Goal: Information Seeking & Learning: Learn about a topic

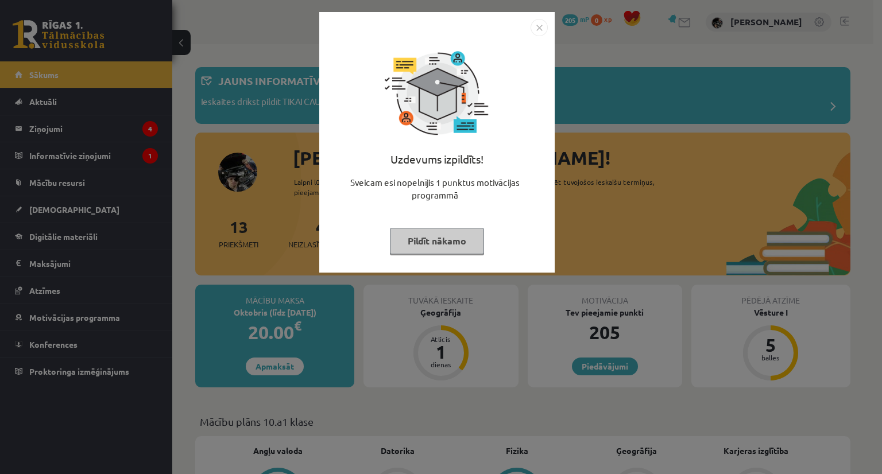
click at [540, 25] on img "Close" at bounding box center [539, 27] width 17 height 17
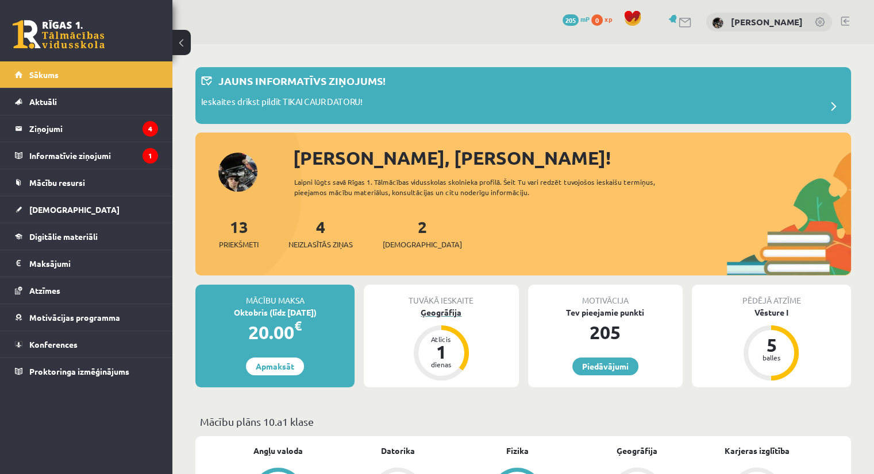
click at [448, 362] on div "dienas" at bounding box center [441, 364] width 34 height 7
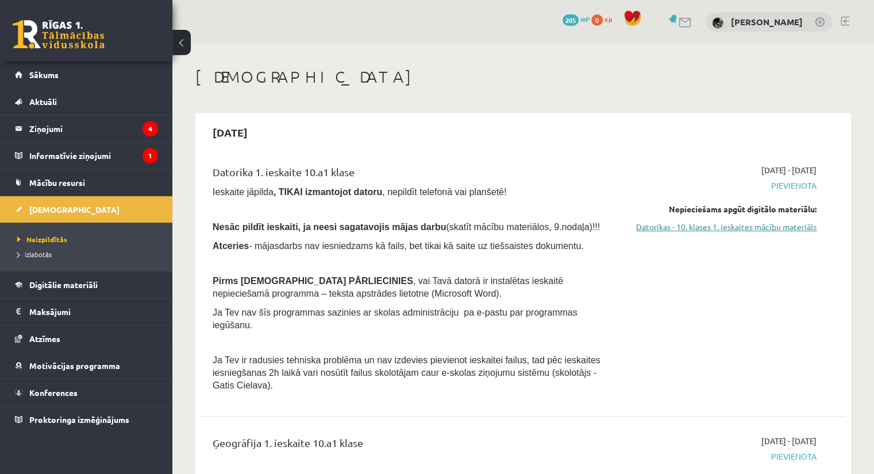
click at [772, 227] on link "Datorikas - 10. klases 1. ieskaites mācību materiāls" at bounding box center [722, 227] width 190 height 12
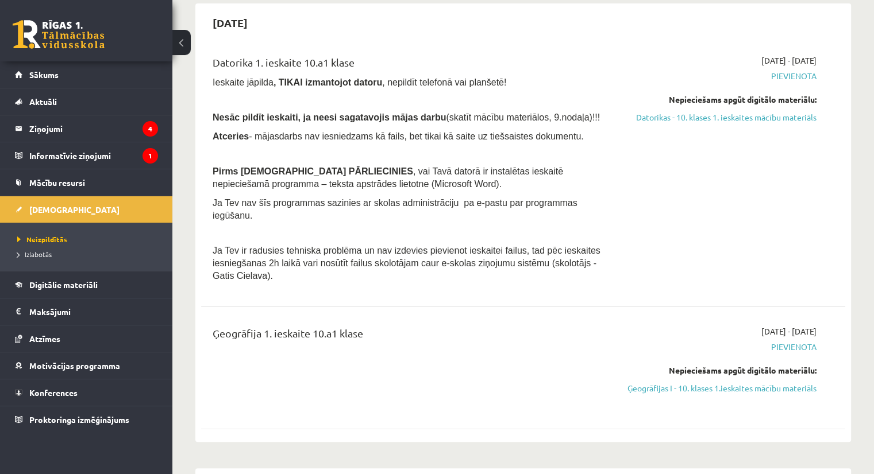
scroll to position [115, 0]
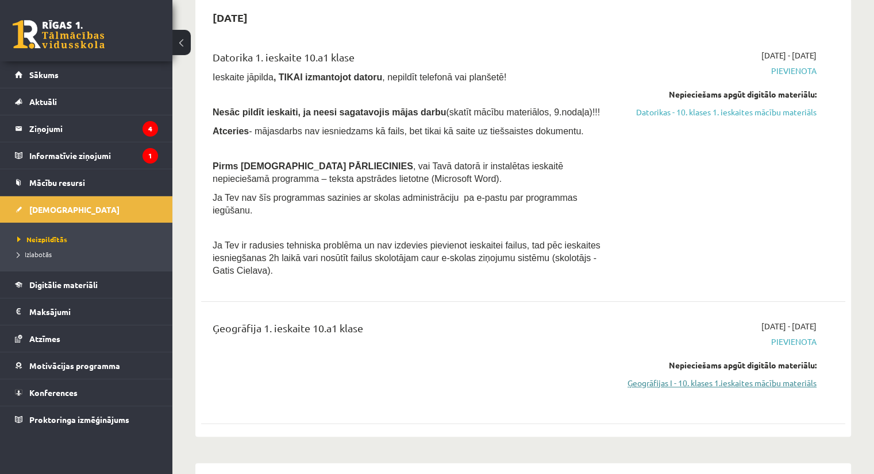
click at [788, 377] on link "Ģeogrāfijas I - 10. klases 1.ieskaites mācību materiāls" at bounding box center [722, 383] width 190 height 12
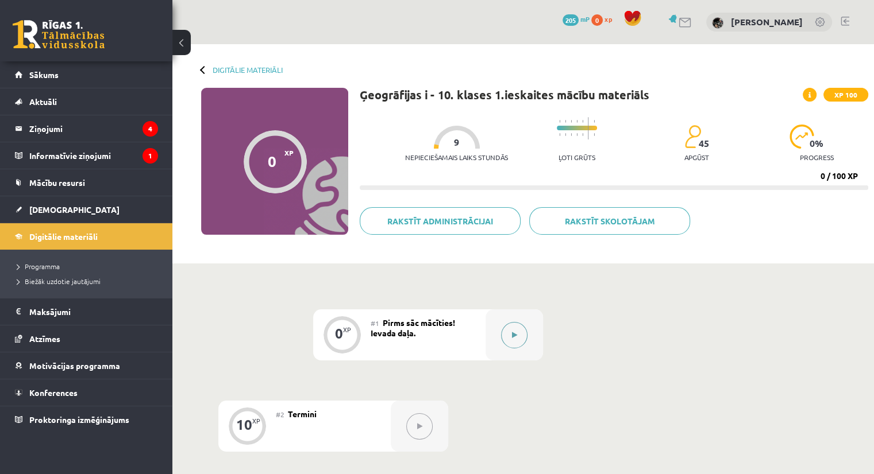
click at [519, 337] on button at bounding box center [514, 335] width 26 height 26
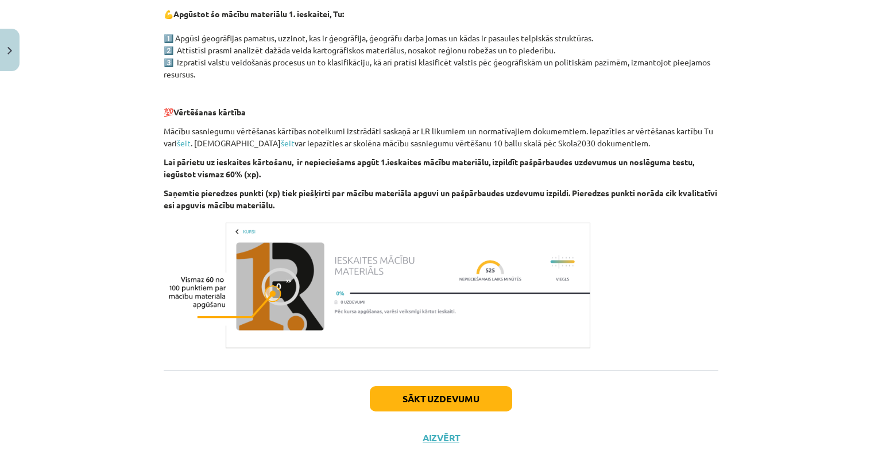
scroll to position [606, 0]
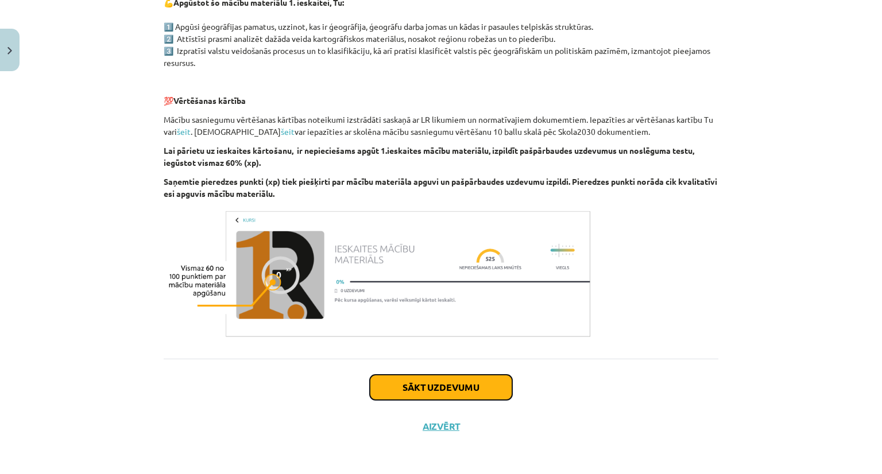
click at [472, 388] on button "Sākt uzdevumu" at bounding box center [441, 387] width 142 height 25
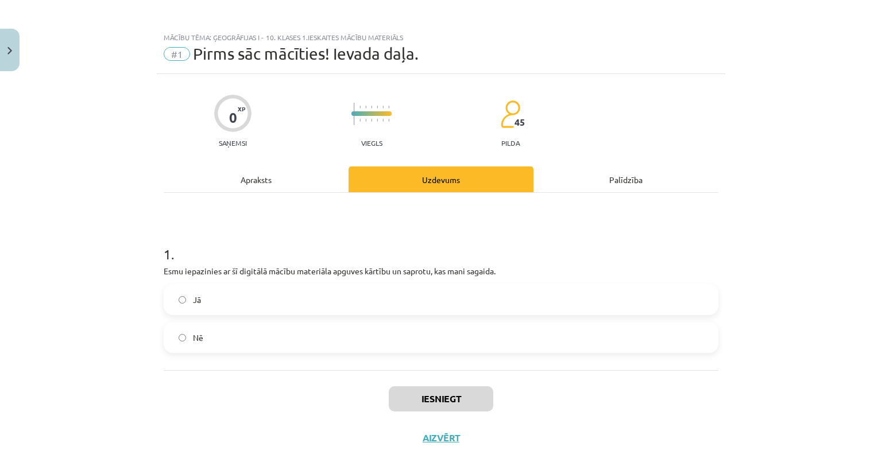
scroll to position [0, 0]
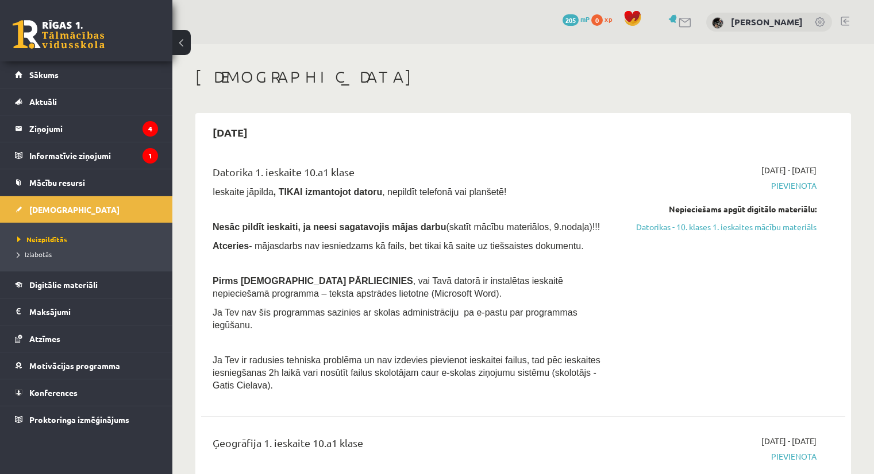
scroll to position [115, 0]
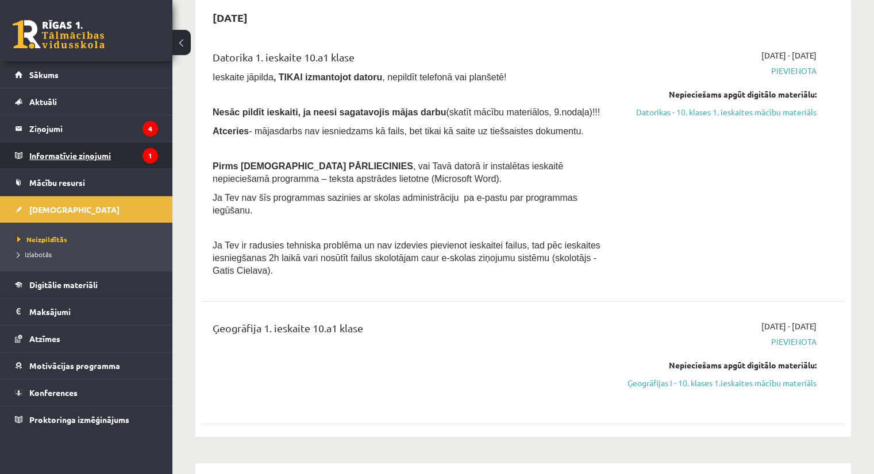
click at [100, 148] on legend "Informatīvie ziņojumi 1" at bounding box center [93, 155] width 129 height 26
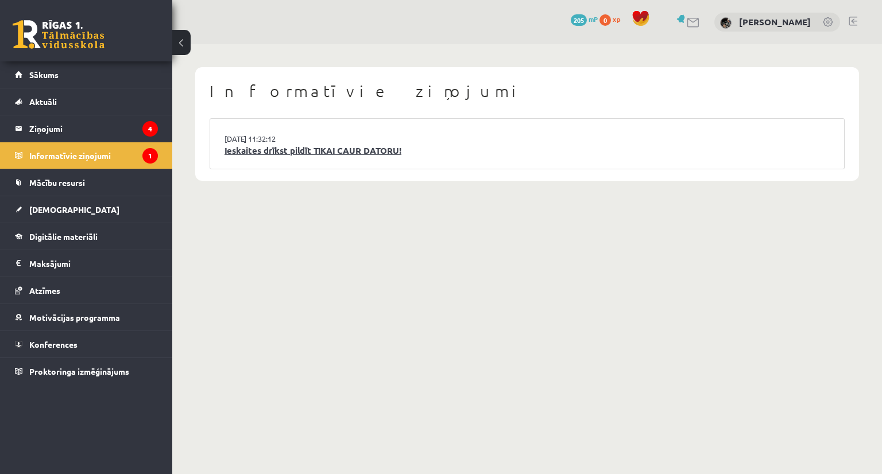
click at [279, 149] on link "Ieskaites drīkst pildīt TIKAI CAUR DATORU!" at bounding box center [527, 150] width 605 height 13
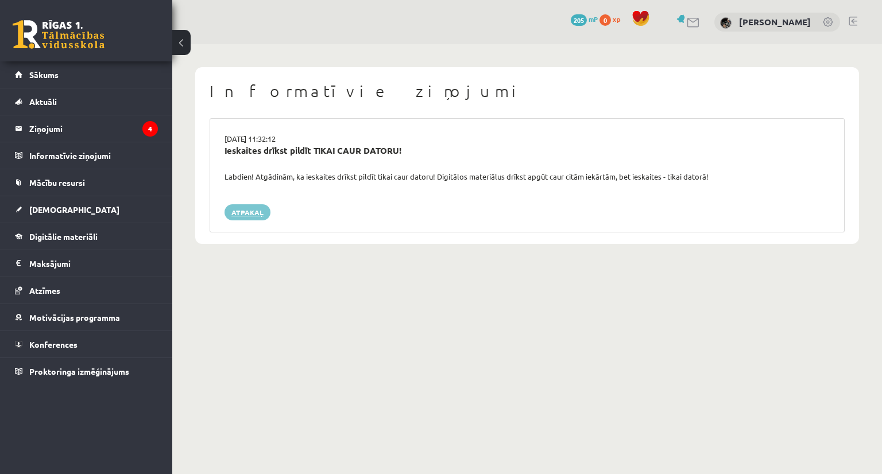
click at [257, 210] on link "Atpakaļ" at bounding box center [248, 212] width 46 height 16
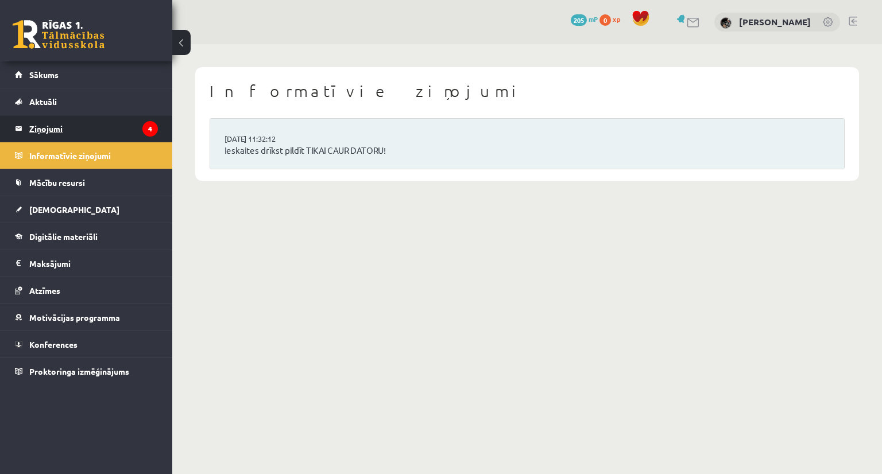
click at [124, 129] on legend "Ziņojumi 4" at bounding box center [93, 128] width 129 height 26
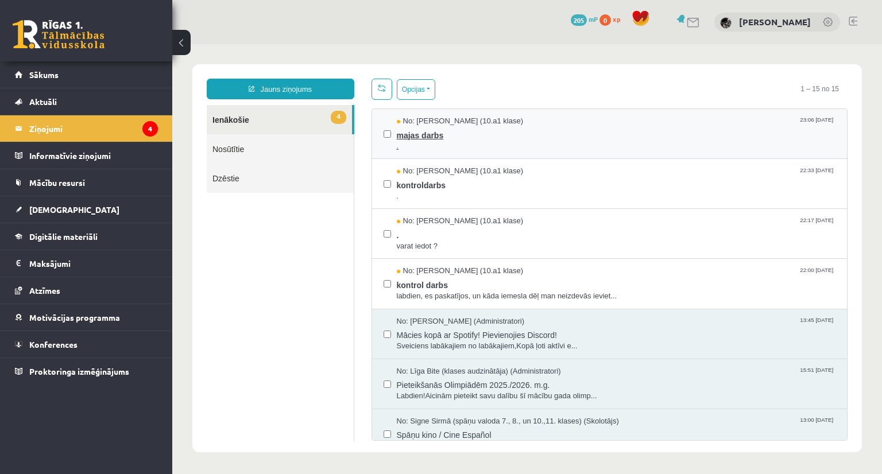
click at [423, 135] on span "majas darbs" at bounding box center [616, 134] width 439 height 14
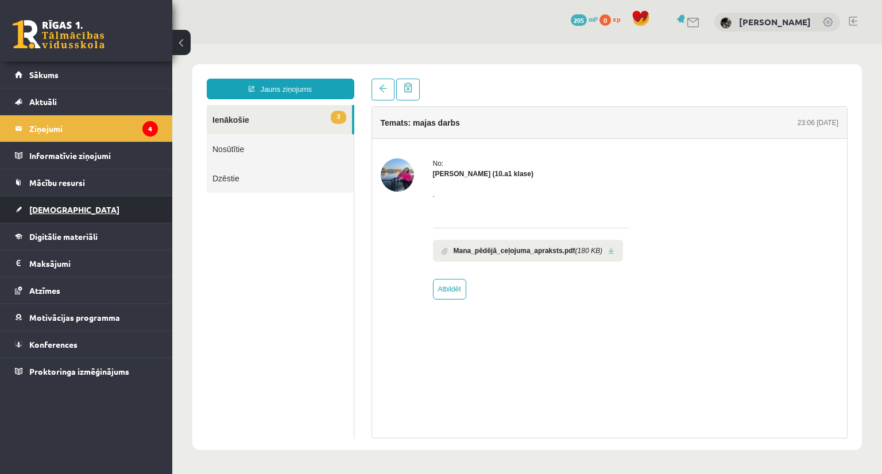
click at [54, 200] on link "[DEMOGRAPHIC_DATA]" at bounding box center [86, 209] width 143 height 26
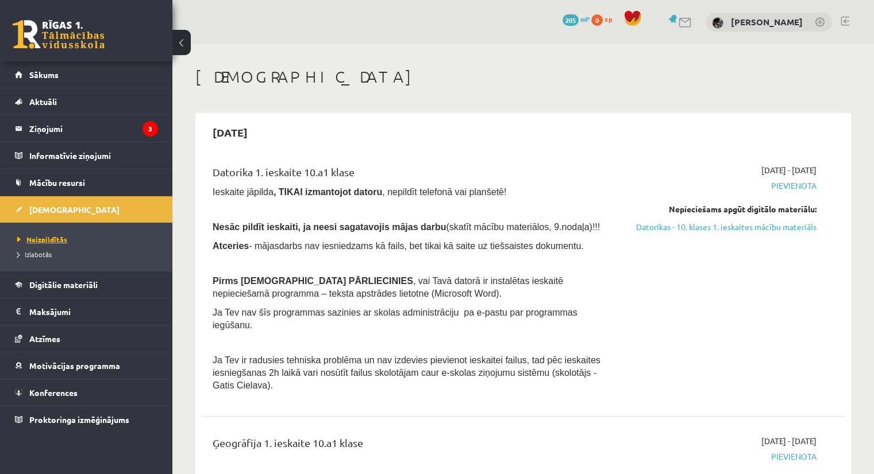
click at [60, 237] on span "Neizpildītās" at bounding box center [42, 239] width 50 height 9
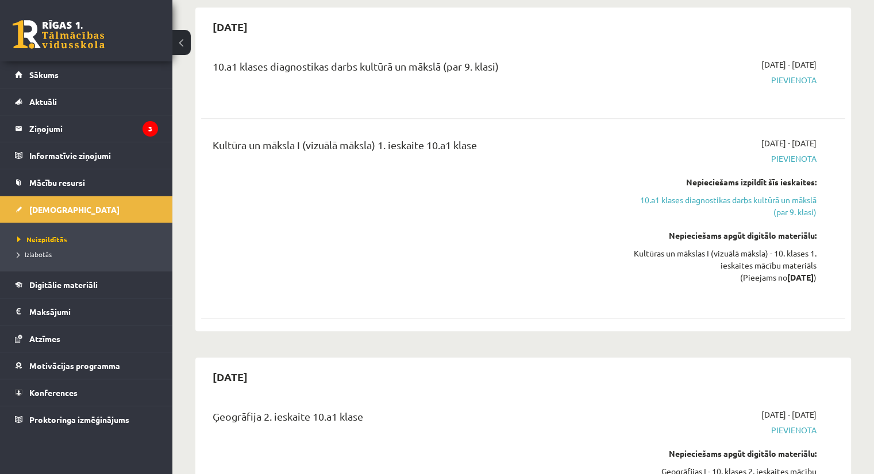
scroll to position [574, 0]
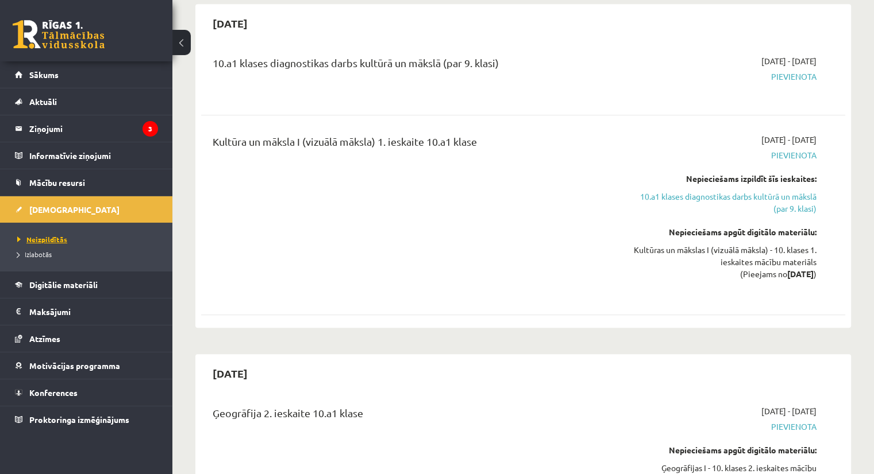
click at [34, 239] on span "Neizpildītās" at bounding box center [42, 239] width 50 height 9
click at [41, 287] on span "Digitālie materiāli" at bounding box center [63, 285] width 68 height 10
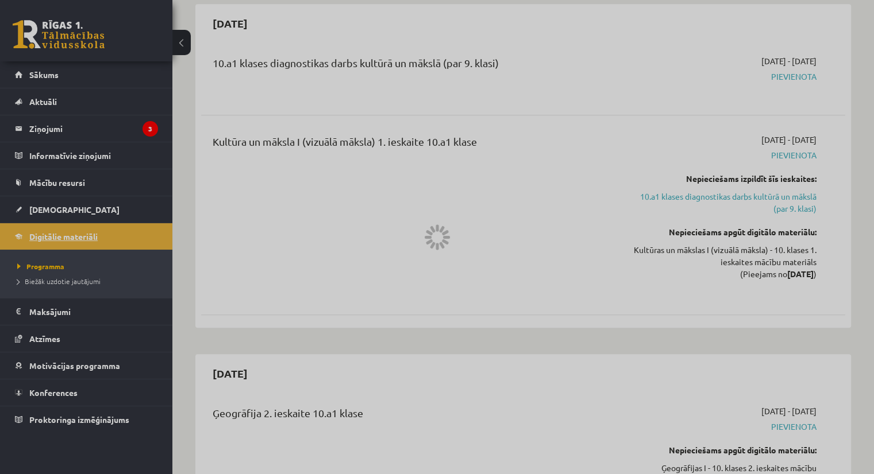
scroll to position [295, 0]
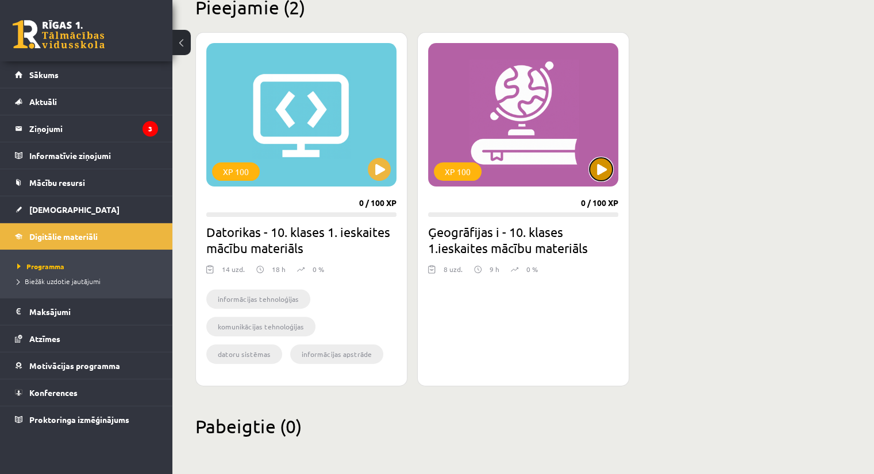
click at [606, 159] on button at bounding box center [600, 169] width 23 height 23
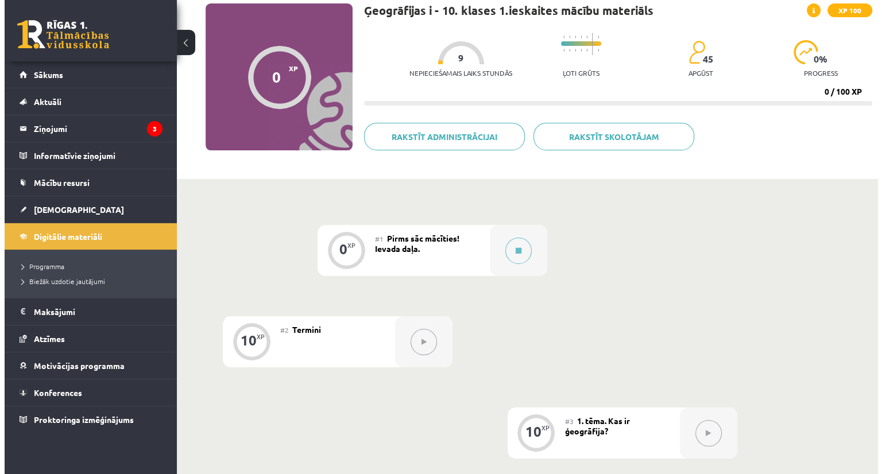
scroll to position [115, 0]
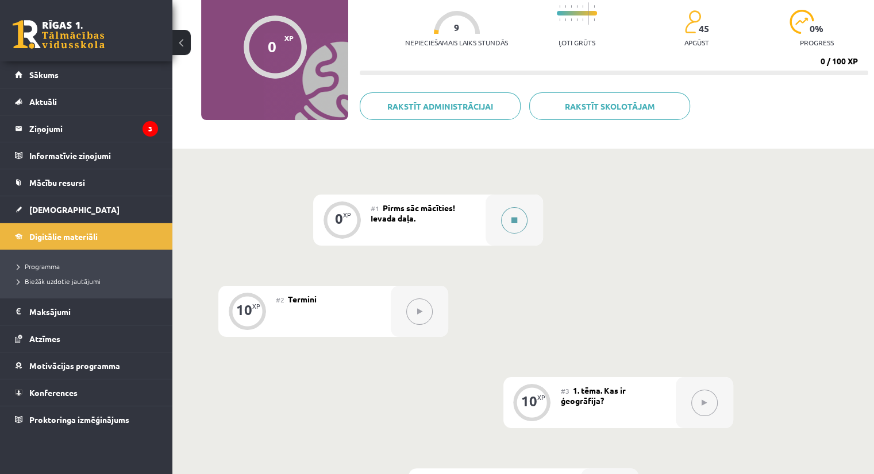
click at [519, 219] on button at bounding box center [514, 220] width 26 height 26
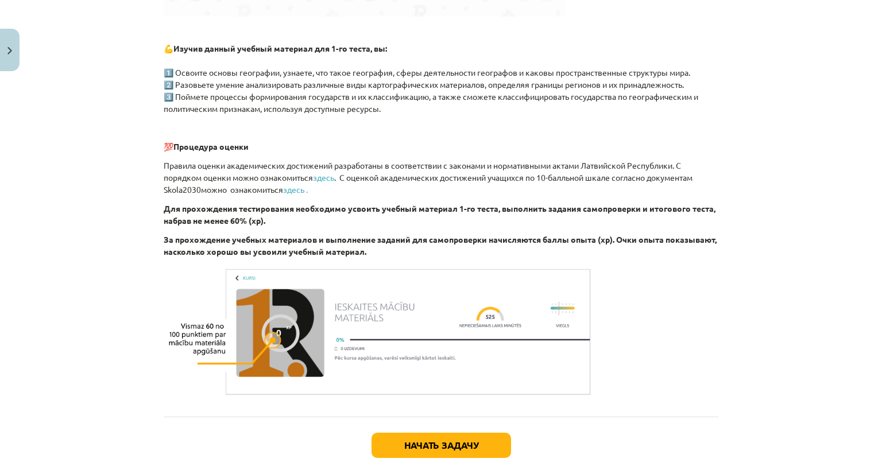
scroll to position [631, 0]
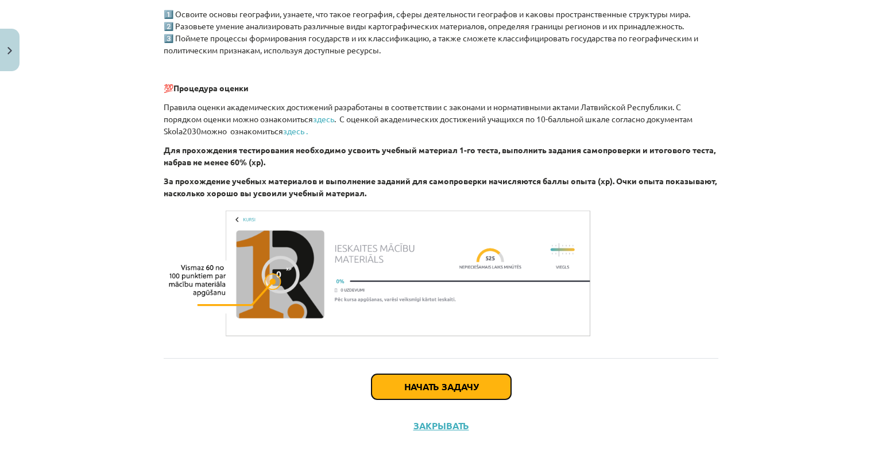
click at [453, 387] on font "Начать задачу" at bounding box center [441, 387] width 74 height 12
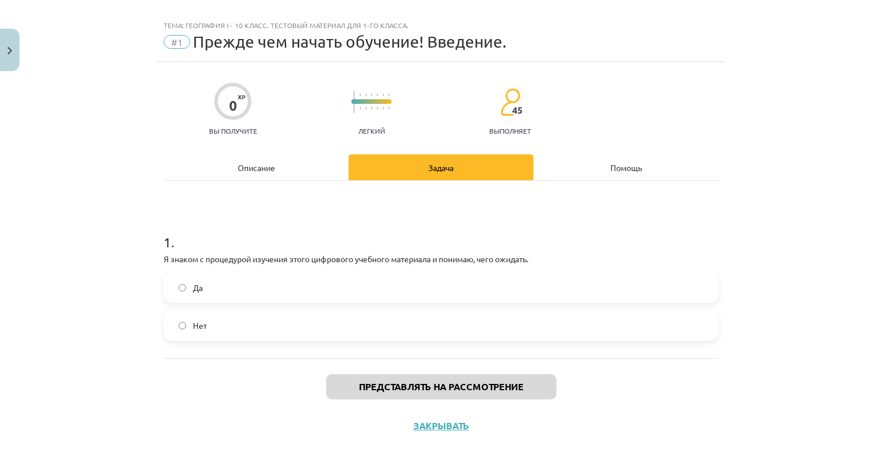
scroll to position [14, 0]
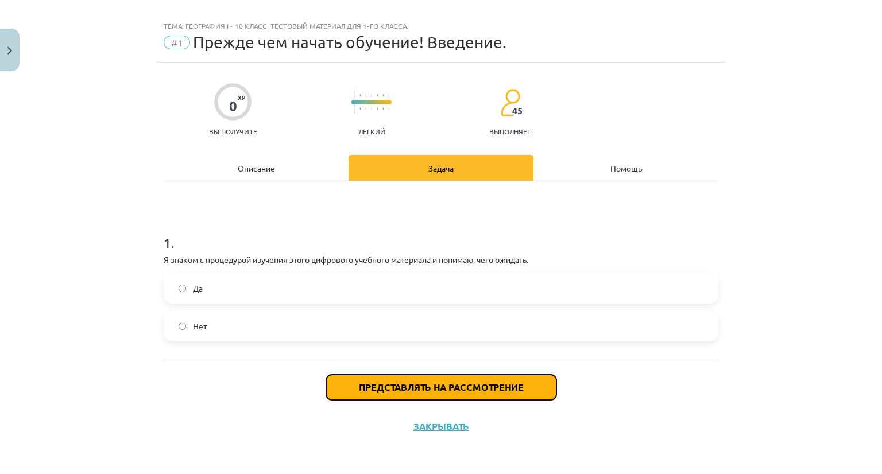
click at [428, 389] on font "Представлять на рассмотрение" at bounding box center [441, 387] width 165 height 12
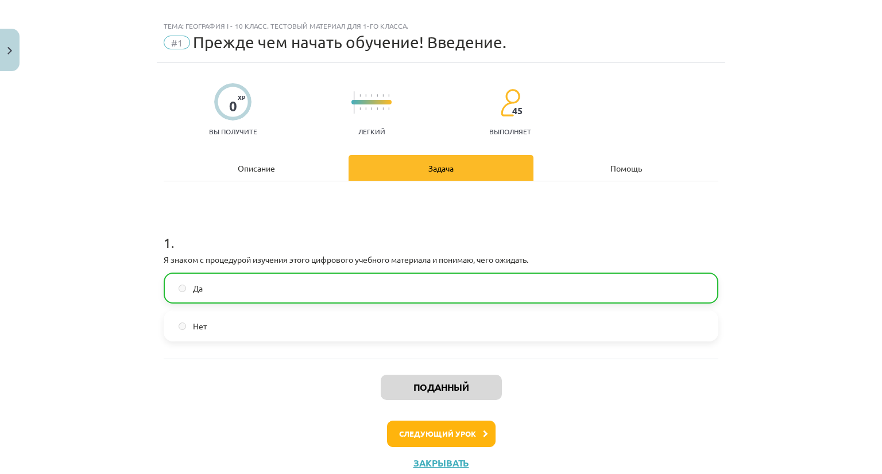
scroll to position [51, 0]
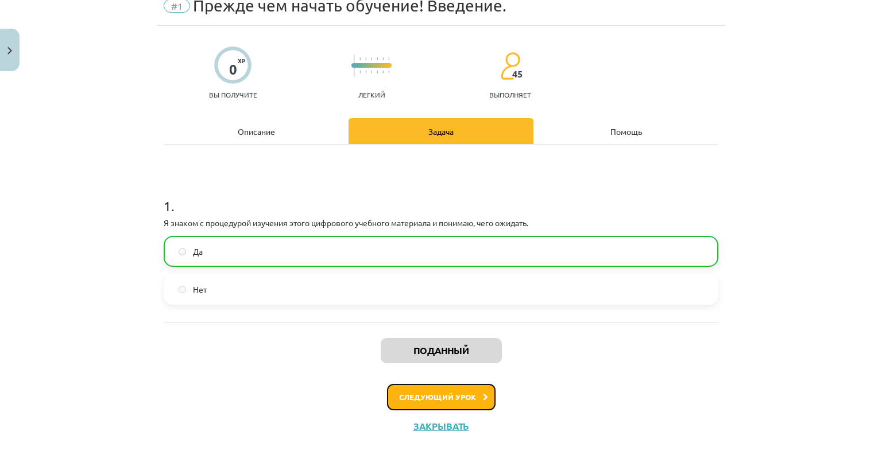
click at [471, 398] on button "Следующий урок" at bounding box center [441, 397] width 109 height 26
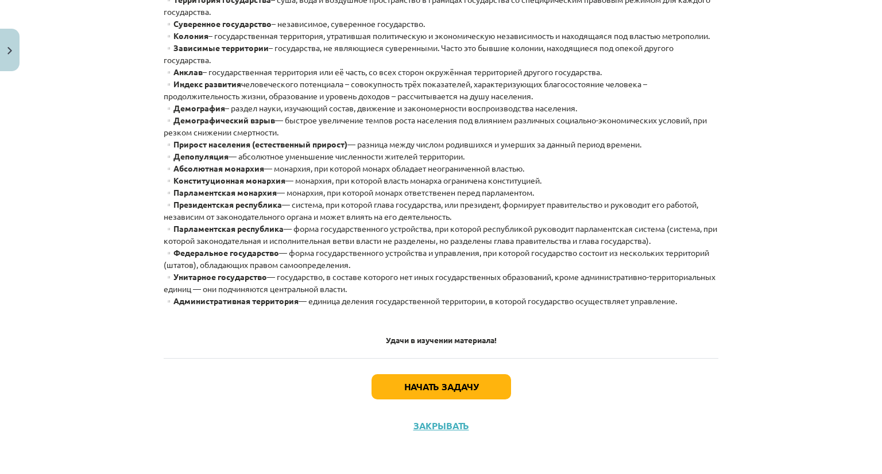
scroll to position [322, 0]
click at [455, 384] on font "Начать задачу" at bounding box center [441, 387] width 74 height 12
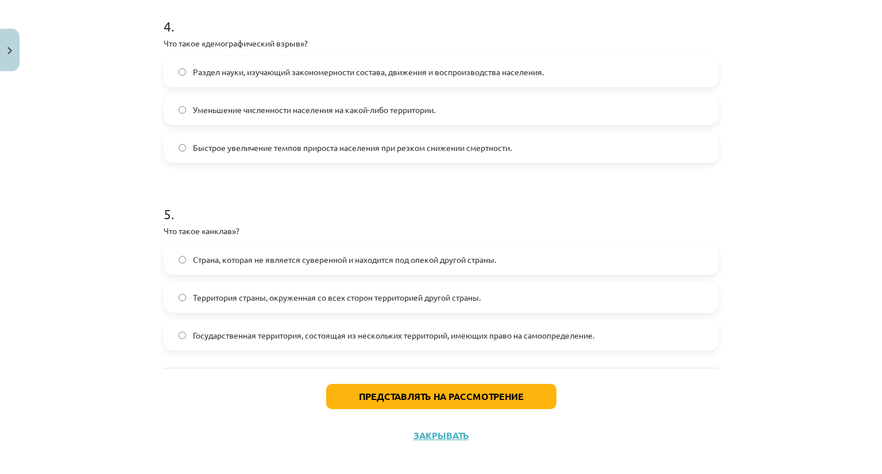
scroll to position [803, 0]
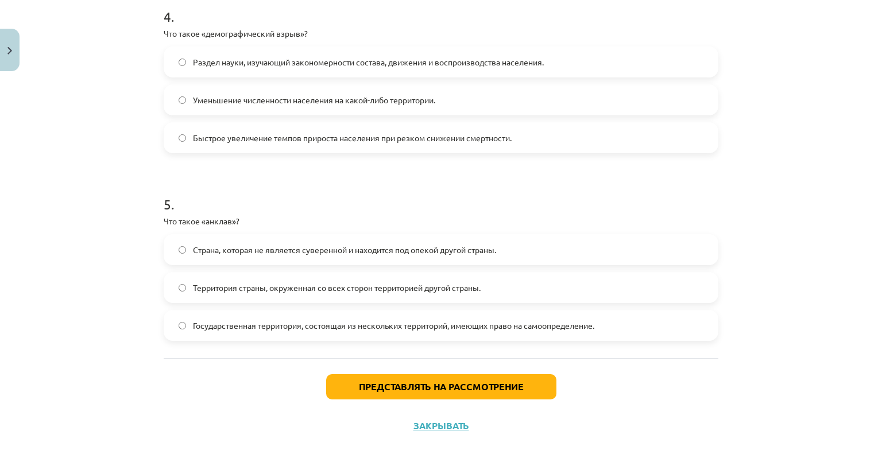
click at [177, 283] on label "Территория страны, окруженная со всех сторон территорией другой страны." at bounding box center [441, 287] width 552 height 29
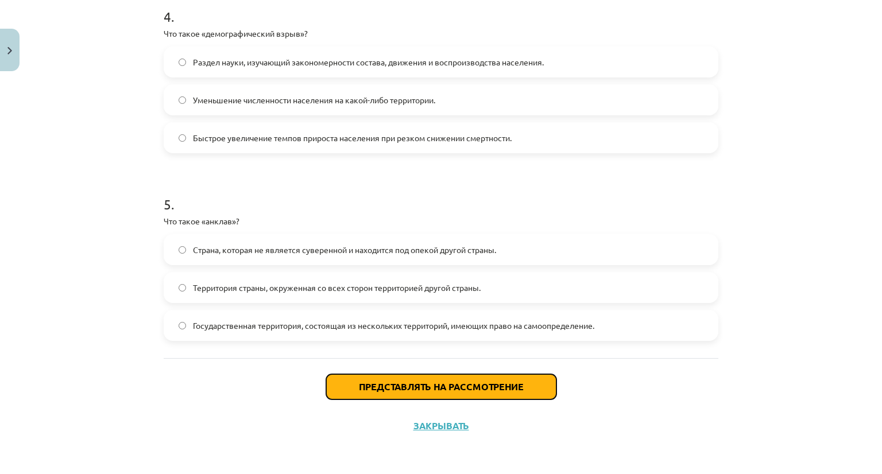
click at [368, 384] on font "Представлять на рассмотрение" at bounding box center [441, 387] width 165 height 12
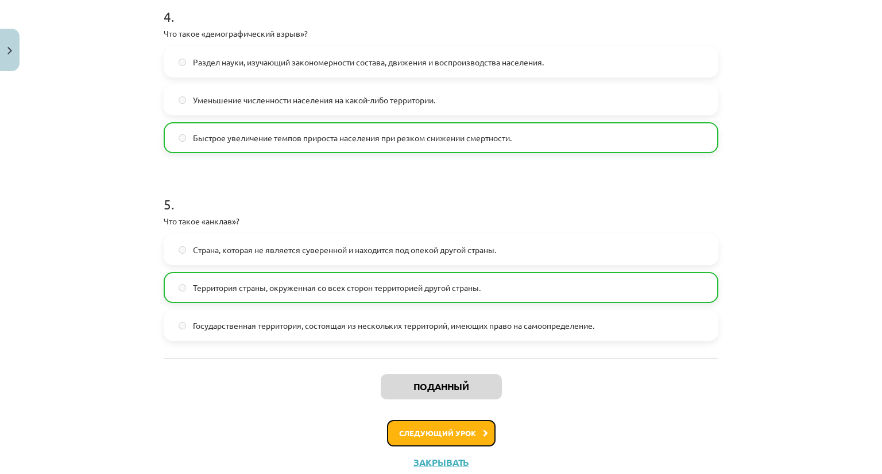
click at [440, 438] on button "Следующий урок" at bounding box center [441, 433] width 109 height 26
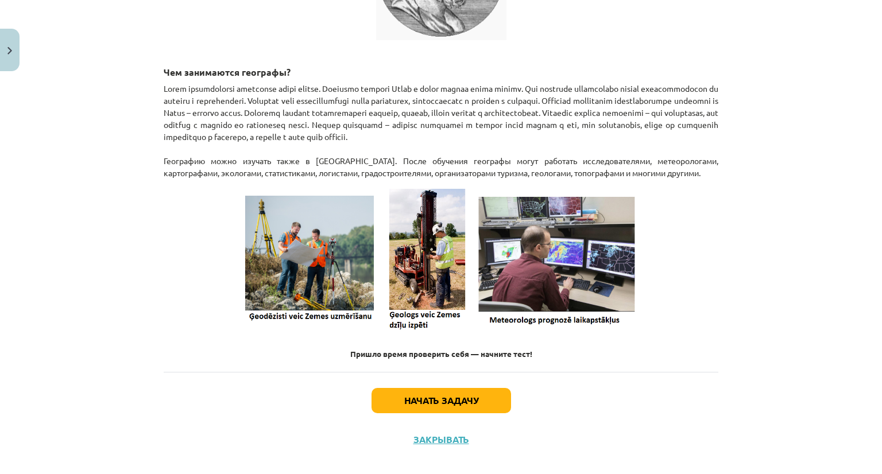
scroll to position [431, 0]
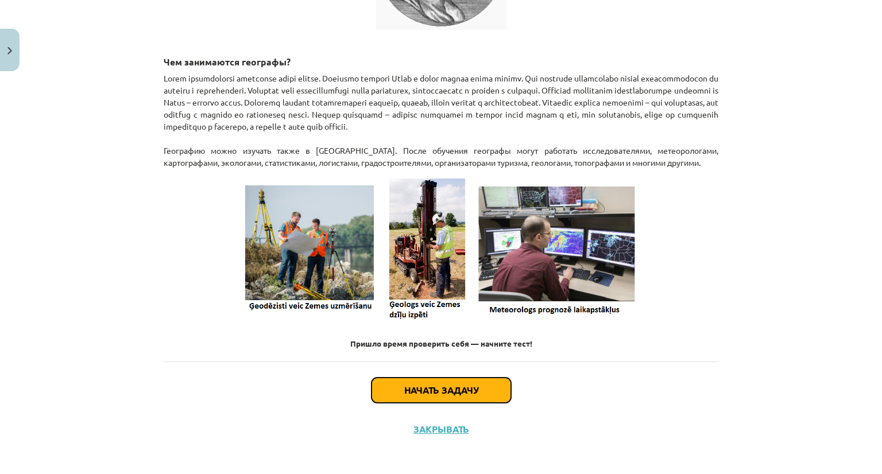
click at [428, 403] on button "Начать задачу" at bounding box center [442, 390] width 140 height 25
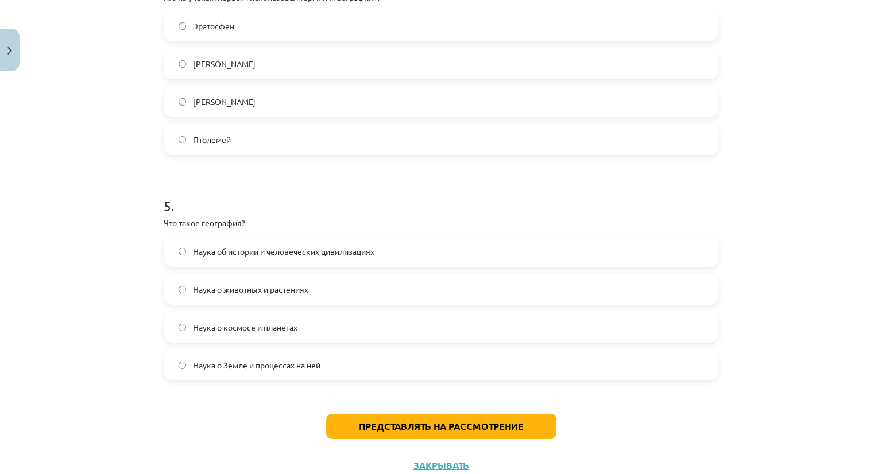
scroll to position [992, 0]
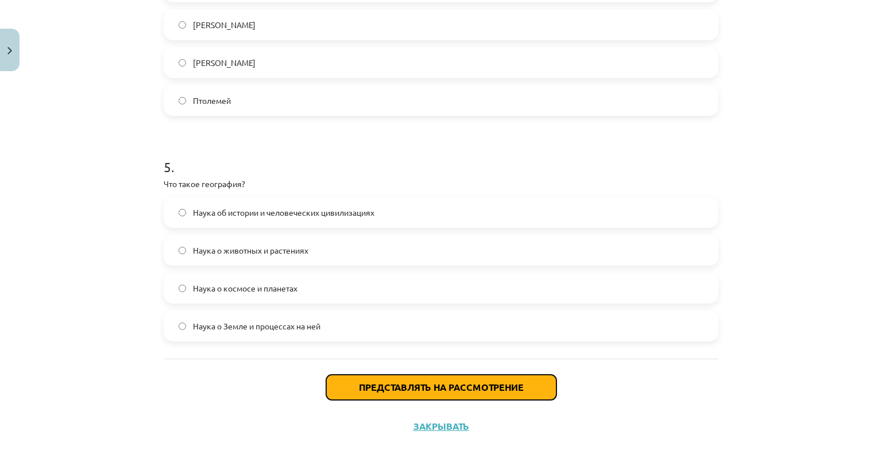
click at [493, 384] on font "Представлять на рассмотрение" at bounding box center [441, 387] width 165 height 12
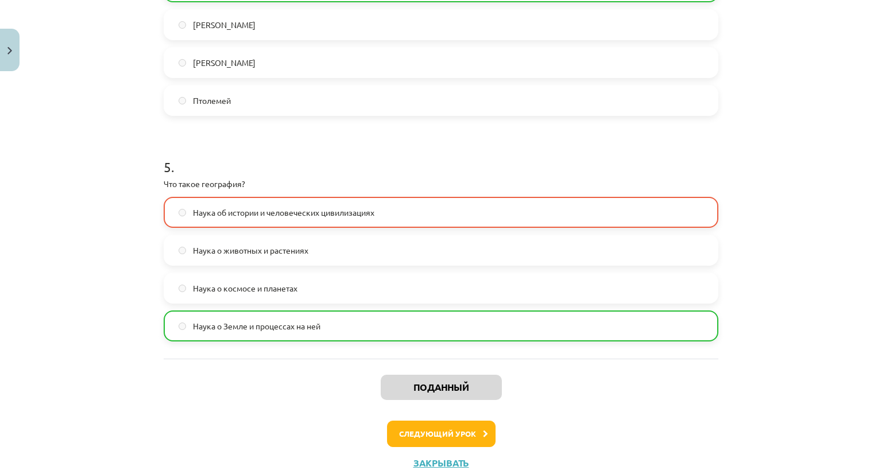
scroll to position [1029, 0]
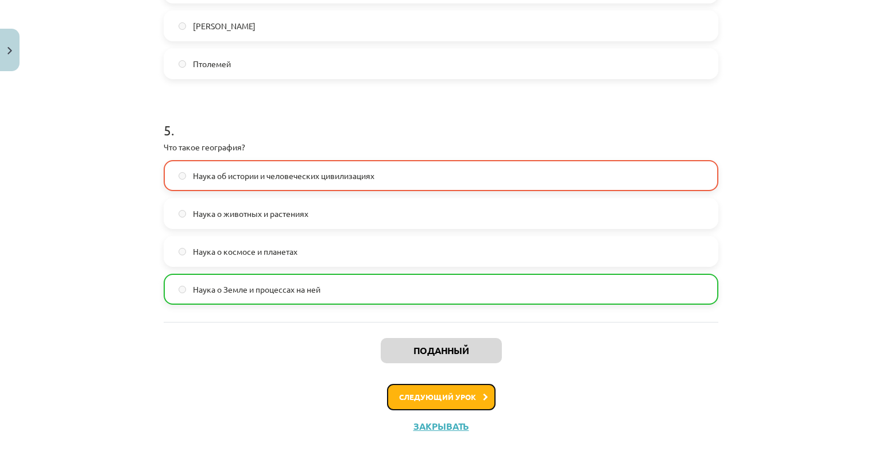
click at [469, 393] on font "Следующий урок" at bounding box center [437, 397] width 77 height 10
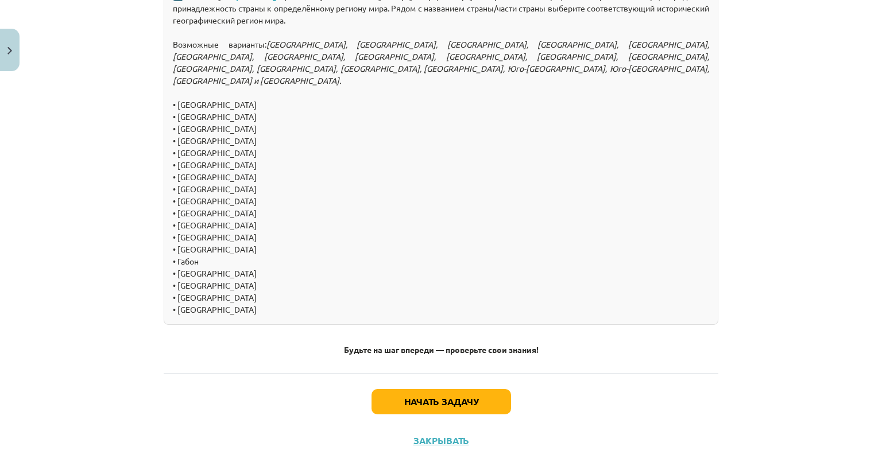
scroll to position [1277, 0]
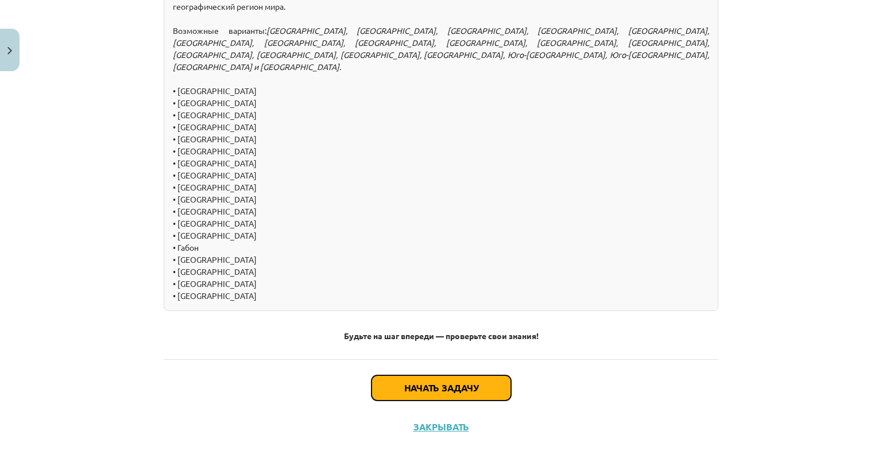
click at [391, 399] on button "Начать задачу" at bounding box center [442, 388] width 140 height 25
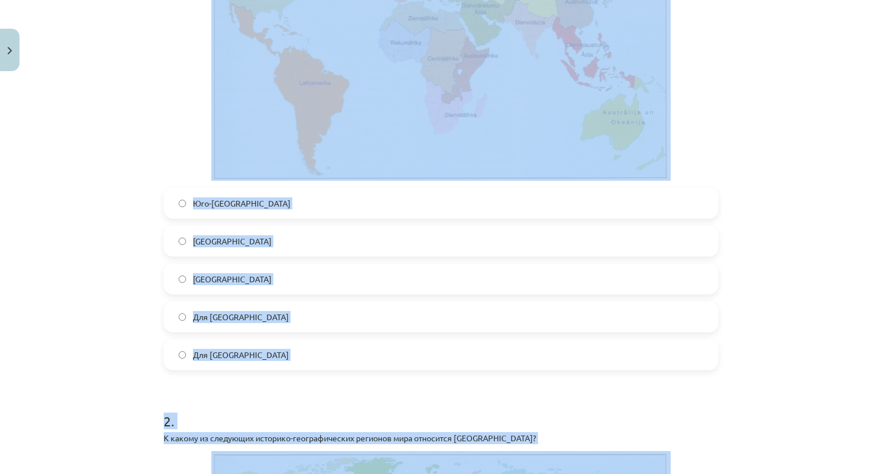
scroll to position [426, 0]
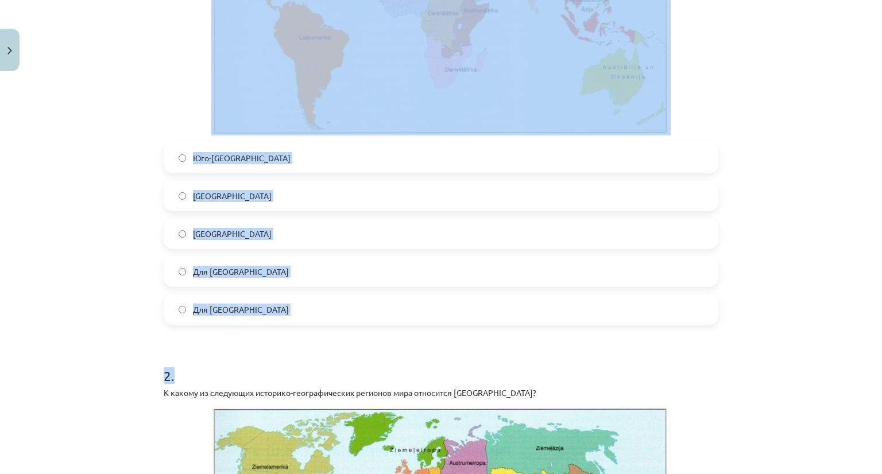
drag, startPoint x: 148, startPoint y: 9, endPoint x: 377, endPoint y: 360, distance: 419.1
click at [377, 360] on div "Тема: География I - 10 класс. Тестовый материал для 1-го класса. #4 Тема 2. Про…" at bounding box center [441, 237] width 882 height 474
copy form "К какому из следующих историко-географических регионов мира относится Мадагаска…"
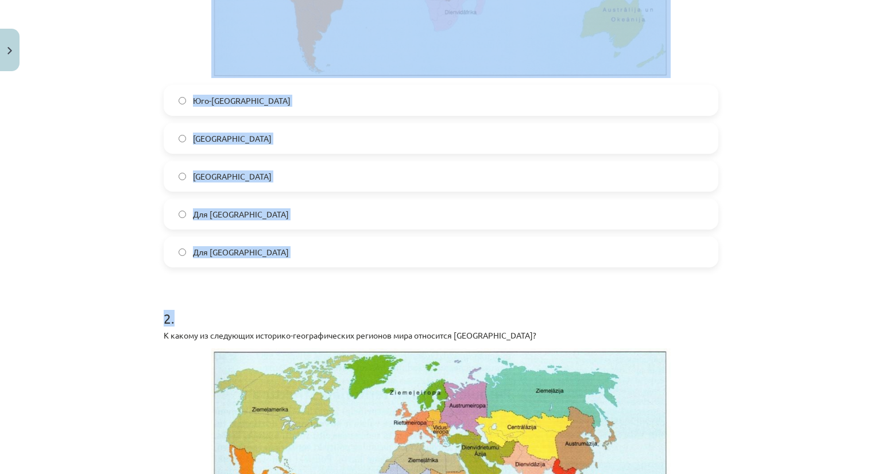
click at [79, 281] on div "Тема: География I - 10 класс. Тестовый материал для 1-го класса. #4 Тема 2. Про…" at bounding box center [441, 237] width 882 height 474
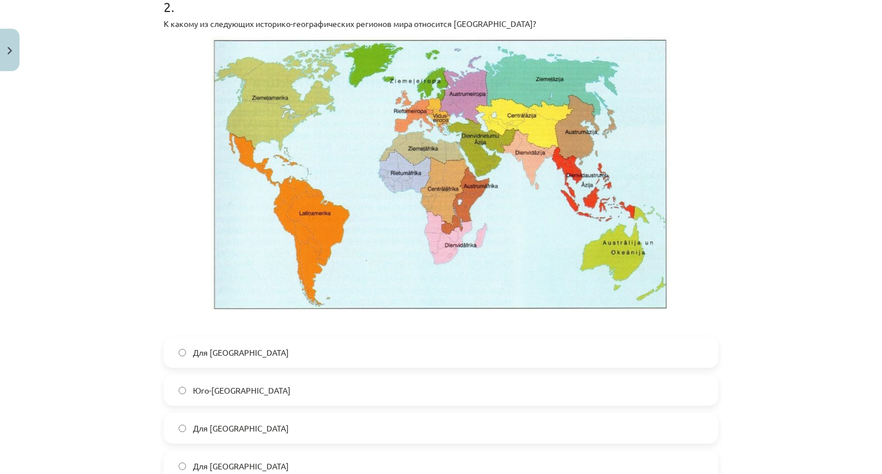
scroll to position [805, 0]
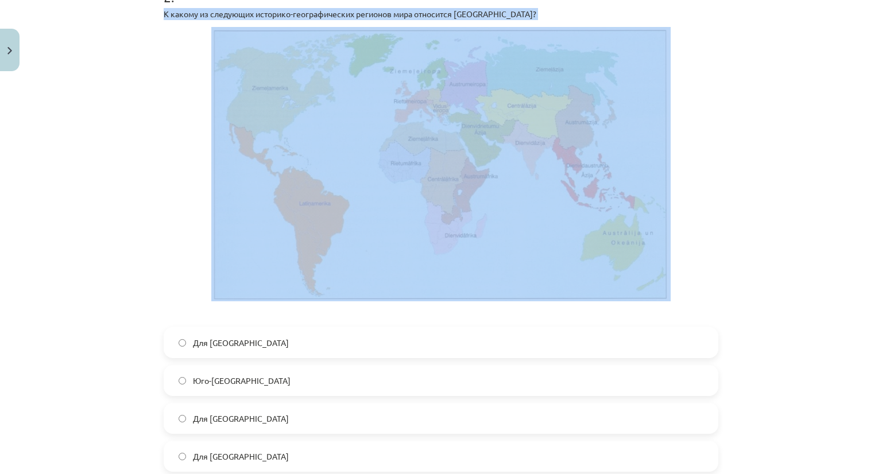
drag, startPoint x: 128, startPoint y: 12, endPoint x: 316, endPoint y: 235, distance: 292.2
click at [328, 247] on div "Тема: География I - 10 класс. Тестовый материал для 1-го класса. #4 Тема 2. Про…" at bounding box center [441, 237] width 882 height 474
click at [145, 125] on div "Тема: География I - 10 класс. Тестовый материал для 1-го класса. #4 Тема 2. Про…" at bounding box center [441, 237] width 882 height 474
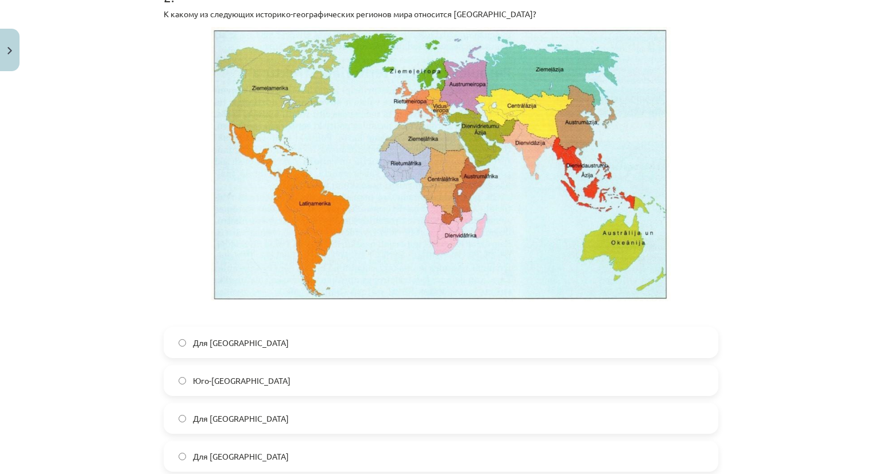
drag, startPoint x: 132, startPoint y: 24, endPoint x: 200, endPoint y: 101, distance: 102.5
click at [266, 154] on div "Тема: География I - 10 класс. Тестовый материал для 1-го класса. #4 Тема 2. Про…" at bounding box center [441, 237] width 882 height 474
click at [119, 38] on div "Тема: География I - 10 класс. Тестовый материал для 1-го класса. #4 Тема 2. Про…" at bounding box center [441, 237] width 882 height 474
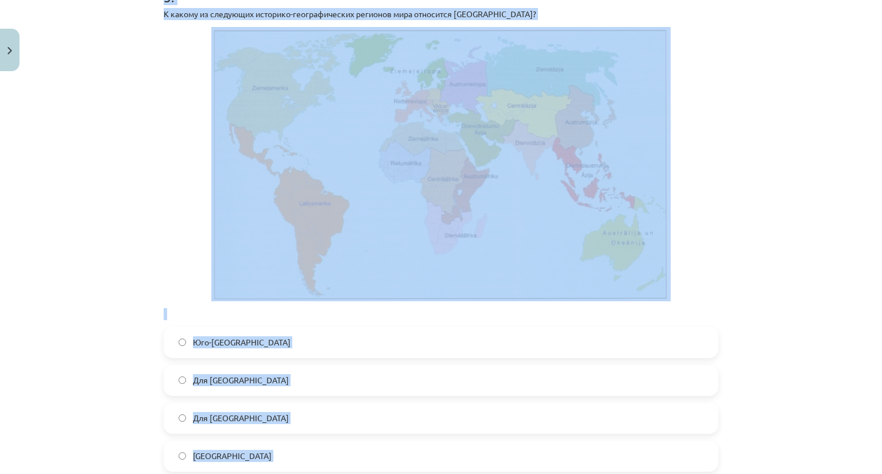
scroll to position [2585, 0]
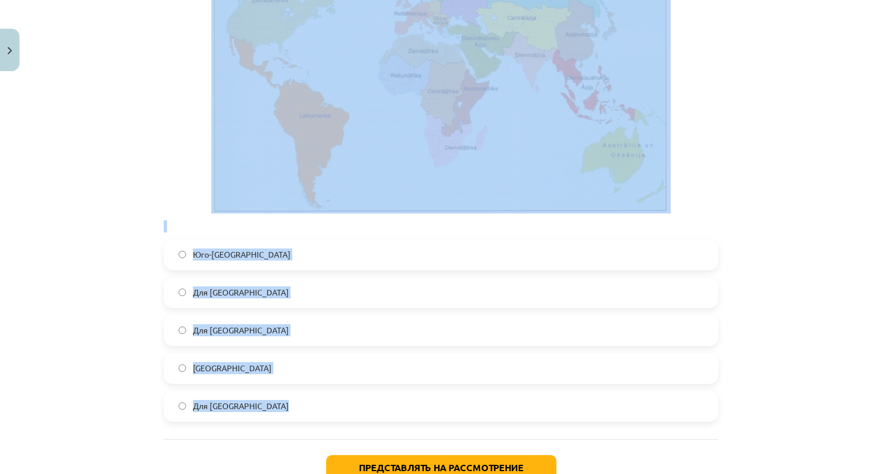
drag, startPoint x: 159, startPoint y: 10, endPoint x: 561, endPoint y: 433, distance: 583.7
copy form "К какому из следующих историко-географических регионов мира относится Ирак? Для…"
click at [71, 254] on div "Тема: География I - 10 класс. Тестовый материал для 1-го класса. #4 Тема 2. Про…" at bounding box center [441, 237] width 882 height 474
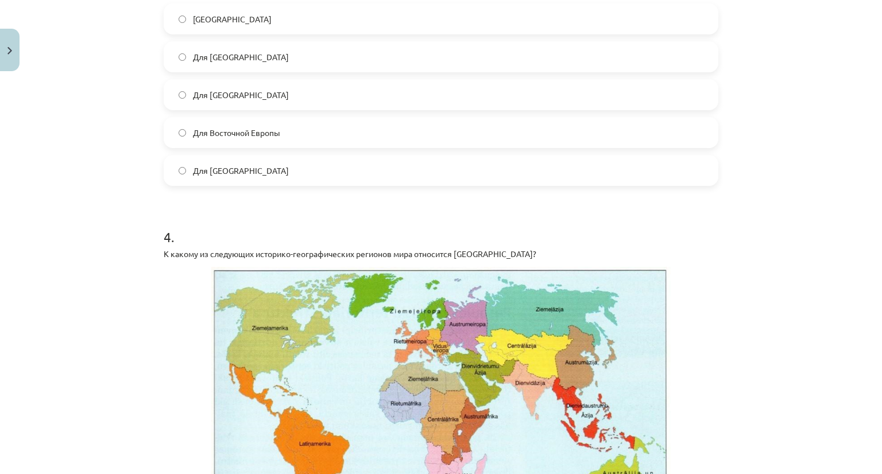
scroll to position [1695, 0]
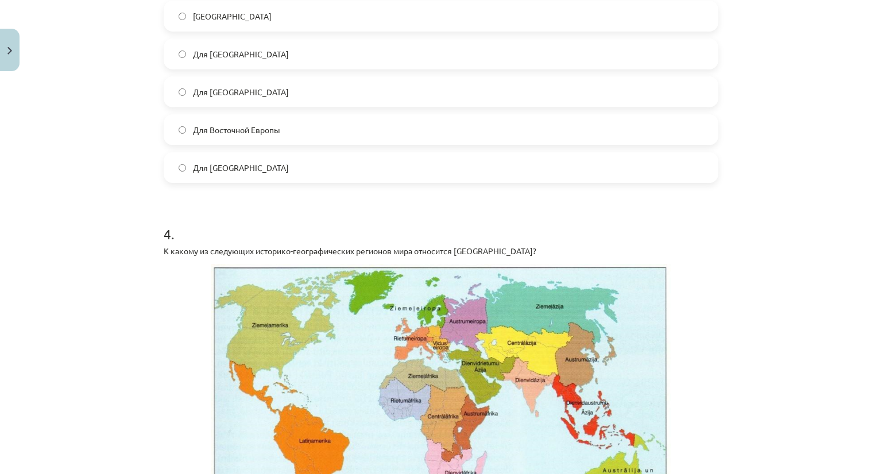
click at [111, 353] on div "Тема: География I - 10 класс. Тестовый материал для 1-го класса. #4 Тема 2. Про…" at bounding box center [441, 237] width 882 height 474
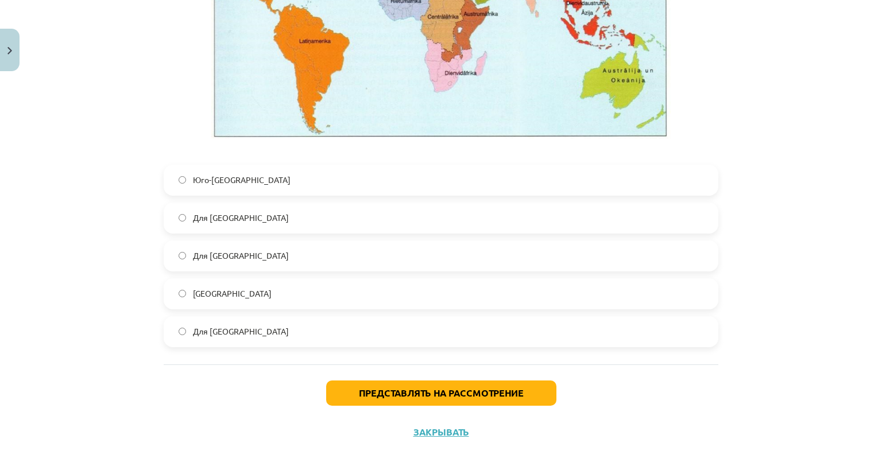
scroll to position [2665, 0]
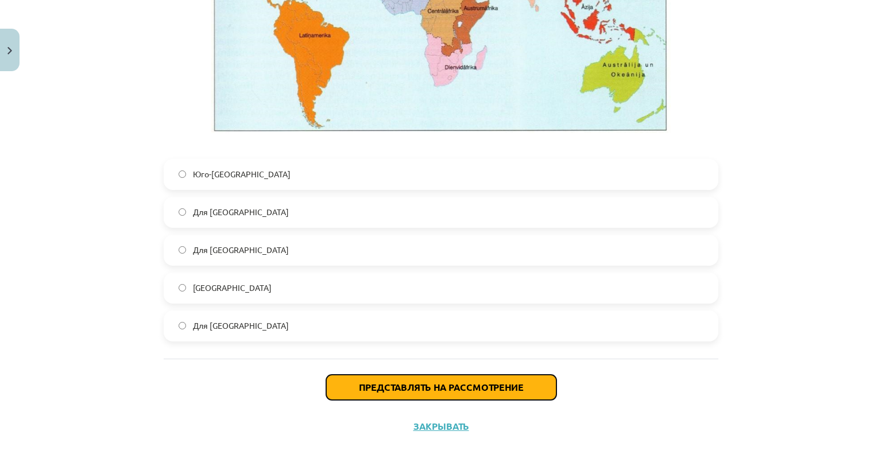
click at [411, 387] on font "Представлять на рассмотрение" at bounding box center [441, 387] width 165 height 12
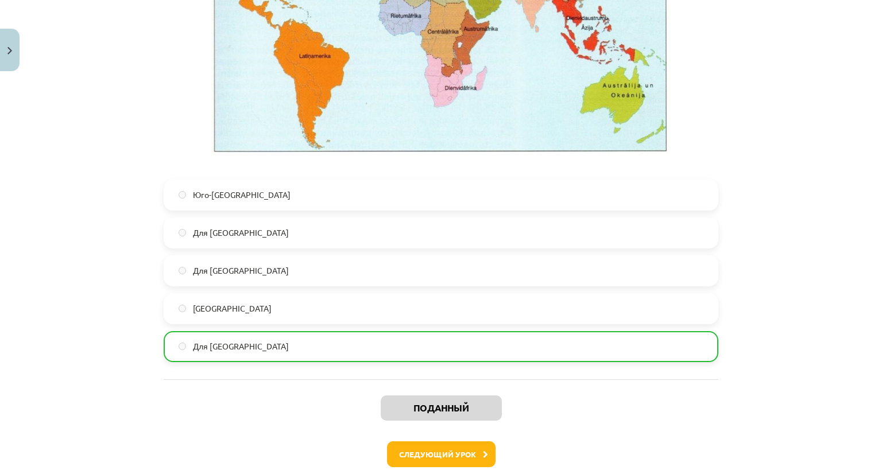
scroll to position [2701, 0]
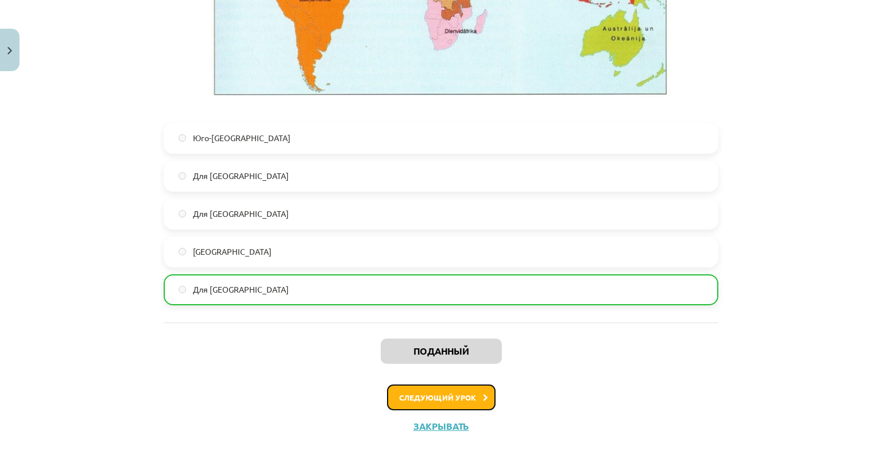
click at [455, 394] on font "Следующий урок" at bounding box center [437, 398] width 77 height 10
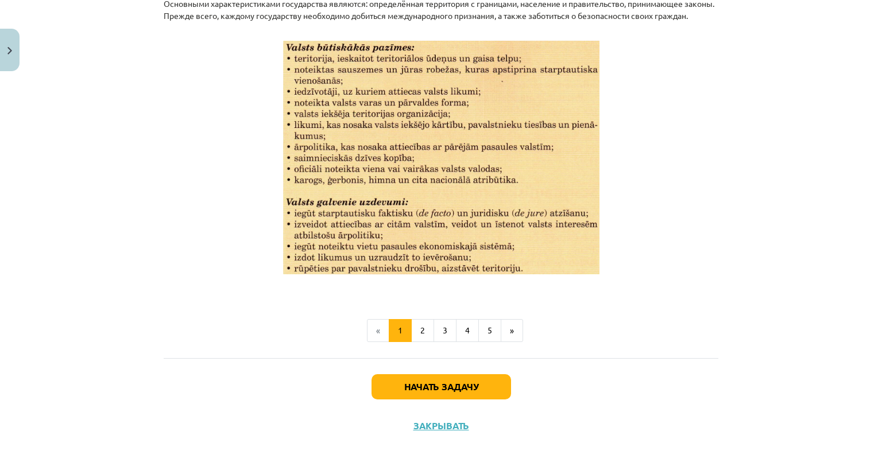
scroll to position [1490, 0]
click at [425, 328] on button "2" at bounding box center [422, 330] width 23 height 23
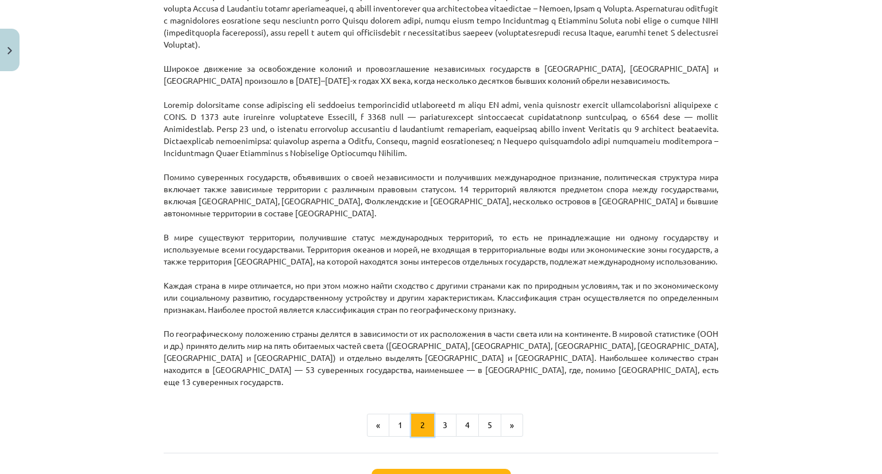
scroll to position [952, 0]
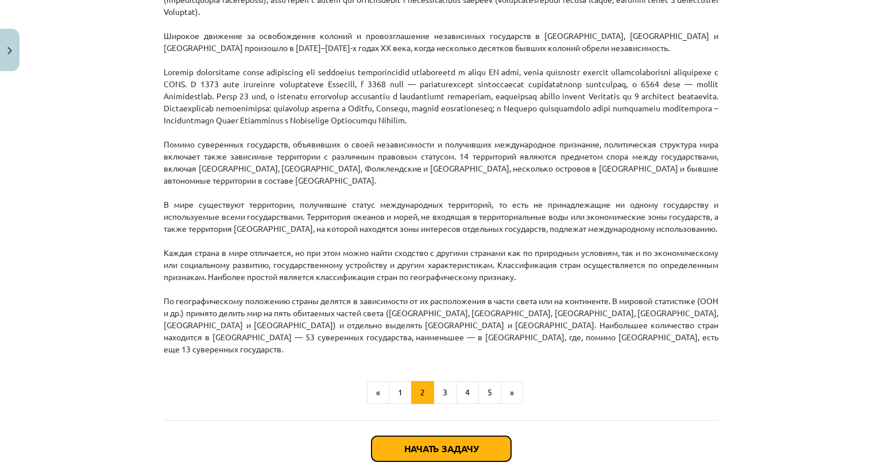
click at [446, 449] on font "Начать задачу" at bounding box center [441, 449] width 74 height 12
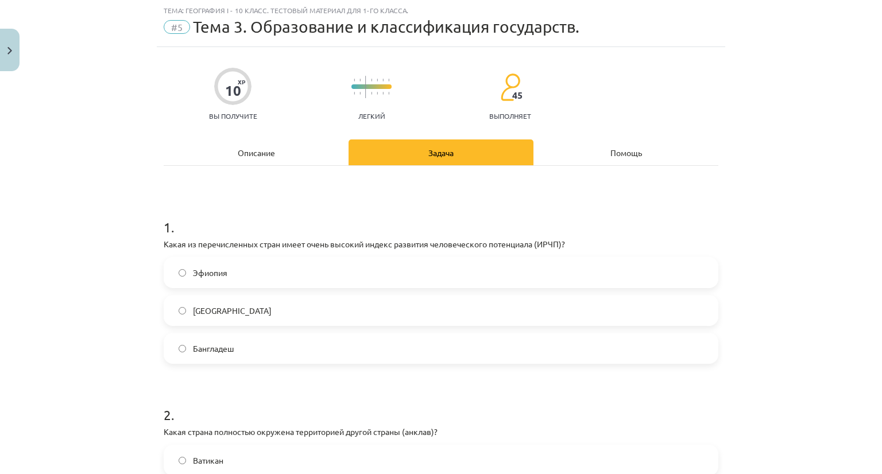
scroll to position [29, 0]
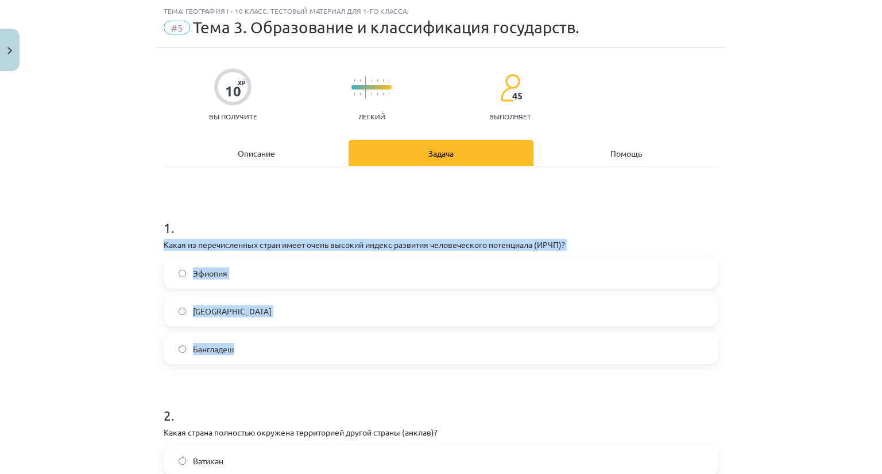
drag, startPoint x: 155, startPoint y: 238, endPoint x: 264, endPoint y: 358, distance: 162.3
copy div "Какая из перечисленных стран имеет очень высокий индекс развития человеческого …"
click at [125, 353] on div "Тема: География I - 10 класс. Тестовый материал для 1-го класса. #5 Тема 3. Обр…" at bounding box center [441, 237] width 882 height 474
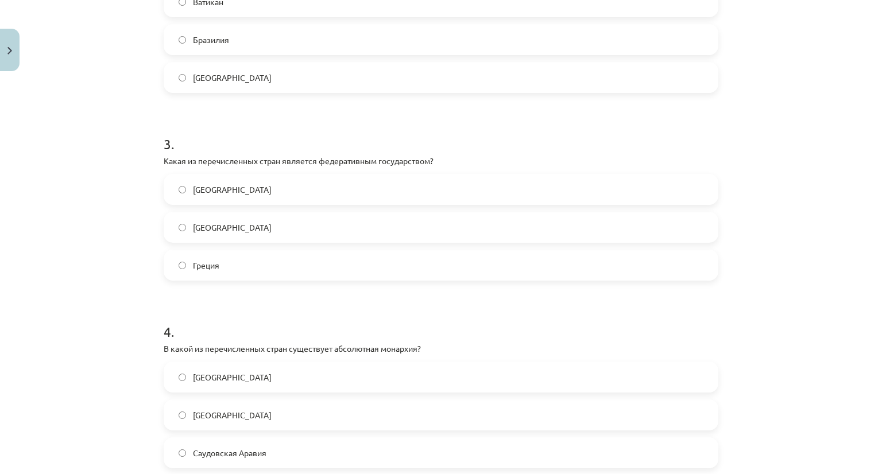
scroll to position [546, 0]
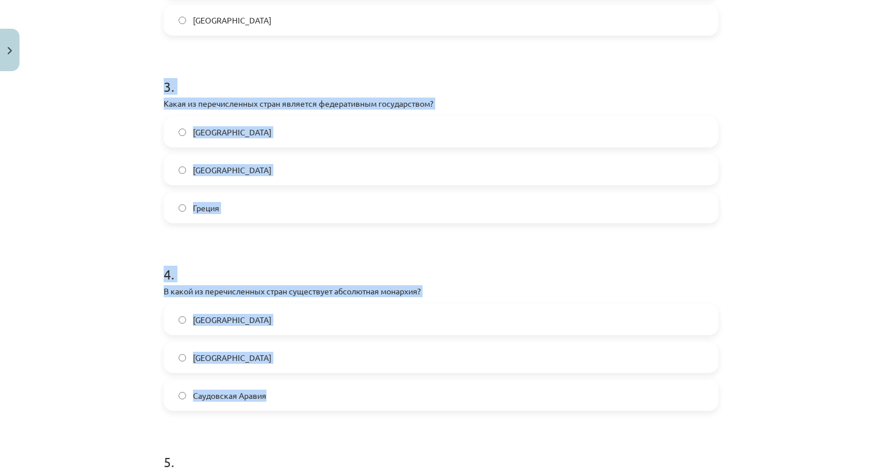
drag, startPoint x: 133, startPoint y: 91, endPoint x: 369, endPoint y: 393, distance: 383.4
click at [369, 393] on div "Тема: География I - 10 класс. Тестовый материал для 1-го класса. #5 Тема 3. Обр…" at bounding box center [441, 237] width 882 height 474
copy form "3 . Какая из перечисленных стран является федеративным государством? Германия И…"
click at [114, 399] on div "Тема: География I - 10 класс. Тестовый материал для 1-го класса. #5 Тема 3. Обр…" at bounding box center [441, 237] width 882 height 474
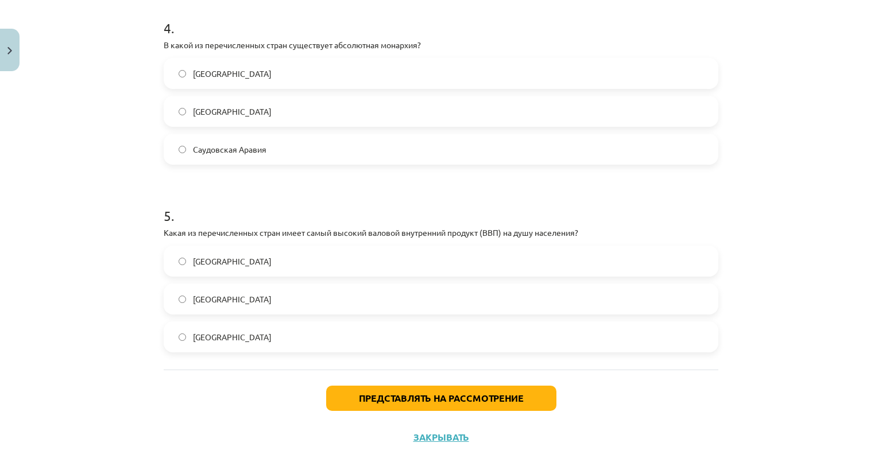
scroll to position [803, 0]
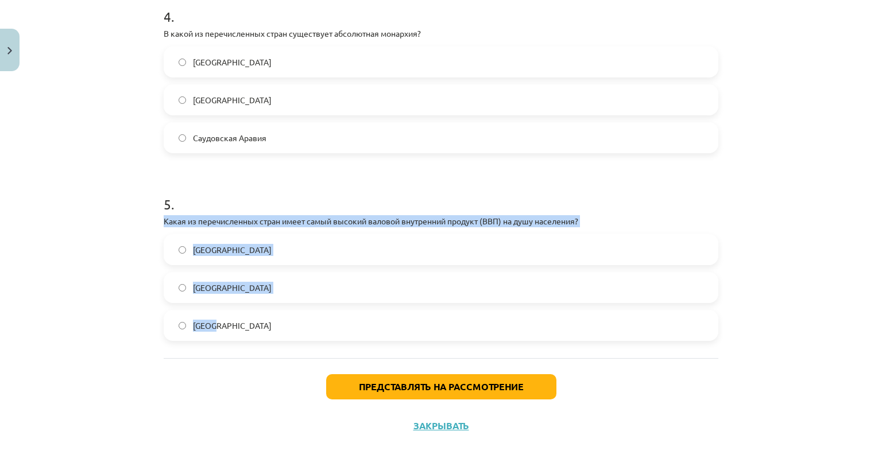
drag, startPoint x: 152, startPoint y: 221, endPoint x: 241, endPoint y: 328, distance: 139.9
copy div "Какая из перечисленных стран имеет самый высокий валовой внутренний продукт (ВВ…"
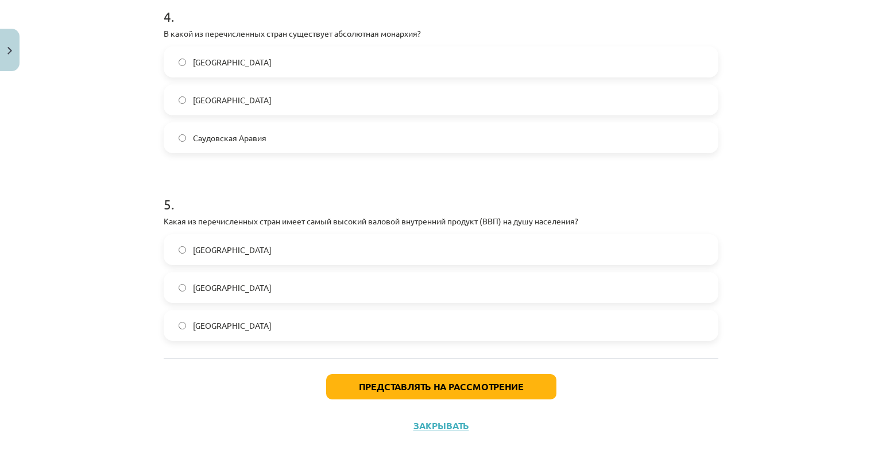
click at [267, 399] on div "Представлять на рассмотрение Закрывать" at bounding box center [441, 398] width 555 height 80
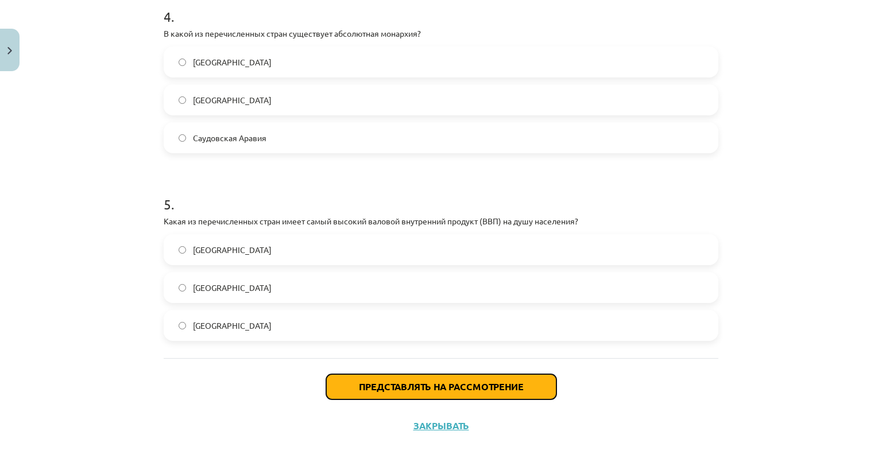
click at [380, 393] on button "Представлять на рассмотрение" at bounding box center [441, 386] width 230 height 25
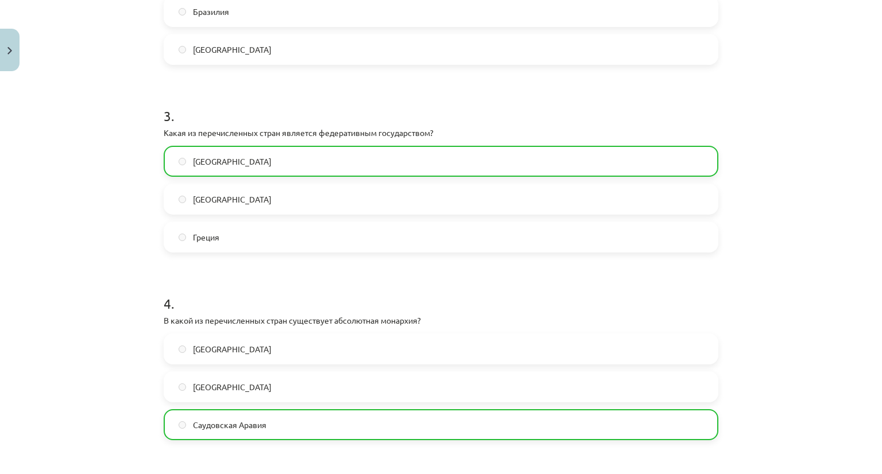
scroll to position [839, 0]
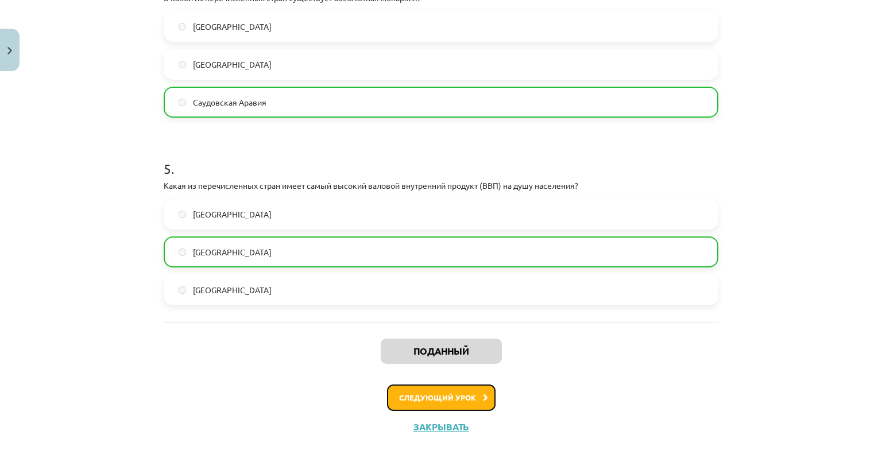
click at [466, 392] on button "Следующий урок" at bounding box center [441, 398] width 109 height 26
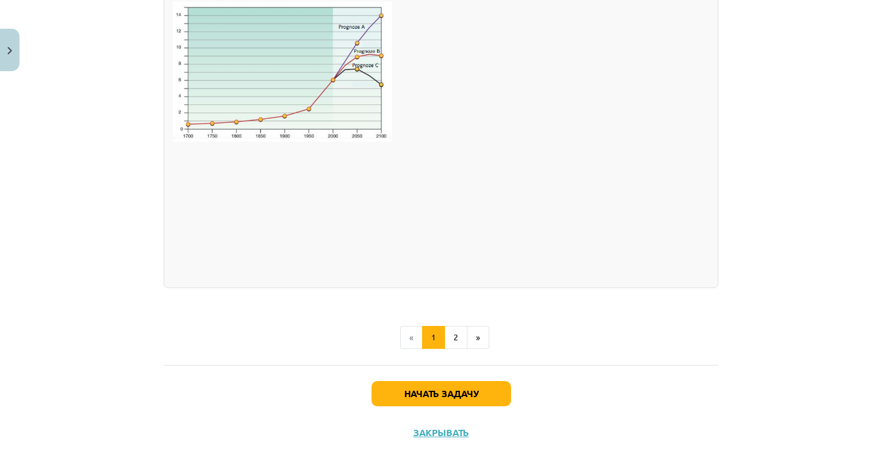
scroll to position [1866, 0]
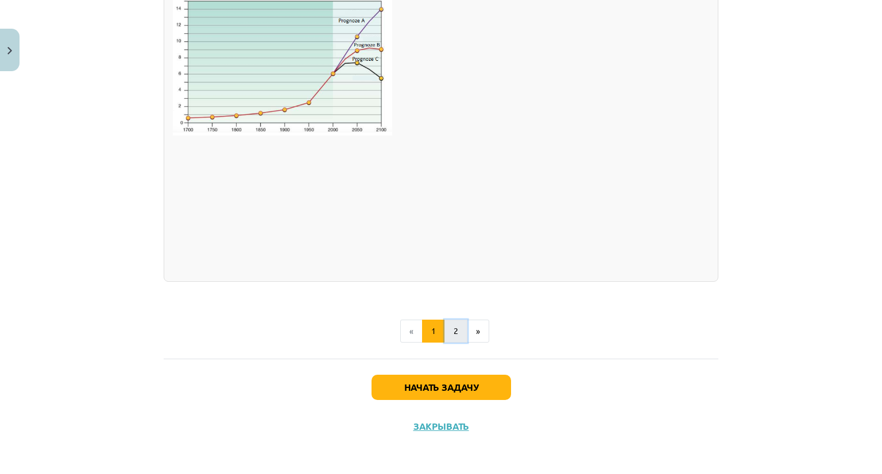
click at [454, 343] on button "2" at bounding box center [456, 331] width 23 height 23
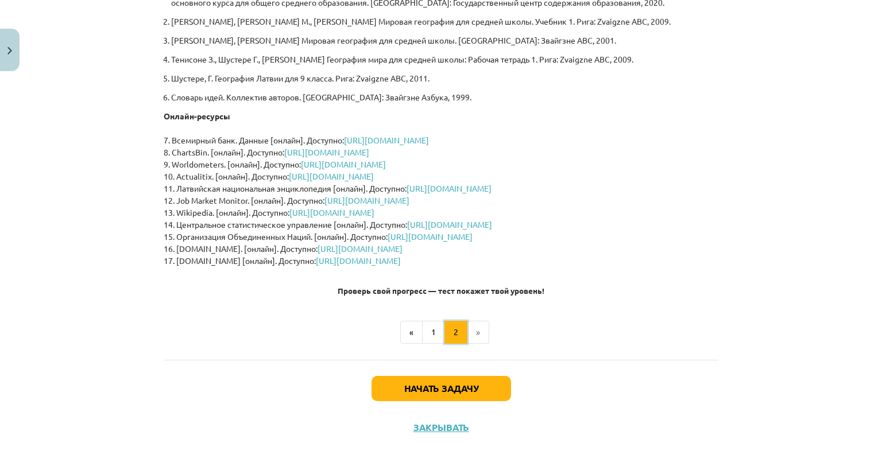
scroll to position [272, 0]
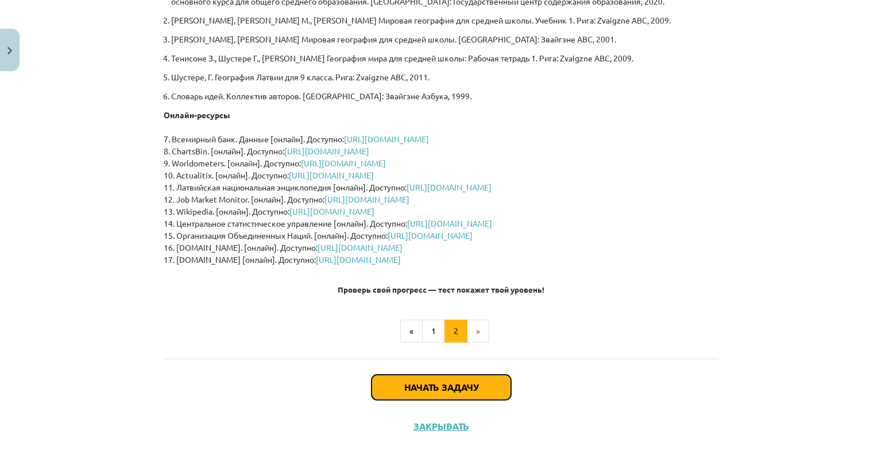
click at [449, 391] on font "Начать задачу" at bounding box center [441, 387] width 74 height 12
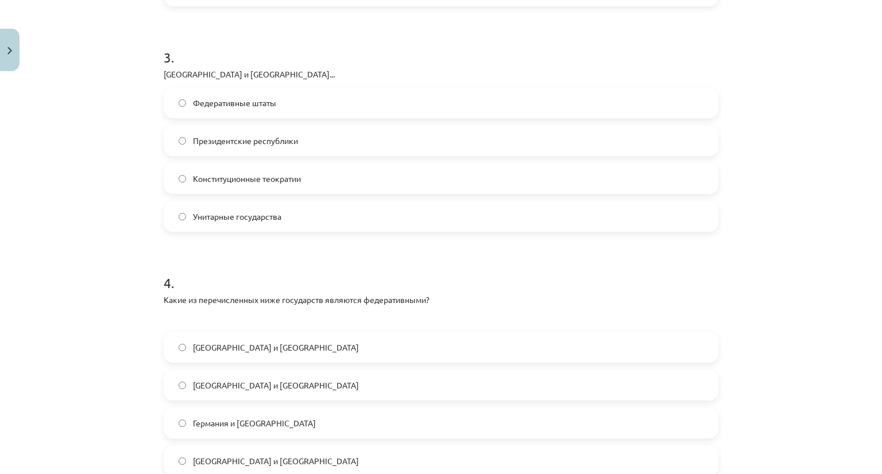
scroll to position [689, 0]
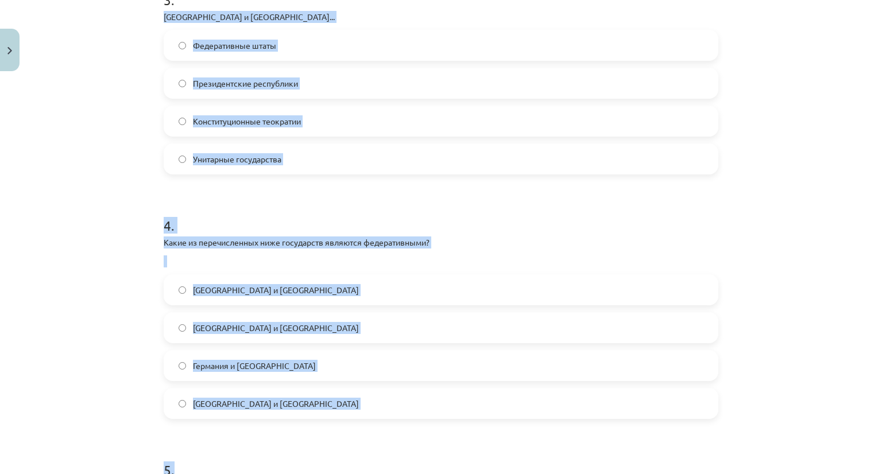
drag, startPoint x: 156, startPoint y: 10, endPoint x: 324, endPoint y: 431, distance: 453.6
click at [324, 431] on div "10 XP Вы получите Трудный 45 выполняет Описание Задача Помощь 1 . В странах «фл…" at bounding box center [441, 77] width 569 height 1381
copy form "США и Франция... Федеративные штаты Президентские республики Конституционные те…"
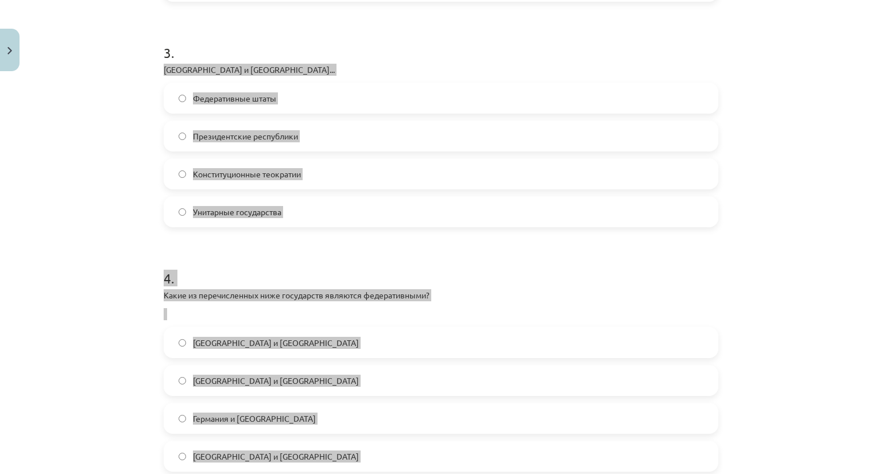
scroll to position [632, 0]
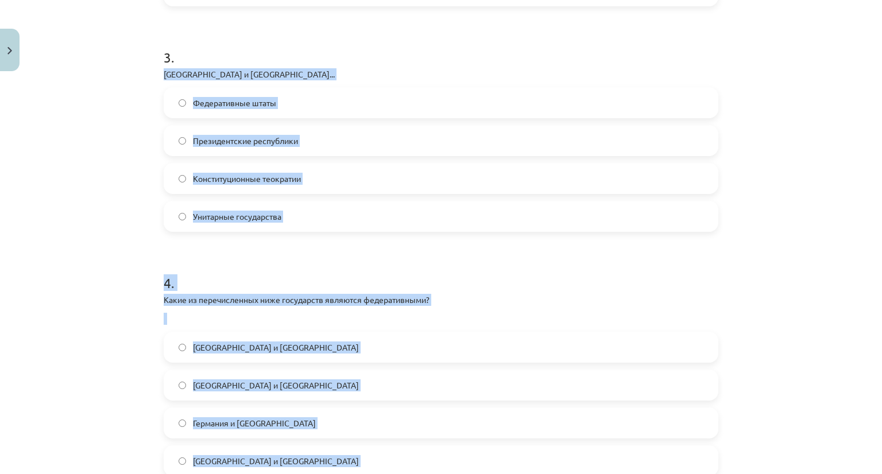
click at [186, 137] on label "Президентские республики" at bounding box center [441, 140] width 552 height 29
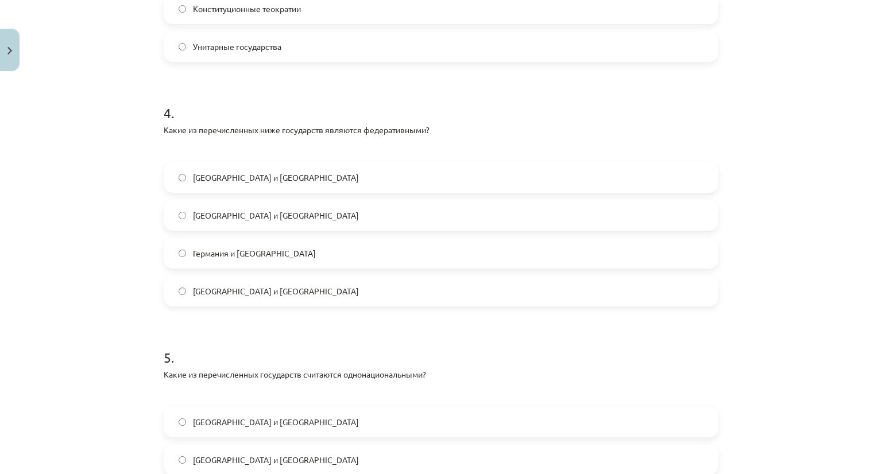
scroll to position [804, 0]
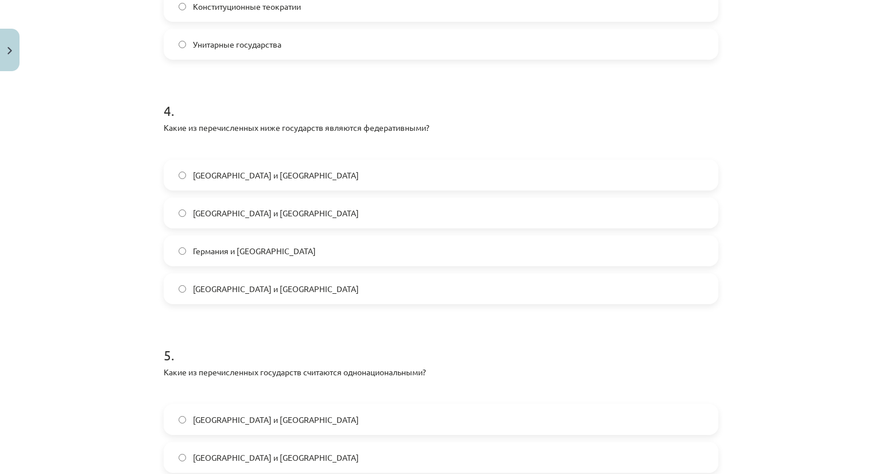
click at [173, 249] on label "Германия и Бразилия" at bounding box center [441, 251] width 552 height 29
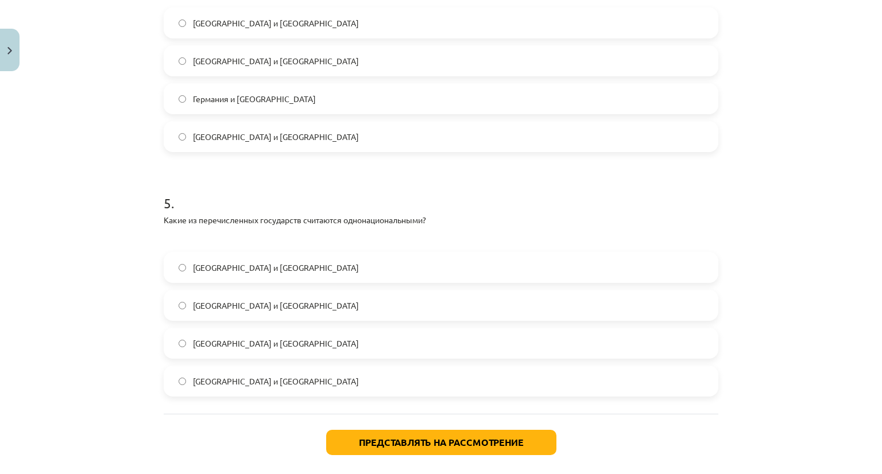
scroll to position [976, 0]
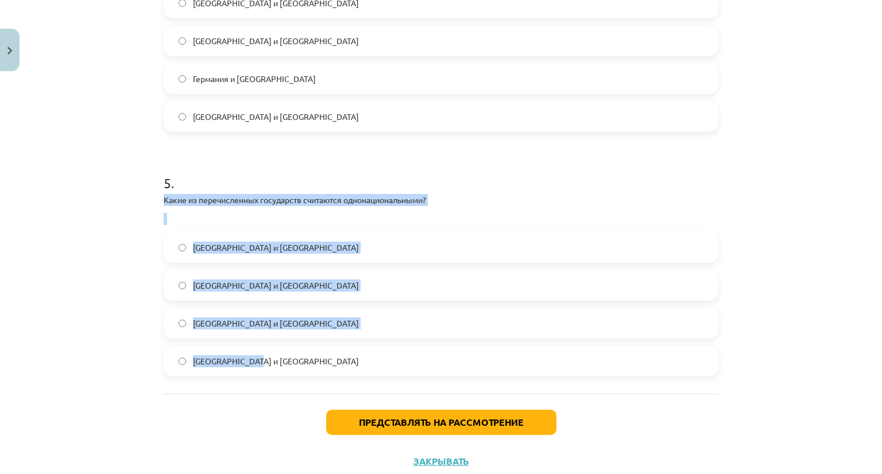
drag, startPoint x: 153, startPoint y: 196, endPoint x: 255, endPoint y: 380, distance: 210.3
click at [131, 387] on div "Тема: География I - 10 класс. Тестовый материал для 1-го класса. #6 Тема 4. Нас…" at bounding box center [441, 237] width 882 height 474
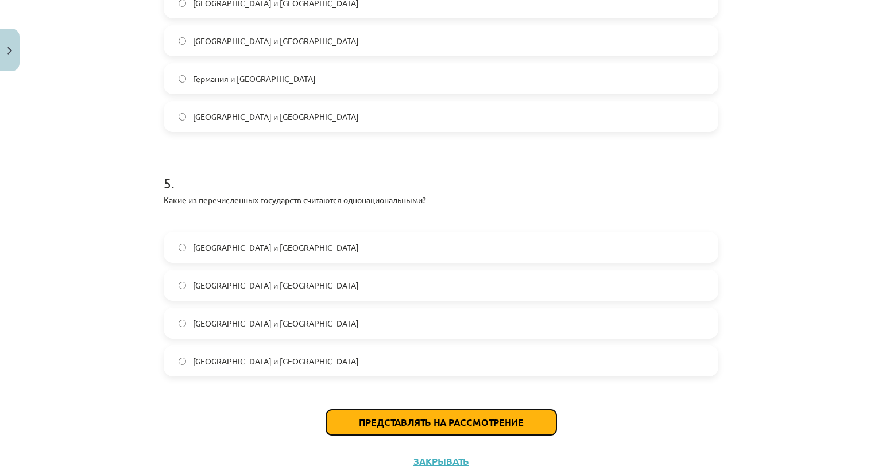
click at [457, 423] on font "Представлять на рассмотрение" at bounding box center [441, 422] width 165 height 12
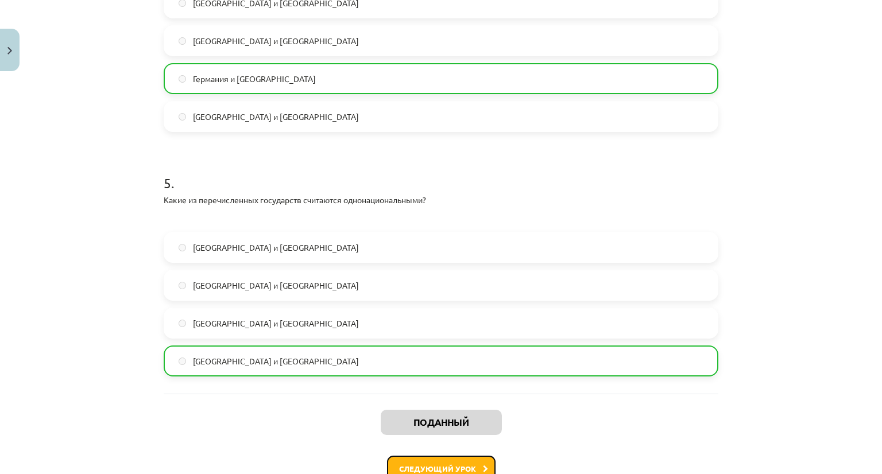
click at [482, 461] on button "Следующий урок" at bounding box center [441, 469] width 109 height 26
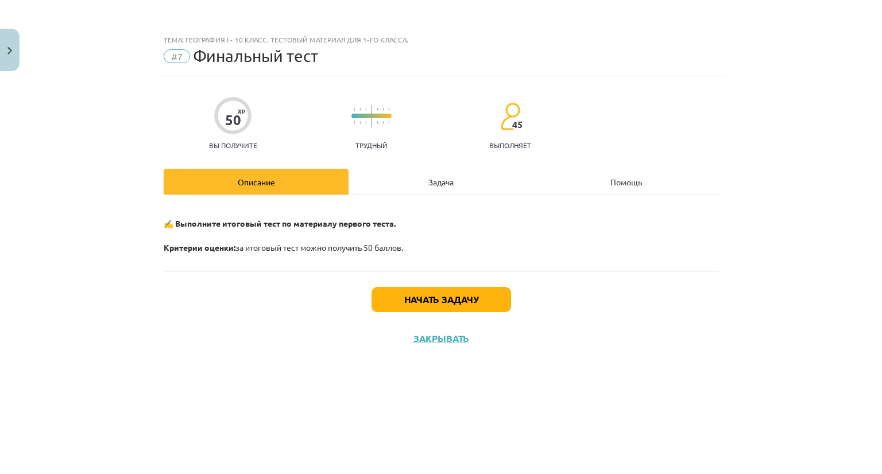
scroll to position [0, 0]
click at [421, 292] on button "Начать задачу" at bounding box center [442, 299] width 140 height 25
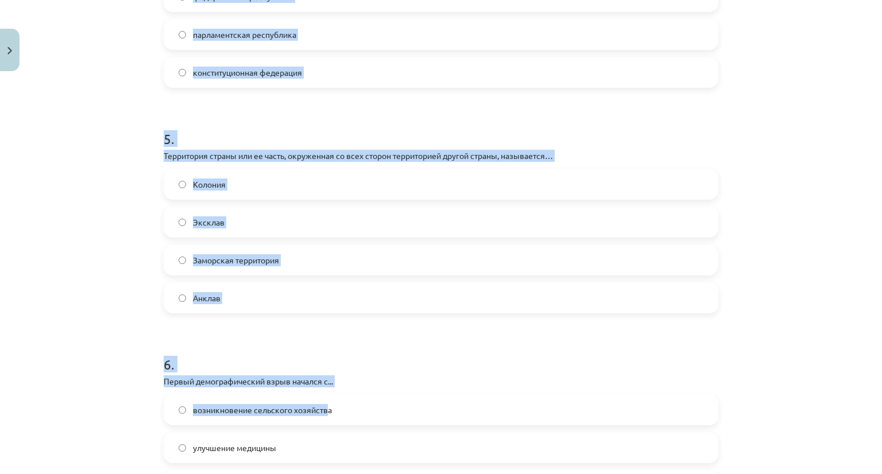
scroll to position [1551, 0]
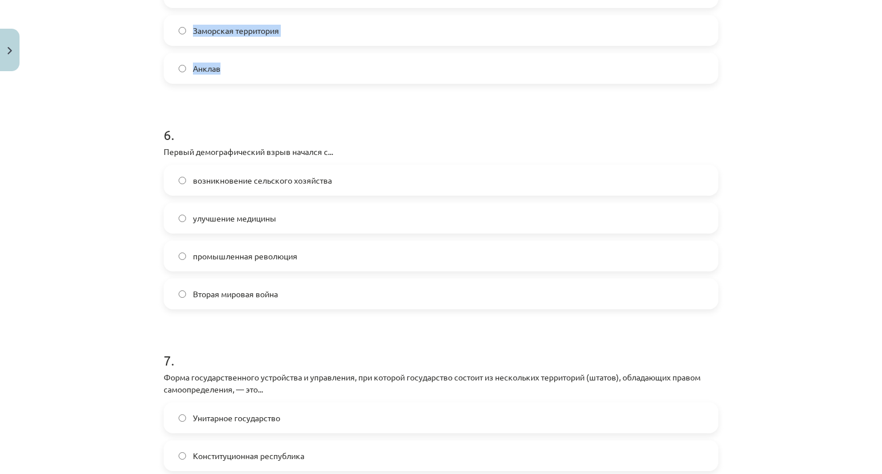
drag, startPoint x: 147, startPoint y: 99, endPoint x: 311, endPoint y: 83, distance: 164.4
click at [311, 83] on div "Тема: География I - 10 класс. Тестовый материал для 1-го класса. #7 Финальный т…" at bounding box center [441, 237] width 882 height 474
copy form "К какому из перечисленных историко-географических регионов мира относится Узбек…"
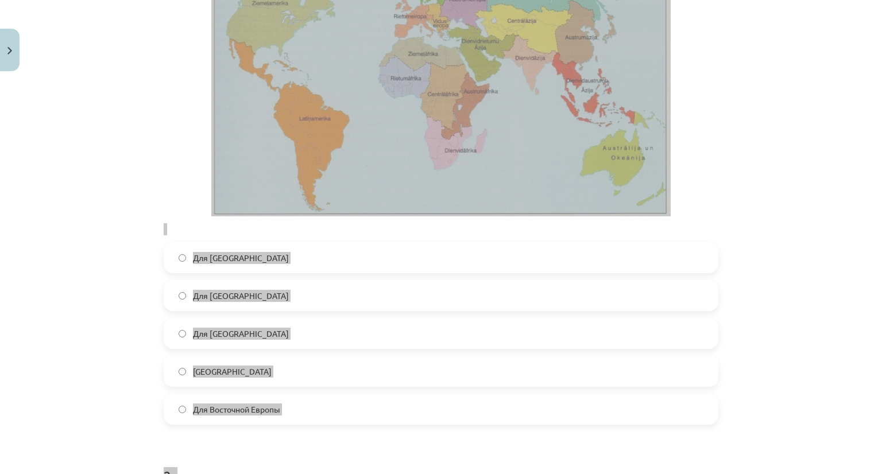
scroll to position [402, 0]
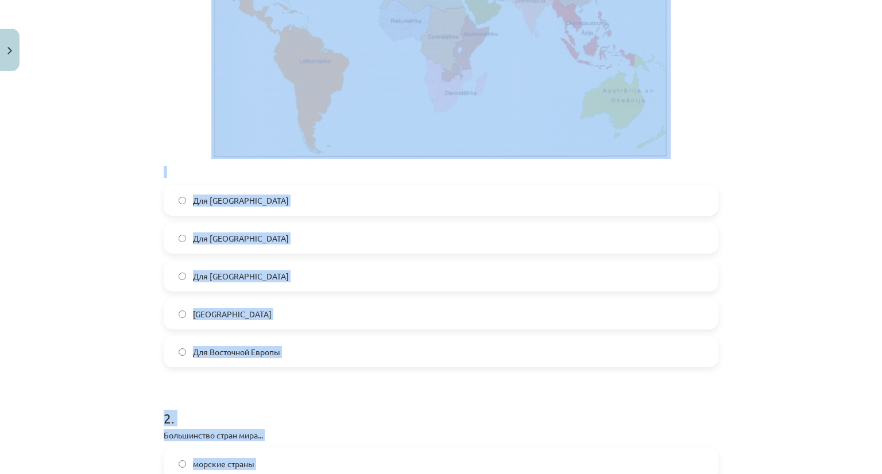
click at [55, 288] on div "Тема: География I - 10 класс. Тестовый материал для 1-го класса. #7 Финальный т…" at bounding box center [441, 237] width 882 height 474
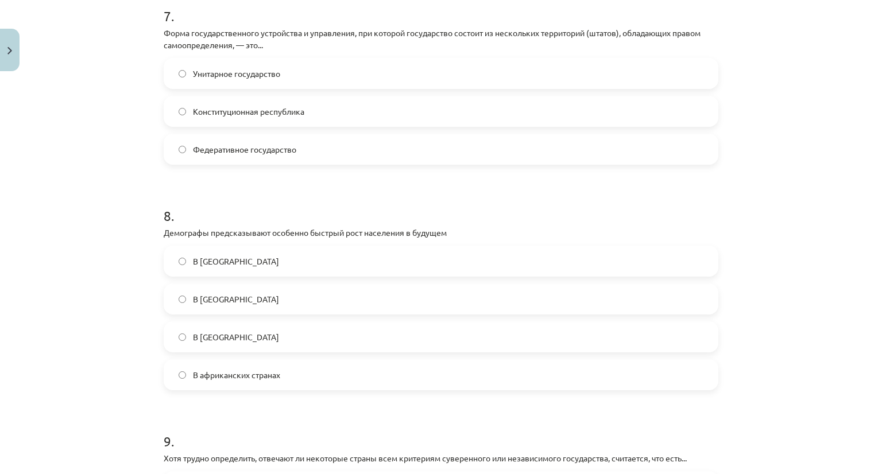
scroll to position [1895, 0]
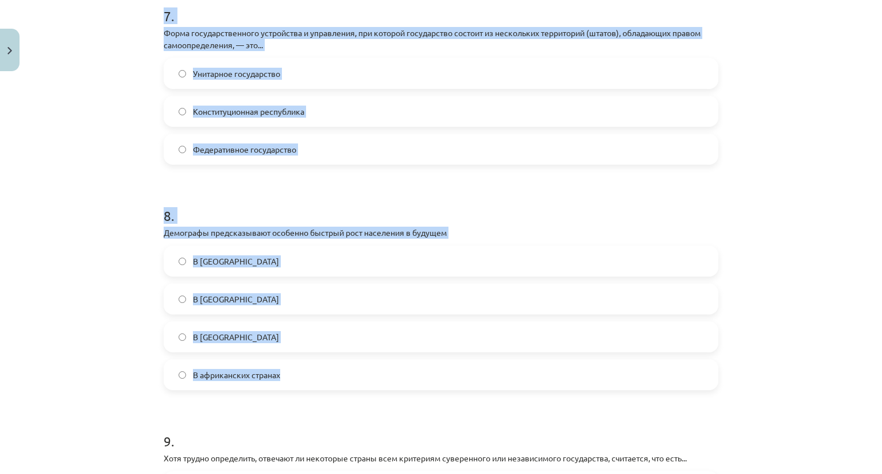
drag, startPoint x: 145, startPoint y: 12, endPoint x: 327, endPoint y: 384, distance: 414.5
click at [327, 384] on div "Тема: География I - 10 класс. Тестовый материал для 1-го класса. #7 Финальный т…" at bounding box center [441, 237] width 882 height 474
copy form "7 . Форма государственного устройства и управления, при которой государство сос…"
click at [770, 200] on div "Тема: География I - 10 класс. Тестовый материал для 1-го класса. #7 Финальный т…" at bounding box center [441, 237] width 882 height 474
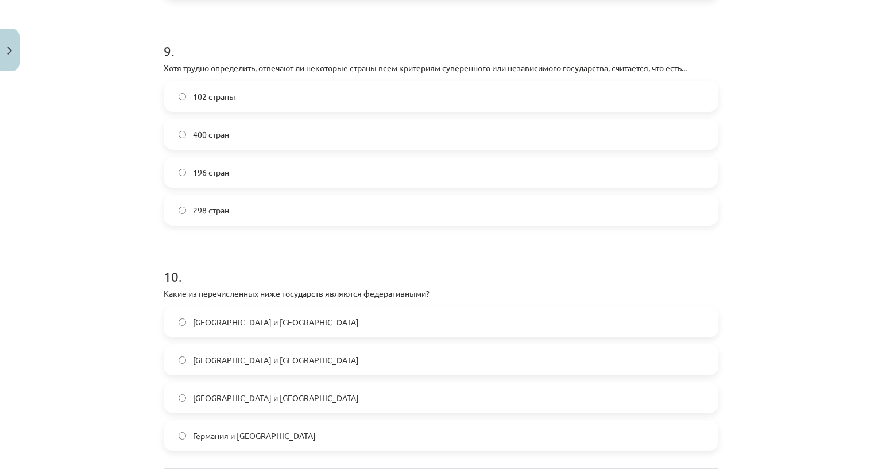
scroll to position [2297, 0]
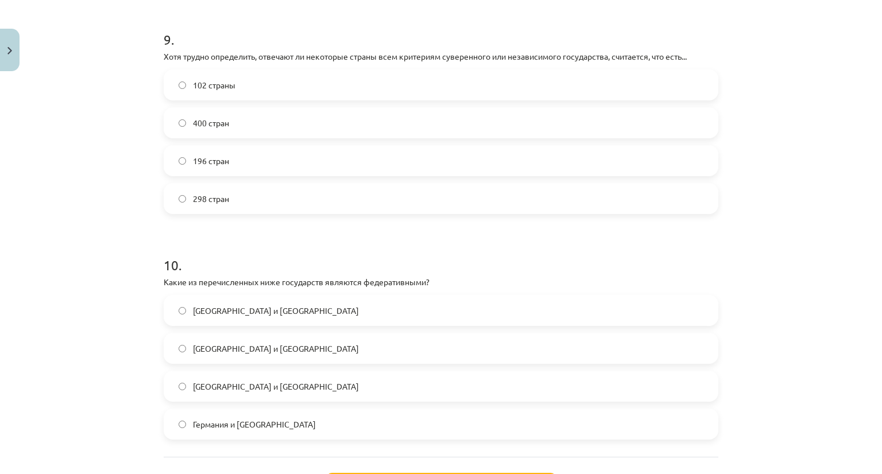
click at [172, 161] on label "196 стран" at bounding box center [441, 160] width 552 height 29
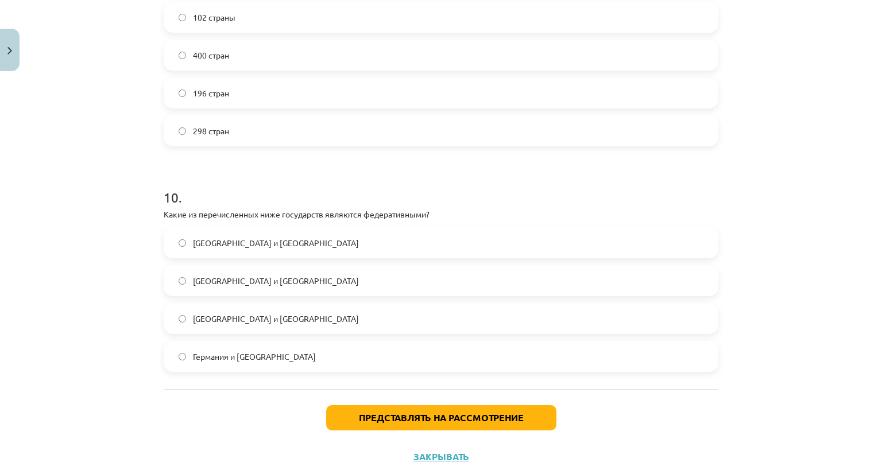
scroll to position [2396, 0]
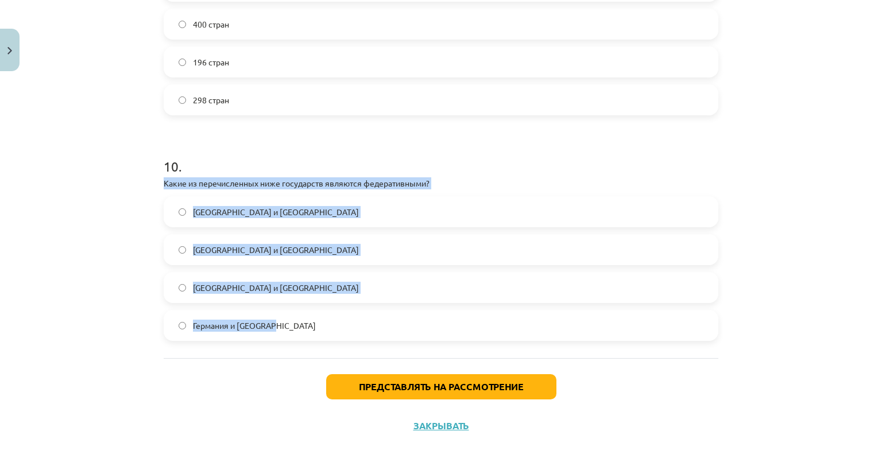
drag, startPoint x: 150, startPoint y: 180, endPoint x: 289, endPoint y: 345, distance: 216.0
click at [289, 345] on div "Тема: География I - 10 класс. Тестовый материал для 1-го класса. #7 Финальный т…" at bounding box center [441, 237] width 882 height 474
copy div "Какие из перечисленных ниже государств являются федеративными? Латвия и Литва Р…"
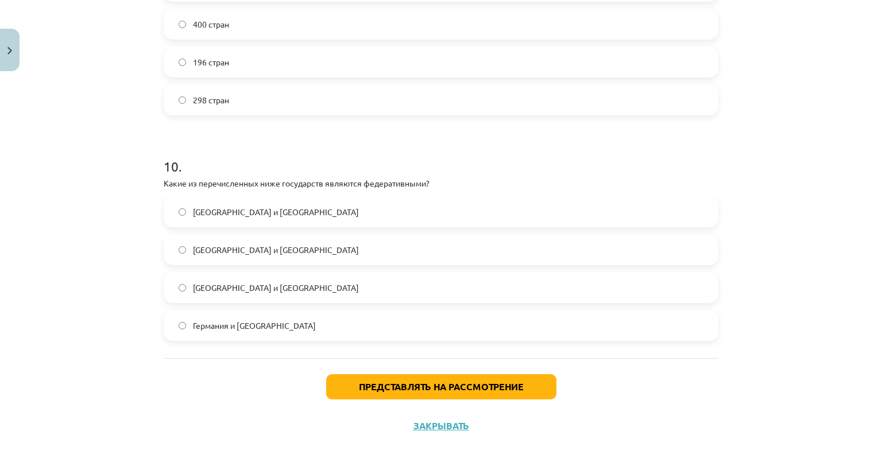
click at [200, 411] on div "Представлять на рассмотрение Закрывать" at bounding box center [441, 398] width 555 height 80
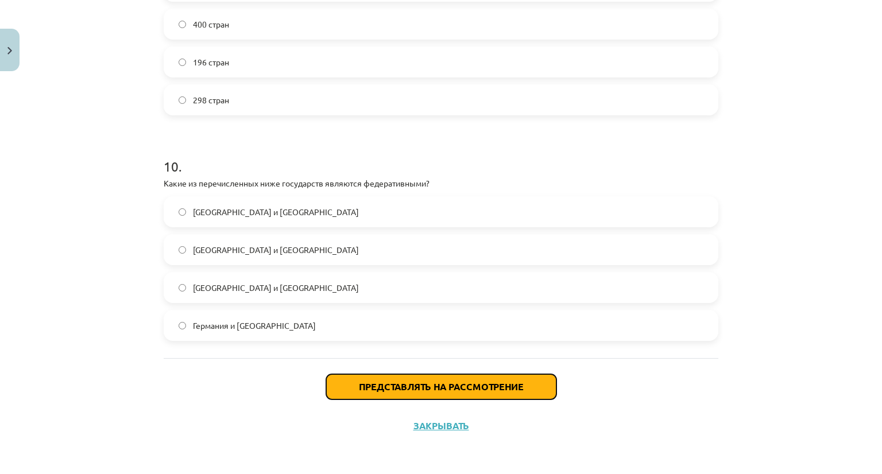
click at [388, 389] on font "Представлять на рассмотрение" at bounding box center [441, 387] width 165 height 12
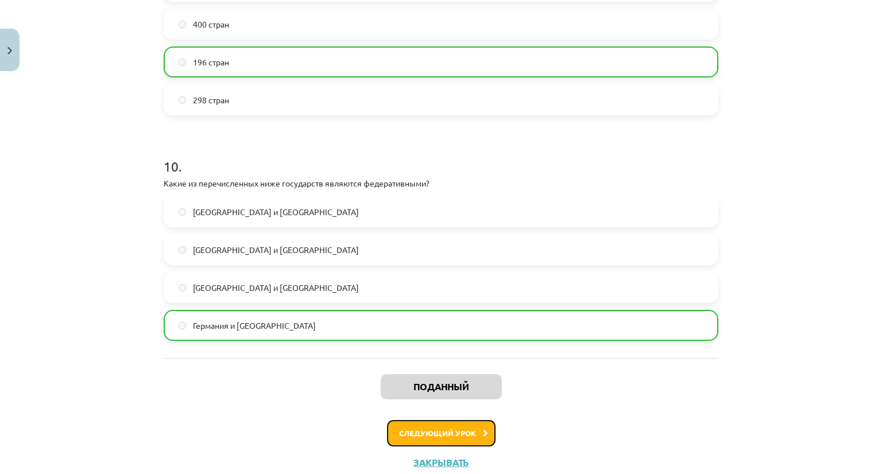
click at [477, 437] on button "Следующий урок" at bounding box center [441, 433] width 109 height 26
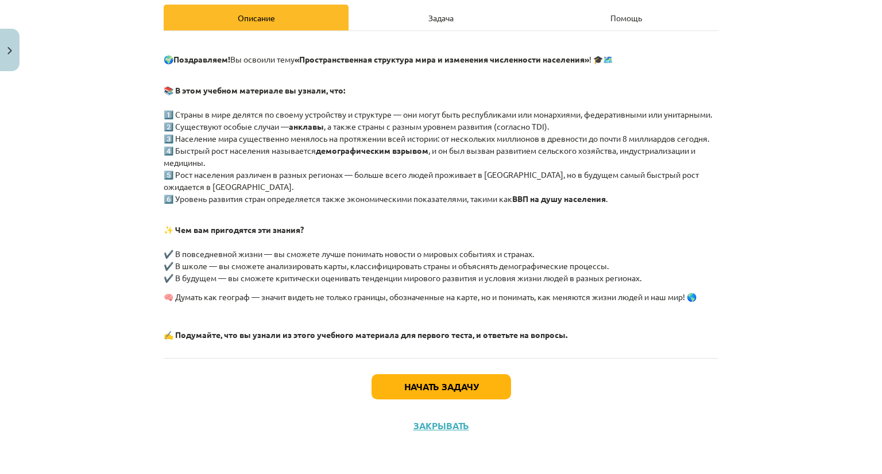
scroll to position [188, 0]
click at [467, 383] on font "Начать задачу" at bounding box center [441, 387] width 74 height 12
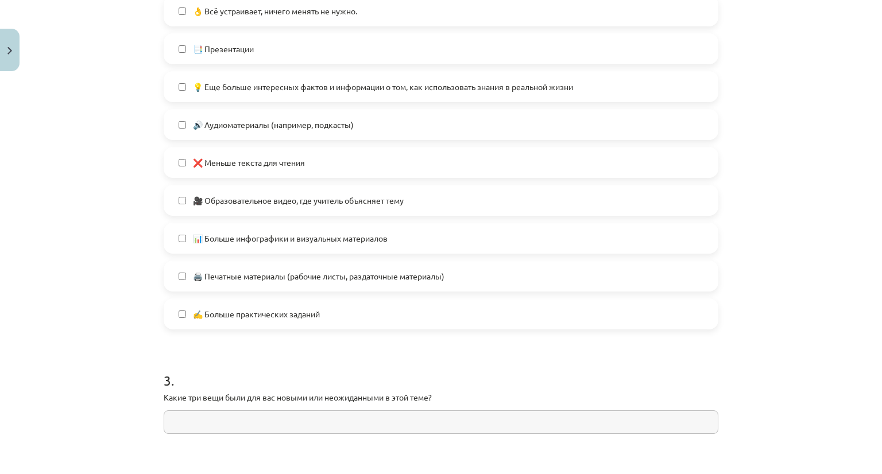
scroll to position [833, 0]
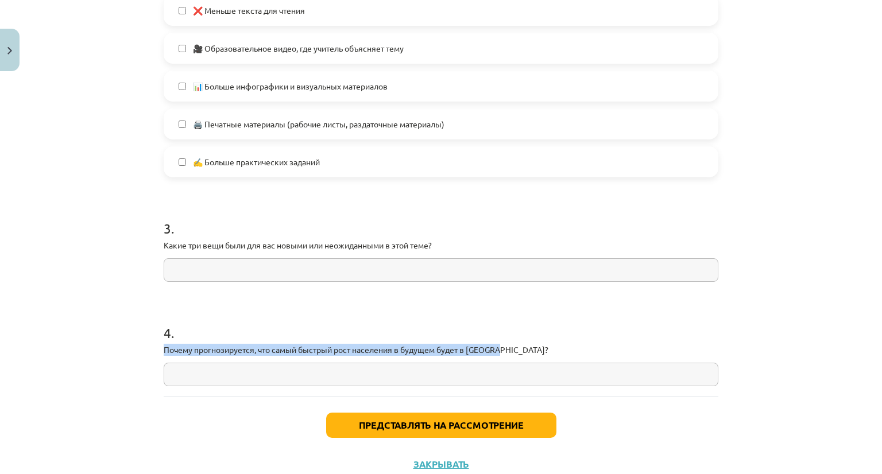
drag, startPoint x: 156, startPoint y: 349, endPoint x: 509, endPoint y: 348, distance: 352.6
copy font "Почему прогнозируется, что самый быстрый рост населения в будущем будет в Африк…"
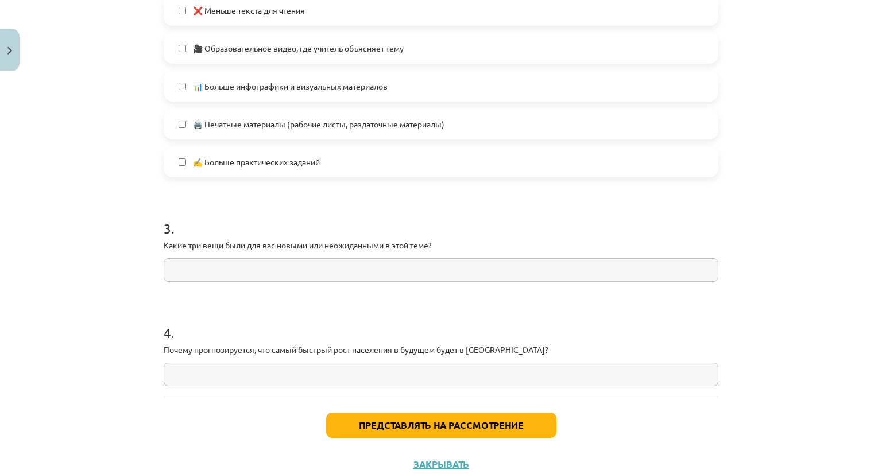
click at [289, 378] on input "text" at bounding box center [441, 375] width 555 height 24
paste input "**********"
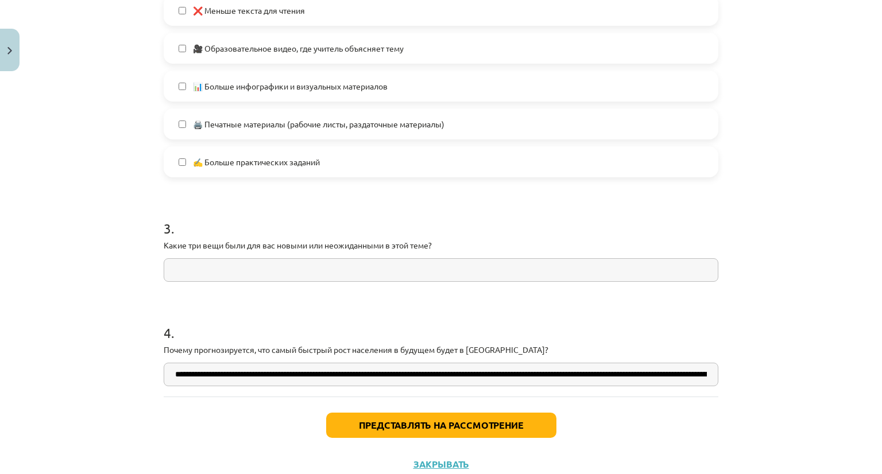
scroll to position [0, 681]
click at [616, 374] on input "**********" at bounding box center [441, 375] width 555 height 24
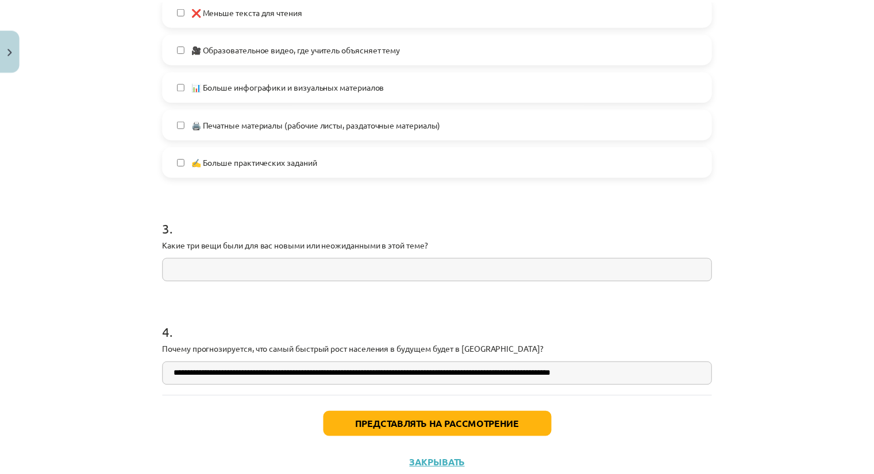
scroll to position [0, 0]
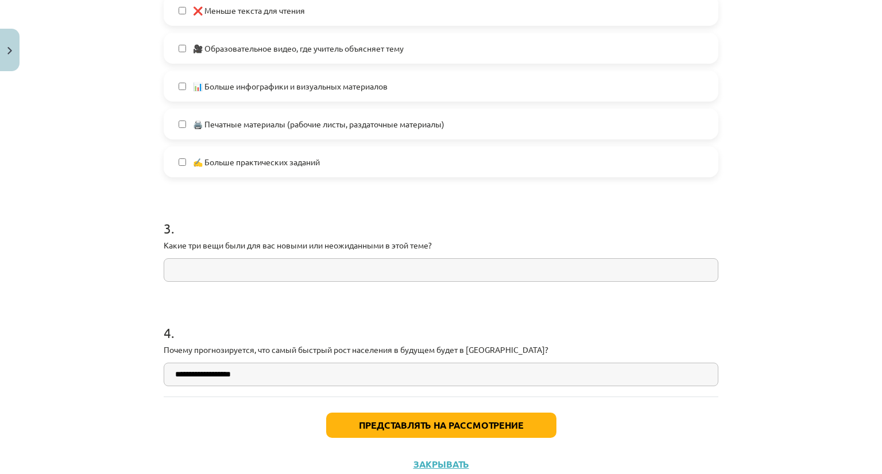
type input "**********"
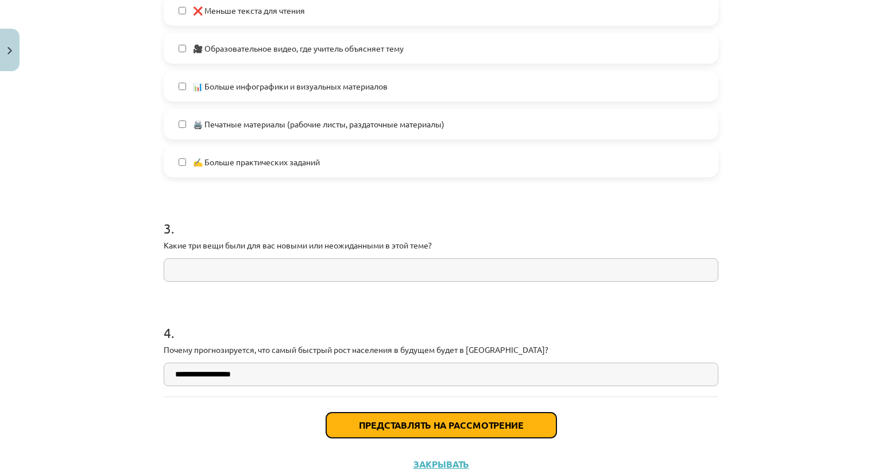
click at [507, 423] on font "Представлять на рассмотрение" at bounding box center [441, 425] width 165 height 12
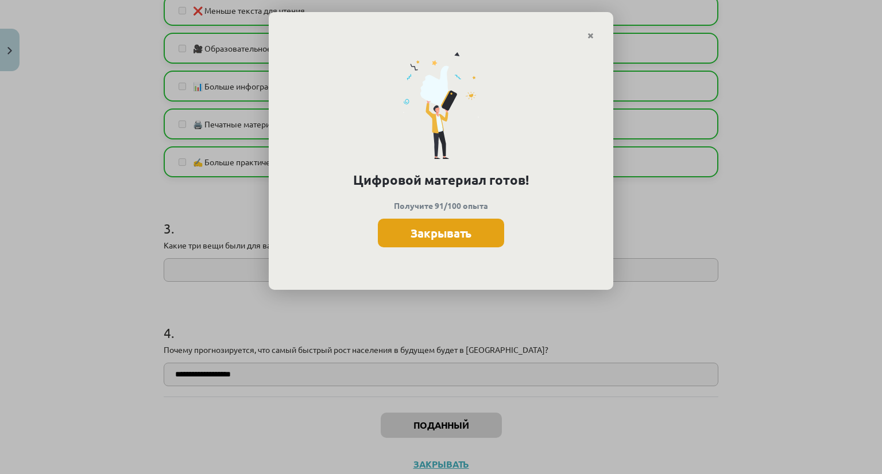
click at [449, 237] on font "Закрывать" at bounding box center [441, 233] width 61 height 15
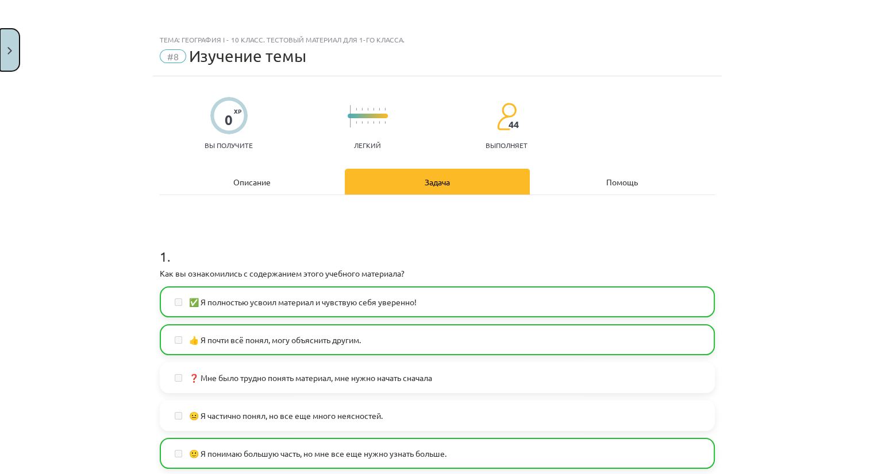
click at [7, 56] on button "Закрывать" at bounding box center [10, 50] width 20 height 42
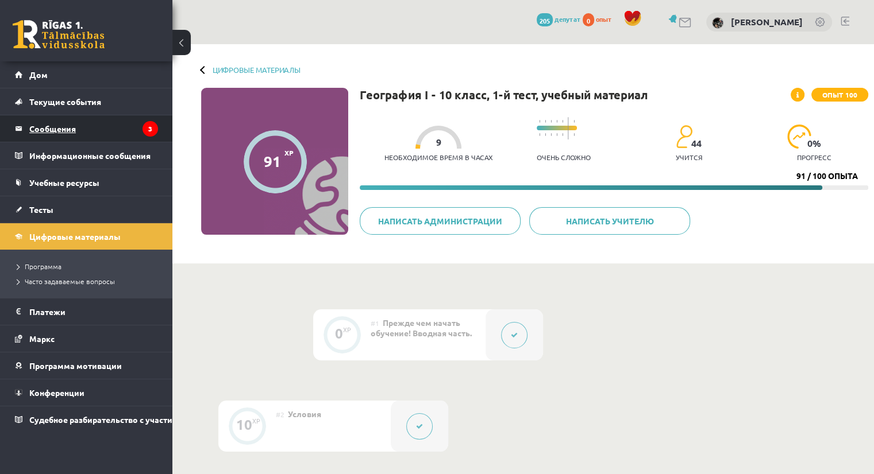
click at [78, 129] on legend "Сообщения 3" at bounding box center [93, 128] width 129 height 26
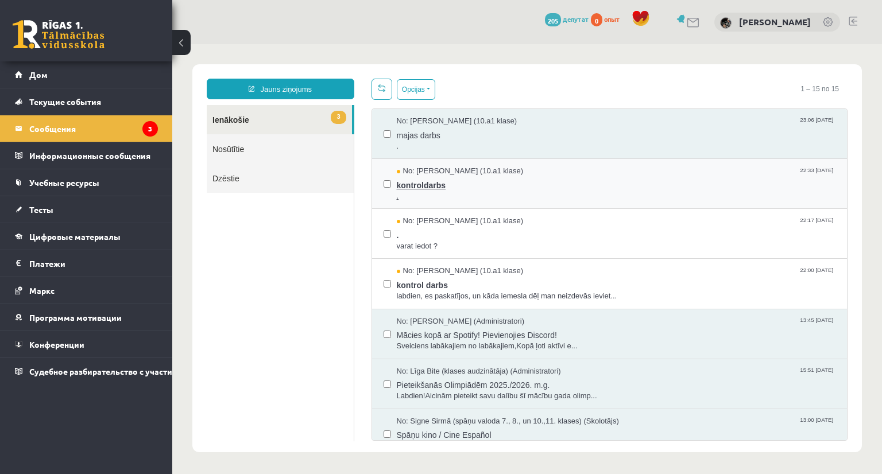
click at [449, 180] on span "kontroldarbs" at bounding box center [616, 184] width 439 height 14
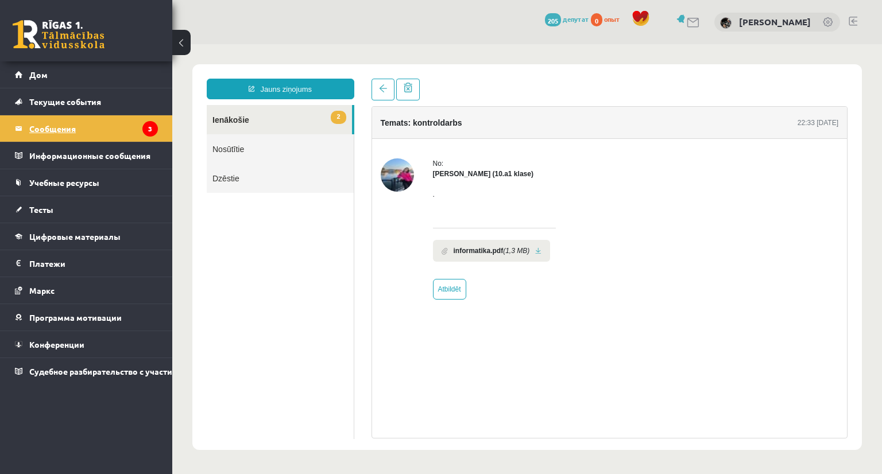
click at [48, 127] on font "Сообщения" at bounding box center [52, 128] width 47 height 10
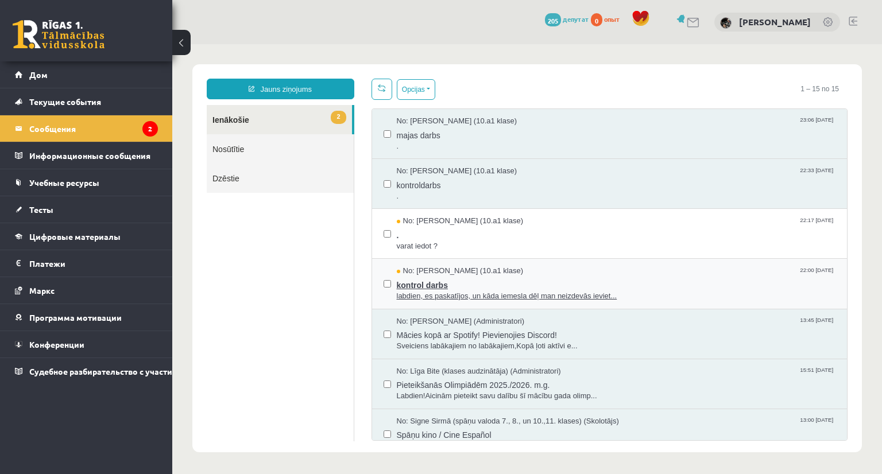
click at [451, 287] on span "kontrol darbs" at bounding box center [616, 284] width 439 height 14
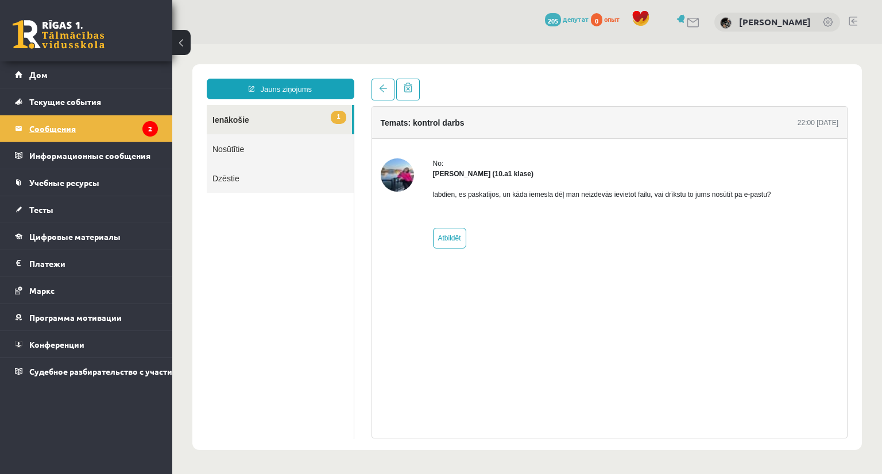
click at [64, 125] on font "Сообщения" at bounding box center [52, 128] width 47 height 10
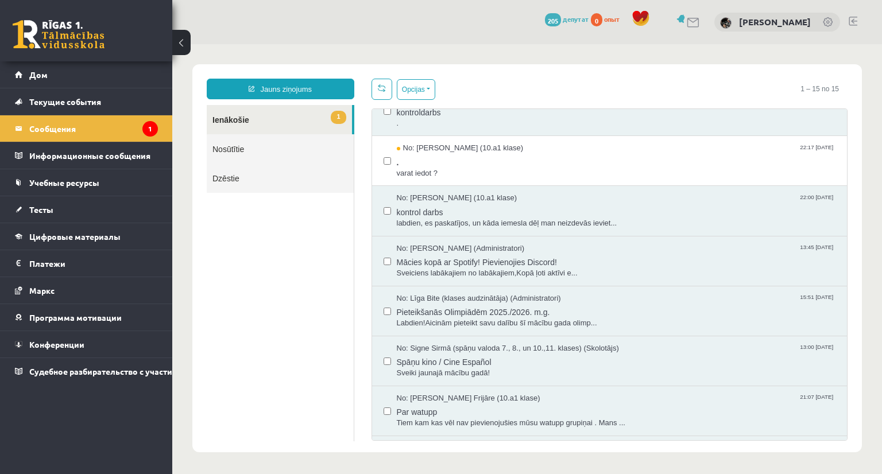
scroll to position [72, 0]
click at [440, 265] on span "Mācies kopā ar Spotify! Pievienojies Discord!" at bounding box center [616, 261] width 439 height 14
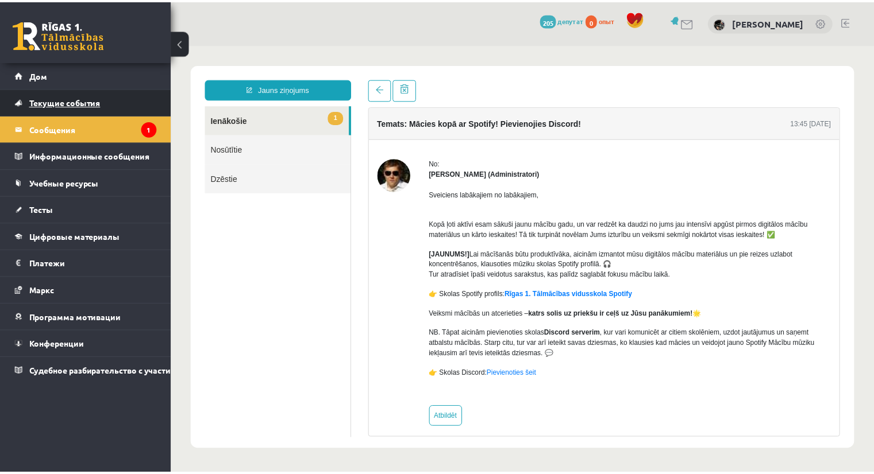
scroll to position [0, 0]
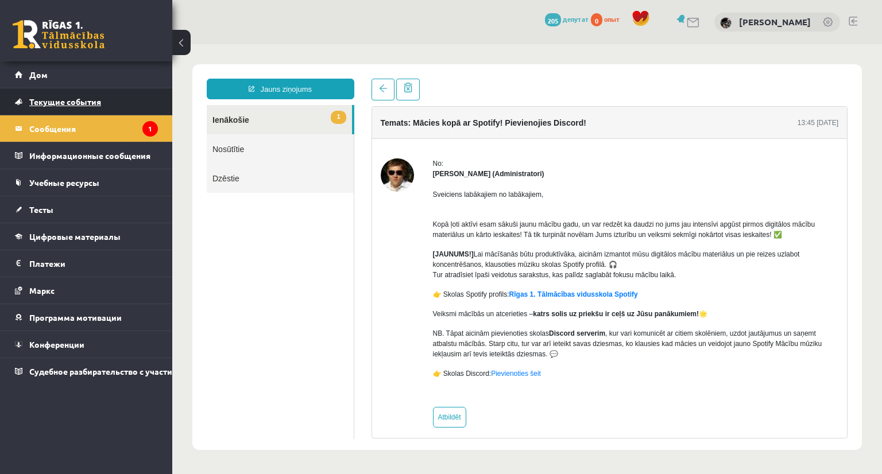
click at [40, 101] on font "Текущие события" at bounding box center [65, 101] width 72 height 10
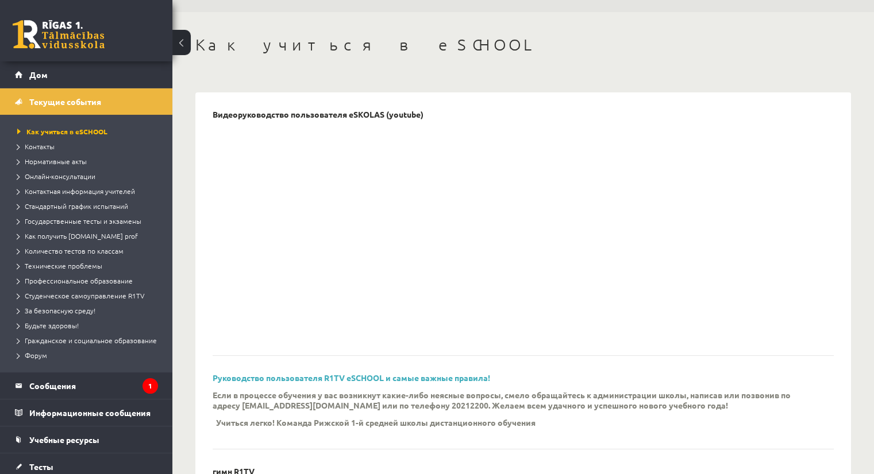
scroll to position [57, 0]
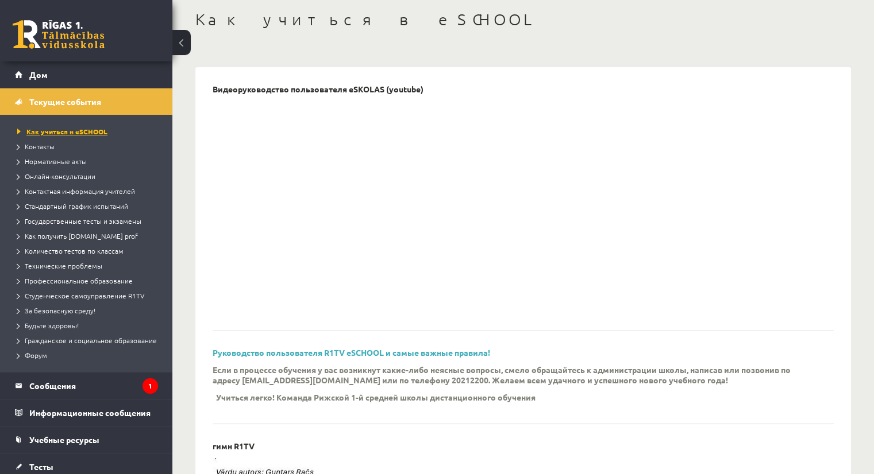
click at [48, 129] on font "Как учиться в eSCHOOL" at bounding box center [66, 131] width 81 height 9
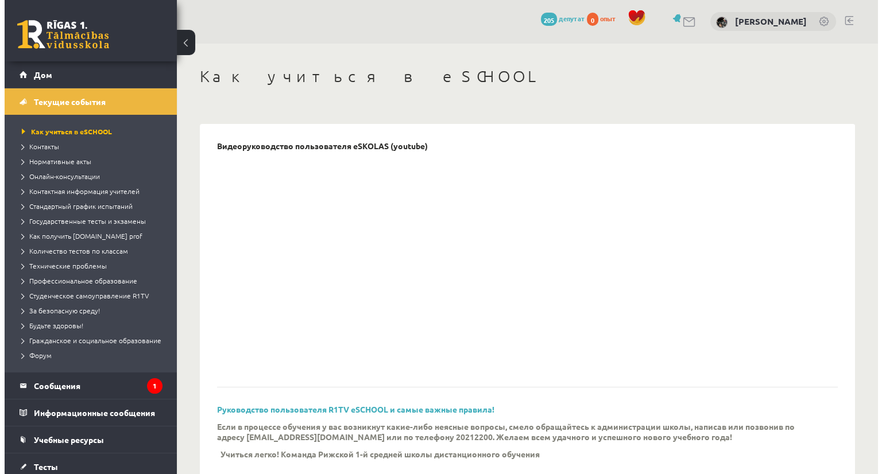
scroll to position [0, 0]
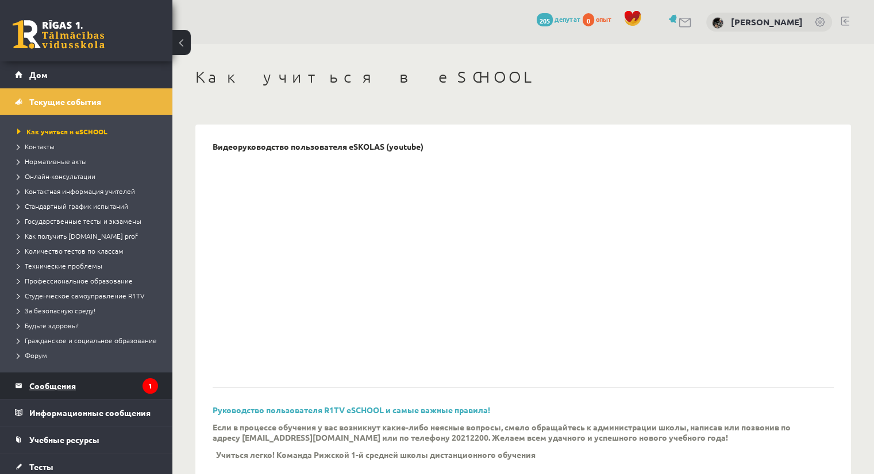
click at [53, 391] on font "Сообщения" at bounding box center [52, 386] width 47 height 10
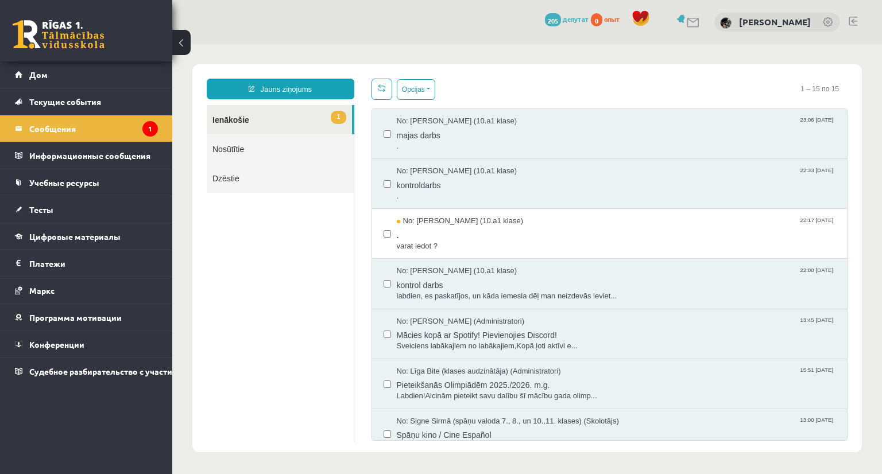
click at [272, 115] on link "1 Ienākošie" at bounding box center [279, 119] width 145 height 29
click at [85, 159] on legend "Информационные сообщения 0" at bounding box center [93, 155] width 129 height 26
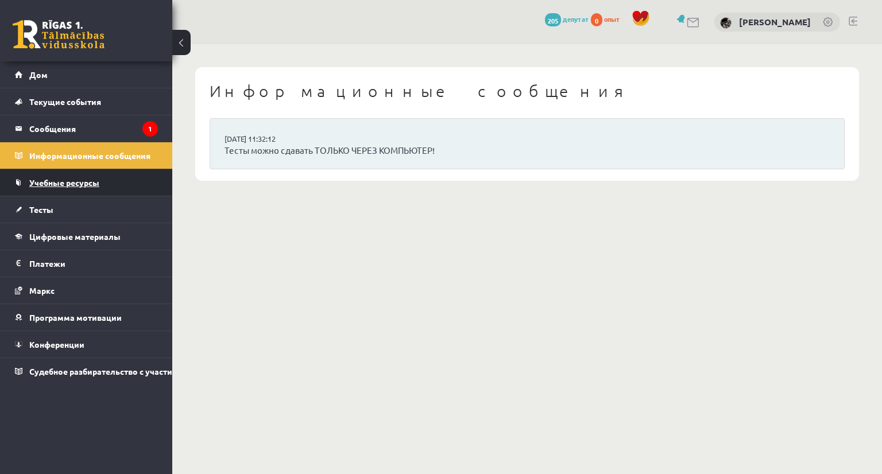
click at [74, 182] on font "Учебные ресурсы" at bounding box center [64, 182] width 70 height 10
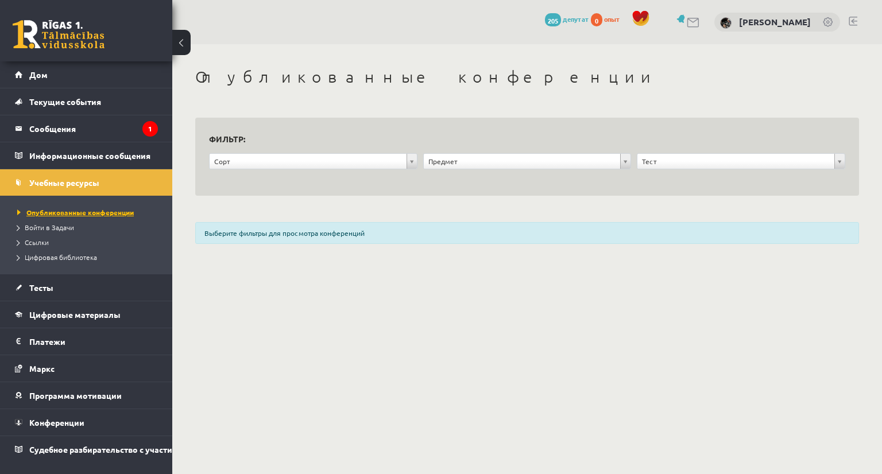
click at [88, 212] on font "Опубликованные конференции" at bounding box center [79, 212] width 107 height 9
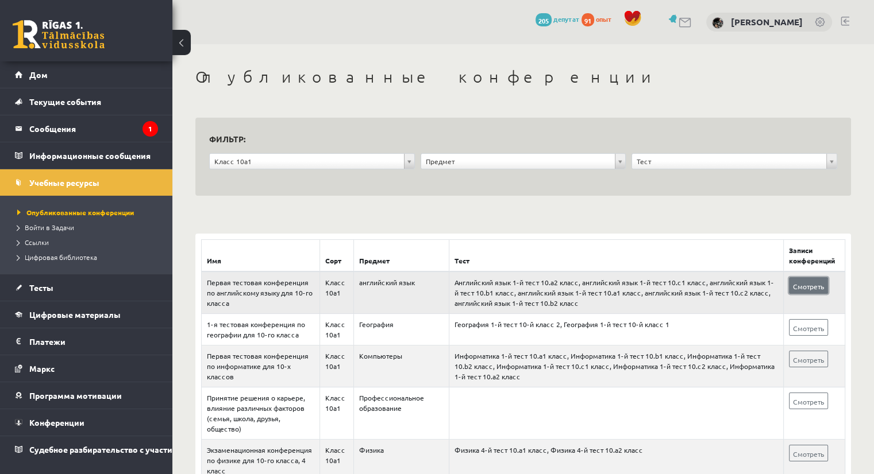
click at [807, 283] on font "Смотреть" at bounding box center [808, 286] width 31 height 9
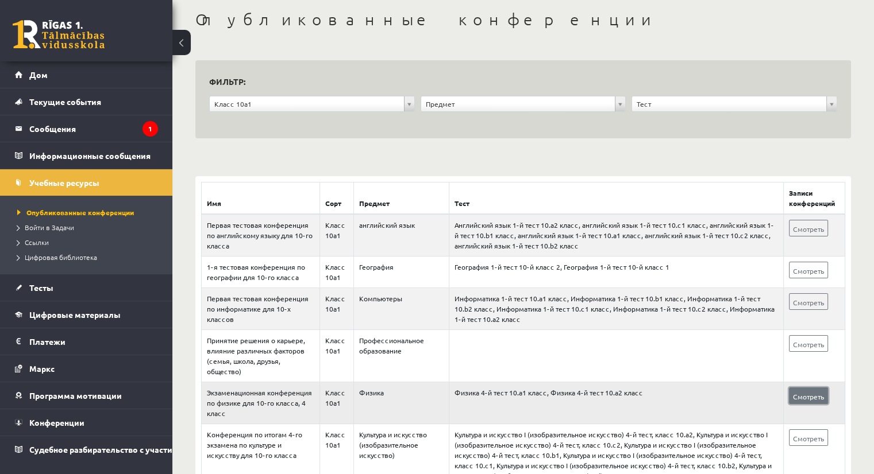
click at [803, 392] on font "Смотреть" at bounding box center [808, 396] width 31 height 9
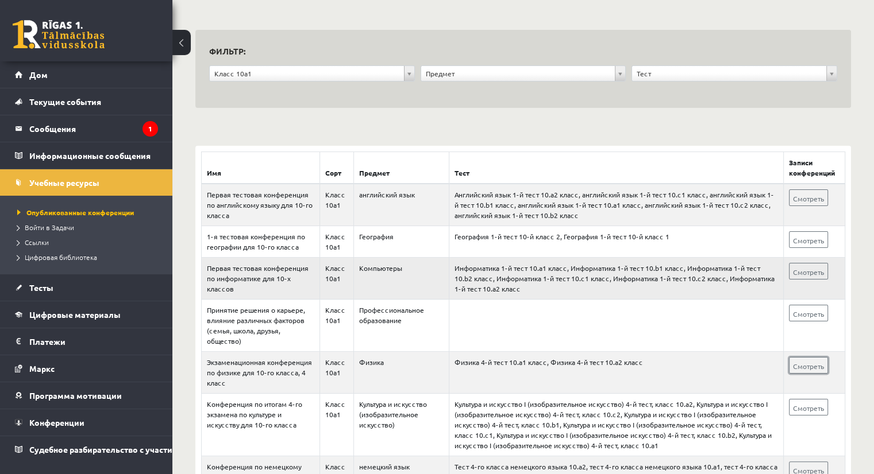
scroll to position [115, 0]
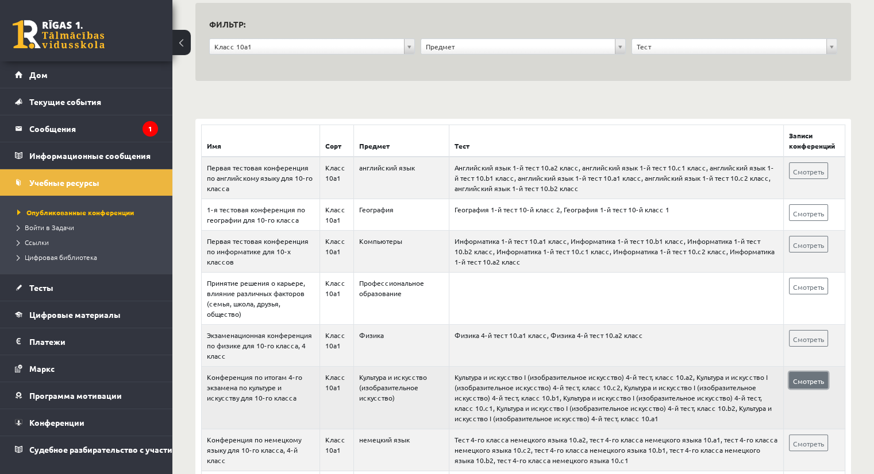
click at [811, 380] on font "Смотреть" at bounding box center [808, 381] width 31 height 9
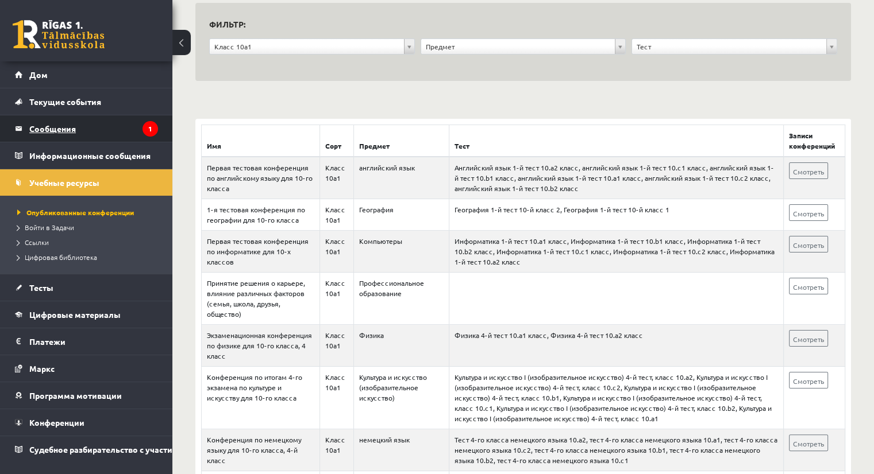
click at [101, 129] on legend "Сообщения 1" at bounding box center [93, 128] width 129 height 26
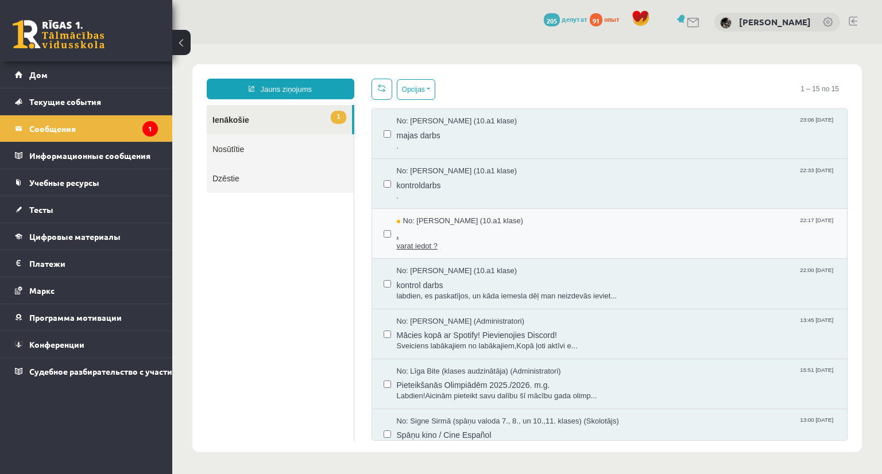
click at [473, 233] on span "." at bounding box center [616, 234] width 439 height 14
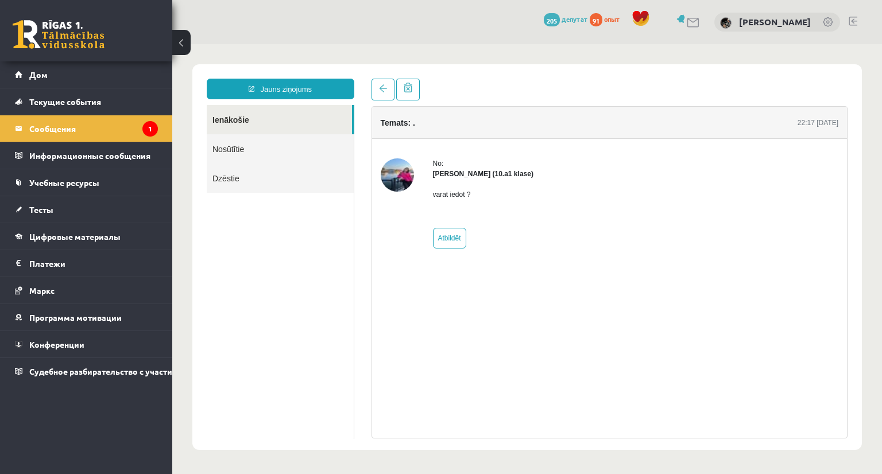
click at [159, 130] on li "Сообщения 1" at bounding box center [86, 128] width 172 height 27
click at [244, 124] on link "Ienākošie" at bounding box center [279, 119] width 145 height 29
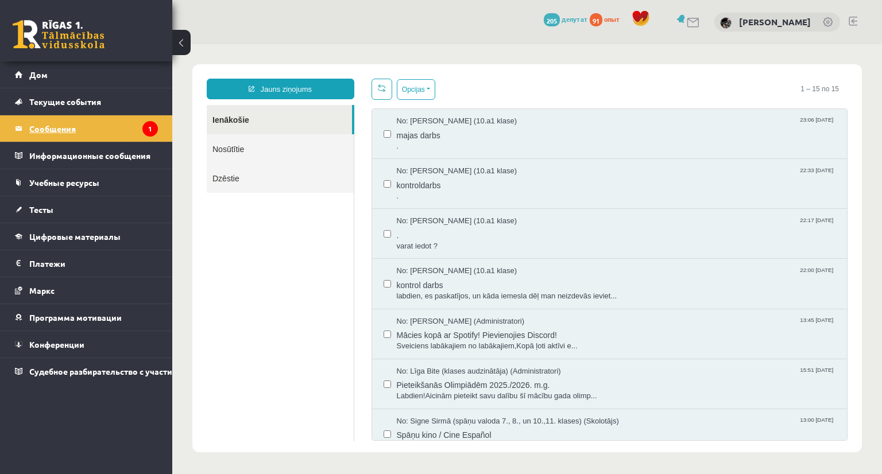
click at [71, 130] on font "Сообщения" at bounding box center [52, 128] width 47 height 10
click at [44, 292] on font "Маркс" at bounding box center [41, 290] width 25 height 10
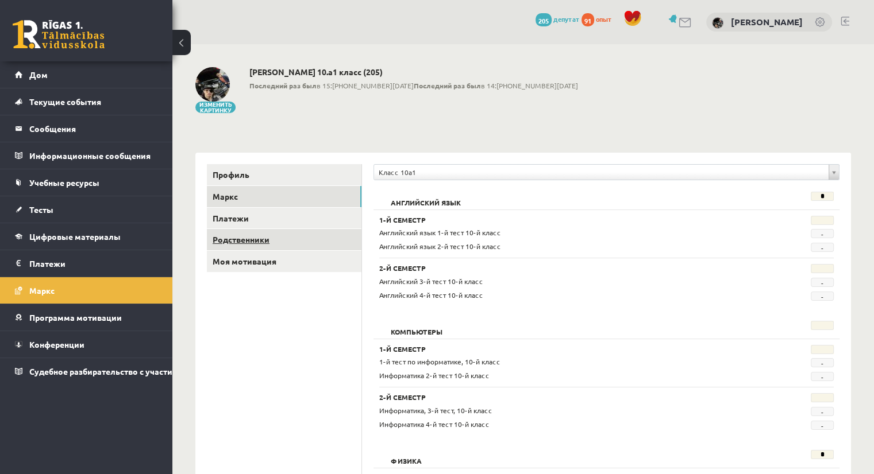
click at [235, 242] on font "Родственники" at bounding box center [240, 239] width 57 height 10
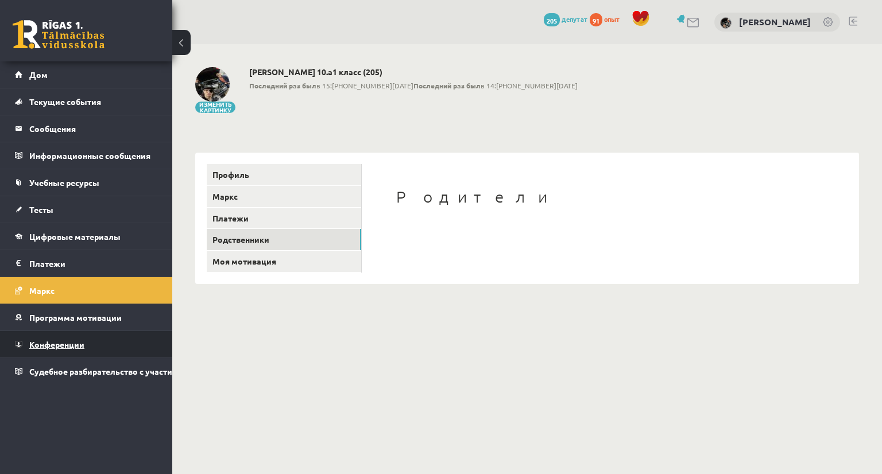
click at [79, 341] on font "Конференции" at bounding box center [56, 344] width 55 height 10
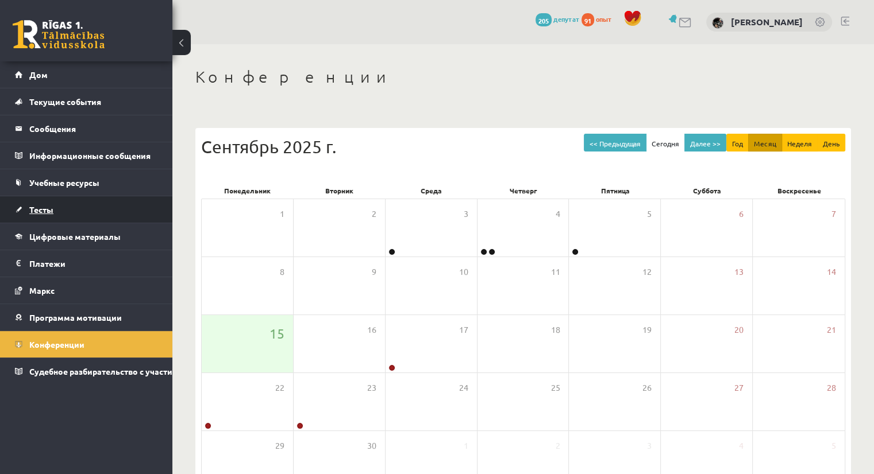
click at [57, 206] on link "Тесты" at bounding box center [86, 209] width 143 height 26
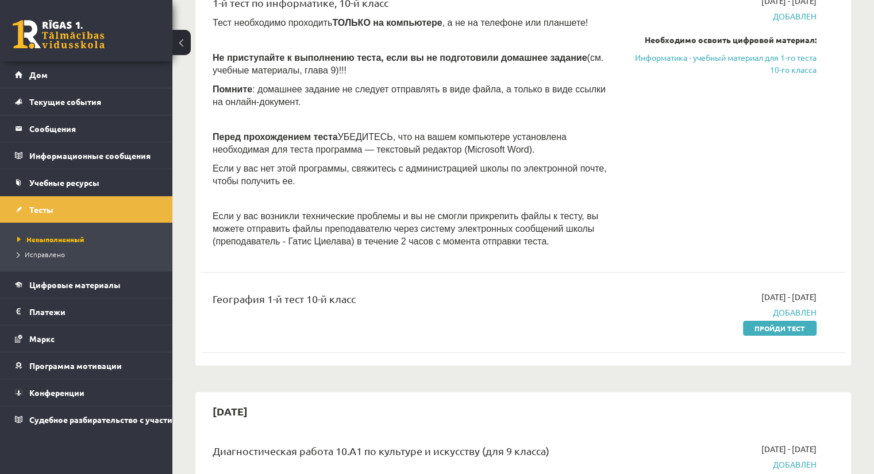
scroll to position [174, 0]
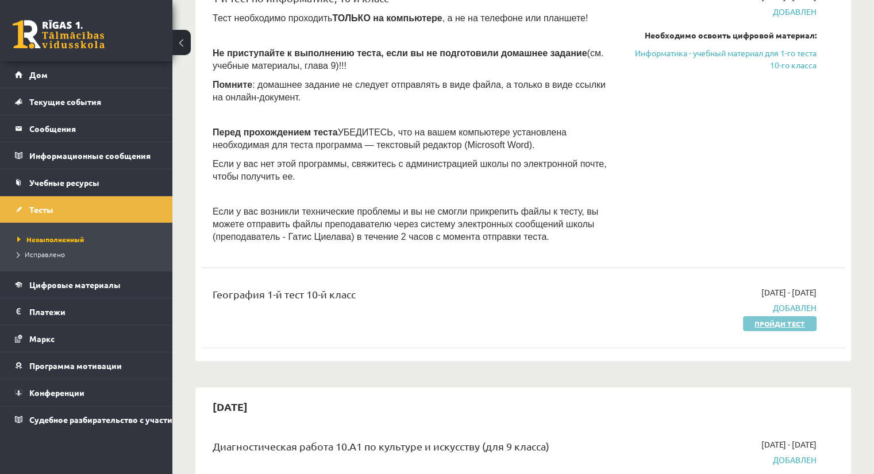
click at [788, 326] on font "Пройди тест" at bounding box center [779, 323] width 51 height 9
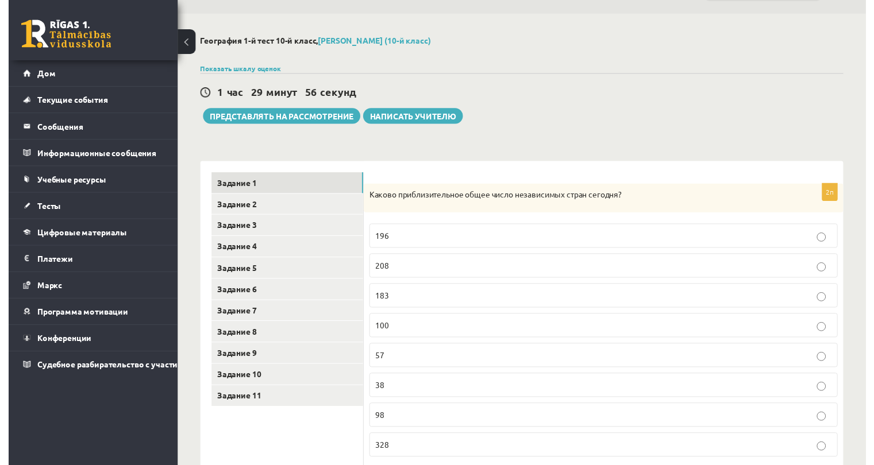
scroll to position [64, 0]
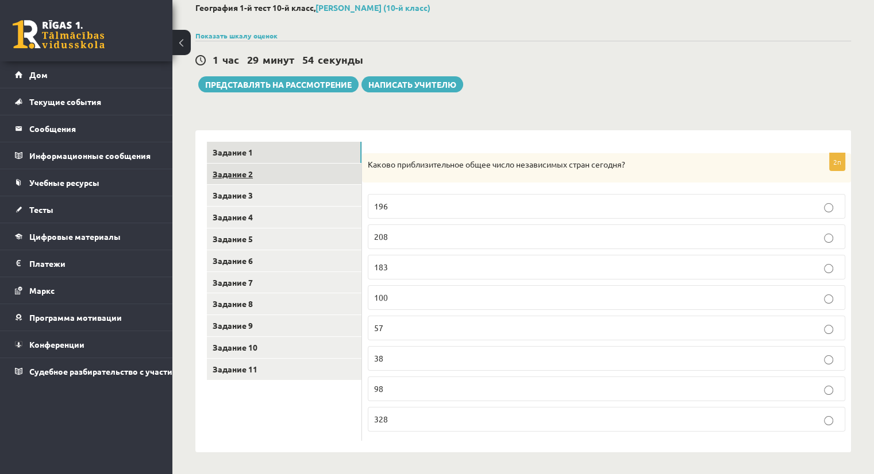
click at [239, 173] on font "Задание 2" at bounding box center [232, 174] width 40 height 10
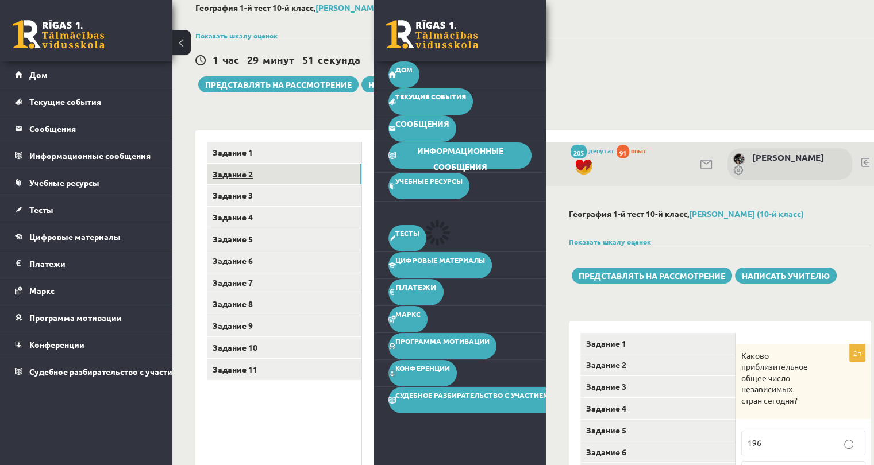
click at [239, 173] on font "Задание 2" at bounding box center [232, 174] width 40 height 10
click at [601, 77] on div "1 час 29 минут 47 секунд Тест сохранен! Представлять на рассмотрение Написать у…" at bounding box center [550, 67] width 710 height 52
click at [372, 85] on font "Написать учителю" at bounding box center [412, 84] width 88 height 10
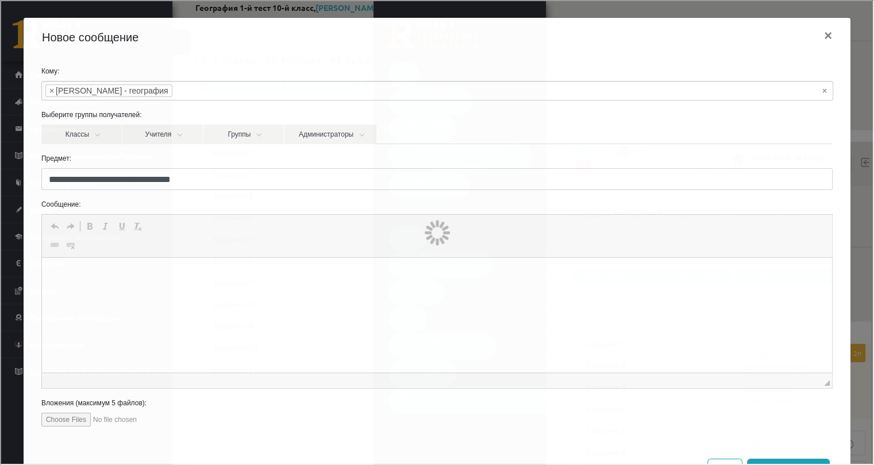
scroll to position [0, 0]
click at [822, 33] on font "×" at bounding box center [826, 34] width 8 height 16
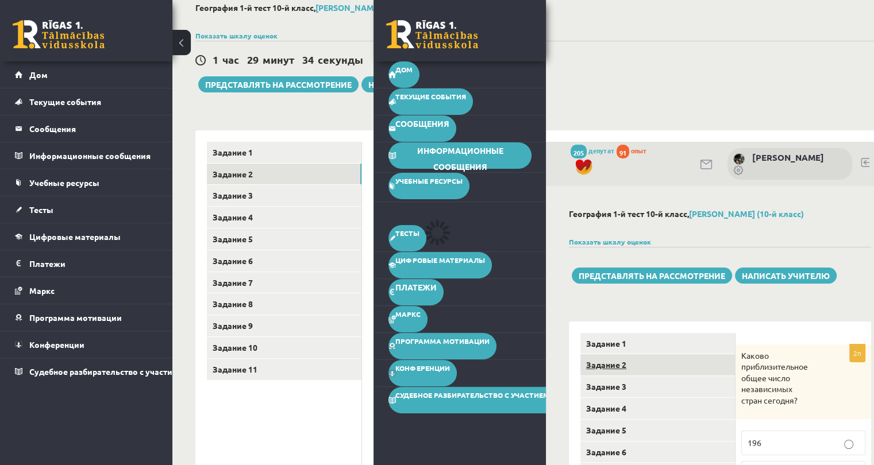
click at [607, 366] on font "Задание 2" at bounding box center [606, 365] width 40 height 10
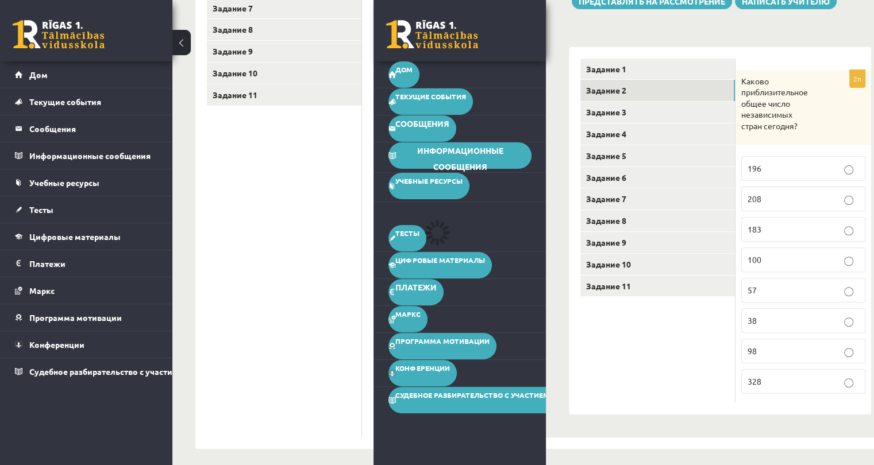
scroll to position [343, 0]
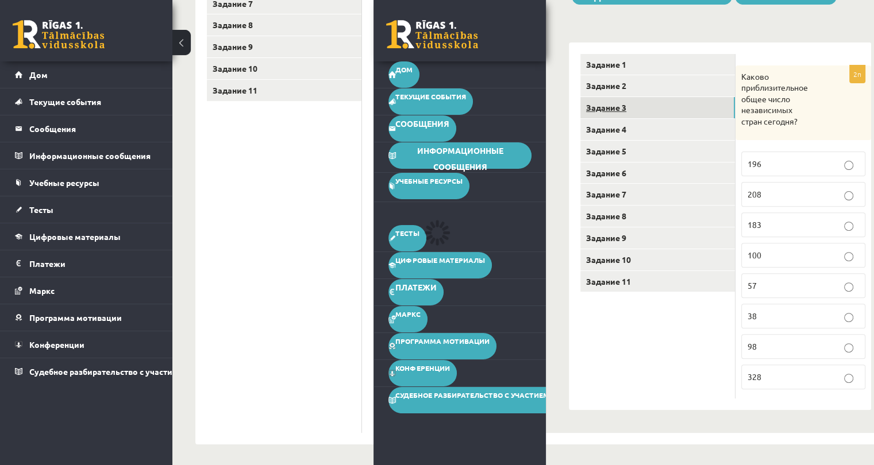
click at [625, 109] on font "Задание 3" at bounding box center [606, 107] width 40 height 10
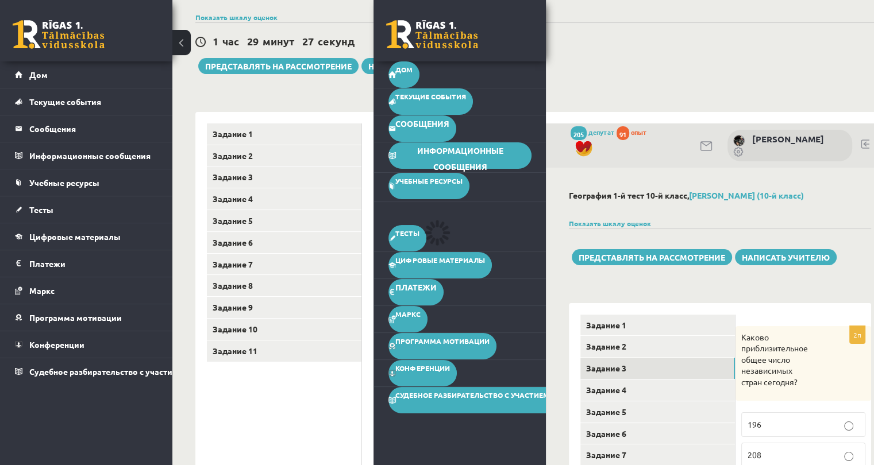
scroll to position [56, 0]
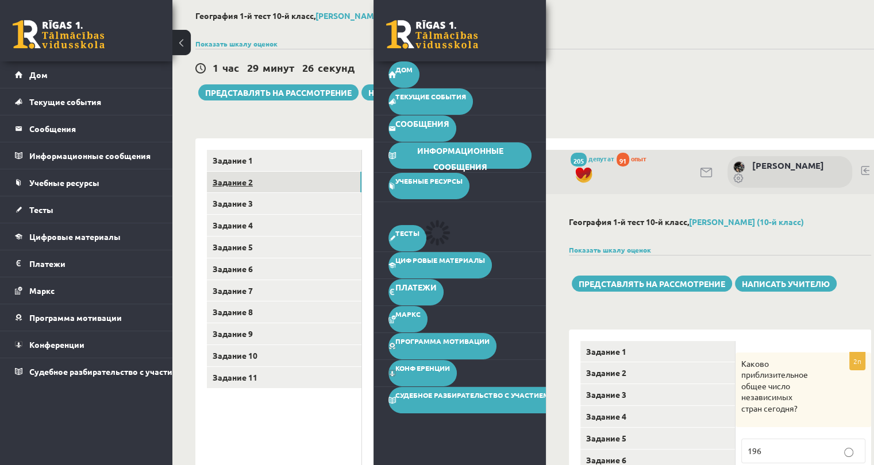
click at [229, 181] on font "Задание 2" at bounding box center [232, 182] width 40 height 10
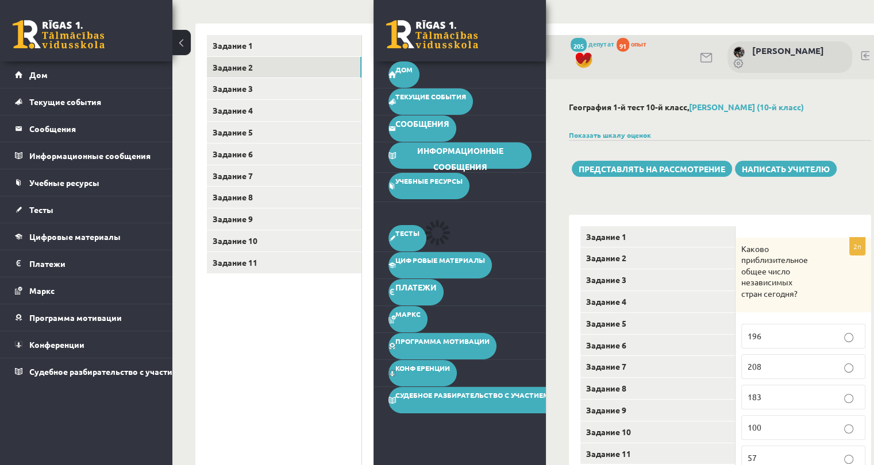
scroll to position [114, 0]
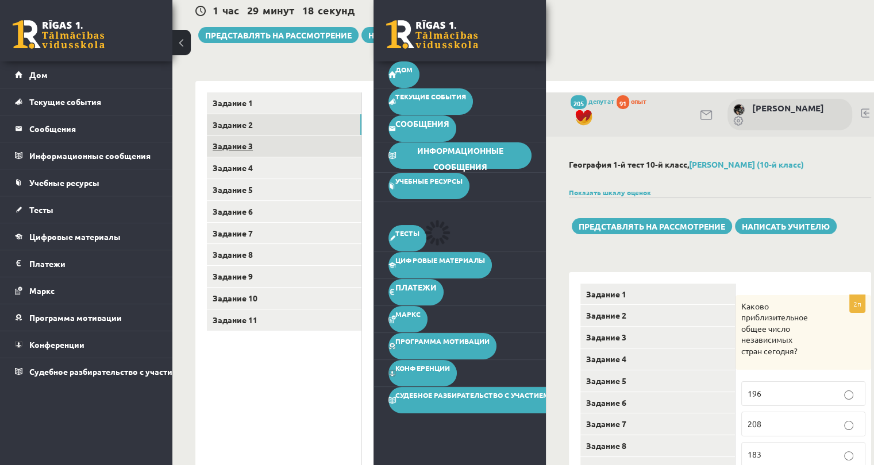
click at [226, 146] on font "Задание 3" at bounding box center [232, 146] width 40 height 10
click at [710, 32] on div "1 час 29 минут 14 секунд Тест сохранен! Представлять на рассмотрение Написать у…" at bounding box center [550, 17] width 710 height 52
click at [372, 33] on font "Написать учителю" at bounding box center [412, 35] width 88 height 10
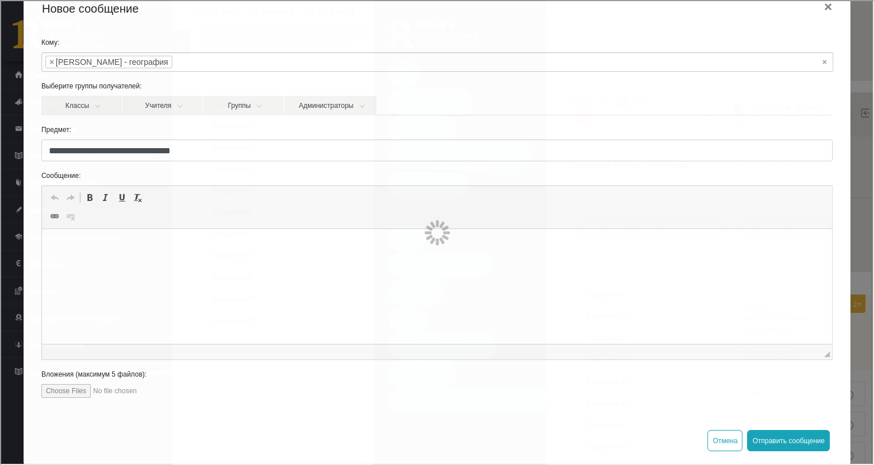
scroll to position [44, 0]
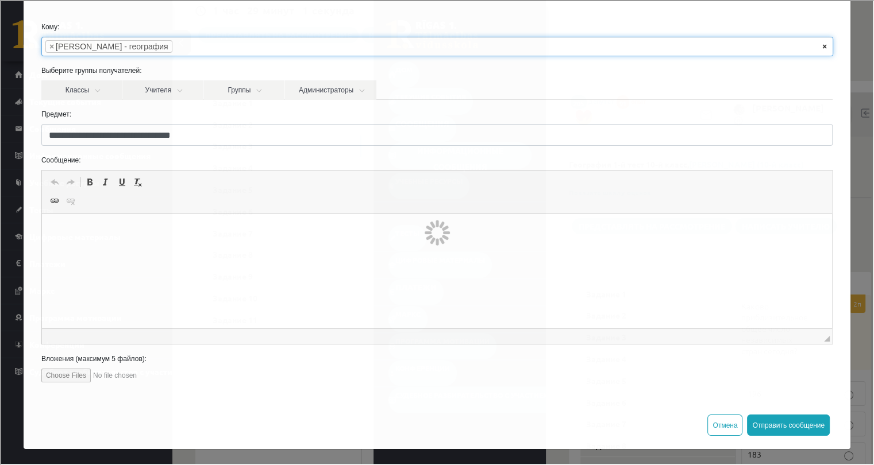
click at [822, 45] on font "×" at bounding box center [823, 45] width 5 height 9
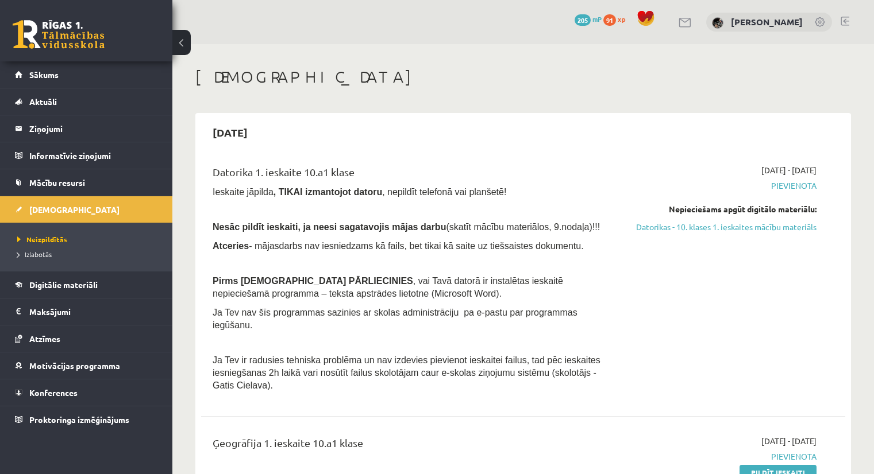
scroll to position [174, 0]
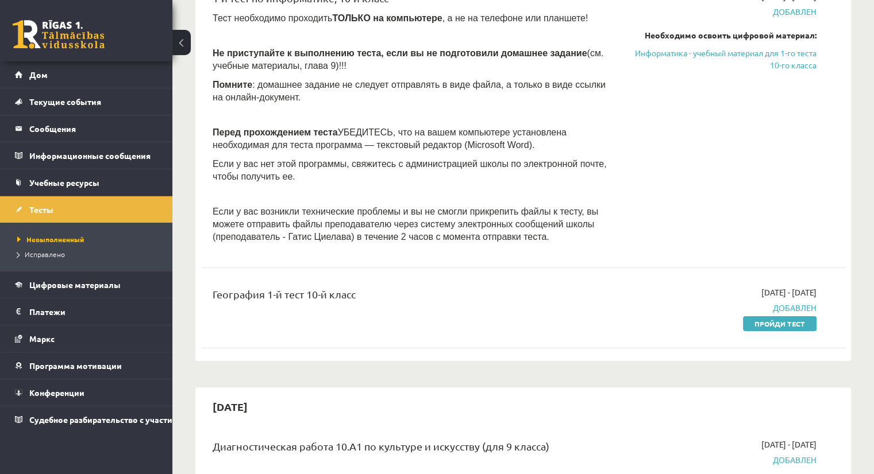
drag, startPoint x: 782, startPoint y: 326, endPoint x: 482, endPoint y: 59, distance: 401.0
click at [782, 326] on font "Пройди тест" at bounding box center [779, 323] width 51 height 9
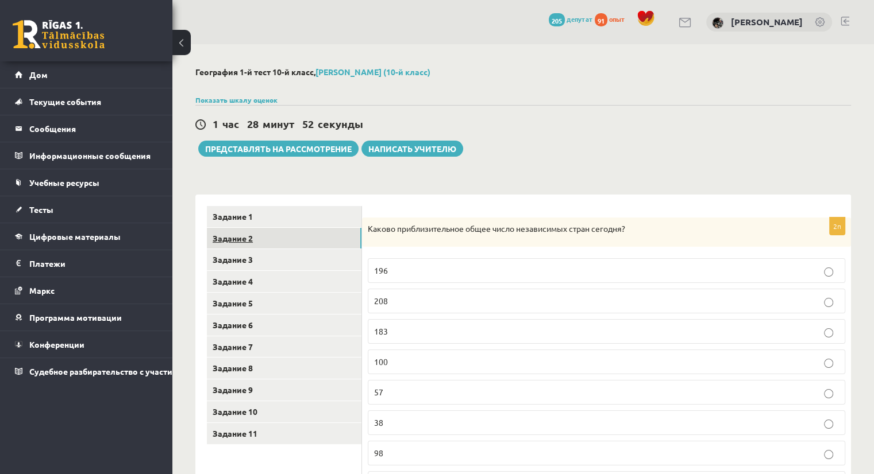
click at [235, 240] on font "Задание 2" at bounding box center [232, 238] width 40 height 10
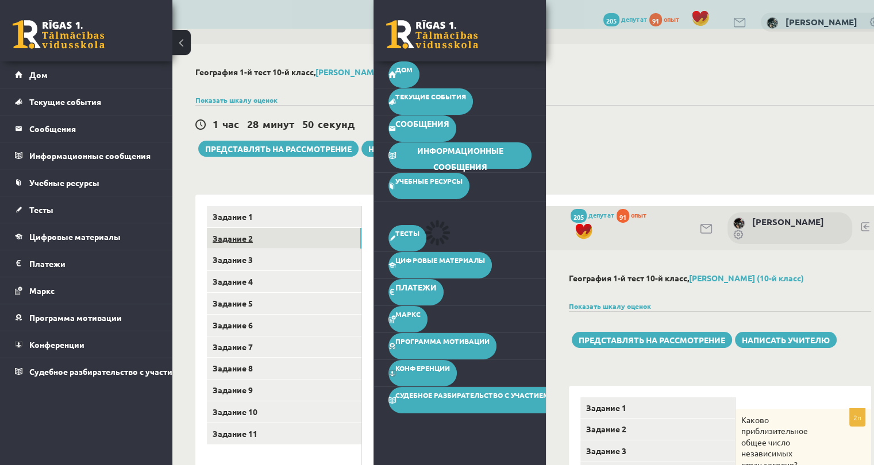
click at [235, 240] on font "Задание 2" at bounding box center [232, 238] width 40 height 10
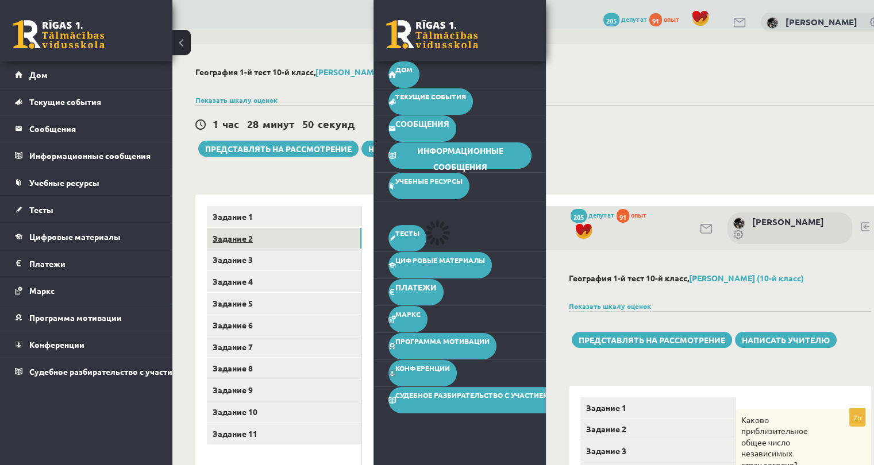
click at [235, 240] on font "Задание 2" at bounding box center [232, 238] width 40 height 10
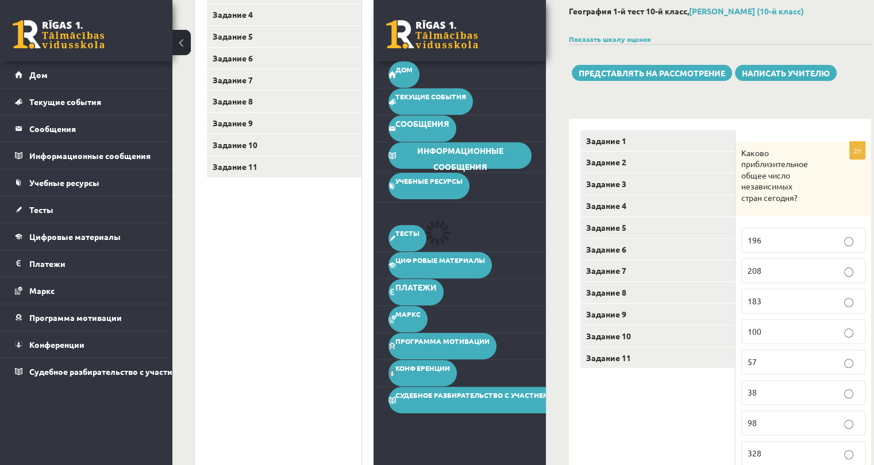
scroll to position [287, 0]
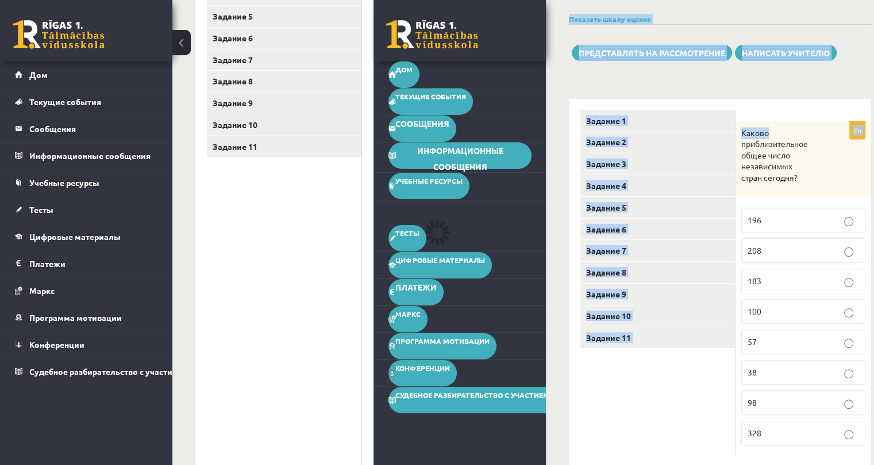
drag, startPoint x: 852, startPoint y: 8, endPoint x: 794, endPoint y: 43, distance: 68.3
click at [773, 60] on div "География 1-й тест 10-й класс, Илья Деканицкис (10-й класс) Показать шкалу оцен…" at bounding box center [720, 226] width 348 height 526
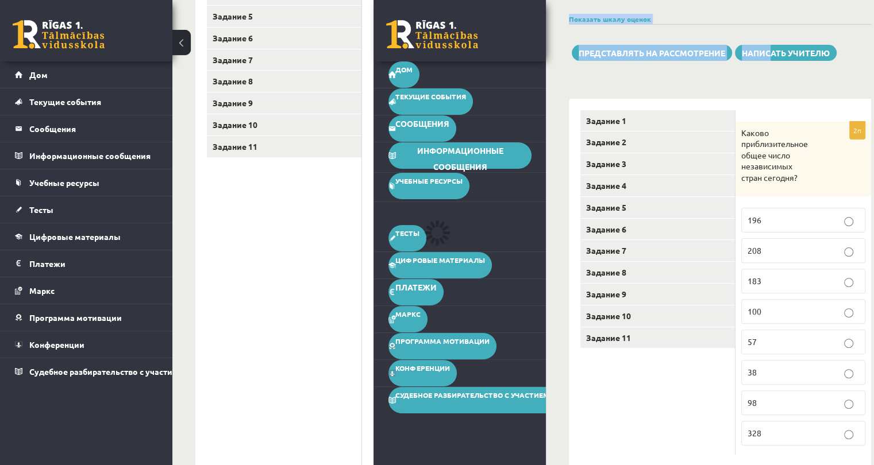
click at [830, 17] on div "Показать шкалу оценок Отметка От До 1 0 7 2 8 13 3 14 20 4 21 25 5 26 30 6 31 3…" at bounding box center [720, 19] width 302 height 10
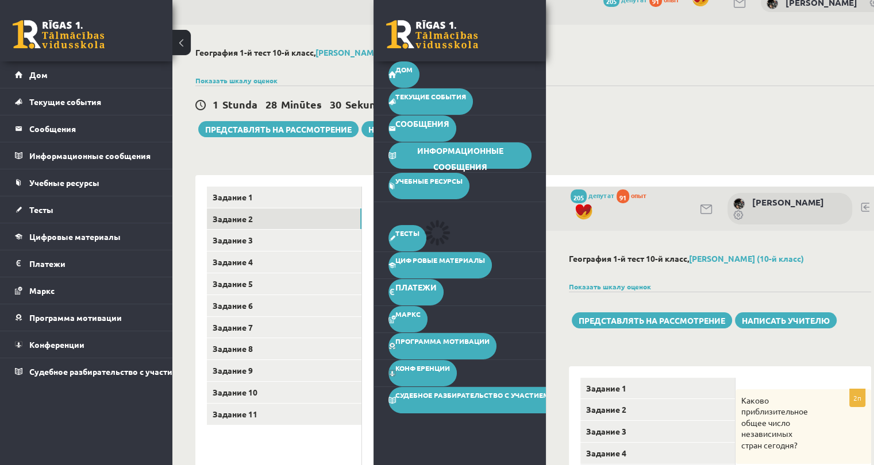
scroll to position [0, 0]
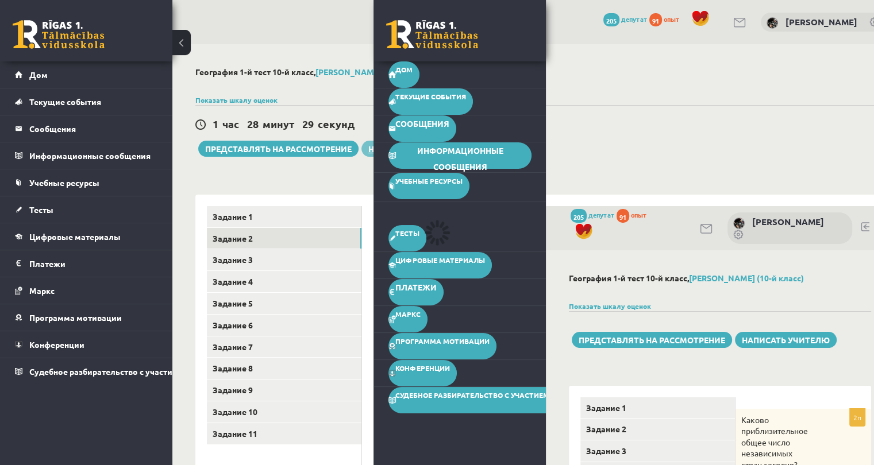
click at [370, 150] on font "Написать учителю" at bounding box center [412, 149] width 88 height 10
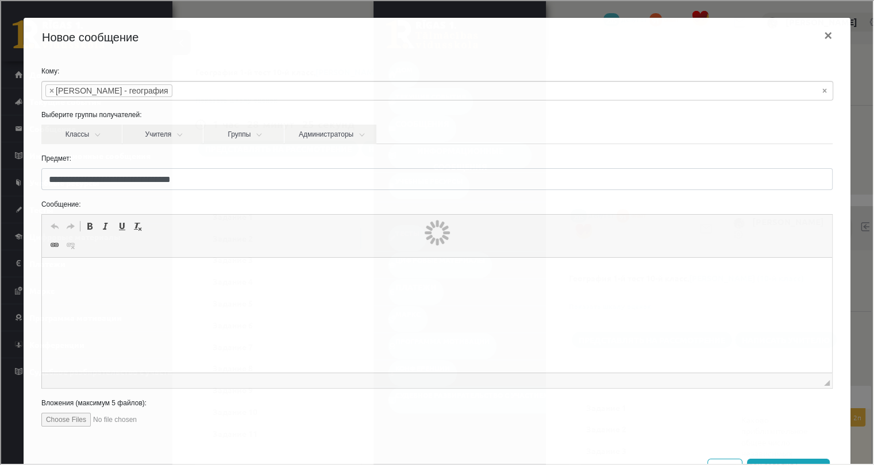
click at [68, 418] on input "file" at bounding box center [105, 419] width 130 height 14
type input "**********"
click at [168, 293] on html at bounding box center [436, 275] width 790 height 35
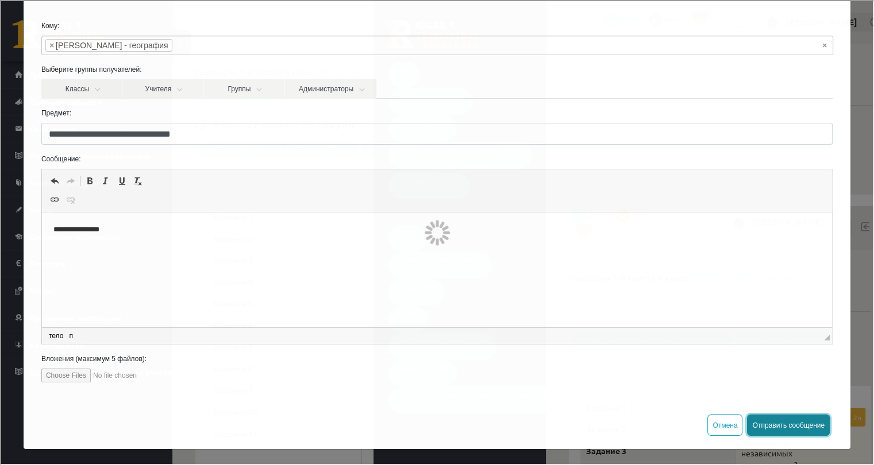
click at [769, 422] on font "Отправить сообщение" at bounding box center [787, 424] width 72 height 8
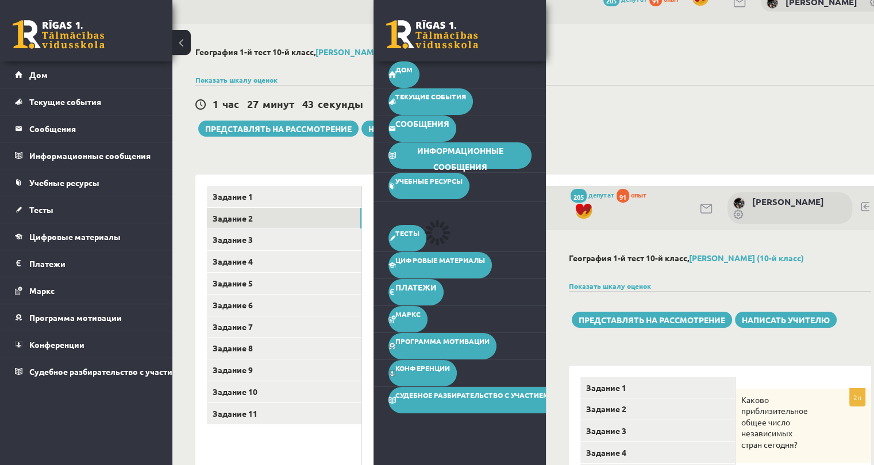
scroll to position [57, 0]
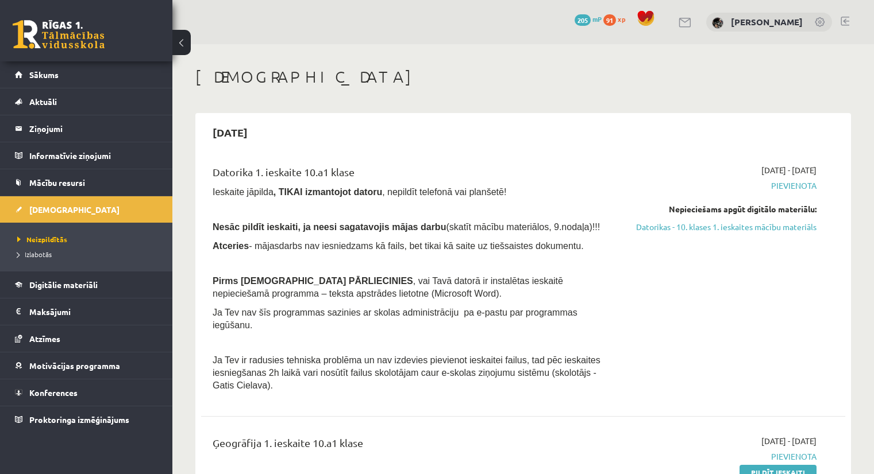
scroll to position [174, 0]
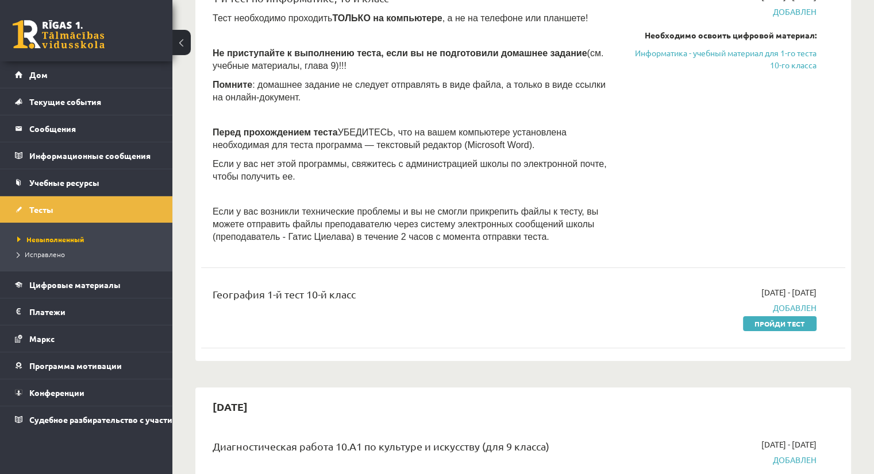
drag, startPoint x: 768, startPoint y: 323, endPoint x: 499, endPoint y: 65, distance: 372.9
click at [768, 323] on font "Пройди тест" at bounding box center [779, 323] width 51 height 9
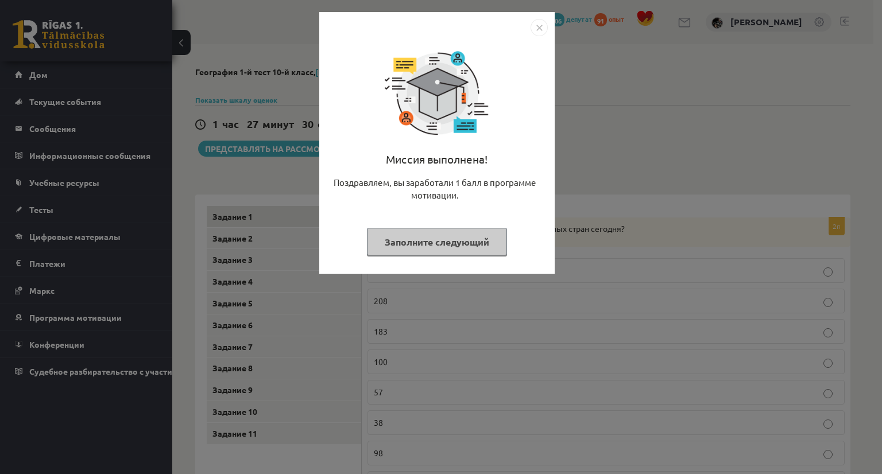
click at [286, 245] on div "Миссия выполнена! Поздравляем, вы заработали 1 балл в программе мотивации. Запо…" at bounding box center [441, 237] width 882 height 474
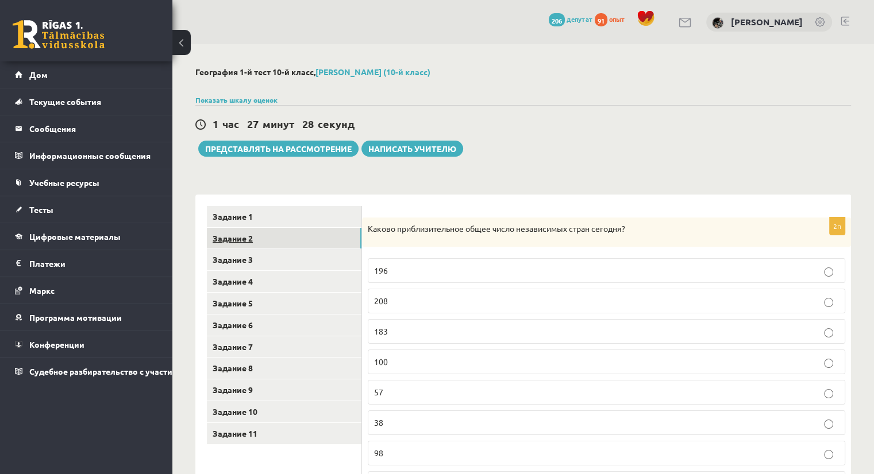
click at [232, 239] on font "Задание 2" at bounding box center [232, 238] width 40 height 10
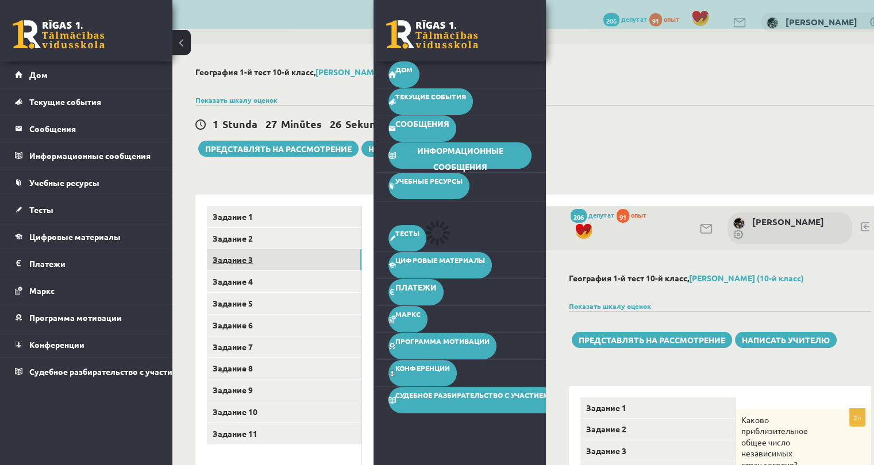
click at [234, 264] on font "Задание 3" at bounding box center [232, 259] width 40 height 10
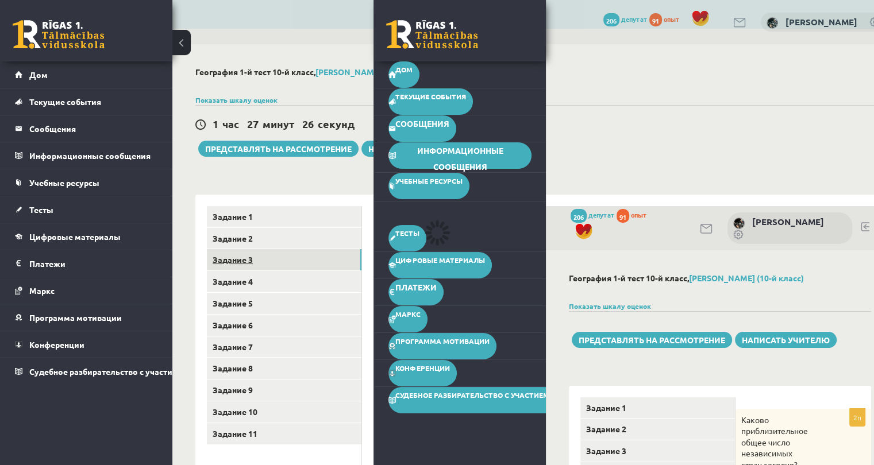
click at [234, 264] on font "Задание 3" at bounding box center [232, 259] width 40 height 10
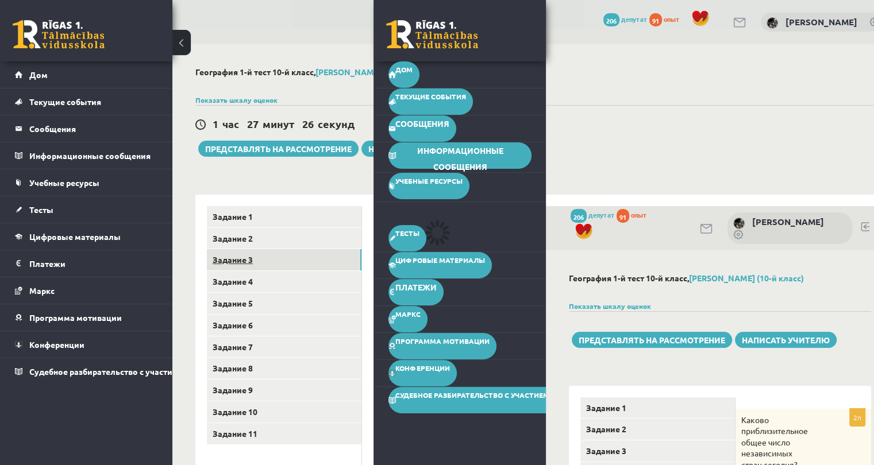
click at [234, 264] on font "Задание 3" at bounding box center [232, 259] width 40 height 10
click at [629, 135] on div "1 час 27 минут 25 секунд Тест сохранен! Представлять на рассмотрение Написать у…" at bounding box center [550, 131] width 710 height 52
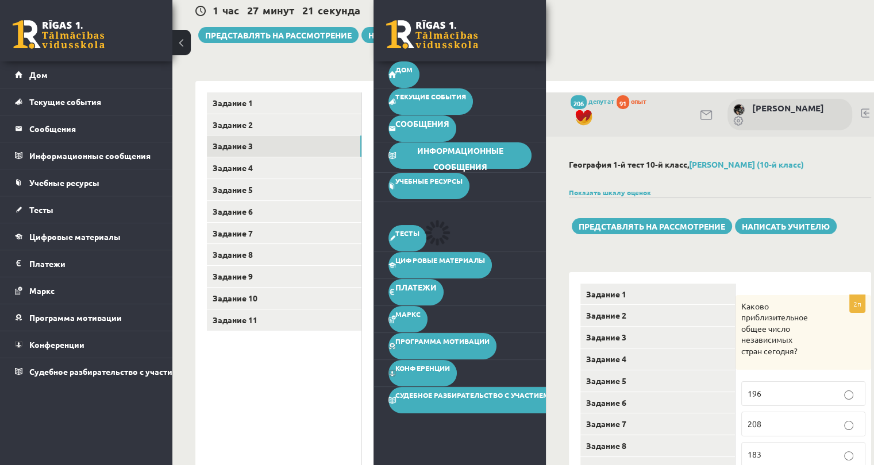
scroll to position [0, 78]
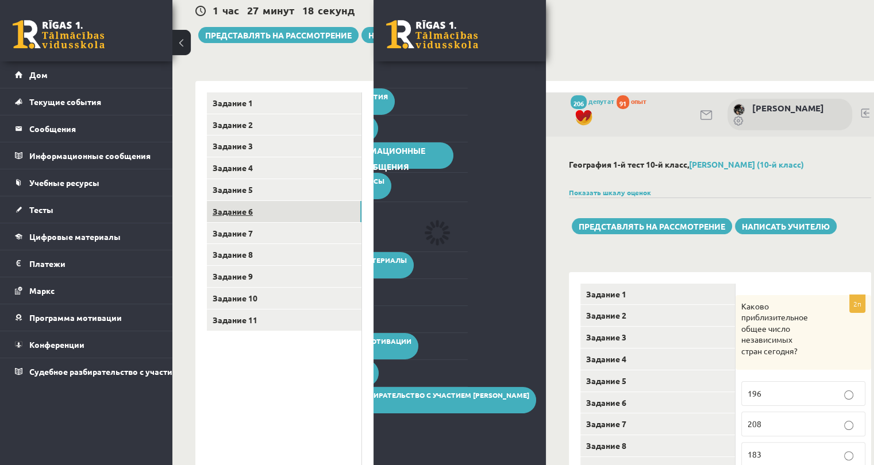
click at [239, 207] on font "Задание 6" at bounding box center [232, 211] width 40 height 10
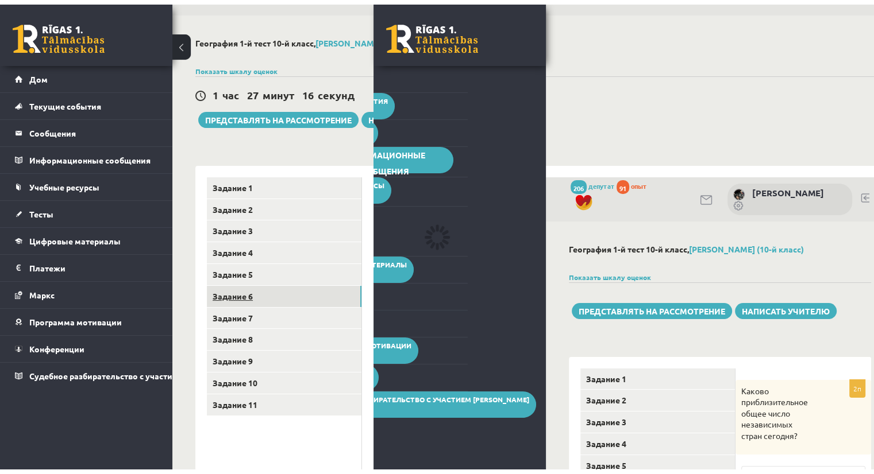
scroll to position [0, 0]
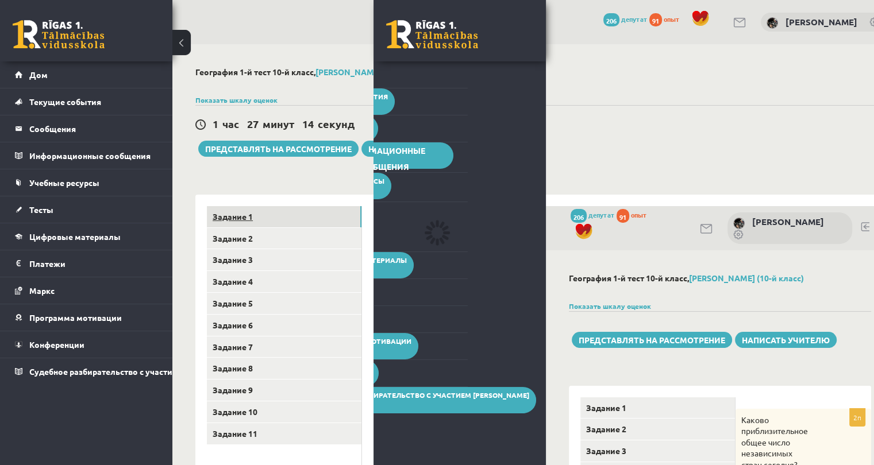
click at [230, 217] on font "Задание 1" at bounding box center [232, 216] width 40 height 10
click at [171, 42] on div "0 Подарки 206 депутат 91 опыт" at bounding box center [86, 30] width 172 height 61
click at [175, 42] on button at bounding box center [181, 42] width 18 height 25
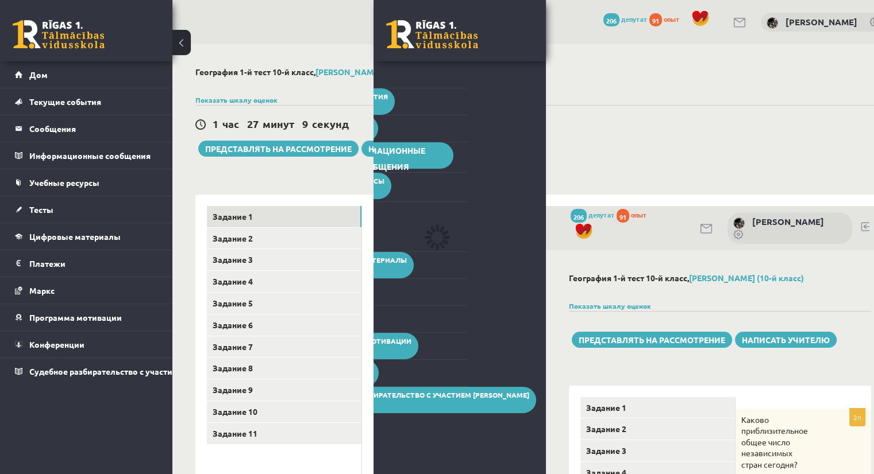
scroll to position [0, 49]
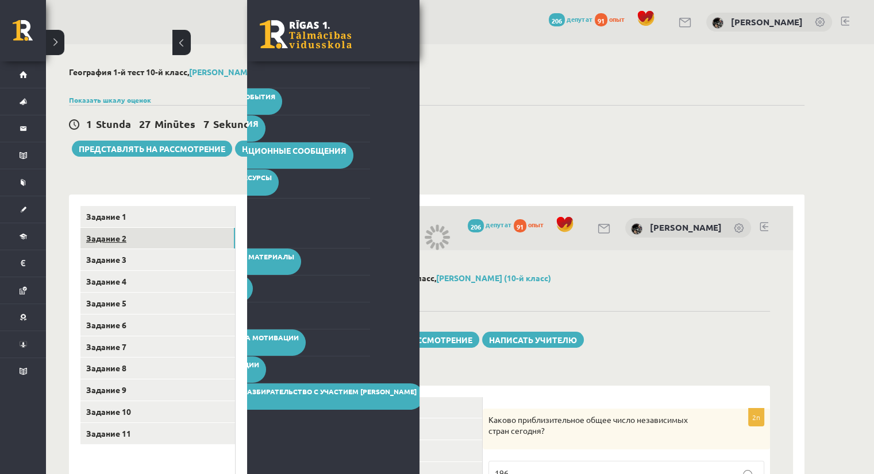
click at [121, 232] on link "Задание 2" at bounding box center [157, 238] width 154 height 21
click at [588, 122] on div "1 Stunda 27 Minūtes 6 Sekundes" at bounding box center [436, 124] width 735 height 15
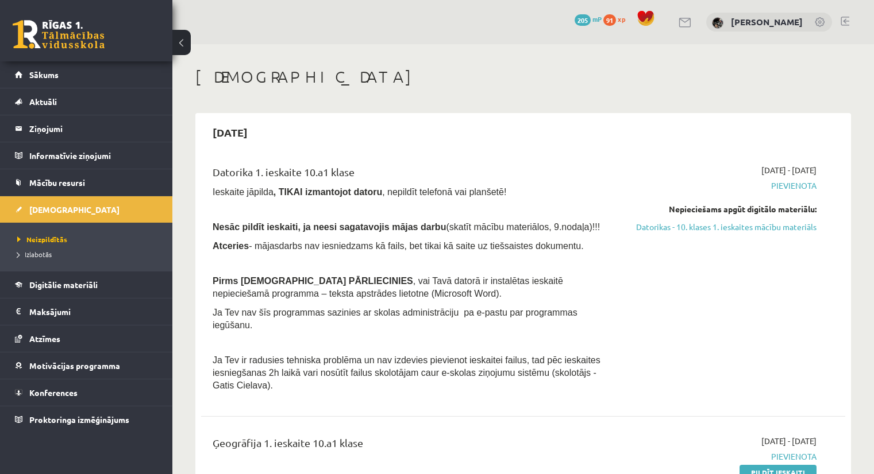
scroll to position [174, 0]
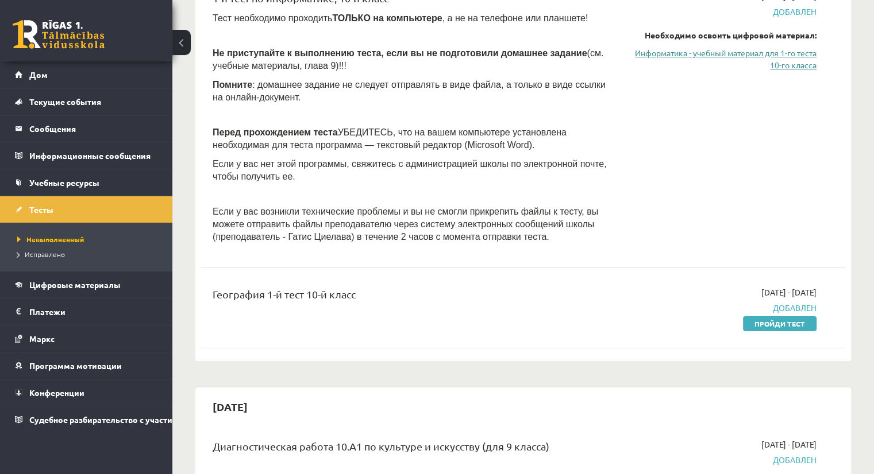
click at [788, 56] on font "Информатика - учебный материал для 1-го теста 10-го класса" at bounding box center [725, 59] width 181 height 22
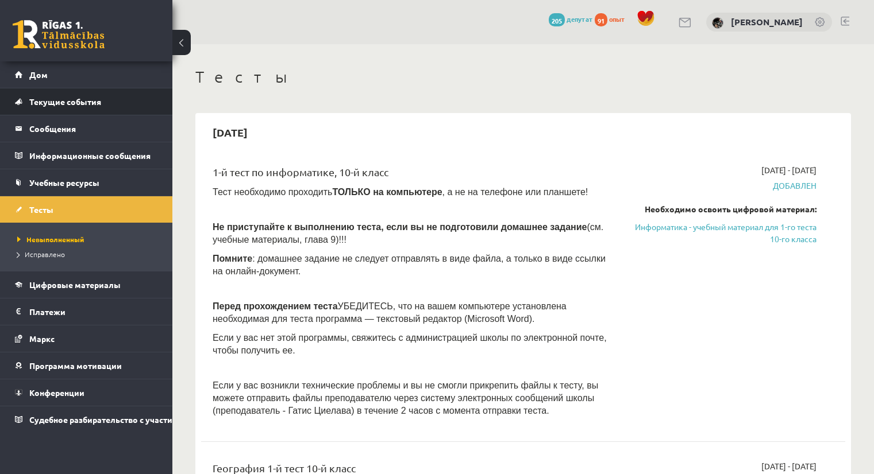
scroll to position [174, 0]
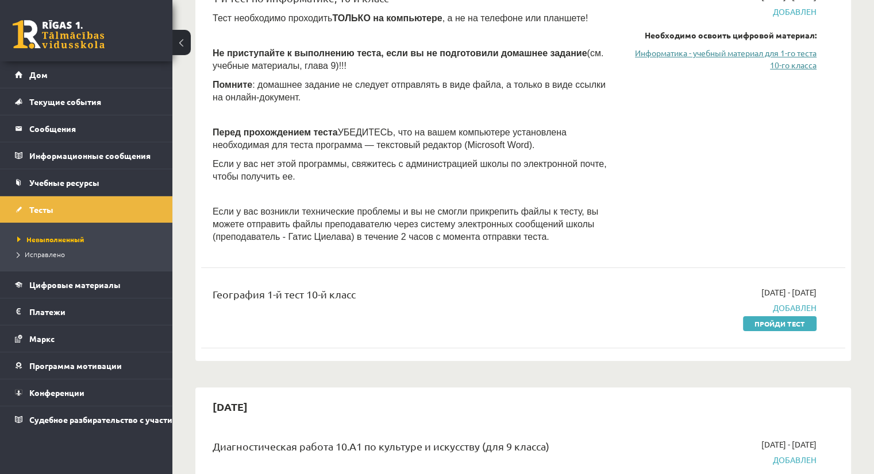
click at [758, 51] on font "Информатика - учебный материал для 1-го теста 10-го класса" at bounding box center [725, 59] width 181 height 22
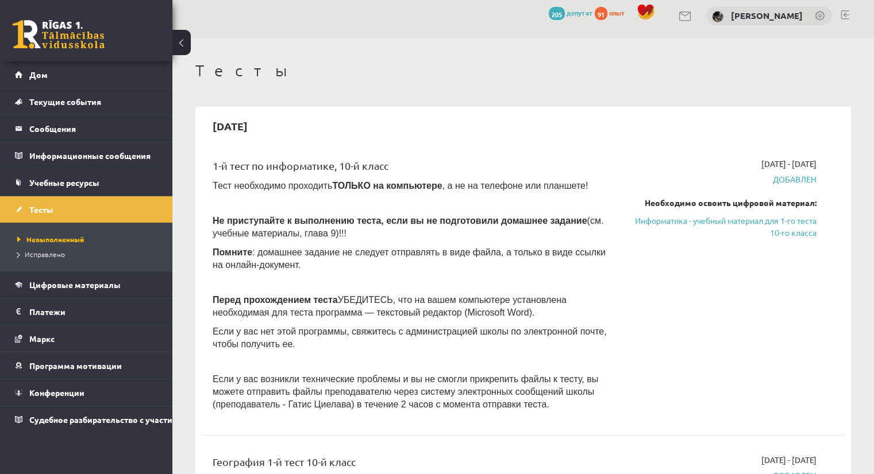
scroll to position [2, 0]
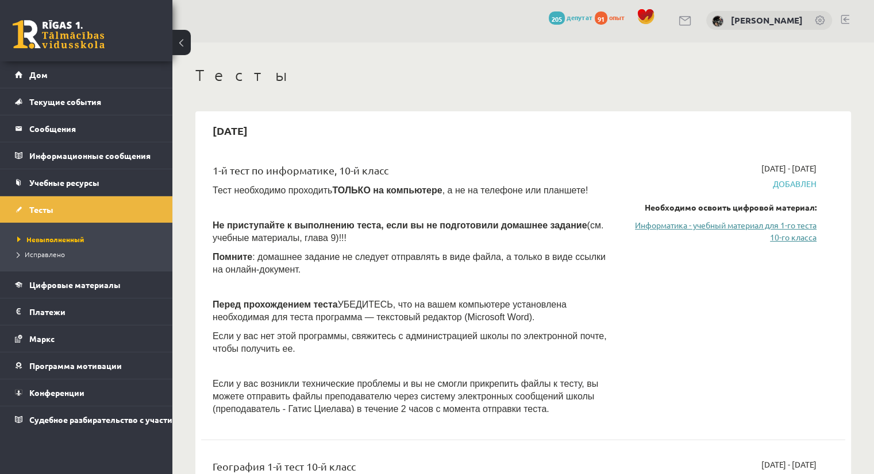
click at [721, 226] on font "Информатика - учебный материал для 1-го теста 10-го класса" at bounding box center [725, 231] width 181 height 22
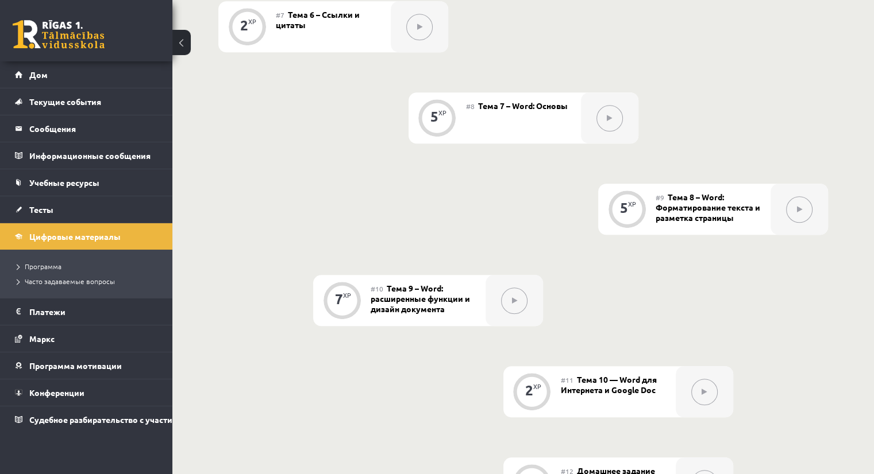
scroll to position [951, 0]
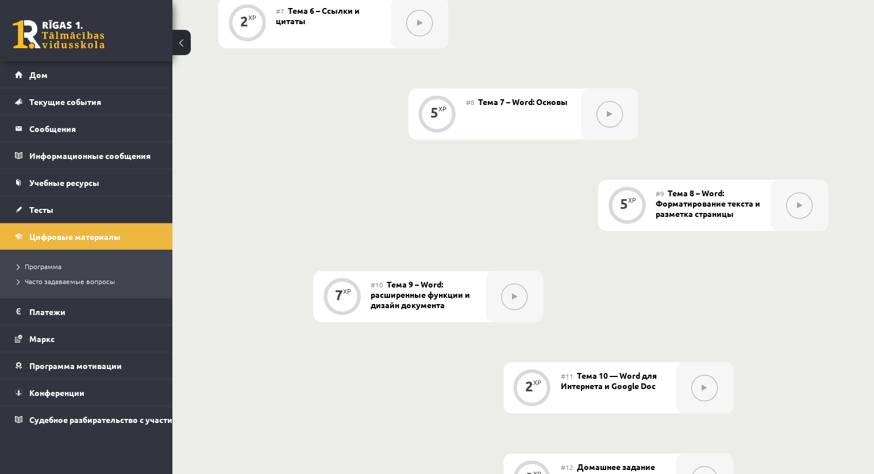
click at [403, 306] on div "#10 Тема 9 – Word: расширенные функции и дизайн документа" at bounding box center [427, 296] width 115 height 51
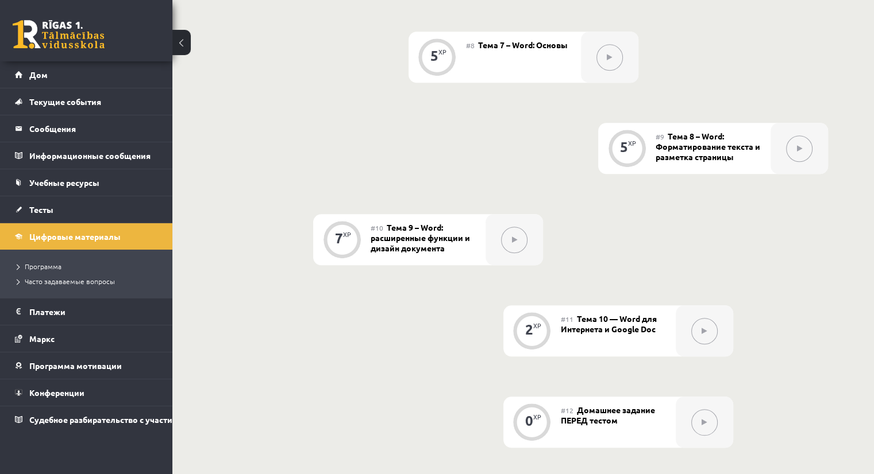
scroll to position [1066, 0]
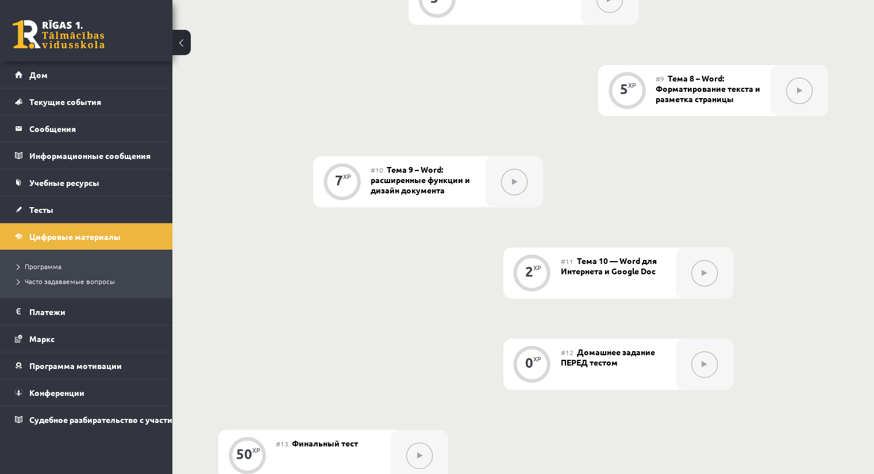
click at [524, 281] on div "2 XP" at bounding box center [532, 271] width 34 height 34
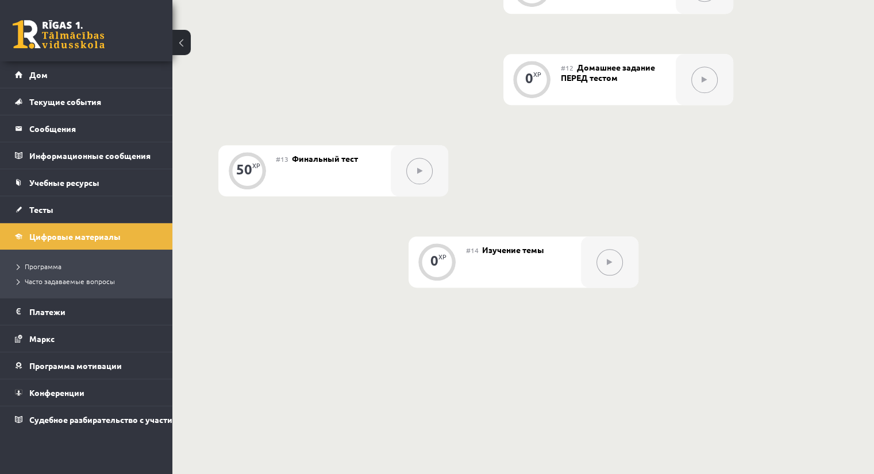
scroll to position [1353, 0]
click at [446, 268] on div "0 XP" at bounding box center [437, 258] width 34 height 34
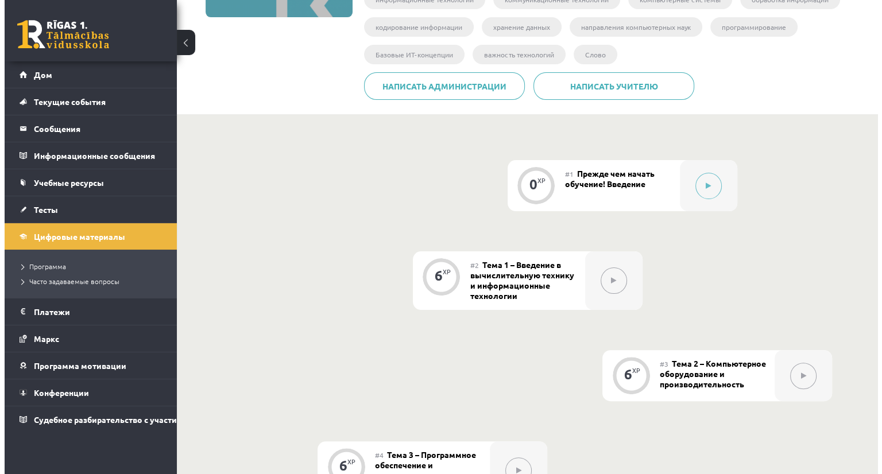
scroll to position [147, 0]
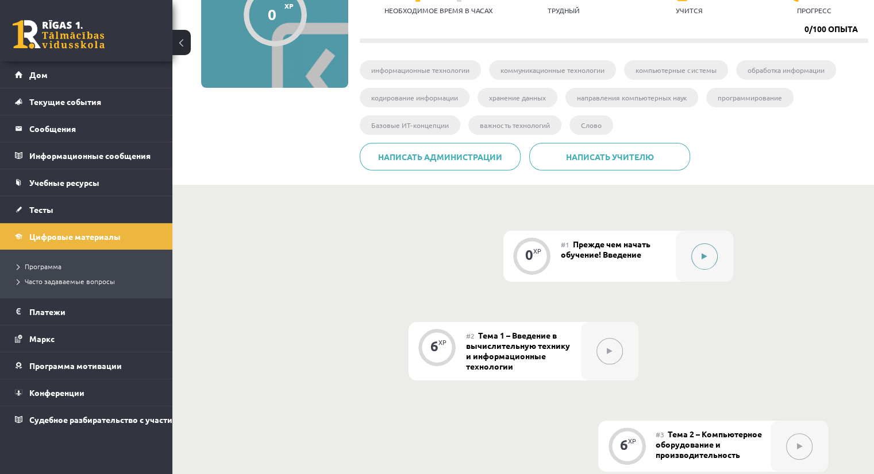
click at [701, 256] on button at bounding box center [704, 257] width 26 height 26
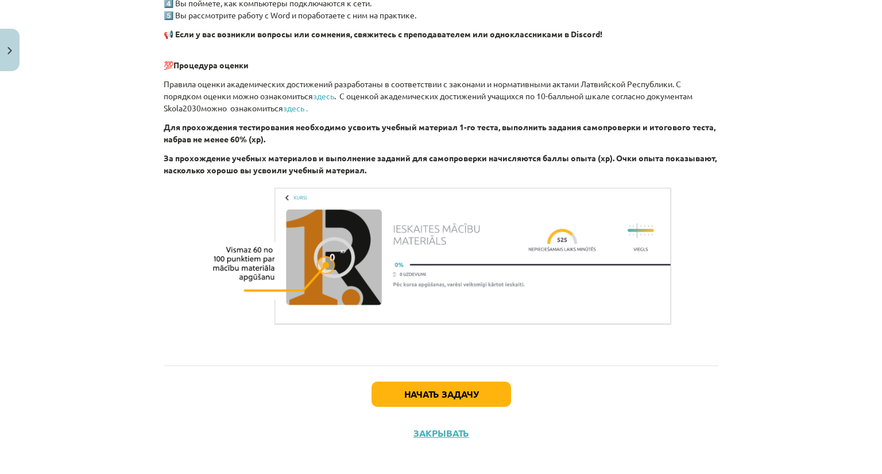
scroll to position [767, 0]
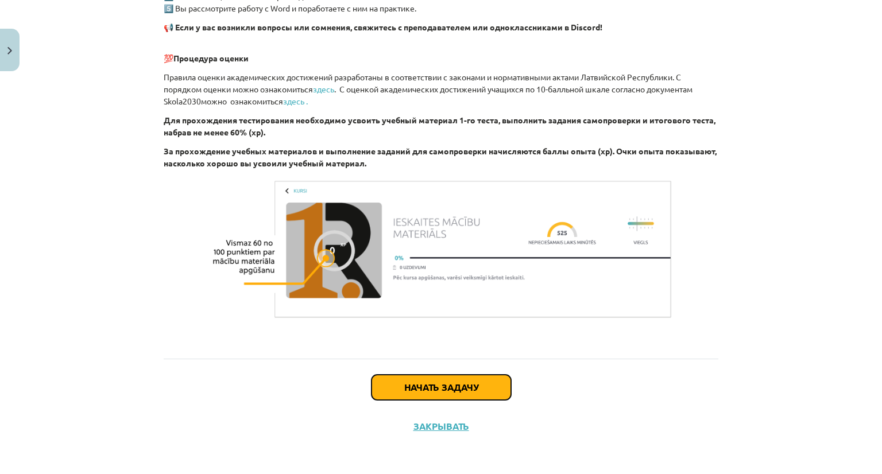
click at [443, 389] on font "Начать задачу" at bounding box center [441, 387] width 74 height 12
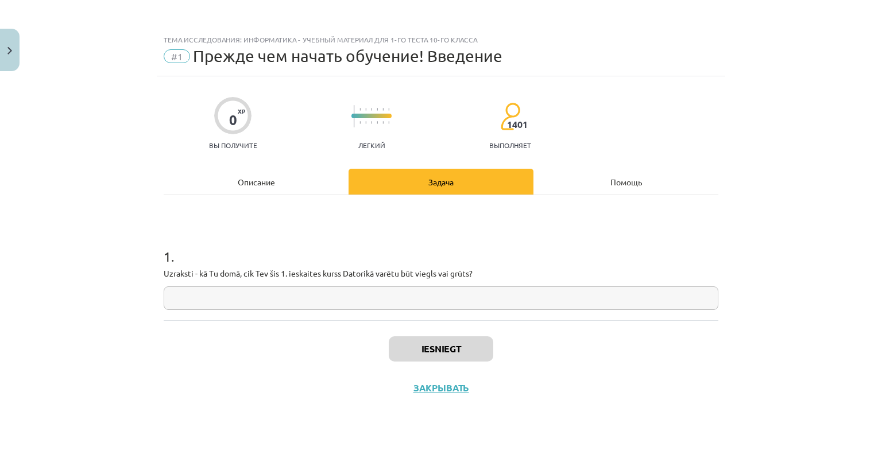
scroll to position [0, 0]
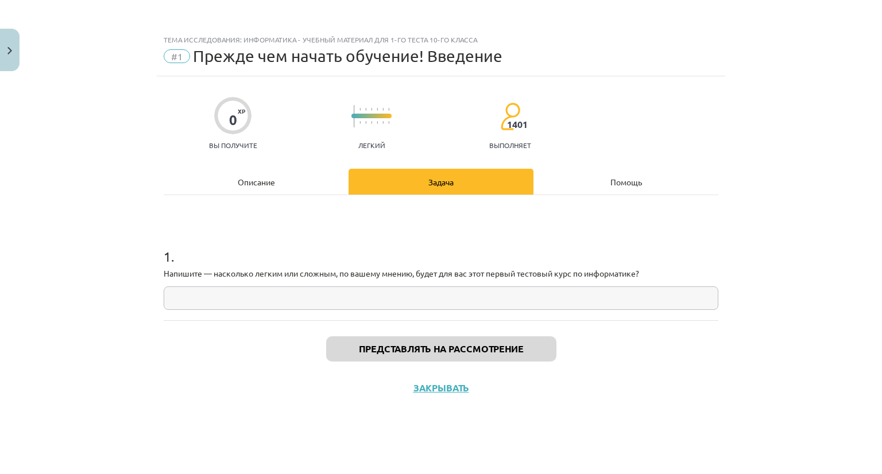
click at [309, 297] on input "text" at bounding box center [441, 299] width 555 height 24
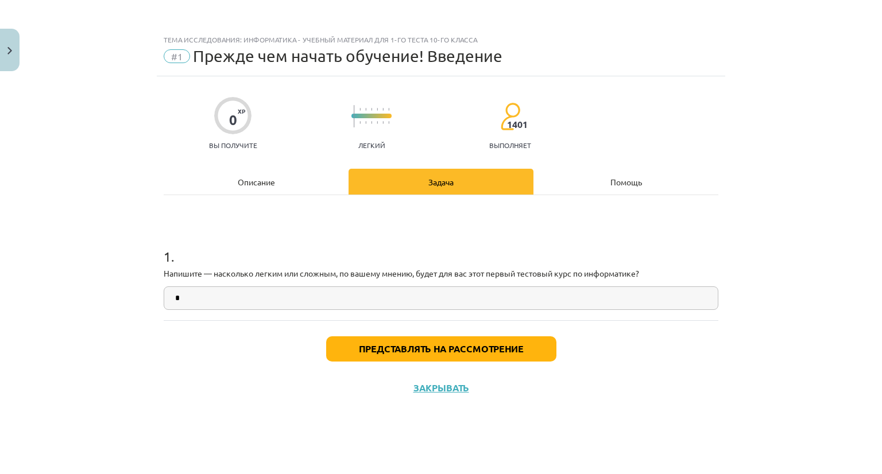
type input "*"
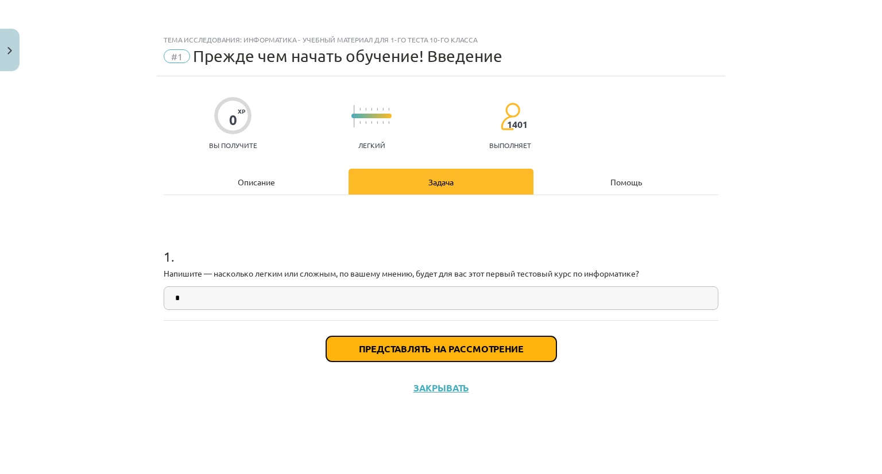
click at [386, 351] on font "Представлять на рассмотрение" at bounding box center [441, 349] width 165 height 12
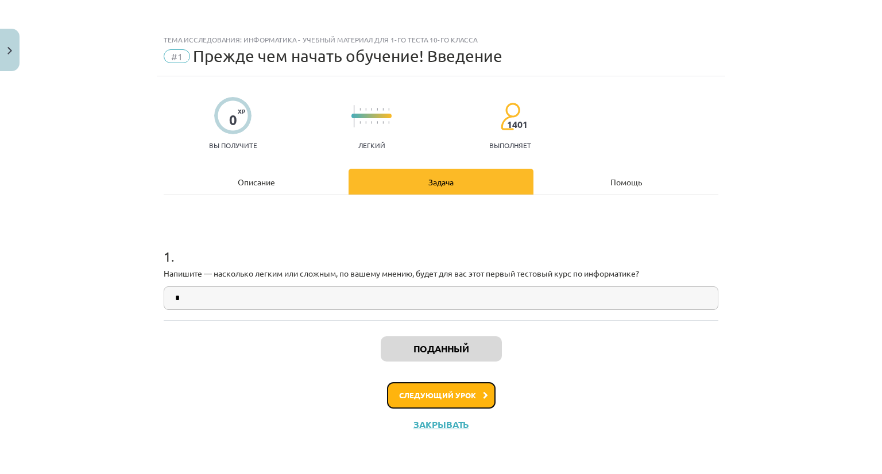
click at [467, 396] on font "Следующий урок" at bounding box center [437, 396] width 77 height 10
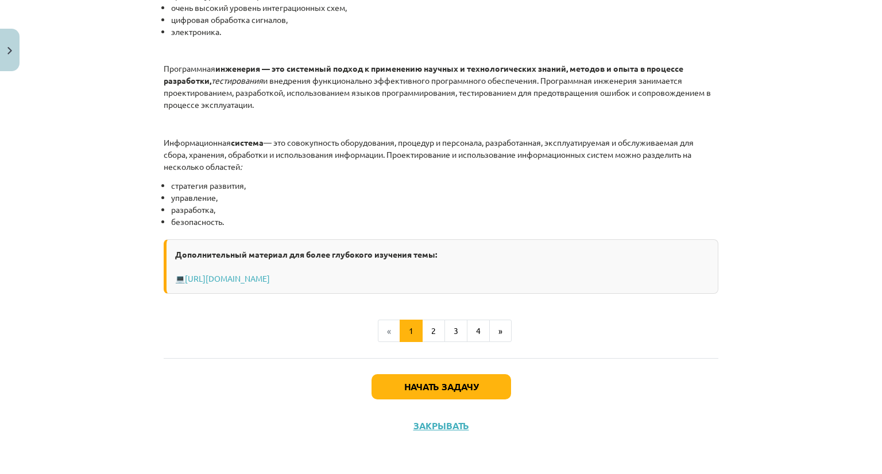
scroll to position [562, 0]
click at [431, 333] on font "2" at bounding box center [433, 331] width 5 height 10
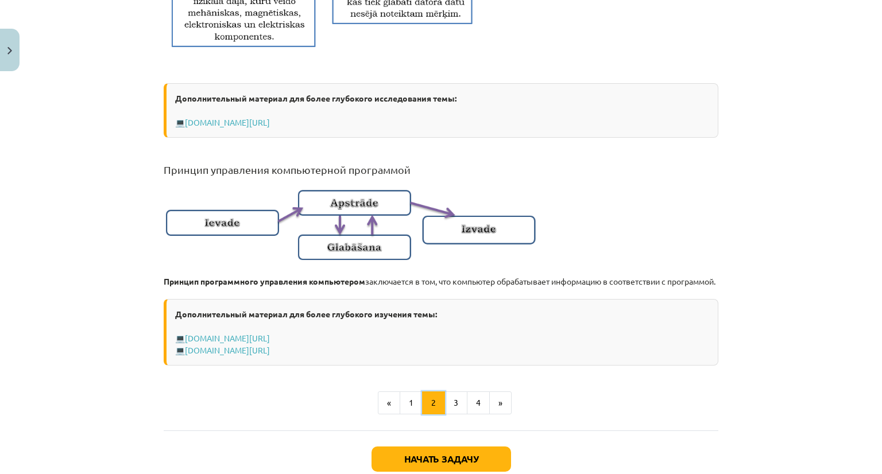
scroll to position [740, 0]
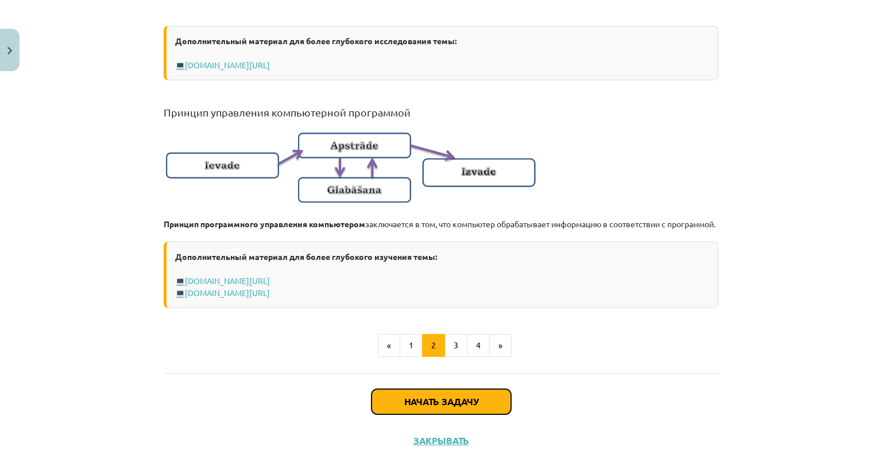
click at [463, 407] on font "Начать задачу" at bounding box center [441, 402] width 74 height 12
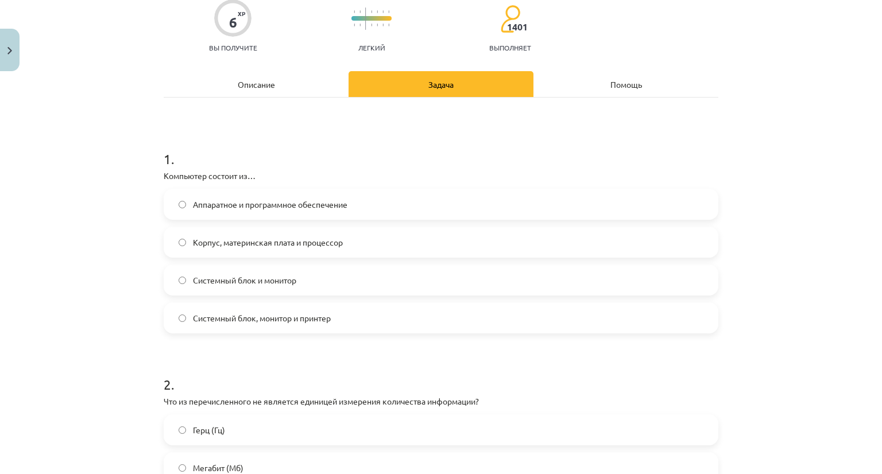
scroll to position [144, 0]
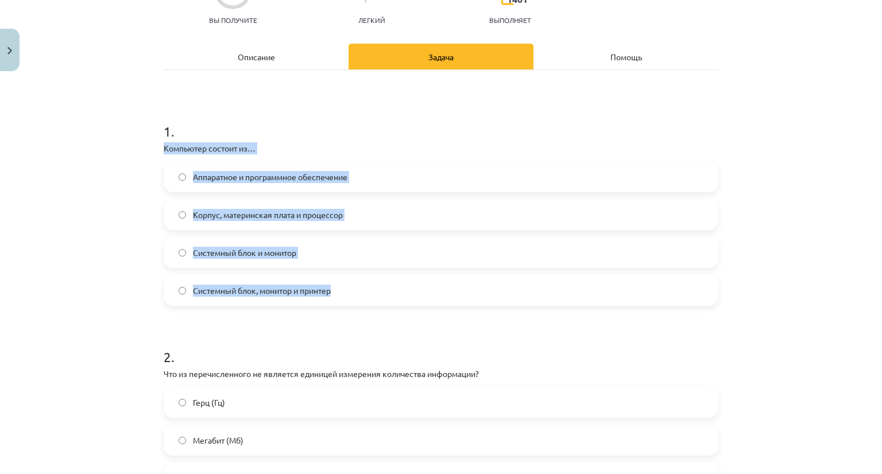
drag, startPoint x: 159, startPoint y: 145, endPoint x: 346, endPoint y: 300, distance: 243.1
click at [346, 300] on div "1 . Компьютер состоит из… Аппаратное и программное обеспечение Корпус, материнс…" at bounding box center [441, 204] width 555 height 203
copy div "Компьютер состоит из… Аппаратное и программное обеспечение Корпус, материнская …"
click at [148, 180] on div "Тема исследования: Информатика - учебный материал для 1-го теста 10-го класса #…" at bounding box center [441, 237] width 882 height 474
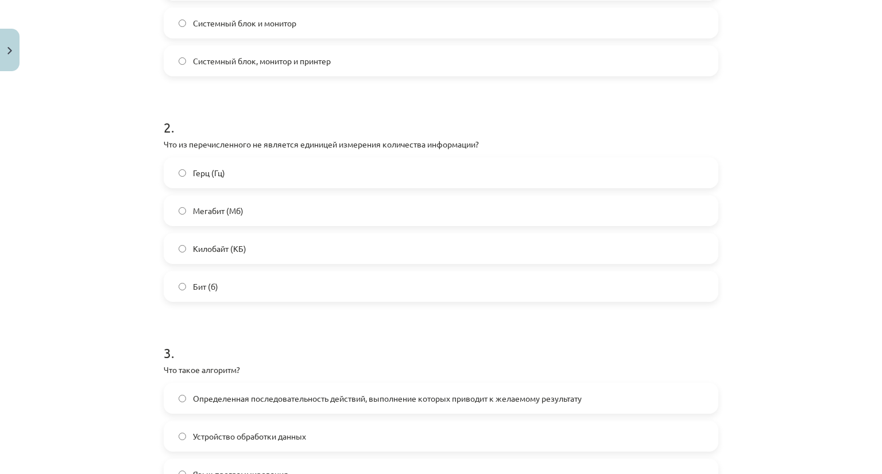
scroll to position [431, 0]
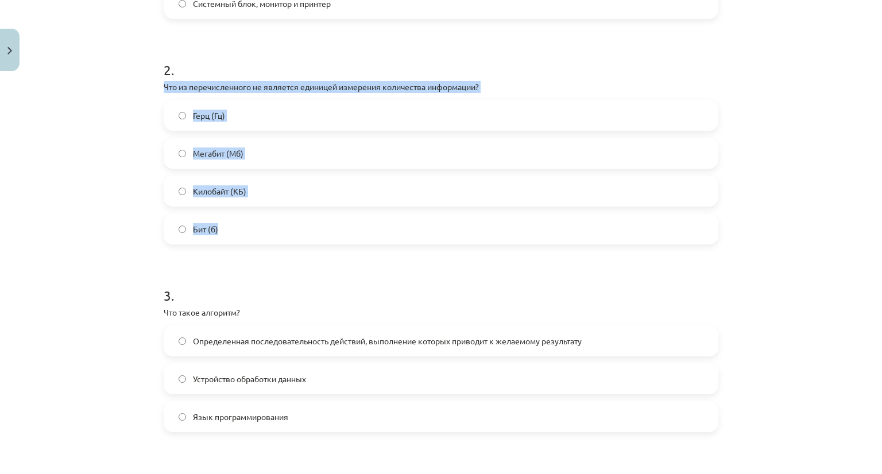
drag, startPoint x: 177, startPoint y: 93, endPoint x: 280, endPoint y: 234, distance: 175.1
click at [280, 234] on div "Тема исследования: Информатика - учебный материал для 1-го теста 10-го класса #…" at bounding box center [441, 237] width 882 height 474
click at [95, 180] on div "Тема исследования: Информатика - учебный материал для 1-го теста 10-го класса #…" at bounding box center [441, 237] width 882 height 474
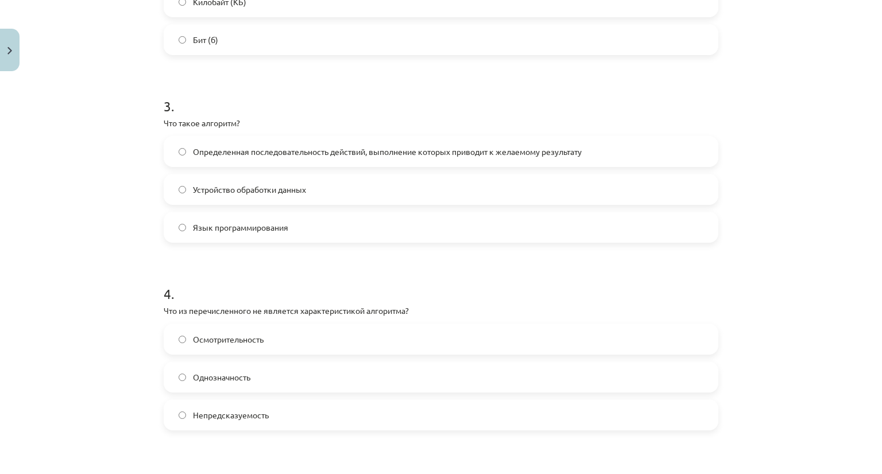
scroll to position [660, 0]
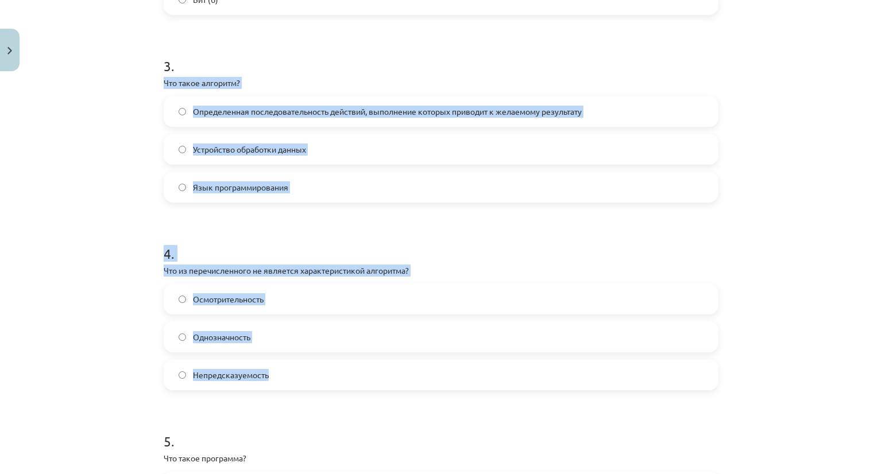
drag, startPoint x: 149, startPoint y: 84, endPoint x: 303, endPoint y: 376, distance: 330.4
click at [303, 376] on div "Тема исследования: Информатика - учебный материал для 1-го теста 10-го класса #…" at bounding box center [441, 237] width 882 height 474
copy form "Что такое алгоритм? Определенная последовательность действий, выполнение которы…"
click at [50, 207] on div "Тема исследования: Информатика - учебный материал для 1-го теста 10-го класса #…" at bounding box center [441, 237] width 882 height 474
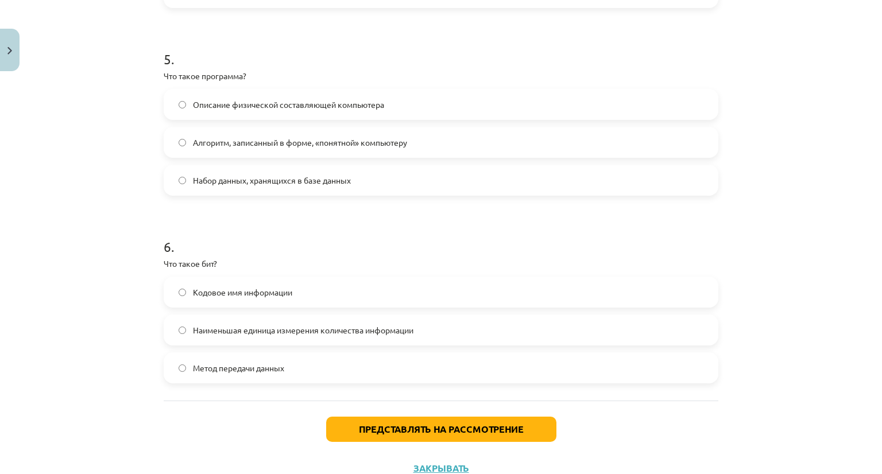
scroll to position [1062, 0]
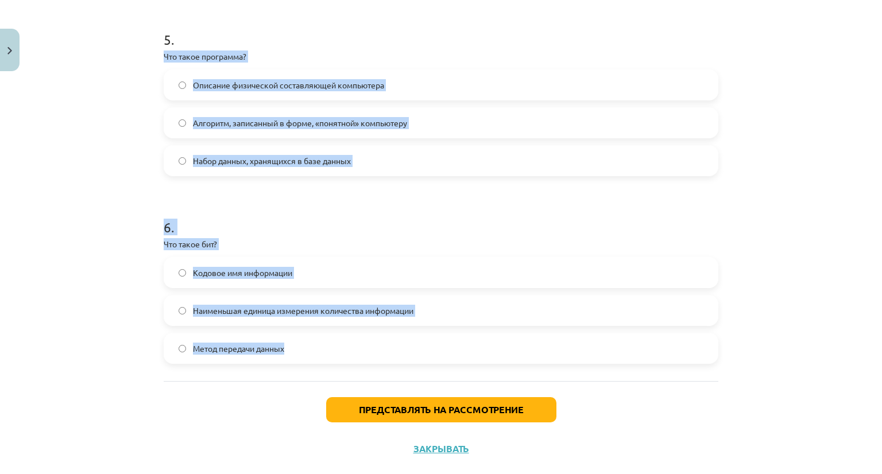
drag, startPoint x: 151, startPoint y: 49, endPoint x: 401, endPoint y: 349, distance: 391.0
click at [401, 349] on div "Тема исследования: Информатика - учебный материал для 1-го теста 10-го класса #…" at bounding box center [441, 237] width 882 height 474
copy form "Что такое программа? Описание физической составляющей компьютера Алгоритм, запи…"
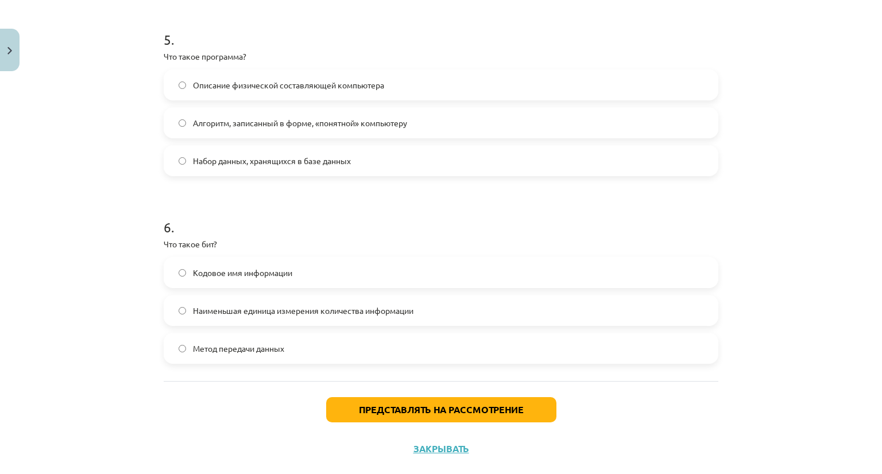
click at [256, 397] on div "Представлять на рассмотрение Закрывать" at bounding box center [441, 421] width 555 height 80
click at [359, 407] on font "Представлять на рассмотрение" at bounding box center [441, 410] width 165 height 12
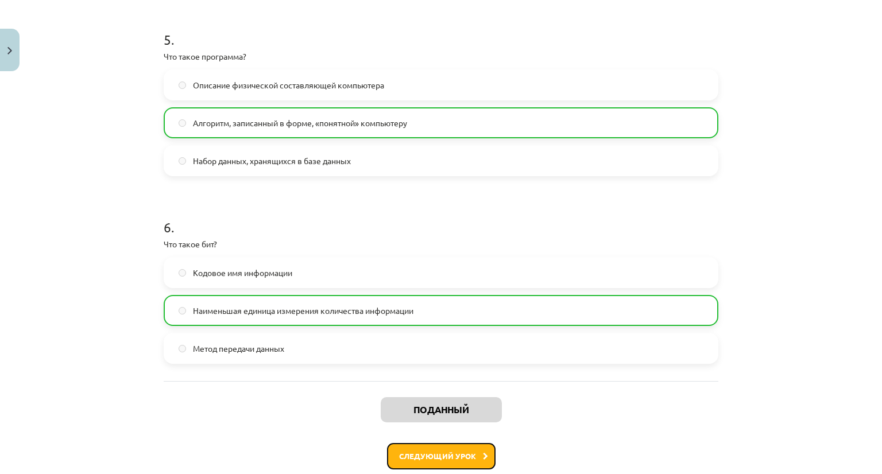
click at [416, 452] on font "Следующий урок" at bounding box center [437, 456] width 77 height 10
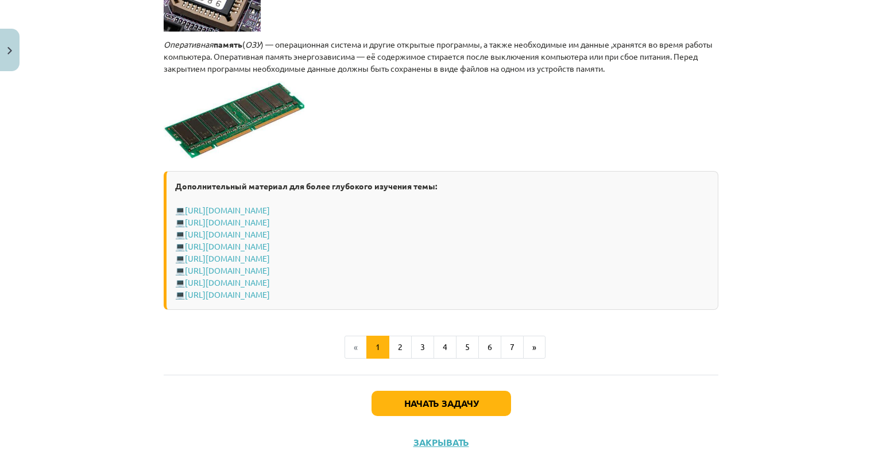
scroll to position [2020, 0]
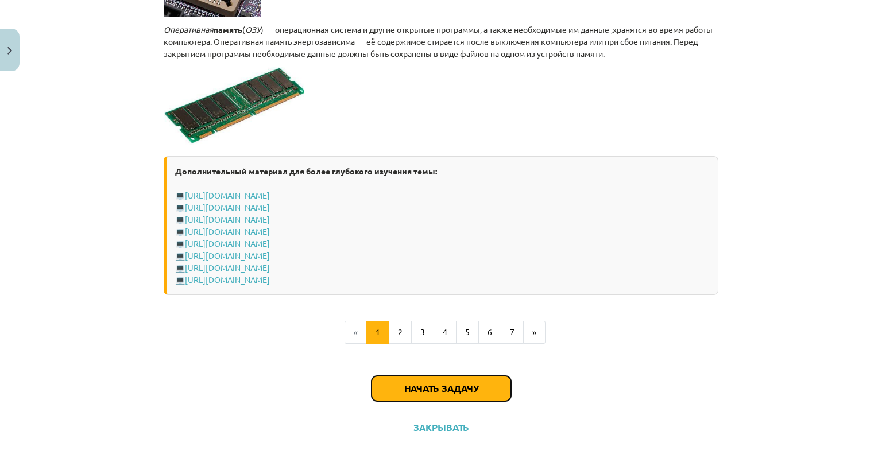
click at [454, 389] on font "Начать задачу" at bounding box center [441, 388] width 74 height 12
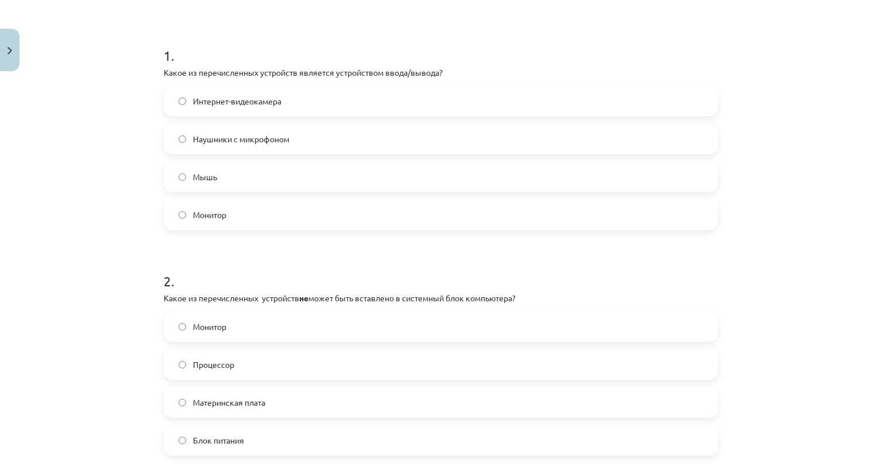
scroll to position [258, 0]
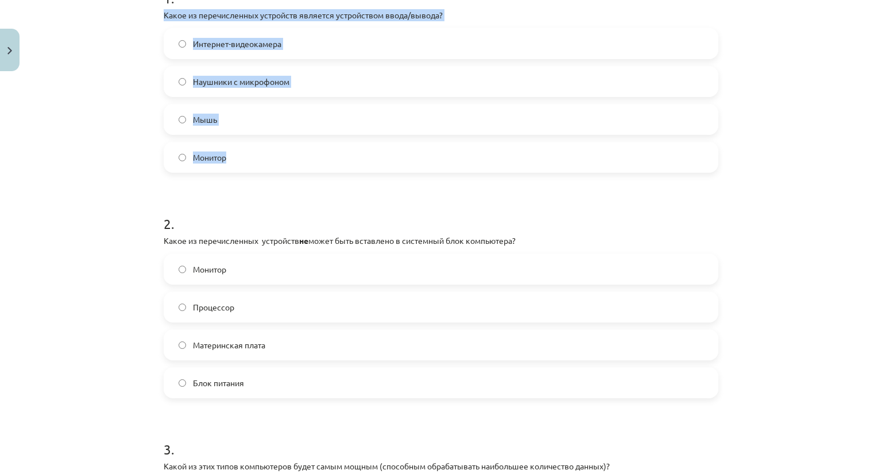
drag, startPoint x: 154, startPoint y: 12, endPoint x: 271, endPoint y: 156, distance: 185.3
copy div "Какое из перечисленных устройств является устройством ввода/вывода? Интернет-ви…"
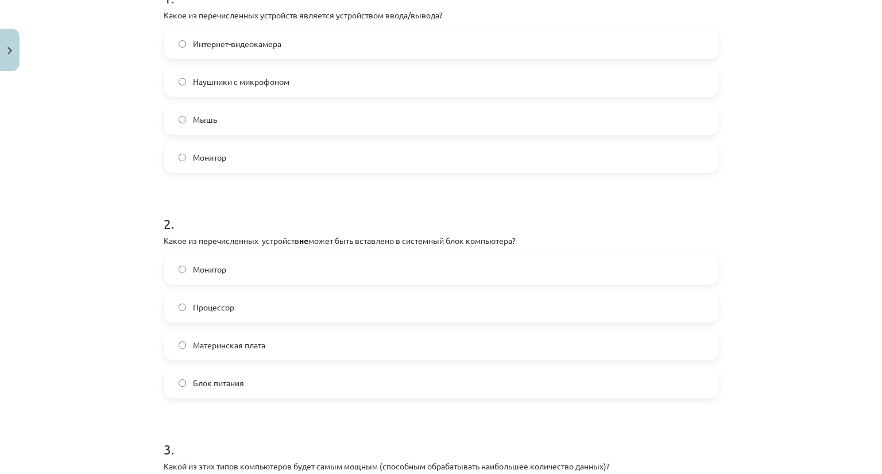
click at [45, 182] on div "Тема исследования: Информатика - учебный материал для 1-го теста 10-го класса #…" at bounding box center [441, 237] width 882 height 474
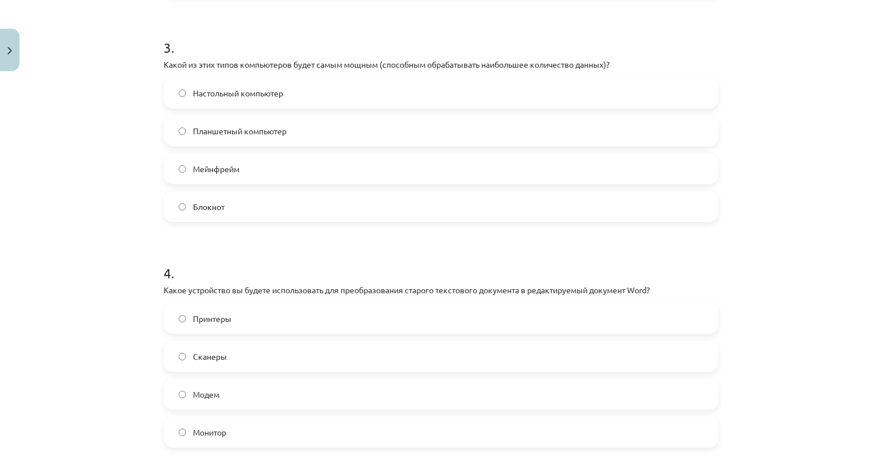
scroll to position [718, 0]
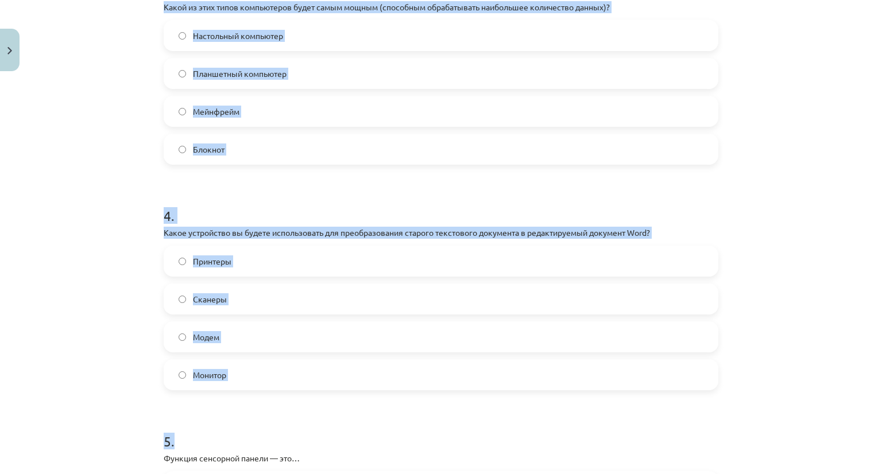
drag, startPoint x: 150, startPoint y: 3, endPoint x: 359, endPoint y: 393, distance: 443.0
click at [359, 393] on div "Тема исследования: Информатика - учебный материал для 1-го теста 10-го класса #…" at bounding box center [441, 237] width 882 height 474
copy form "Какой из этих типов компьютеров будет самым мощным (способным обрабатывать наиб…"
click at [113, 321] on div "Тема исследования: Информатика - учебный материал для 1-го теста 10-го класса #…" at bounding box center [441, 237] width 882 height 474
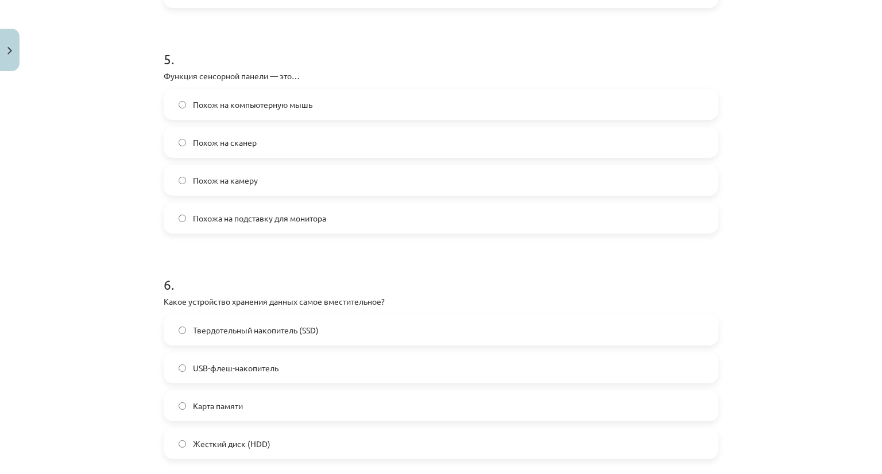
scroll to position [1120, 0]
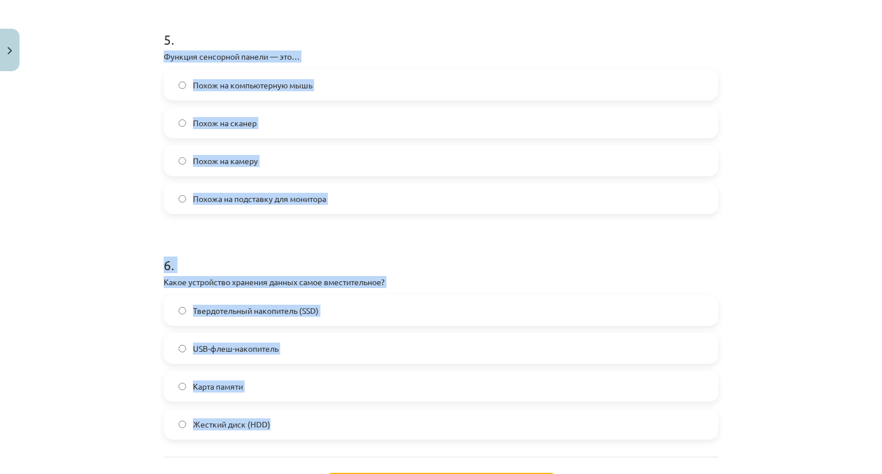
drag, startPoint x: 149, startPoint y: 55, endPoint x: 381, endPoint y: 449, distance: 456.9
click at [381, 449] on div "Тема исследования: Информатика - учебный материал для 1-го теста 10-го класса #…" at bounding box center [441, 237] width 882 height 474
copy form "Функция сенсорной панели — это… Похож на компьютерную мышь Похож на сканер Похо…"
click at [820, 324] on div "Тема исследования: Информатика - учебный материал для 1-го теста 10-го класса #…" at bounding box center [441, 237] width 882 height 474
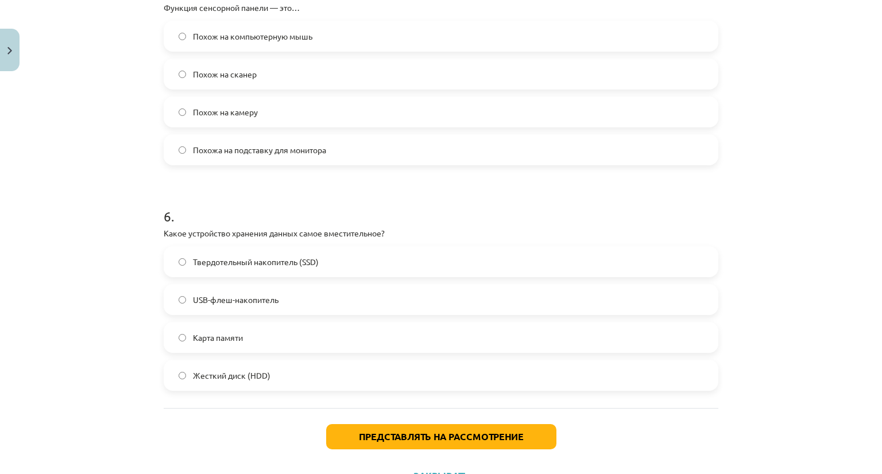
scroll to position [1218, 0]
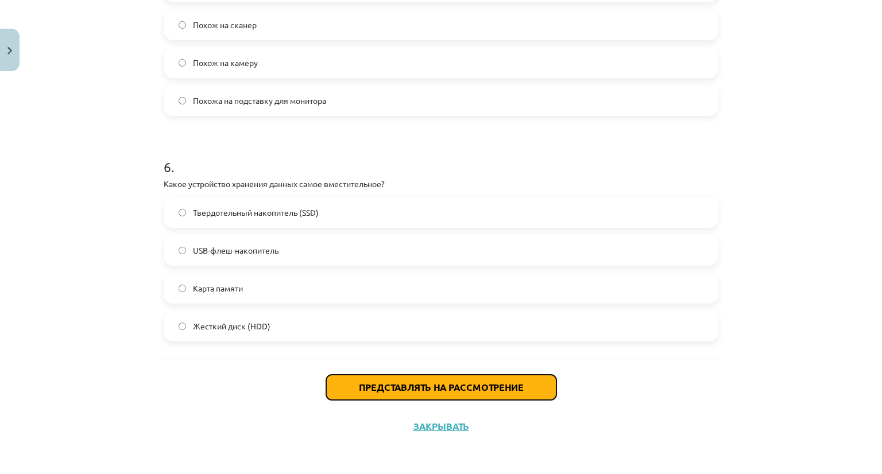
click at [434, 387] on font "Представлять на рассмотрение" at bounding box center [441, 387] width 165 height 12
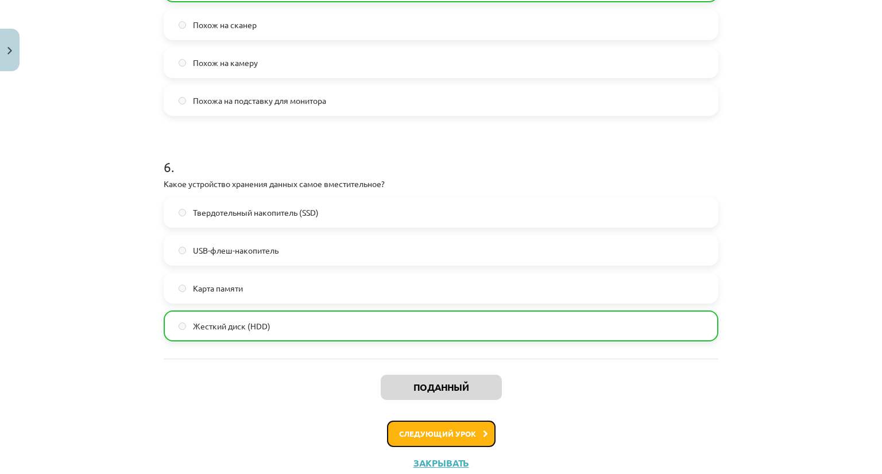
click at [416, 435] on font "Следующий урок" at bounding box center [437, 434] width 77 height 10
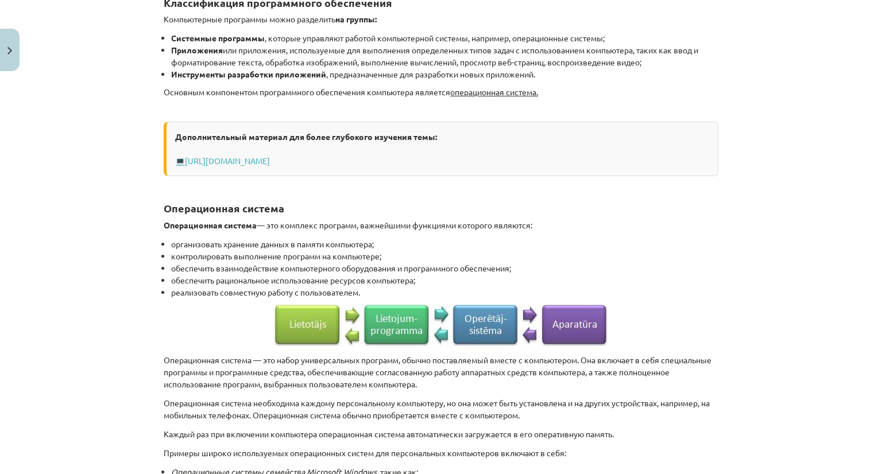
scroll to position [603, 0]
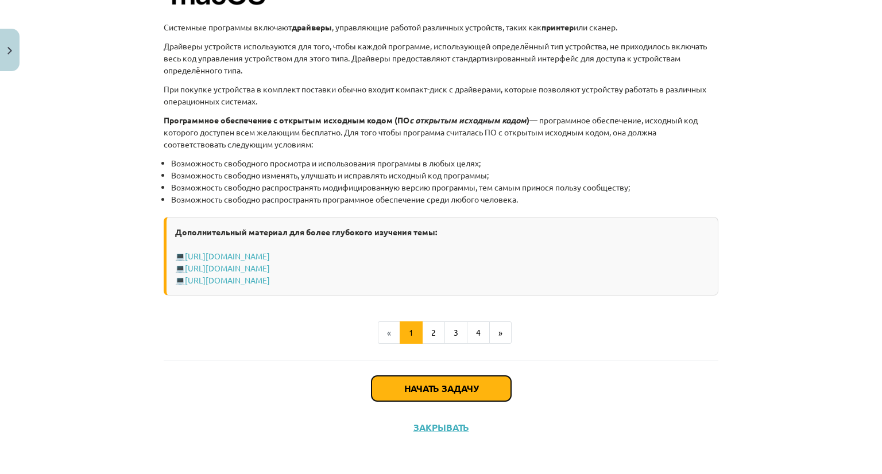
click at [446, 389] on font "Начать задачу" at bounding box center [441, 388] width 74 height 12
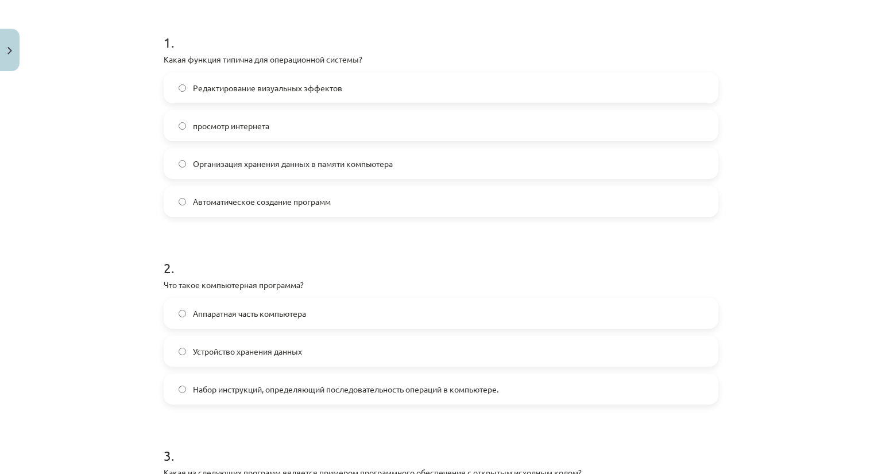
scroll to position [258, 0]
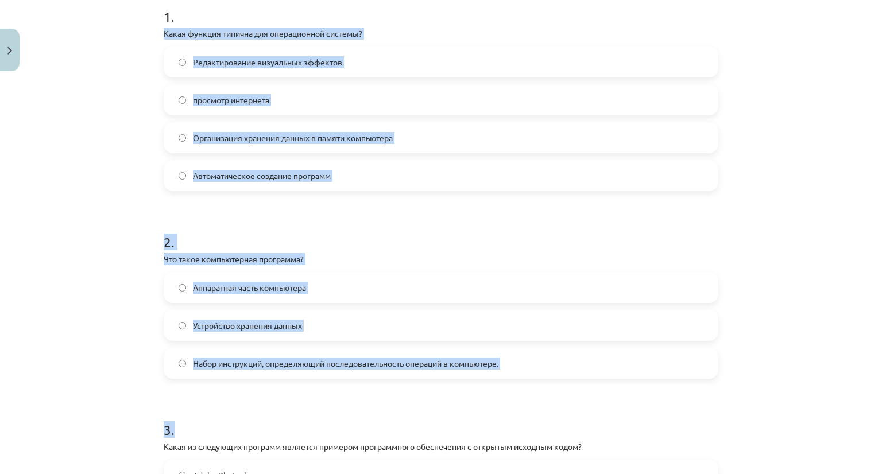
drag, startPoint x: 148, startPoint y: 30, endPoint x: 523, endPoint y: 380, distance: 512.0
click at [523, 380] on div "Тема исследования: Информатика - учебный материал для 1-го теста 10-го класса #…" at bounding box center [441, 237] width 882 height 474
drag, startPoint x: 462, startPoint y: 361, endPoint x: 422, endPoint y: 421, distance: 72.0
click at [422, 421] on h1 "3 ." at bounding box center [441, 420] width 555 height 36
copy form "Какая функция типична для операционной системы? Редактирование визуальных эффек…"
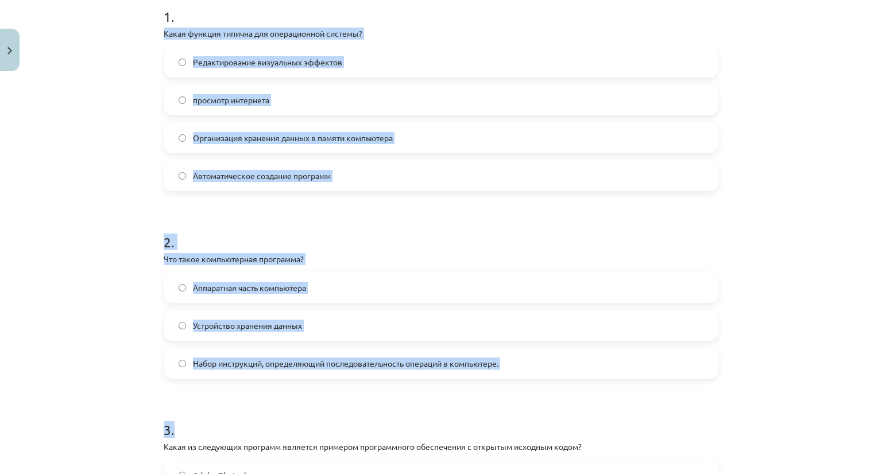
click at [107, 168] on div "Тема исследования: Информатика - учебный материал для 1-го теста 10-го класса #…" at bounding box center [441, 237] width 882 height 474
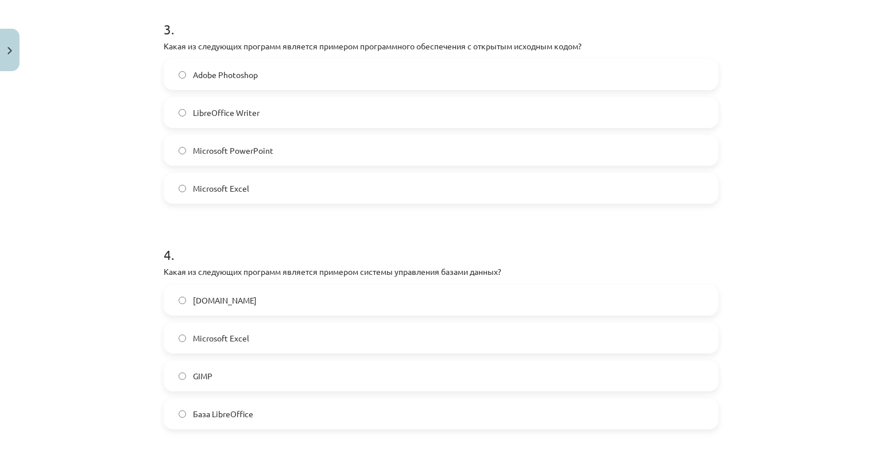
scroll to position [660, 0]
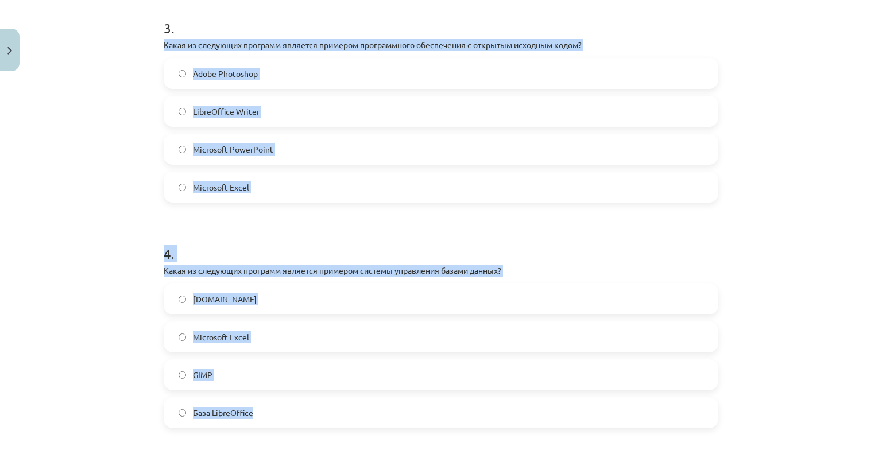
drag, startPoint x: 149, startPoint y: 44, endPoint x: 304, endPoint y: 424, distance: 409.8
click at [304, 424] on div "Тема исследования: Информатика - учебный материал для 1-го теста 10-го класса #…" at bounding box center [441, 237] width 882 height 474
copy form "Какая из следующих программ является примером программного обеспечения с открыт…"
click at [114, 409] on div "Тема исследования: Информатика - учебный материал для 1-го теста 10-го класса #…" at bounding box center [441, 237] width 882 height 474
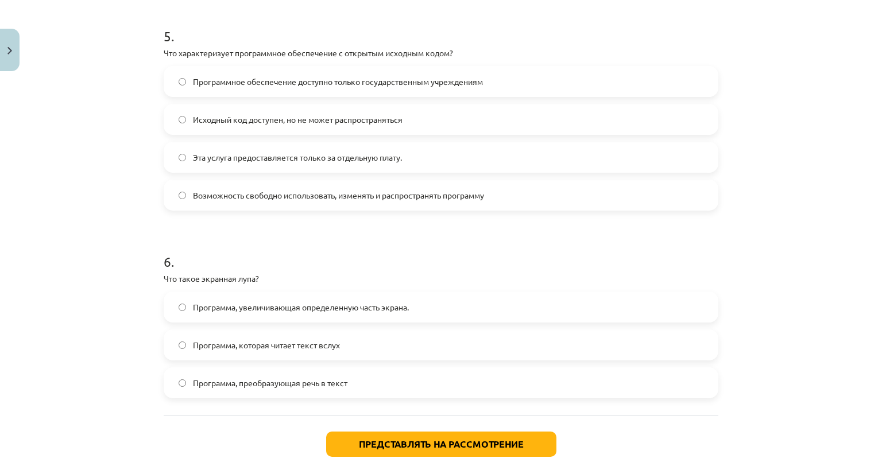
scroll to position [1103, 0]
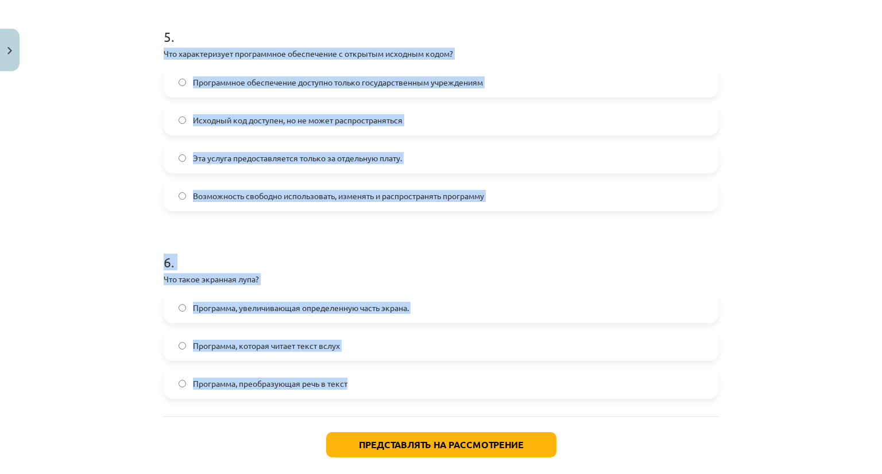
drag, startPoint x: 142, startPoint y: 52, endPoint x: 389, endPoint y: 389, distance: 417.1
click at [389, 389] on div "Тема исследования: Информатика - учебный материал для 1-го теста 10-го класса #…" at bounding box center [441, 237] width 882 height 474
copy form "Что характеризует программное обеспечение с открытым исходным кодом? Программно…"
click at [90, 396] on div "Тема исследования: Информатика - учебный материал для 1-го теста 10-го класса #…" at bounding box center [441, 237] width 882 height 474
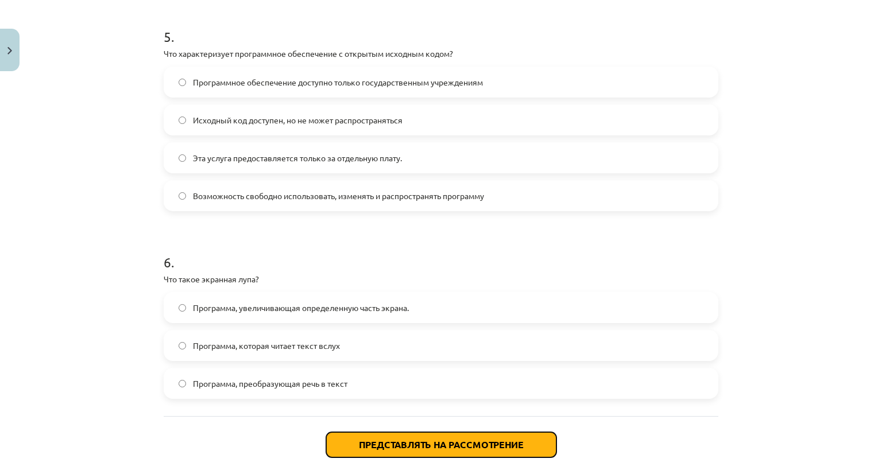
click at [381, 440] on font "Представлять на рассмотрение" at bounding box center [441, 445] width 165 height 12
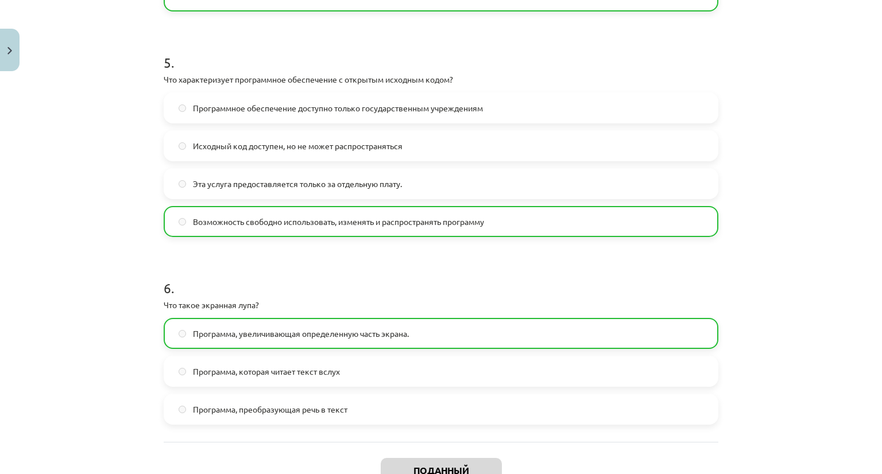
scroll to position [1197, 0]
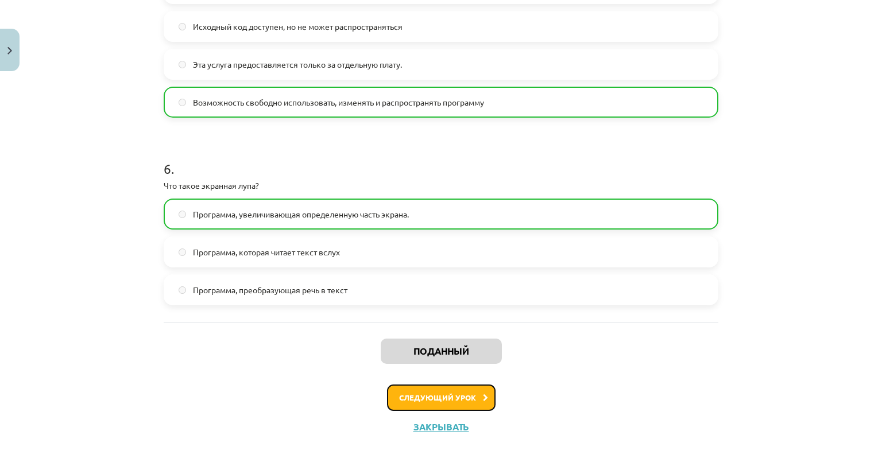
click at [466, 398] on font "Следующий урок" at bounding box center [437, 398] width 77 height 10
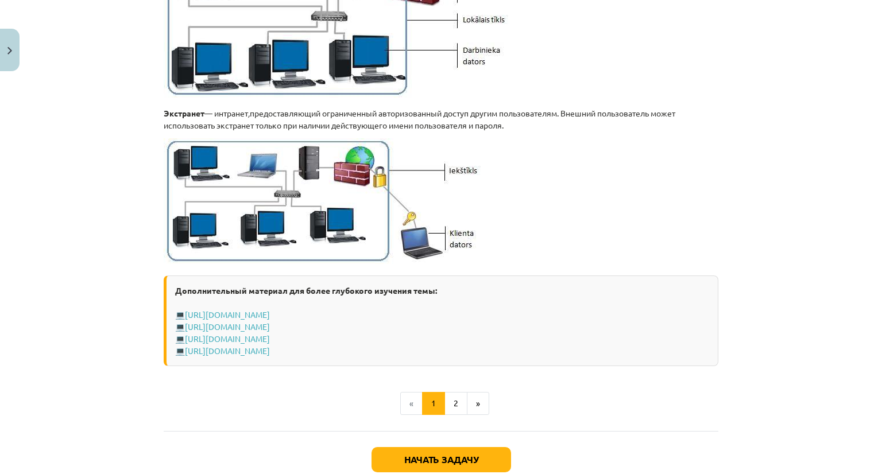
scroll to position [1374, 0]
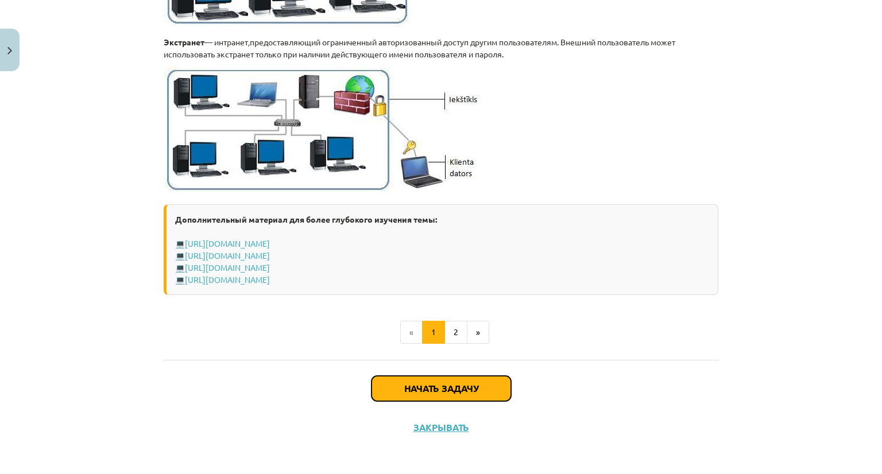
click at [471, 387] on font "Начать задачу" at bounding box center [441, 388] width 74 height 12
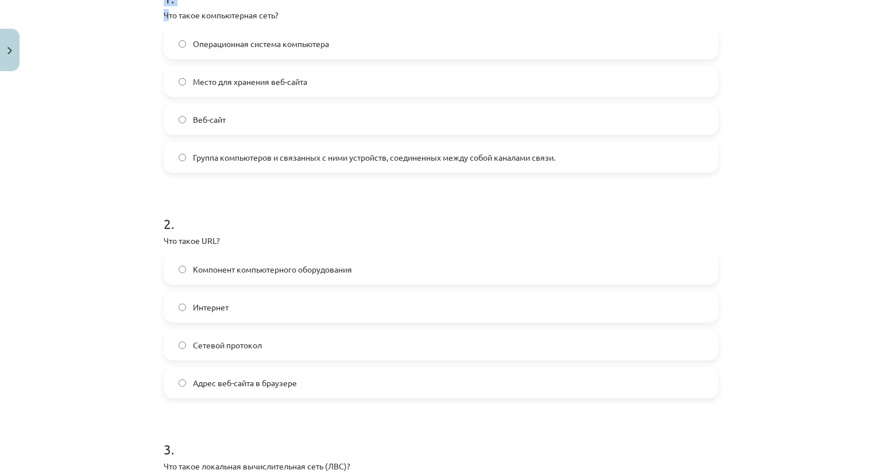
scroll to position [255, 0]
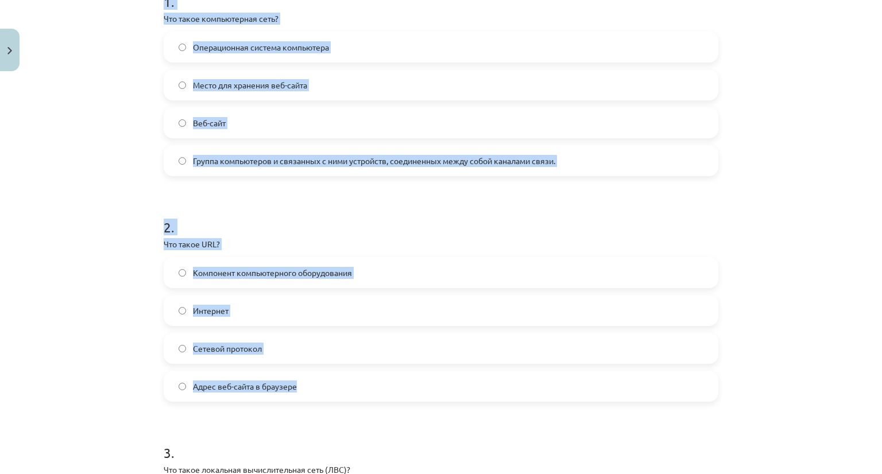
drag, startPoint x: 153, startPoint y: 5, endPoint x: 306, endPoint y: 397, distance: 421.5
click at [78, 392] on div "Тема исследования: Информатика - учебный материал для 1-го теста 10-го класса #…" at bounding box center [441, 237] width 882 height 474
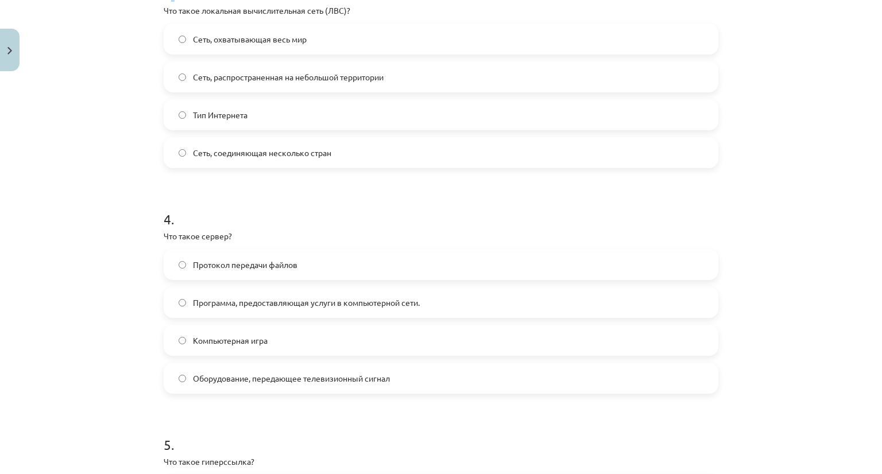
scroll to position [675, 0]
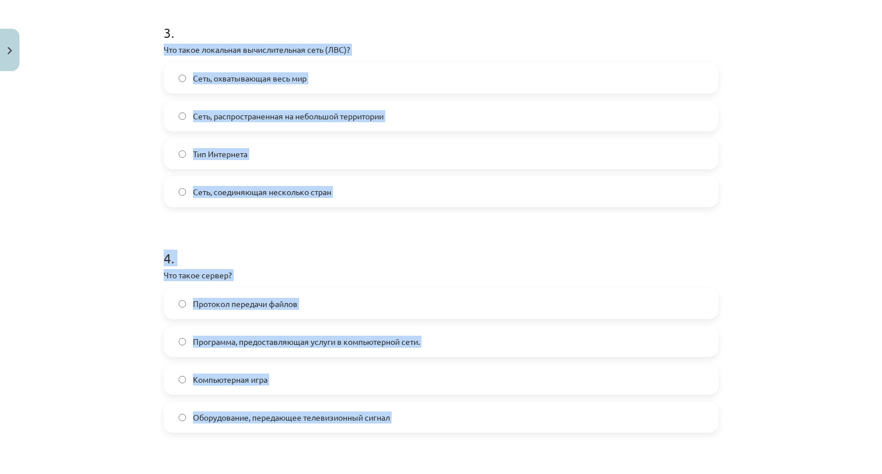
drag, startPoint x: 157, startPoint y: 1, endPoint x: 412, endPoint y: 433, distance: 501.7
click at [412, 433] on div "6 XP Вы получите Трудный 1401 выполняет Описание Задача Помощь 1 . Что такое ко…" at bounding box center [441, 195] width 569 height 1588
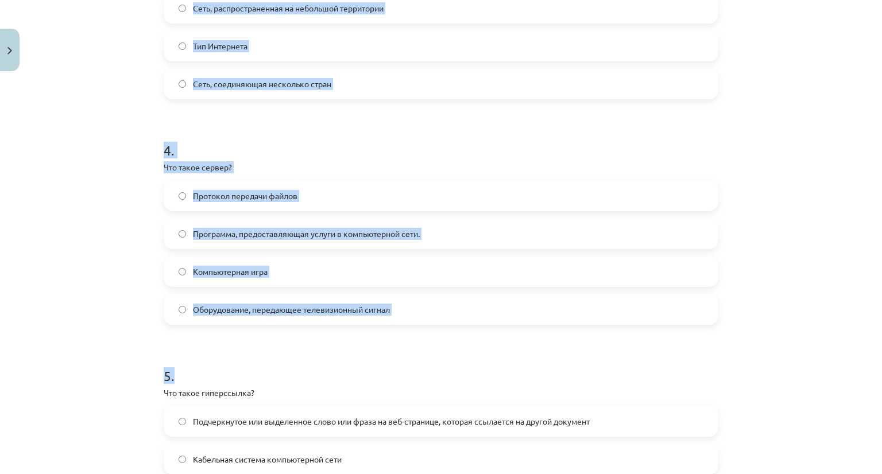
scroll to position [790, 0]
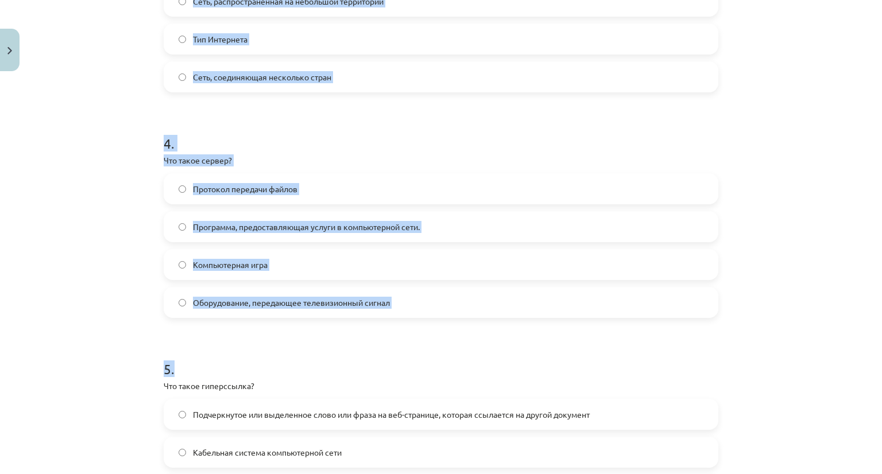
click at [94, 277] on div "Тема исследования: Информатика - учебный материал для 1-го теста 10-го класса #…" at bounding box center [441, 237] width 882 height 474
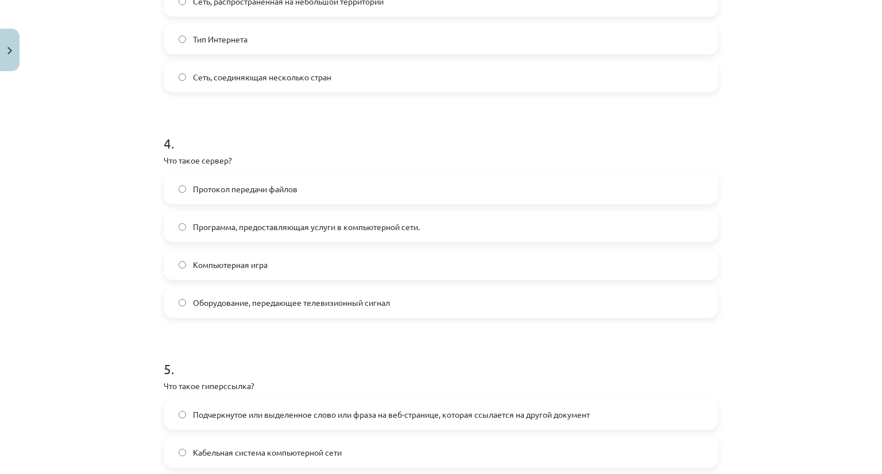
click at [181, 225] on label "Программа, предоставляющая услуги в компьютерной сети." at bounding box center [441, 226] width 552 height 29
click at [82, 221] on div "Тема исследования: Информатика - учебный материал для 1-го теста 10-го класса #…" at bounding box center [441, 237] width 882 height 474
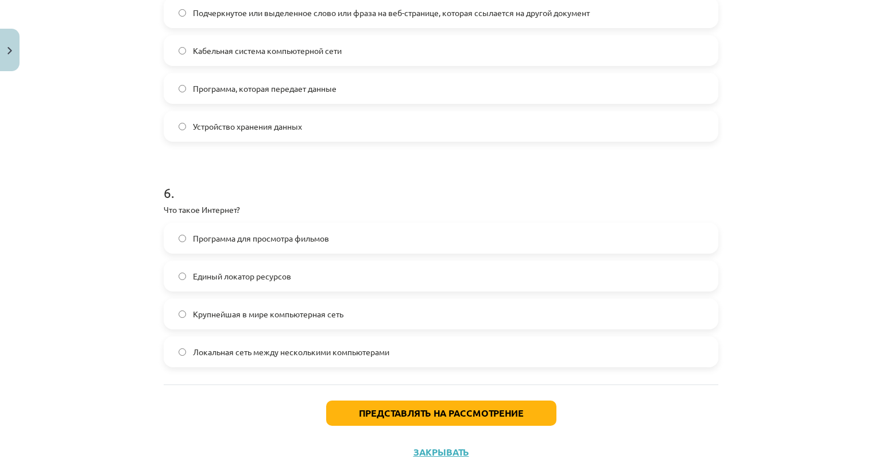
scroll to position [1135, 0]
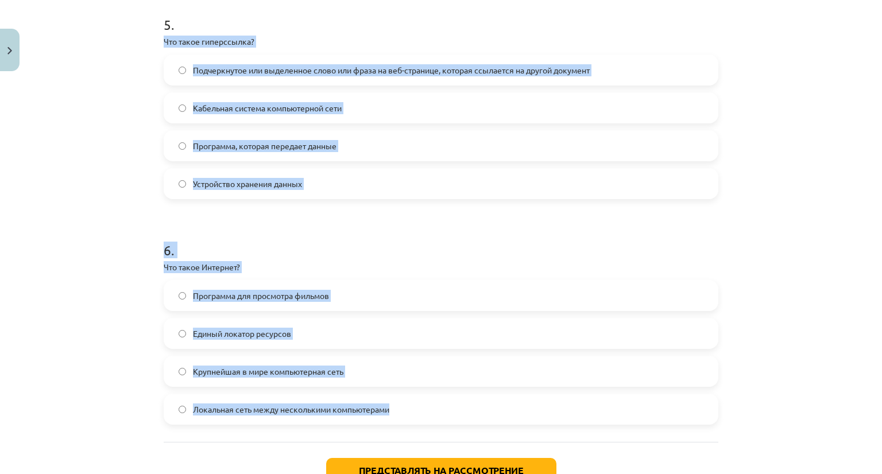
drag, startPoint x: 153, startPoint y: 43, endPoint x: 405, endPoint y: 424, distance: 456.3
click at [183, 372] on label "Крупнейшая в мире компьютерная сеть" at bounding box center [441, 371] width 552 height 29
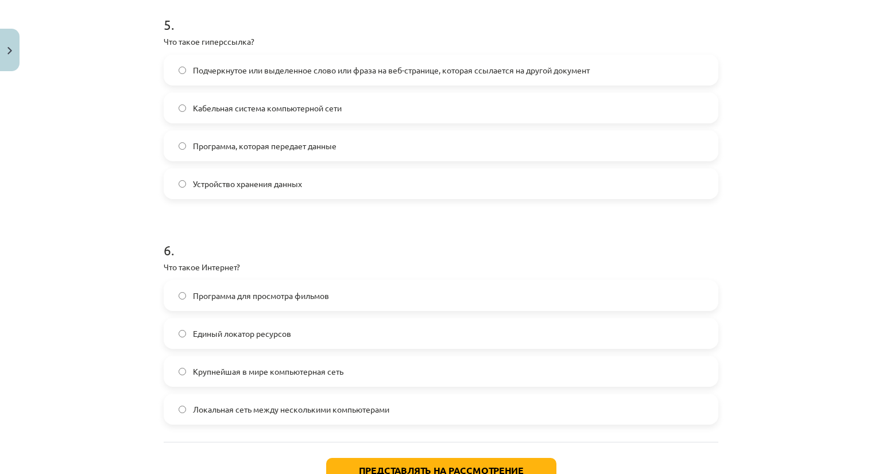
scroll to position [1218, 0]
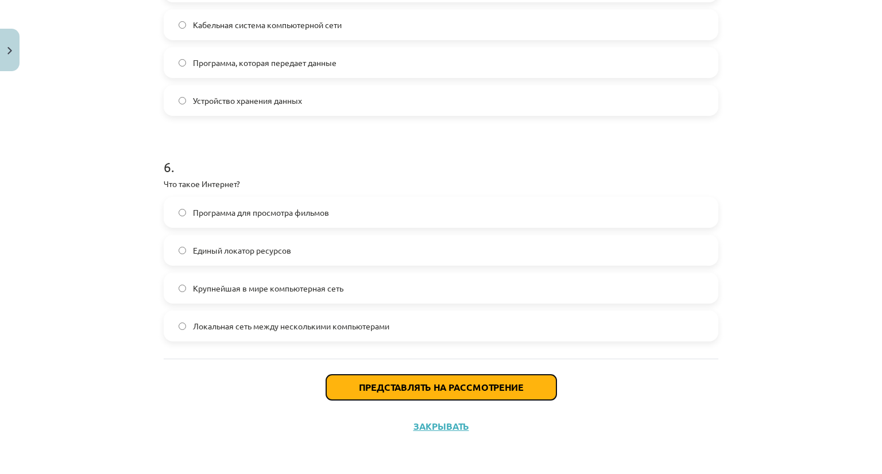
click at [394, 389] on font "Представлять на рассмотрение" at bounding box center [441, 387] width 165 height 12
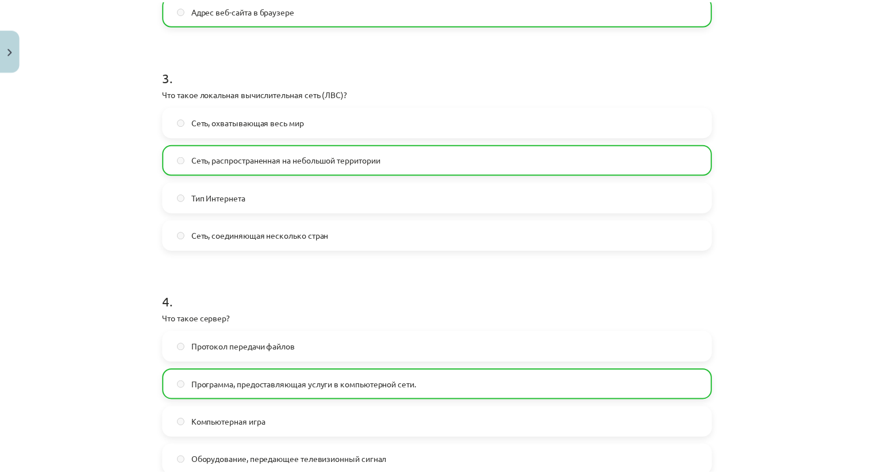
scroll to position [287, 0]
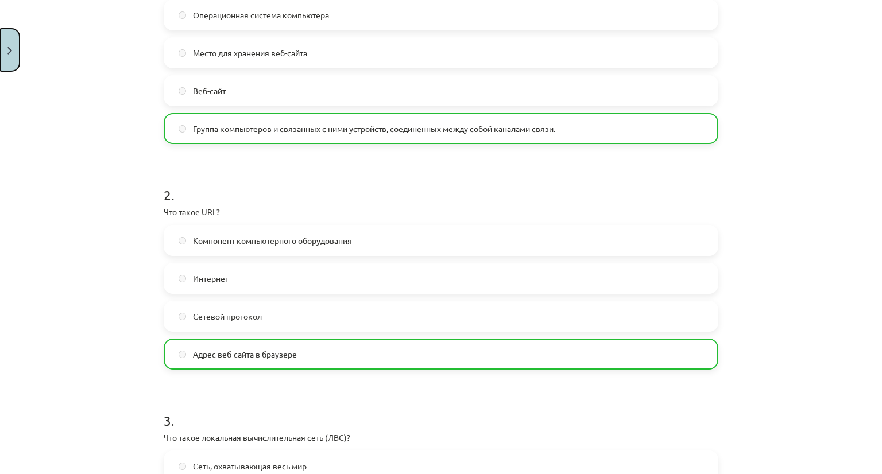
click at [5, 42] on button "Закрывать" at bounding box center [10, 50] width 20 height 42
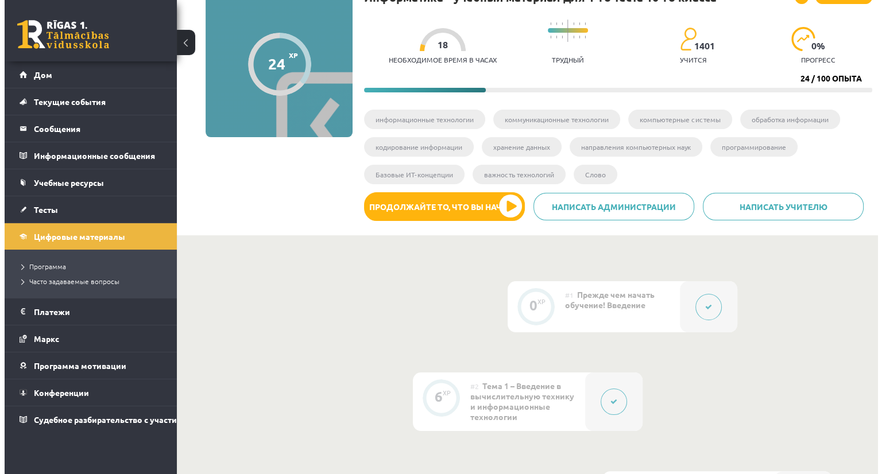
scroll to position [115, 0]
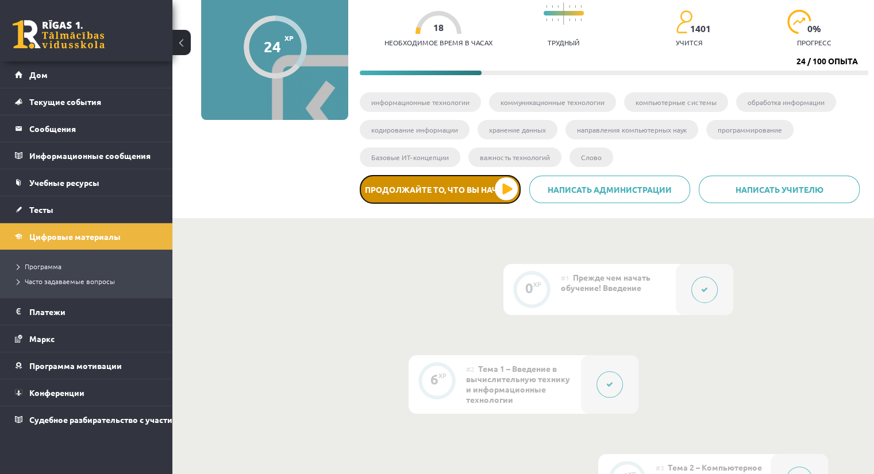
click at [512, 190] on button "Продолжайте то, что вы начали" at bounding box center [440, 189] width 161 height 29
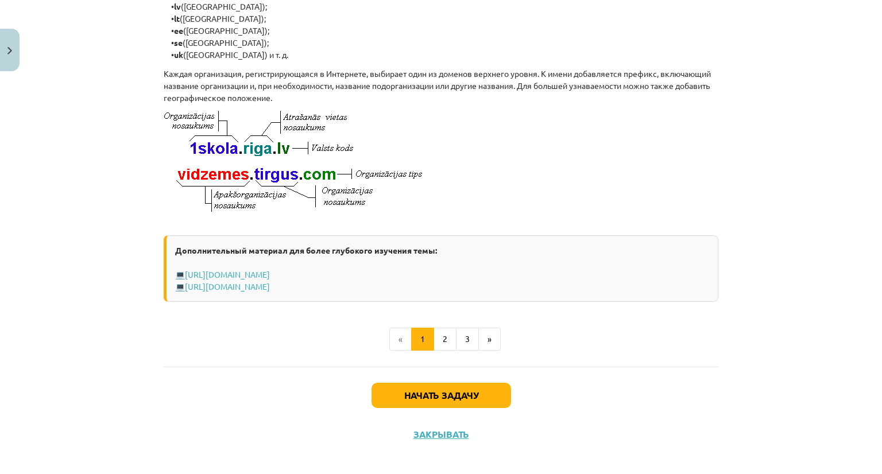
scroll to position [610, 0]
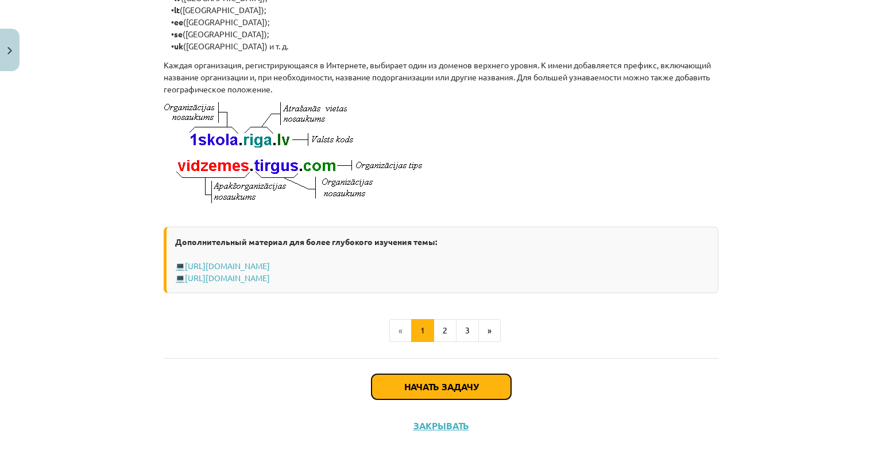
click at [431, 391] on font "Начать задачу" at bounding box center [441, 387] width 74 height 12
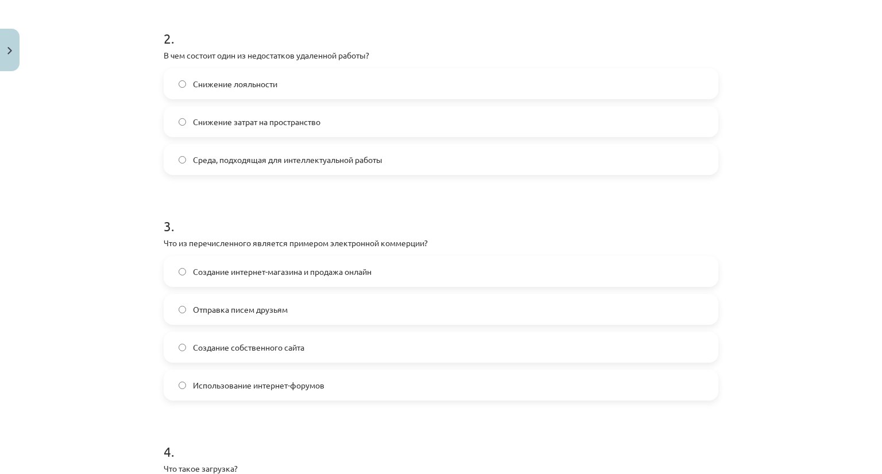
scroll to position [488, 0]
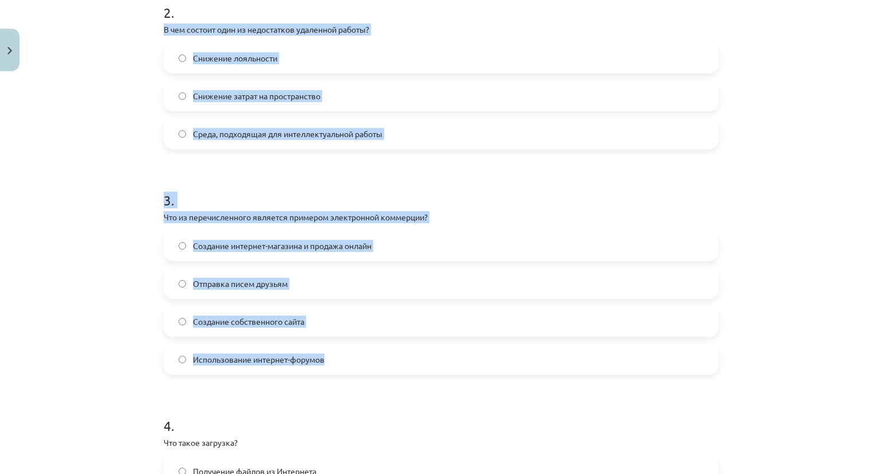
drag, startPoint x: 146, startPoint y: 26, endPoint x: 349, endPoint y: 370, distance: 399.6
click at [349, 370] on div "Тема исследования: Информатика - учебный материал для 1-го теста 10-го класса #…" at bounding box center [441, 237] width 882 height 474
click at [136, 357] on div "Тема исследования: Информатика - учебный материал для 1-го теста 10-го класса #…" at bounding box center [441, 237] width 882 height 474
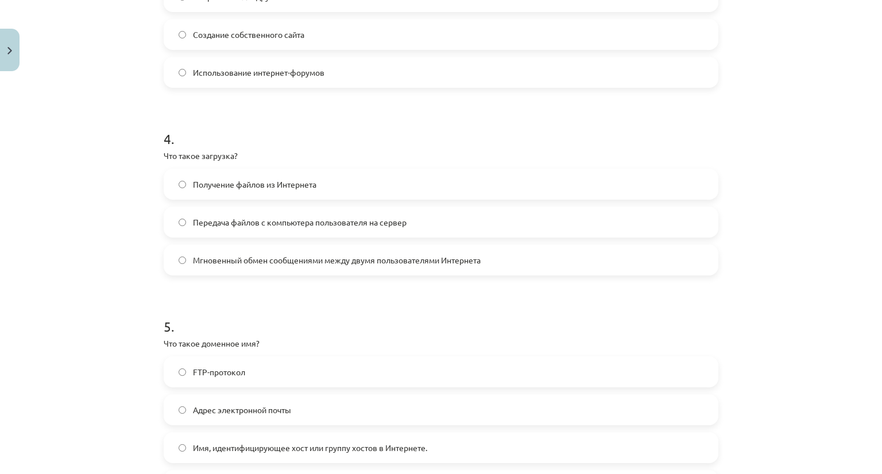
scroll to position [833, 0]
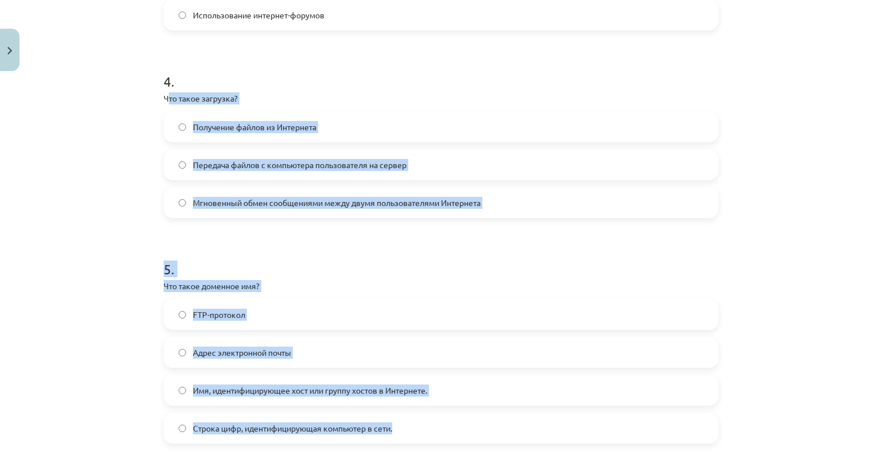
drag, startPoint x: 163, startPoint y: 95, endPoint x: 432, endPoint y: 426, distance: 426.9
click at [432, 426] on form "1 . Что такое WWW (Всемирная паутина)? Программа для пересылки писем Интернет В…" at bounding box center [441, 41] width 555 height 1255
click at [556, 262] on h1 "5 ." at bounding box center [441, 259] width 555 height 36
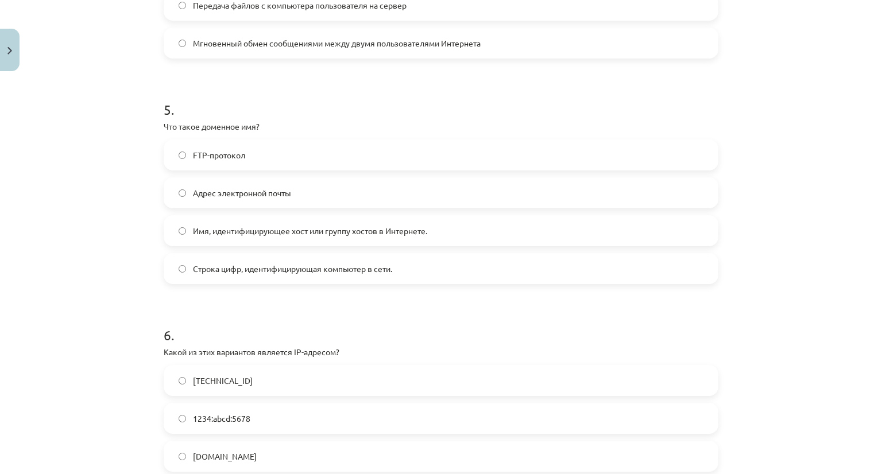
scroll to position [1005, 0]
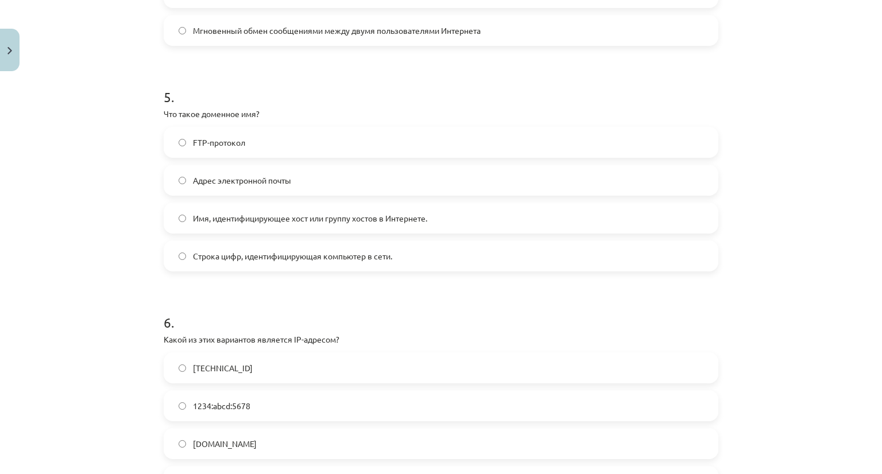
click at [179, 222] on label "Имя, идентифицирующее хост или группу хостов в Интернете." at bounding box center [441, 218] width 552 height 29
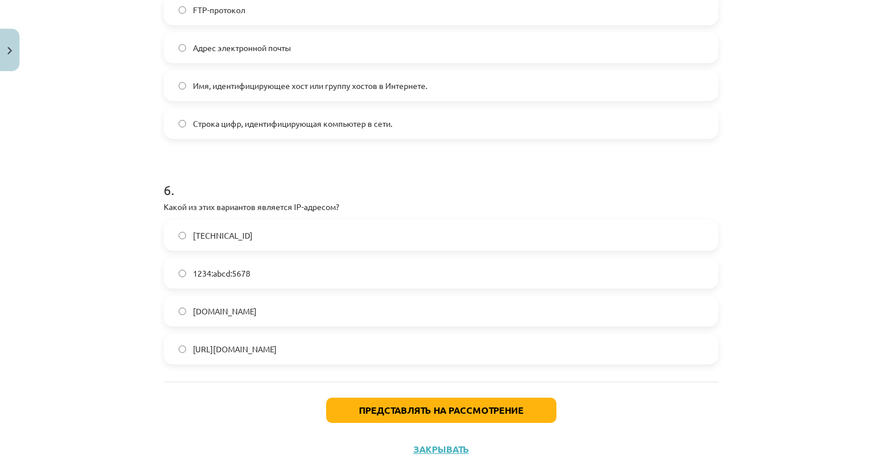
scroll to position [1161, 0]
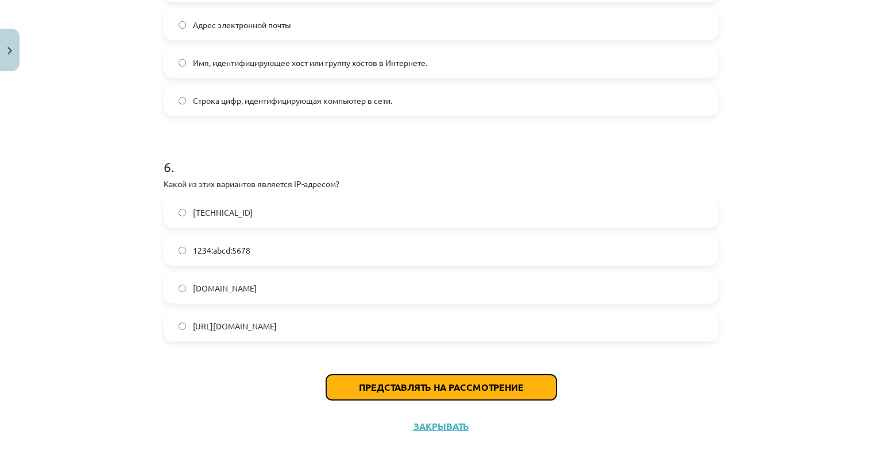
click at [434, 392] on button "Представлять на рассмотрение" at bounding box center [441, 387] width 230 height 25
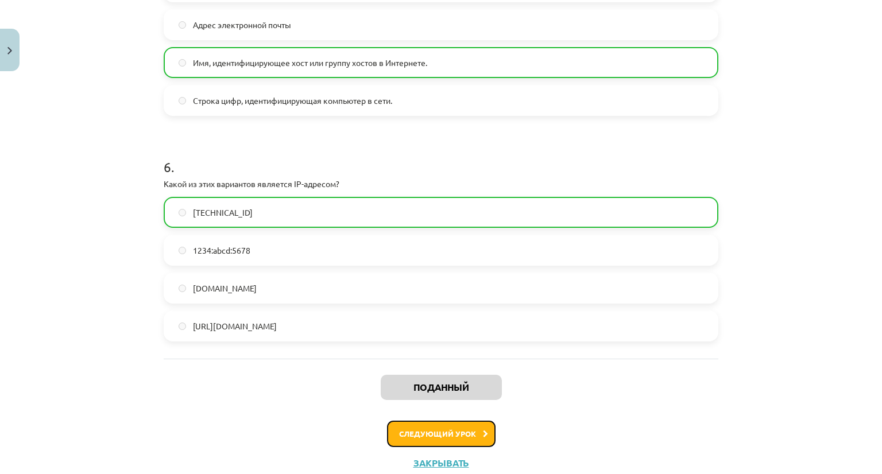
click at [479, 428] on button "Следующий урок" at bounding box center [441, 434] width 109 height 26
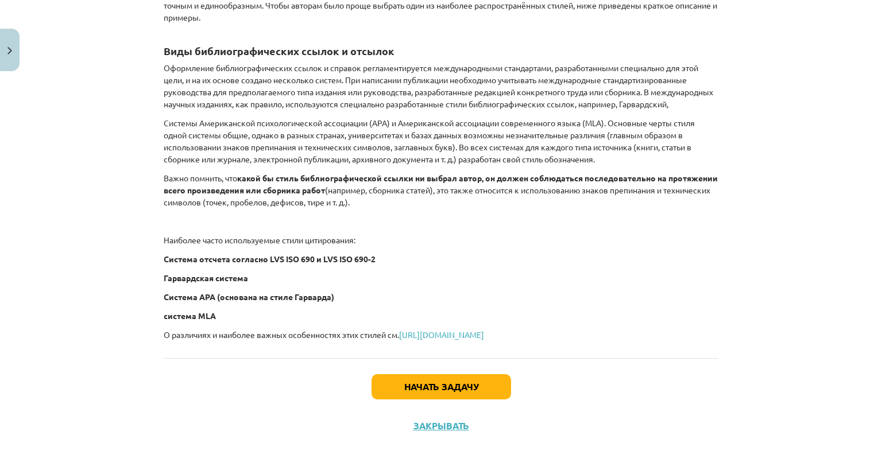
scroll to position [501, 0]
click at [457, 388] on font "Начать задачу" at bounding box center [441, 387] width 74 height 12
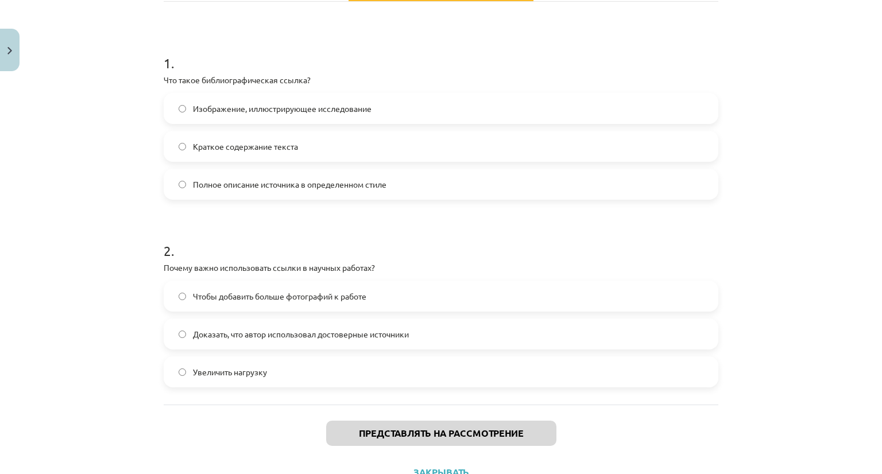
scroll to position [201, 0]
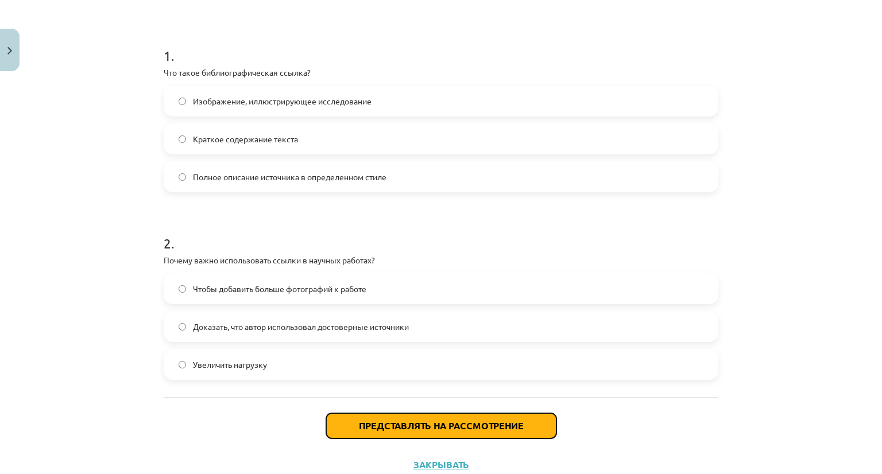
click at [416, 416] on button "Представлять на рассмотрение" at bounding box center [441, 425] width 230 height 25
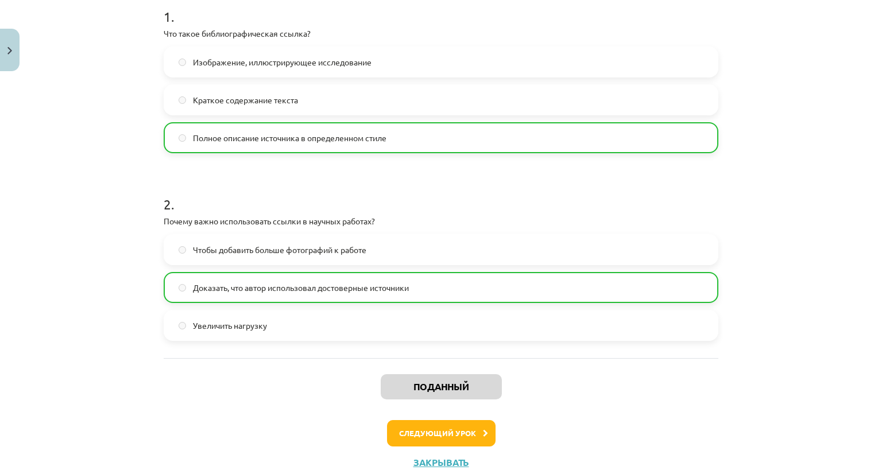
scroll to position [276, 0]
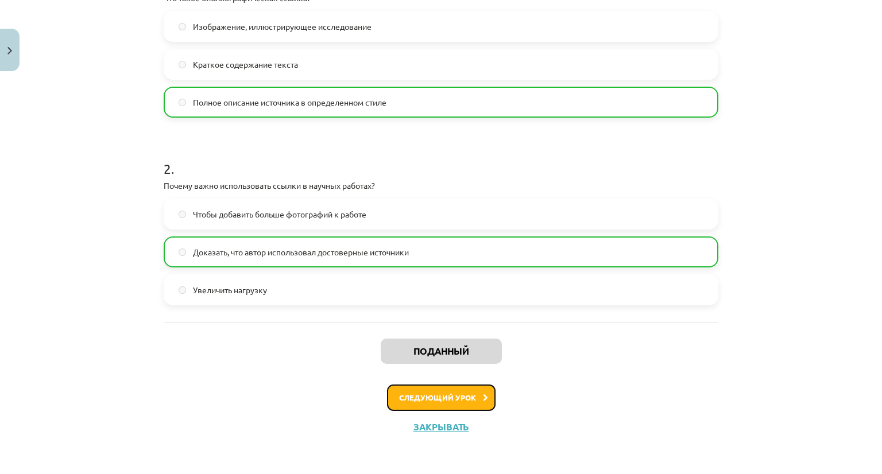
click at [471, 393] on button "Следующий урок" at bounding box center [441, 398] width 109 height 26
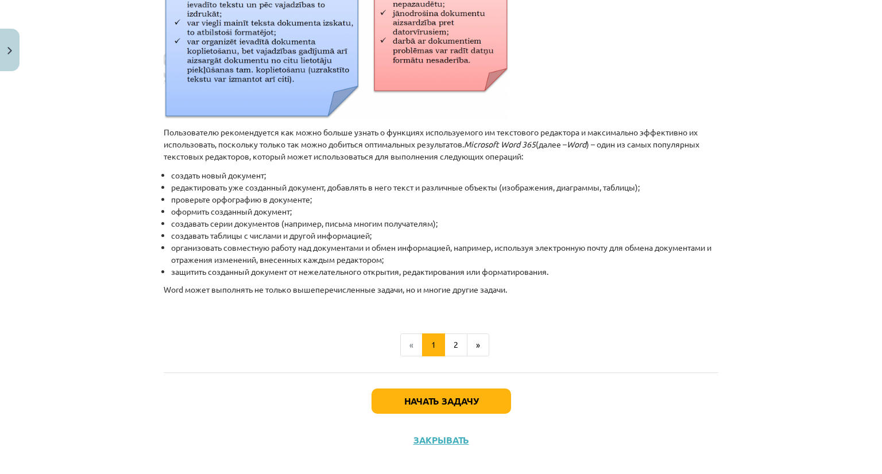
scroll to position [505, 0]
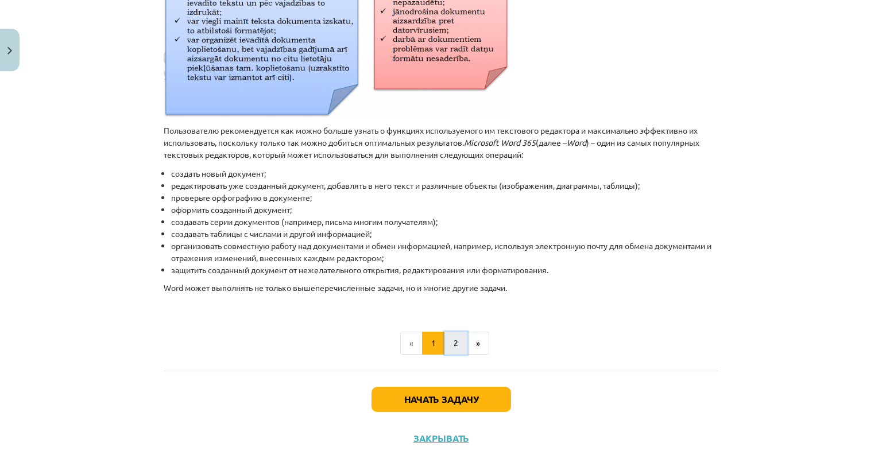
click at [454, 338] on font "2" at bounding box center [456, 343] width 5 height 10
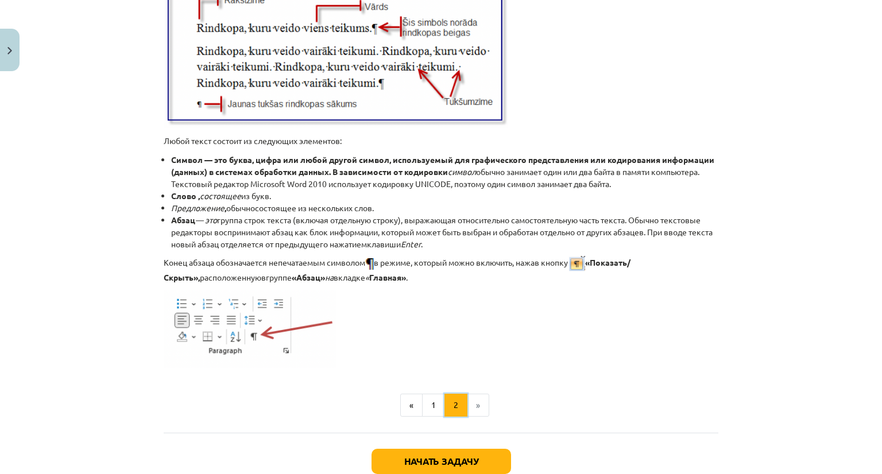
scroll to position [1400, 0]
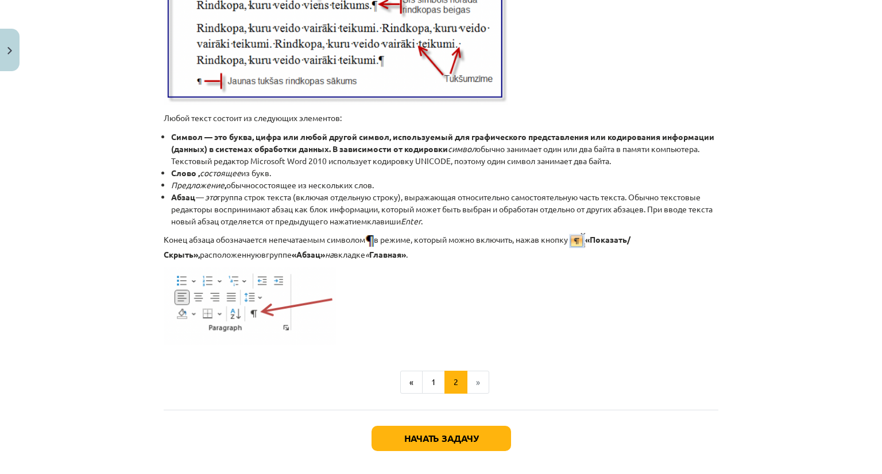
click at [478, 382] on li "»" at bounding box center [478, 382] width 22 height 23
click at [445, 435] on font "Начать задачу" at bounding box center [441, 438] width 74 height 12
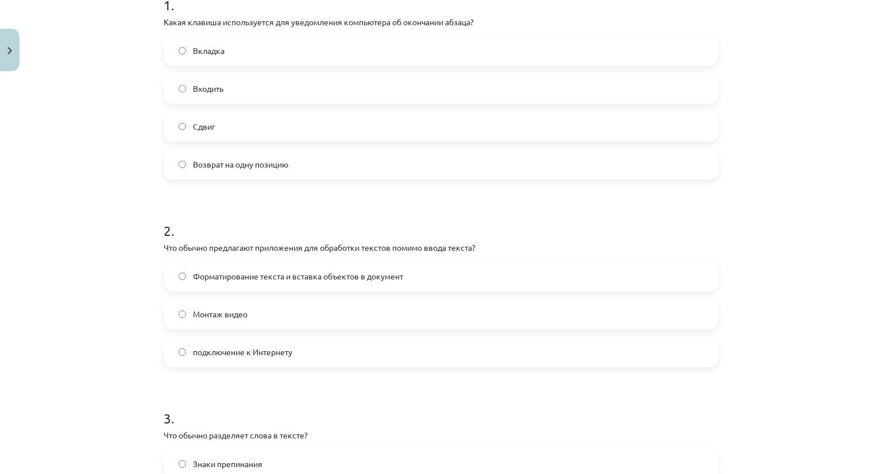
scroll to position [258, 0]
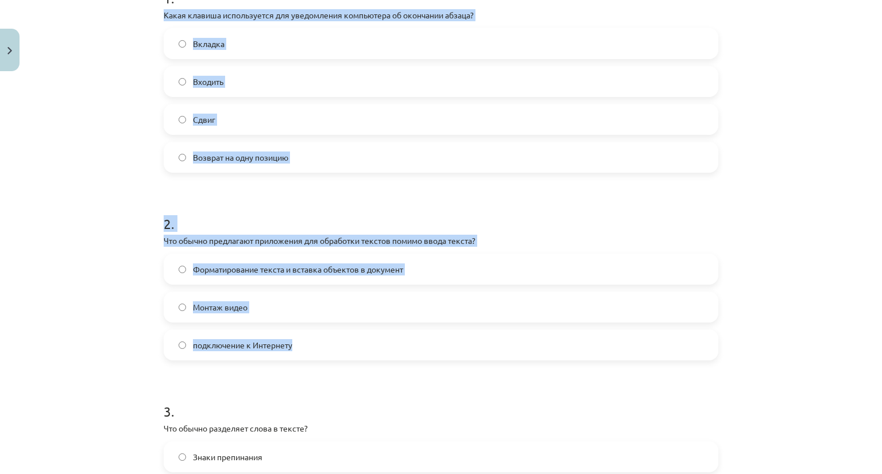
drag, startPoint x: 146, startPoint y: 16, endPoint x: 357, endPoint y: 344, distance: 389.5
click at [357, 344] on div "Тема исследования: Информатика - учебный материал для 1-го теста 10-го класса #…" at bounding box center [441, 237] width 882 height 474
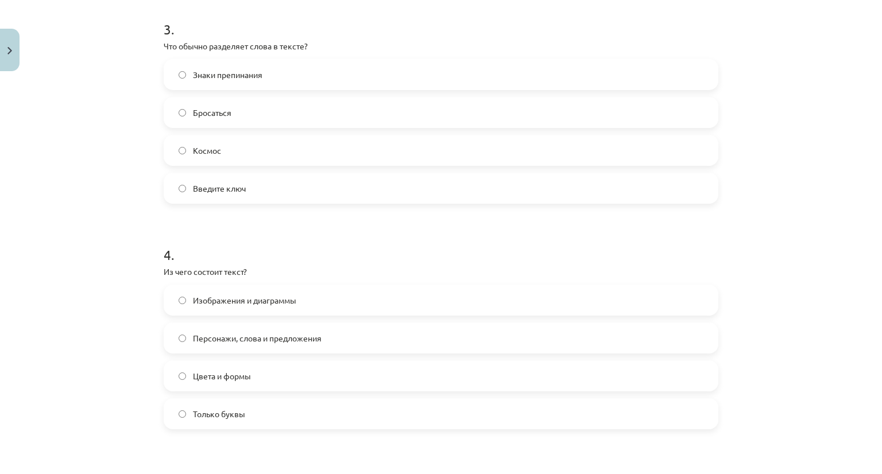
scroll to position [660, 0]
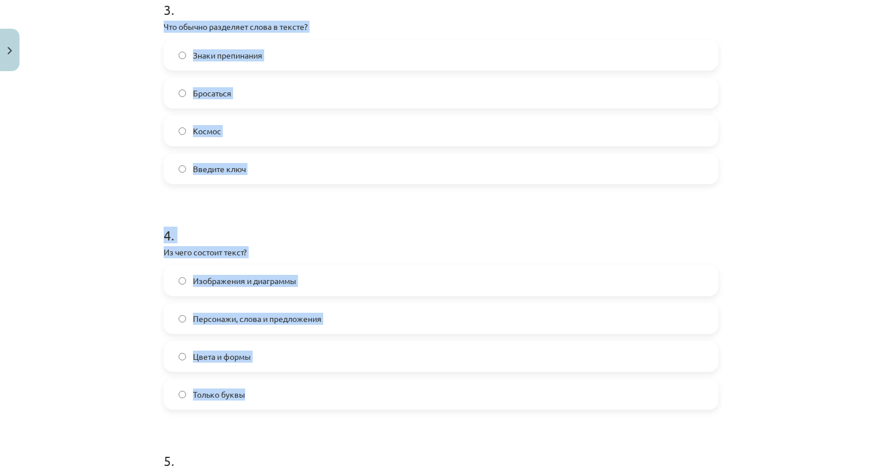
drag, startPoint x: 155, startPoint y: 24, endPoint x: 350, endPoint y: 399, distance: 422.8
click at [350, 399] on div "5 XP Вы получите Легкий 1400 выполняет Описание Задача Помощь 1 . Какая клавиша…" at bounding box center [441, 78] width 569 height 1324
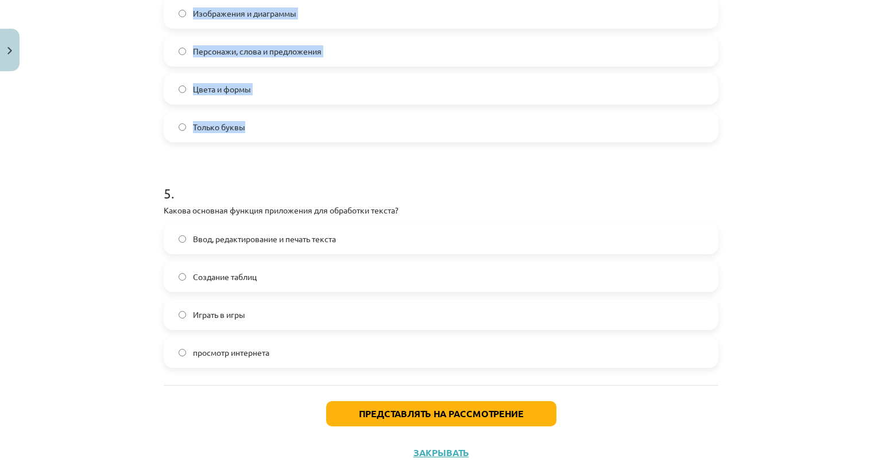
scroll to position [948, 0]
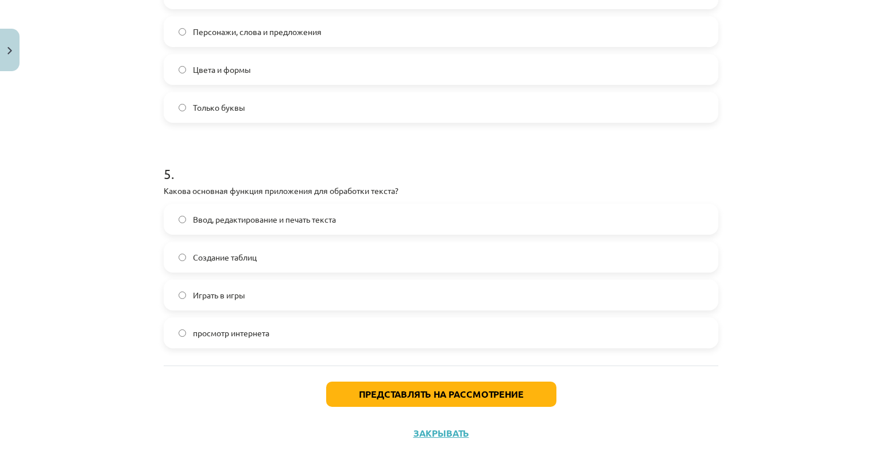
click at [123, 371] on div "Тема исследования: Информатика - учебный материал для 1-го теста 10-го класса #…" at bounding box center [441, 237] width 882 height 474
click at [172, 221] on label "Ввод, редактирование и печать текста" at bounding box center [441, 219] width 552 height 29
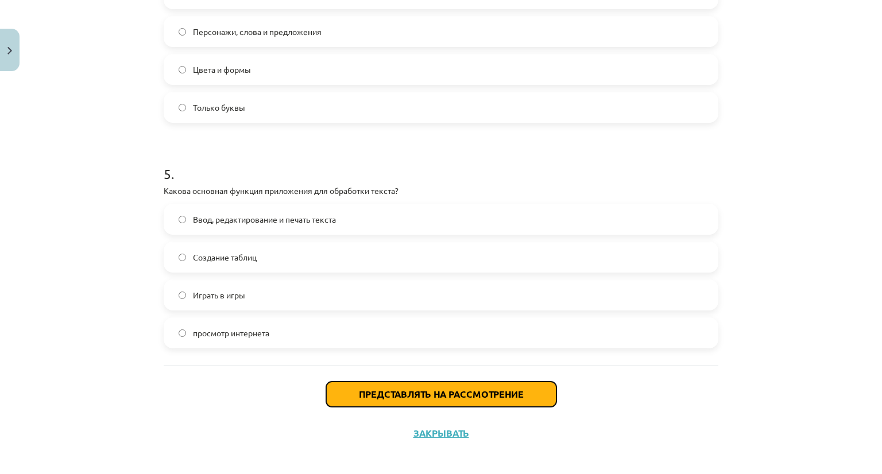
click at [382, 395] on font "Представлять на рассмотрение" at bounding box center [441, 394] width 165 height 12
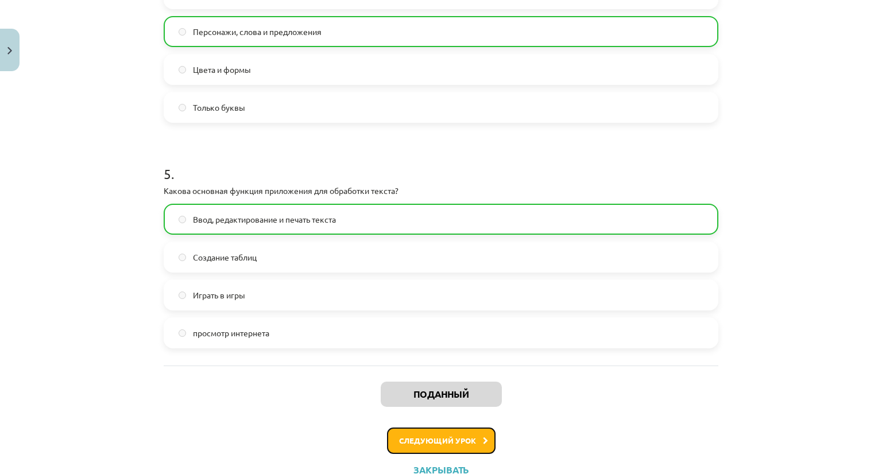
click at [412, 443] on font "Следующий урок" at bounding box center [437, 441] width 77 height 10
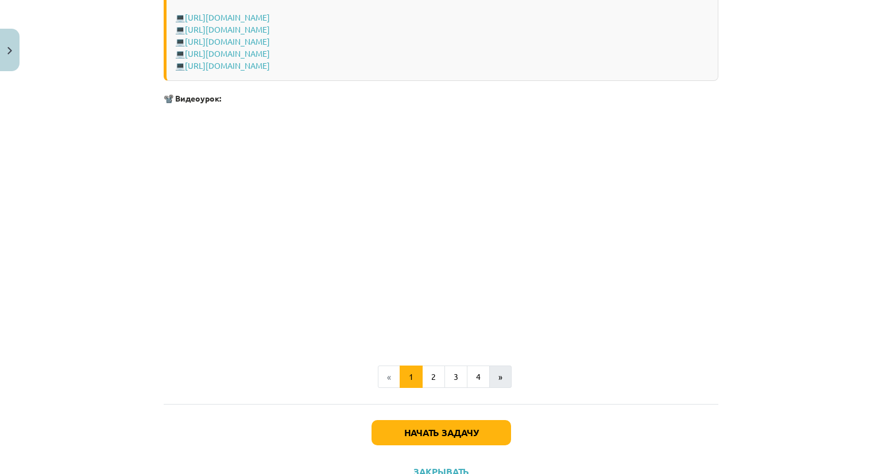
scroll to position [2269, 0]
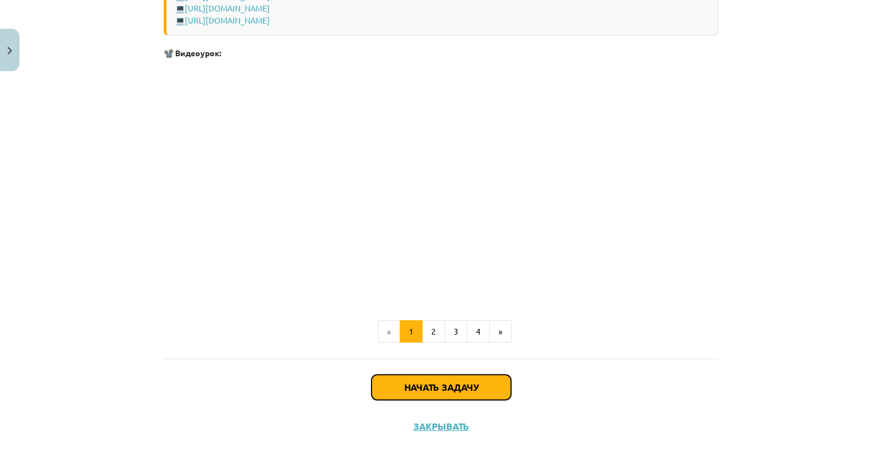
click at [451, 384] on font "Начать задачу" at bounding box center [441, 387] width 74 height 12
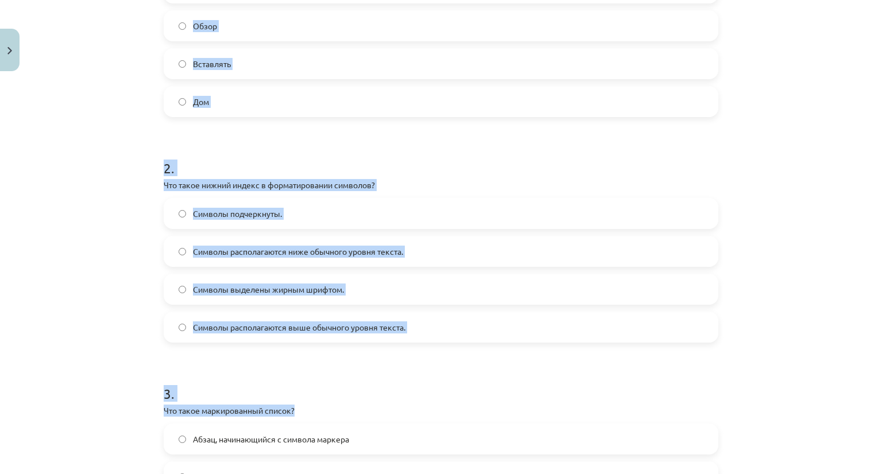
scroll to position [316, 0]
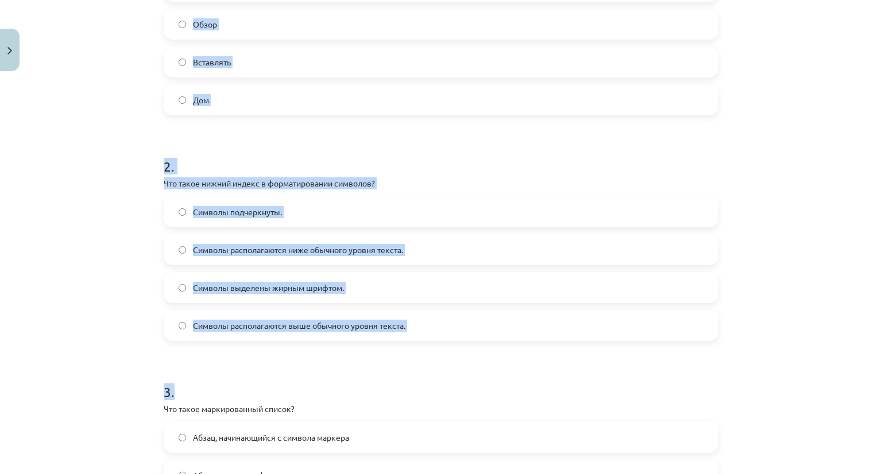
drag, startPoint x: 146, startPoint y: 67, endPoint x: 396, endPoint y: 359, distance: 384.5
click at [396, 359] on div "Тема исследования: Информатика - учебный материал для 1-го теста 10-го класса #…" at bounding box center [441, 237] width 882 height 474
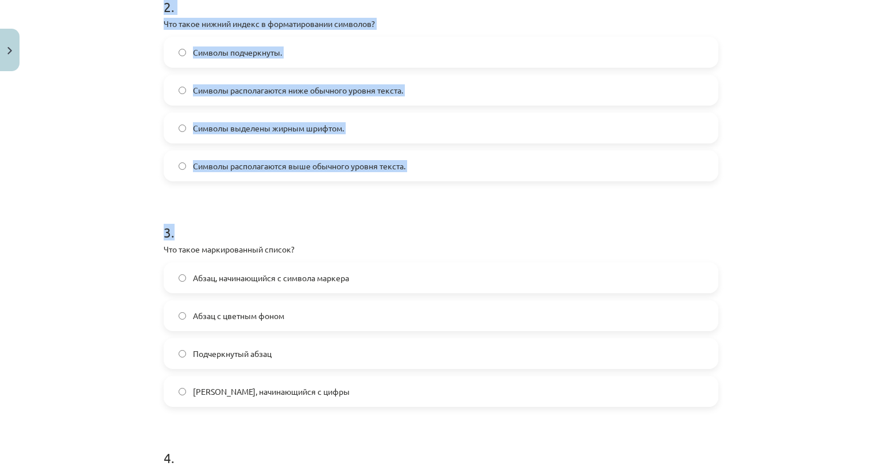
scroll to position [488, 0]
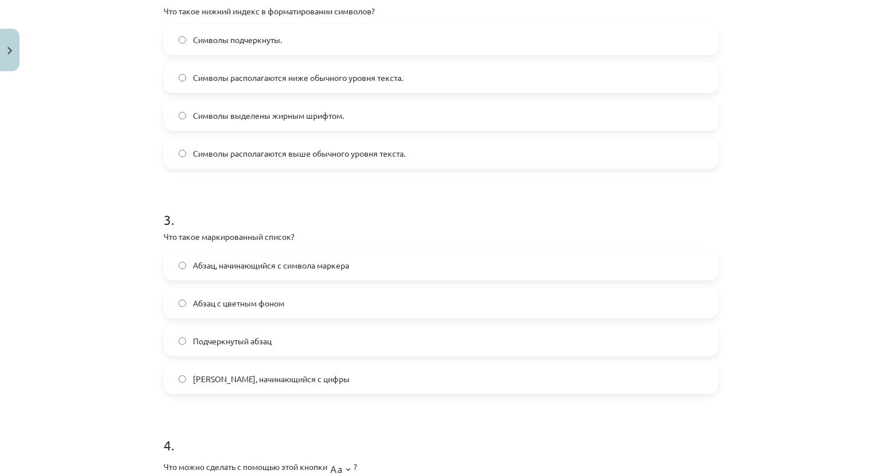
click at [101, 305] on div "Тема исследования: Информатика - учебный материал для 1-го теста 10-го класса #…" at bounding box center [441, 237] width 882 height 474
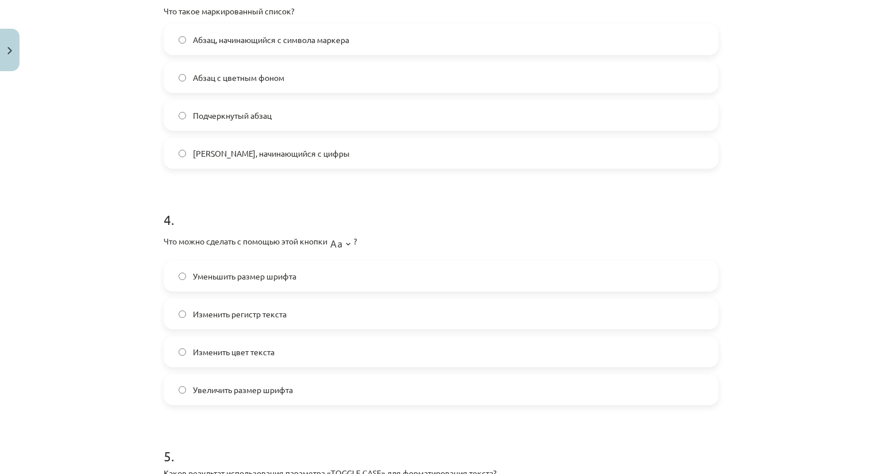
scroll to position [718, 0]
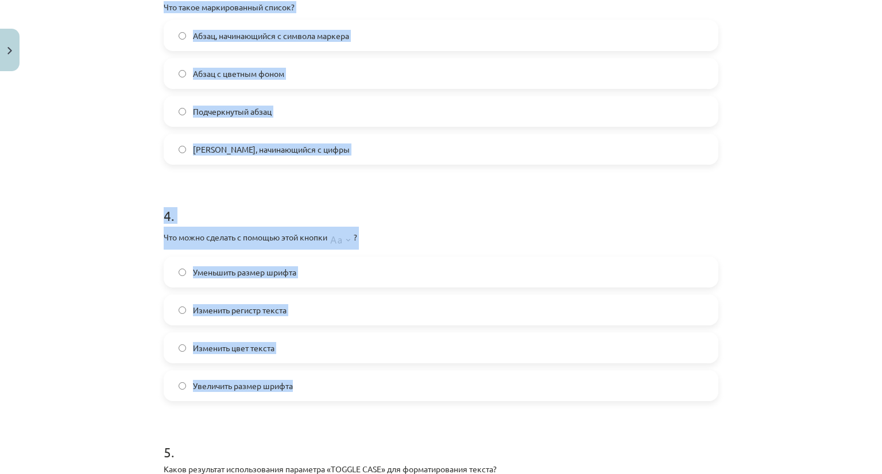
drag, startPoint x: 156, startPoint y: 5, endPoint x: 334, endPoint y: 388, distance: 422.1
click at [334, 388] on div "5 XP Вы получите Легкий 1400 выполняет Описание Задача Помощь 1 . Какую вкладку…" at bounding box center [441, 45] width 569 height 1373
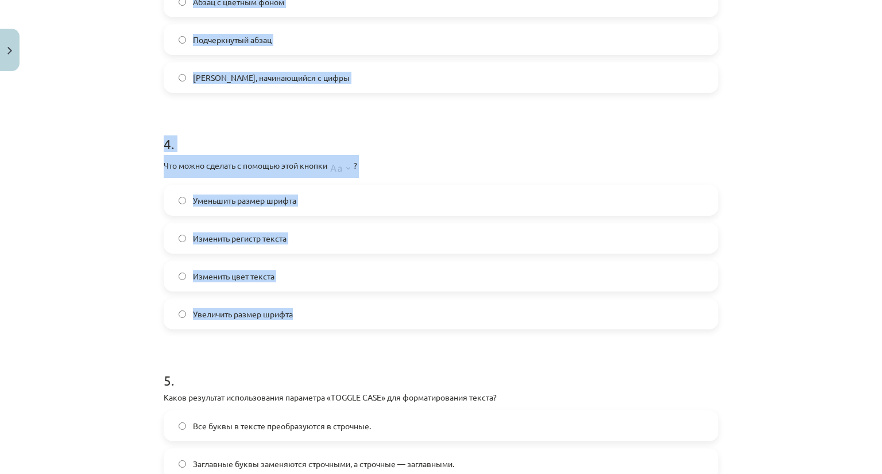
scroll to position [890, 0]
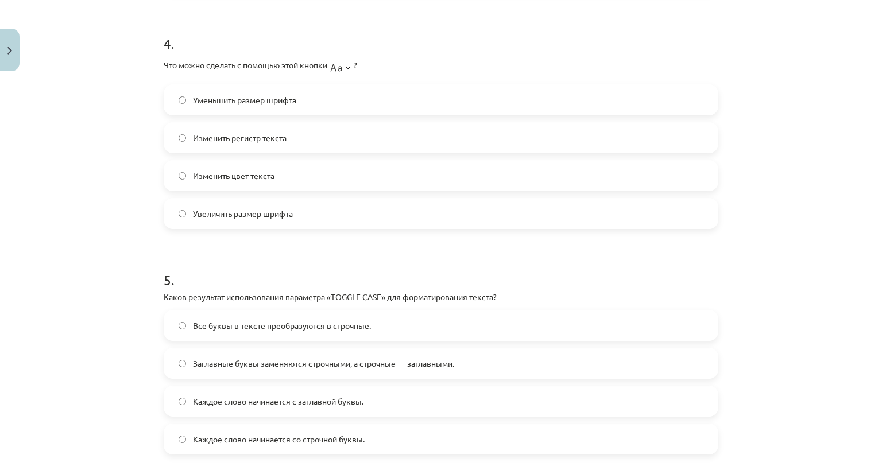
click at [117, 319] on div "Тема исследования: Информатика - учебный материал для 1-го теста 10-го класса #…" at bounding box center [441, 237] width 882 height 474
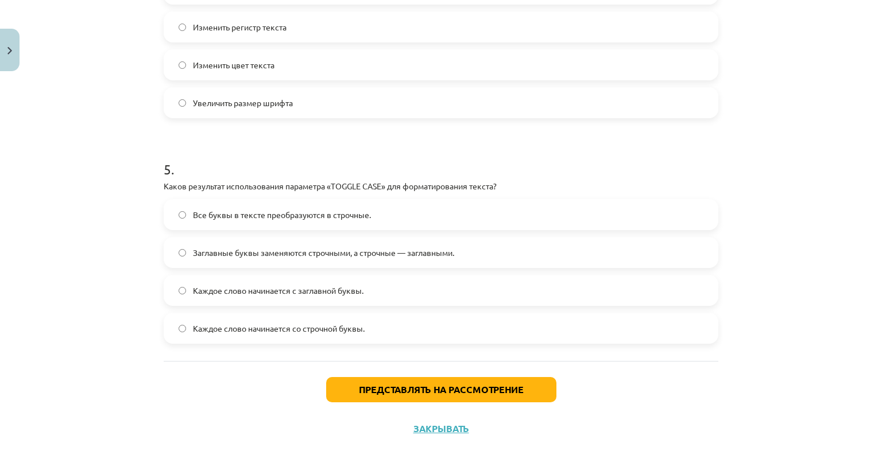
scroll to position [1004, 0]
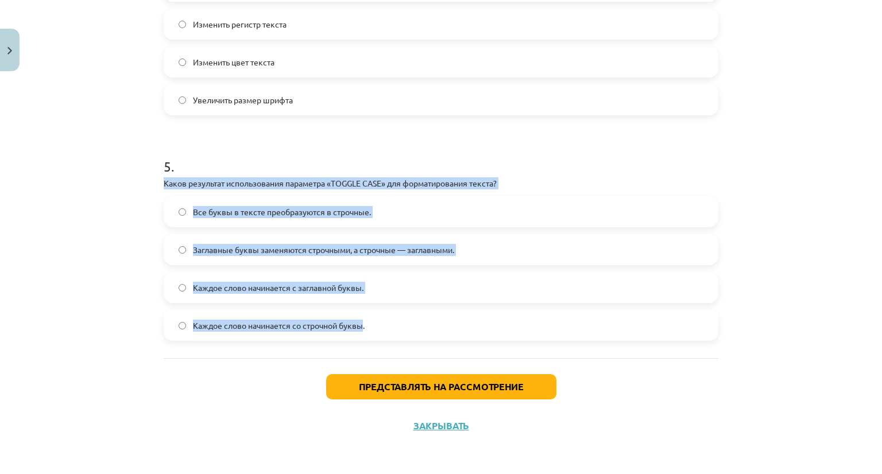
drag, startPoint x: 161, startPoint y: 190, endPoint x: 361, endPoint y: 321, distance: 238.8
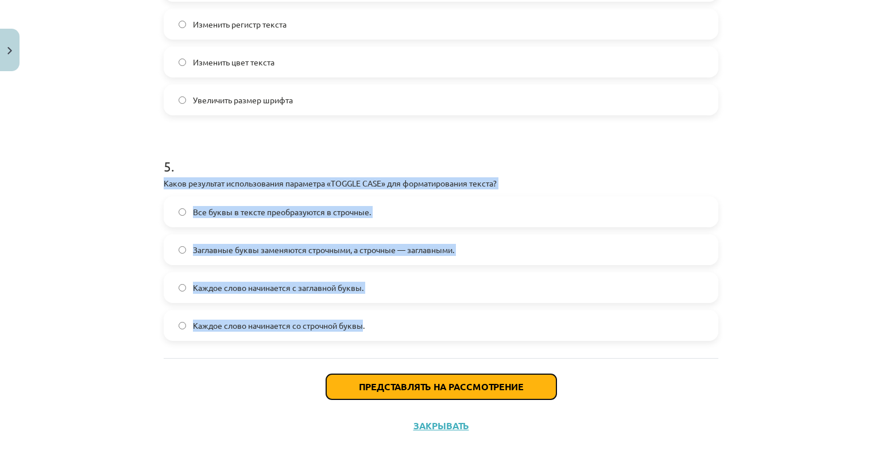
click at [378, 382] on font "Представлять на рассмотрение" at bounding box center [441, 387] width 165 height 12
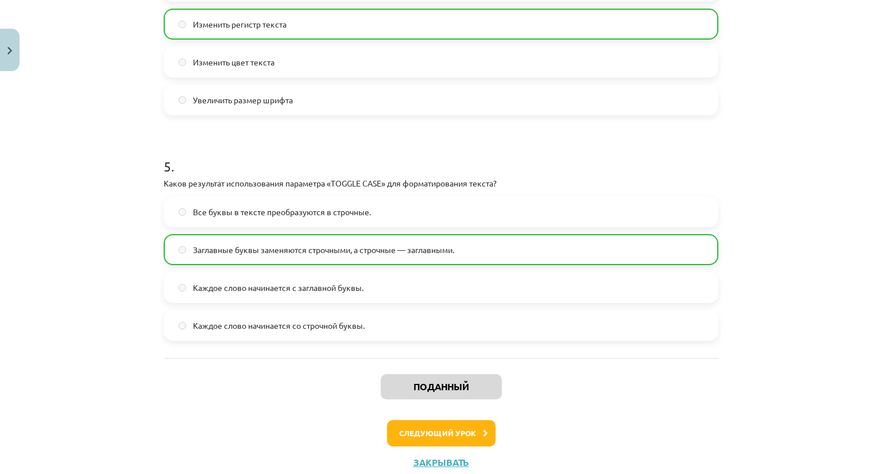
click at [127, 413] on div "Тема исследования: Информатика - учебный материал для 1-го теста 10-го класса #…" at bounding box center [441, 237] width 882 height 474
click at [427, 427] on button "Следующий урок" at bounding box center [441, 433] width 109 height 26
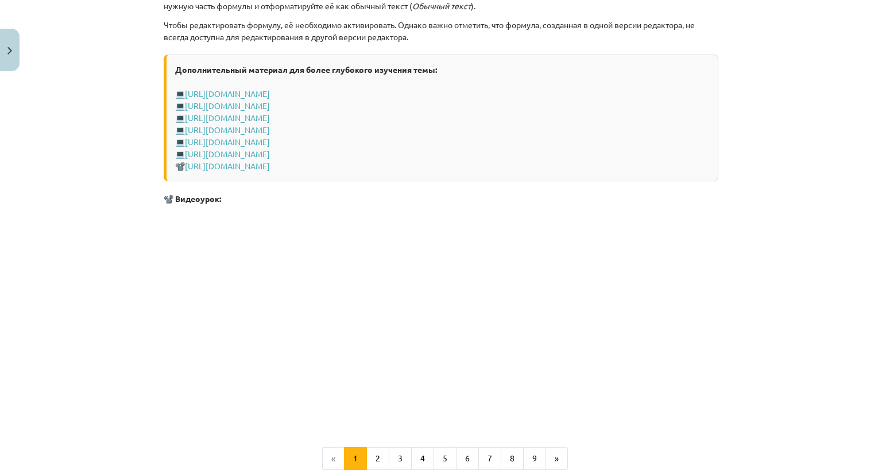
scroll to position [2326, 0]
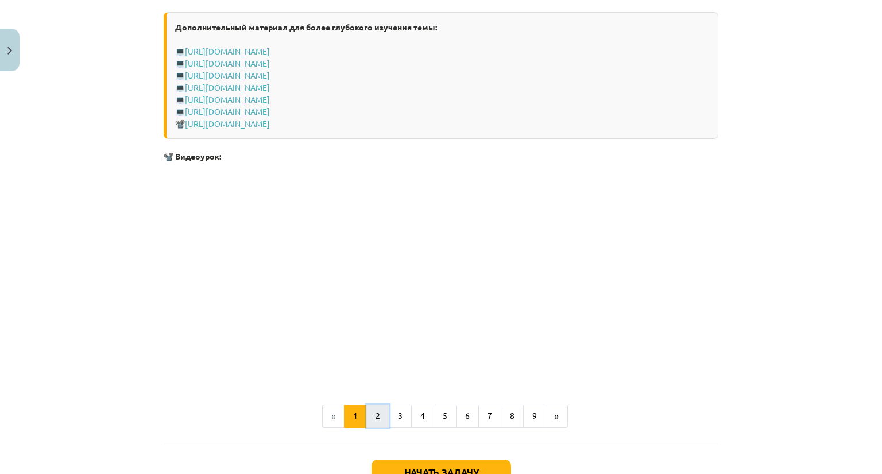
click at [376, 421] on font "2" at bounding box center [378, 416] width 5 height 10
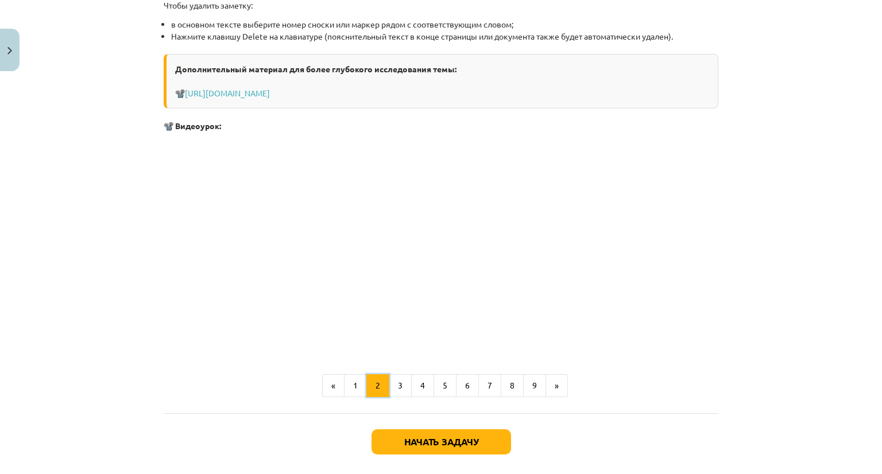
scroll to position [1346, 0]
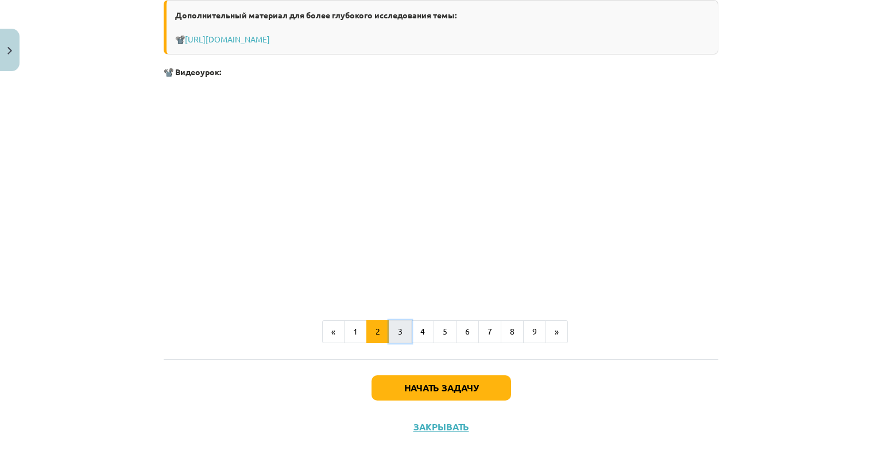
click at [398, 329] on font "3" at bounding box center [400, 331] width 5 height 10
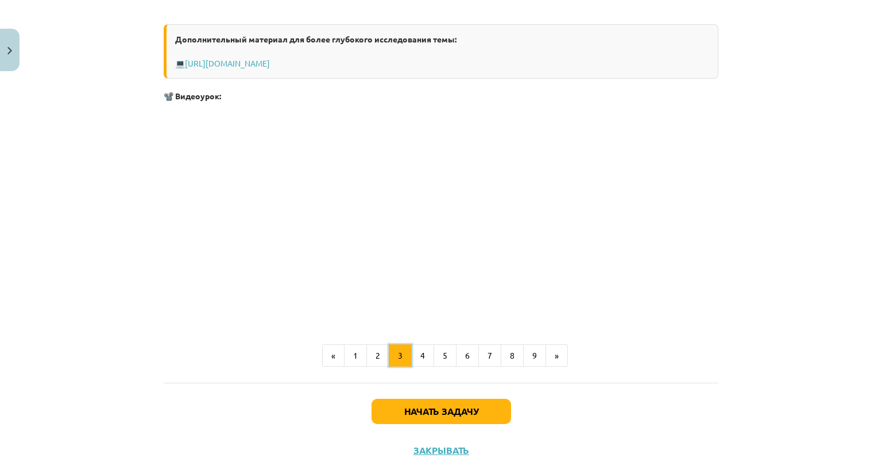
scroll to position [352, 0]
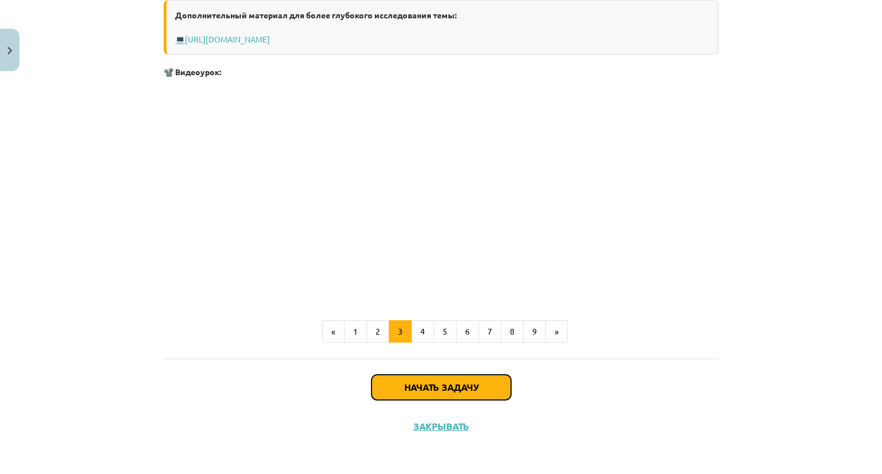
click at [437, 394] on button "Начать задачу" at bounding box center [442, 387] width 140 height 25
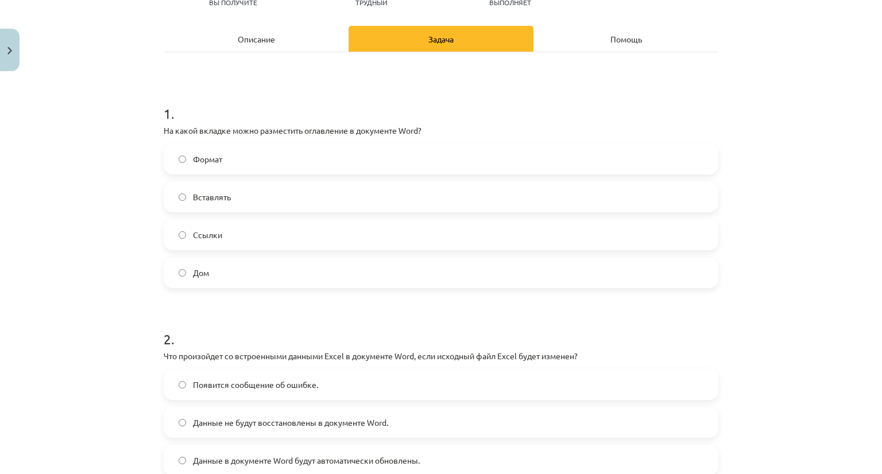
scroll to position [144, 0]
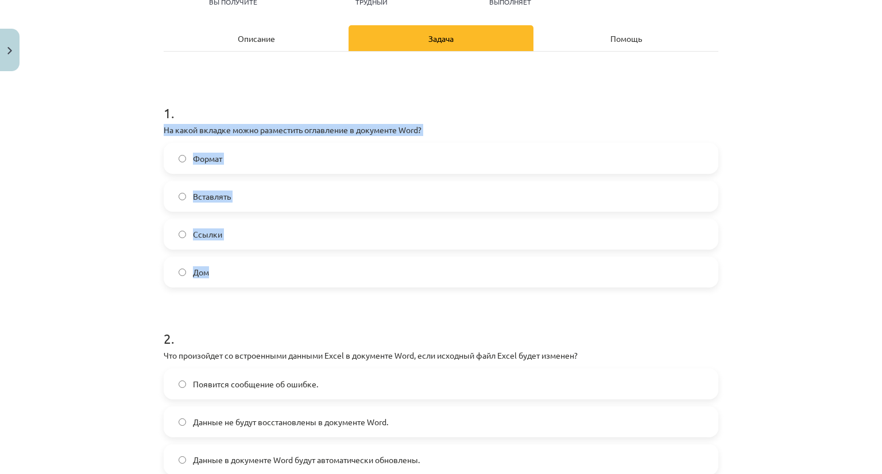
drag, startPoint x: 156, startPoint y: 125, endPoint x: 308, endPoint y: 281, distance: 217.7
click at [118, 268] on div "Тема исследования: Информатика - учебный материал для 1-го теста 10-го класса #…" at bounding box center [441, 237] width 882 height 474
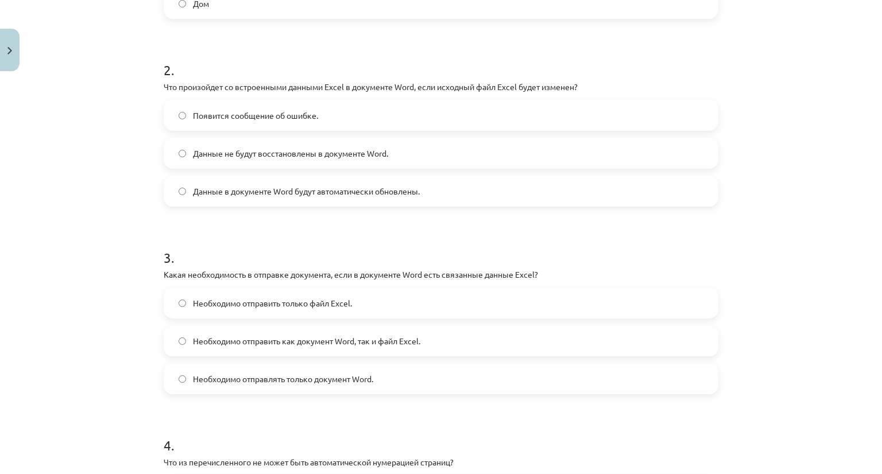
scroll to position [431, 0]
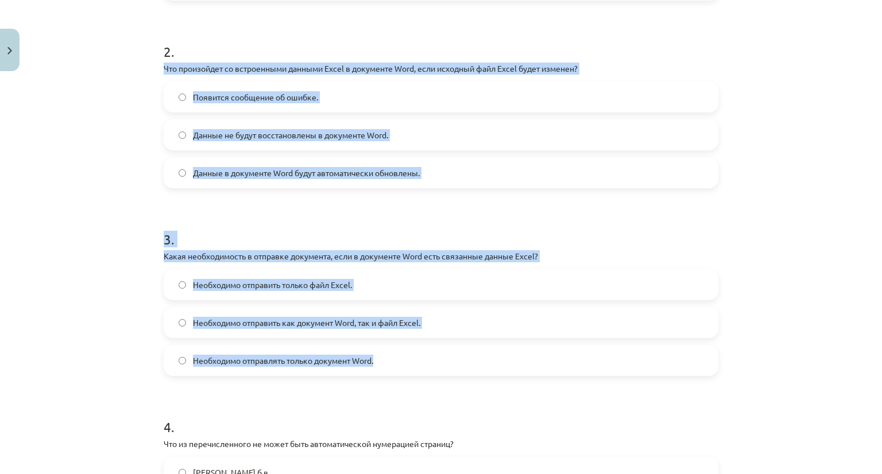
drag, startPoint x: 145, startPoint y: 65, endPoint x: 401, endPoint y: 373, distance: 400.5
click at [401, 373] on div "Тема исследования: Информатика - учебный материал для 1-го теста 10-го класса #…" at bounding box center [441, 237] width 882 height 474
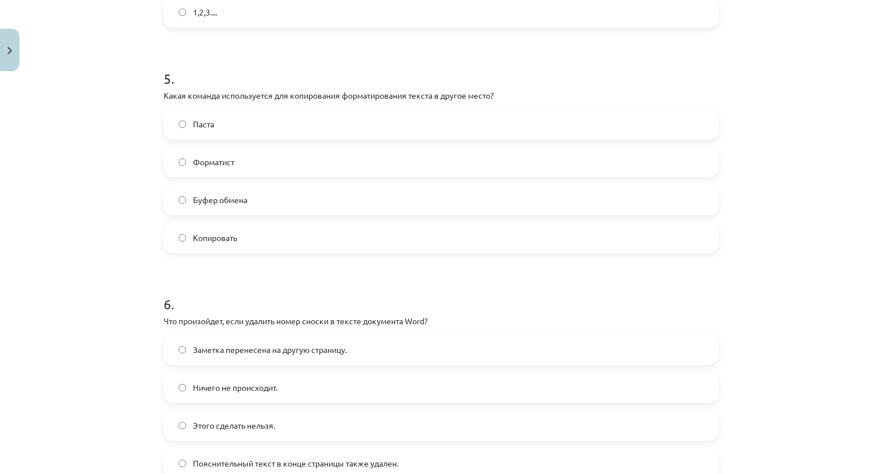
scroll to position [1062, 0]
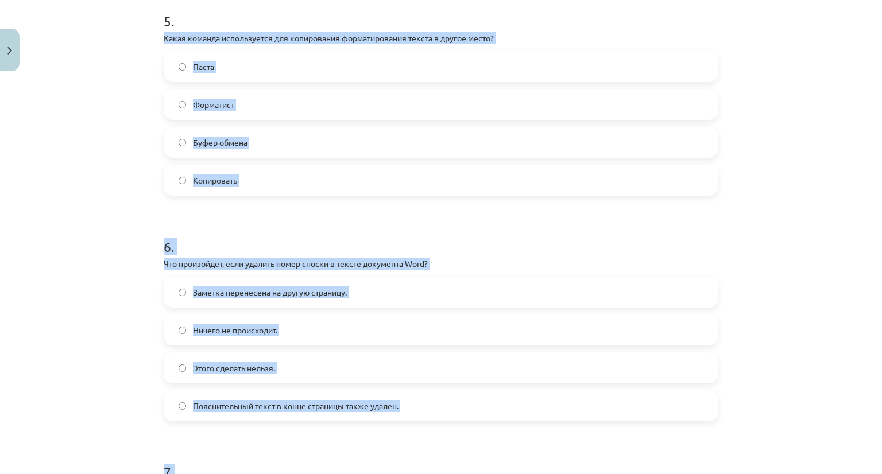
drag, startPoint x: 158, startPoint y: 36, endPoint x: 399, endPoint y: 421, distance: 454.1
click at [122, 242] on div "Тема исследования: Информатика - учебный материал для 1-го теста 10-го класса #…" at bounding box center [441, 237] width 882 height 474
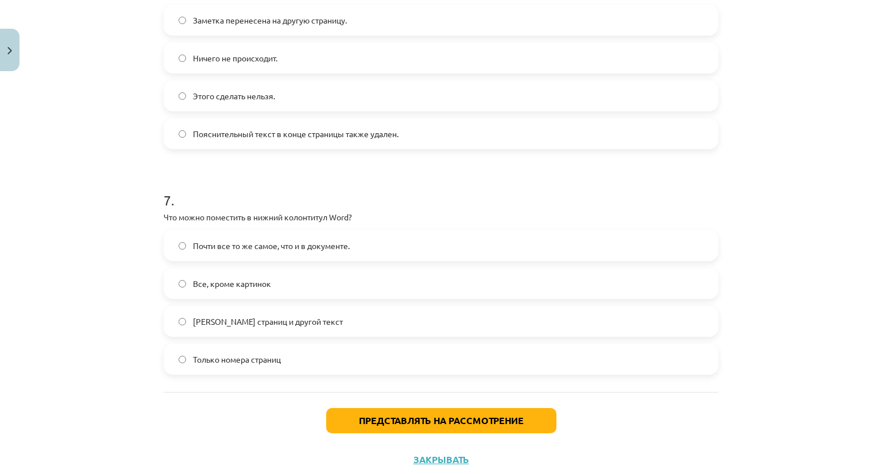
scroll to position [1369, 0]
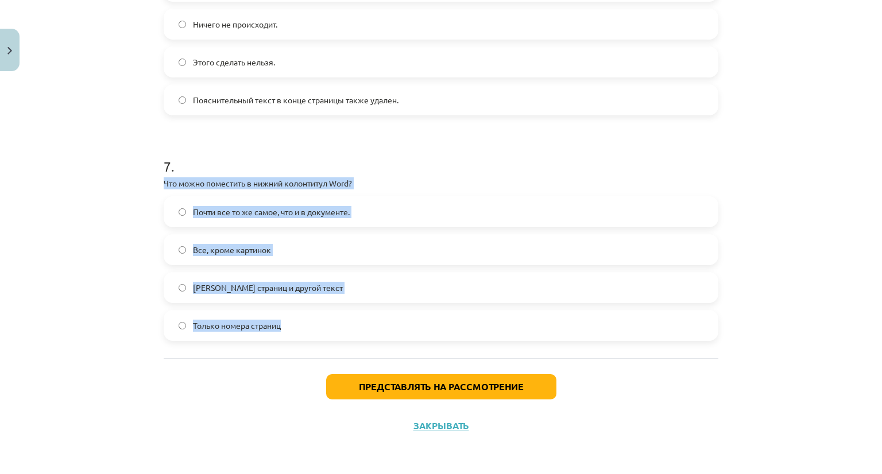
drag, startPoint x: 156, startPoint y: 180, endPoint x: 285, endPoint y: 346, distance: 209.9
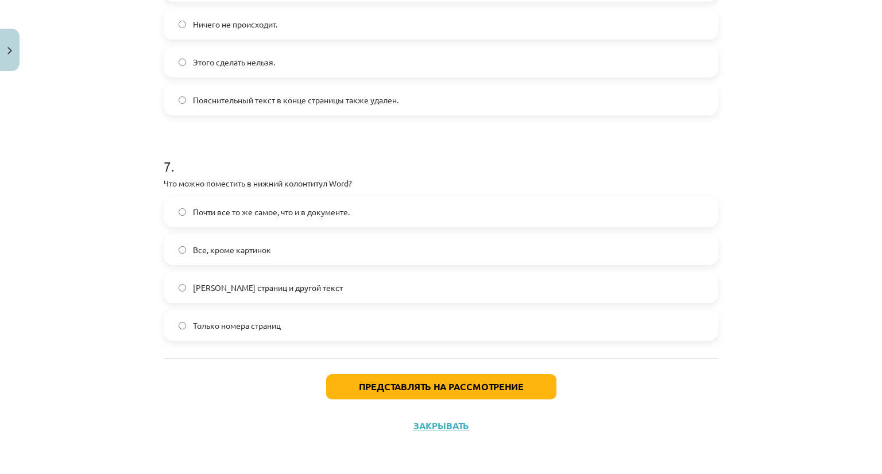
click at [164, 391] on div "Представлять на рассмотрение Закрывать" at bounding box center [441, 398] width 555 height 80
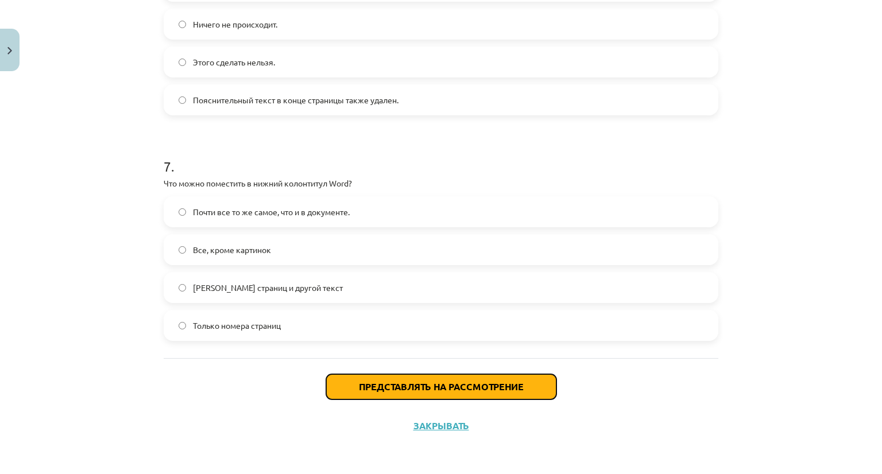
click at [424, 382] on font "Представлять на рассмотрение" at bounding box center [441, 387] width 165 height 12
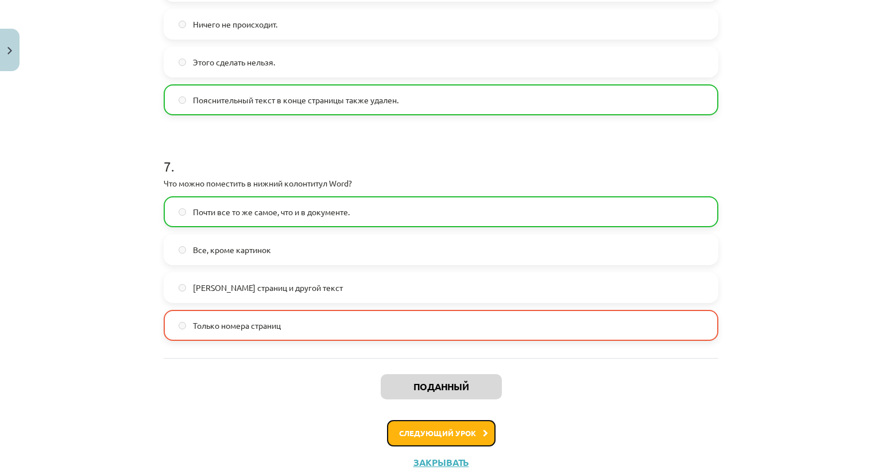
click at [466, 437] on button "Следующий урок" at bounding box center [441, 433] width 109 height 26
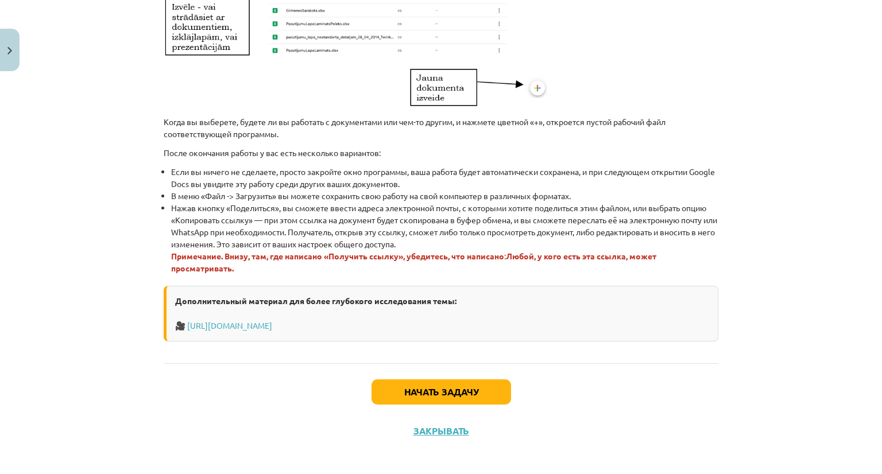
scroll to position [707, 0]
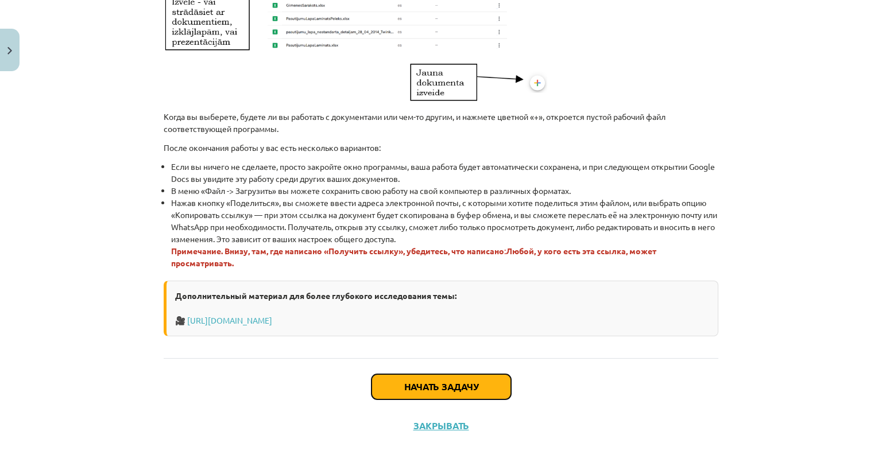
click at [436, 391] on font "Начать задачу" at bounding box center [441, 387] width 74 height 12
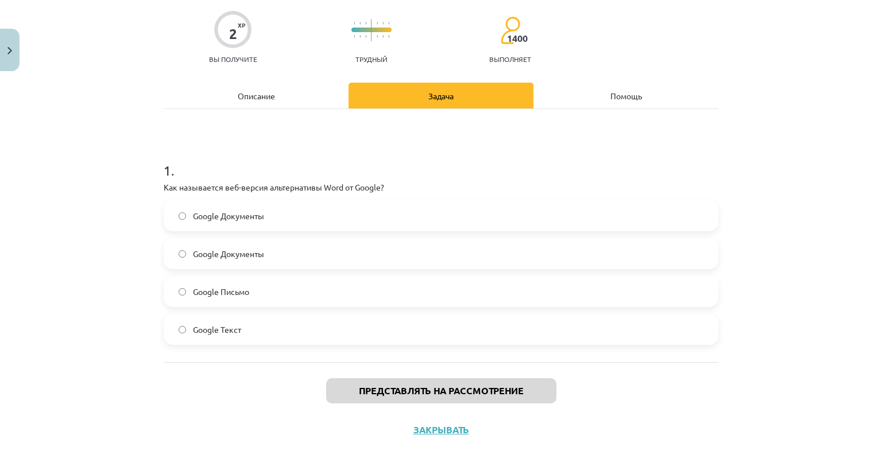
scroll to position [90, 0]
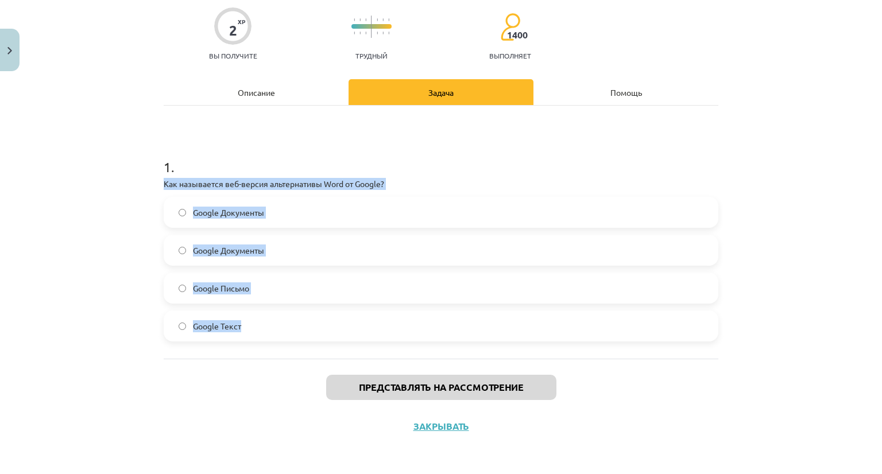
drag, startPoint x: 144, startPoint y: 180, endPoint x: 260, endPoint y: 334, distance: 192.3
click at [260, 334] on div "Тема исследования: Информатика - учебный материал для 1-го теста 10-го класса #…" at bounding box center [441, 237] width 882 height 474
click at [101, 238] on div "Тема исследования: Информатика - учебный материал для 1-го теста 10-го класса #…" at bounding box center [441, 237] width 882 height 474
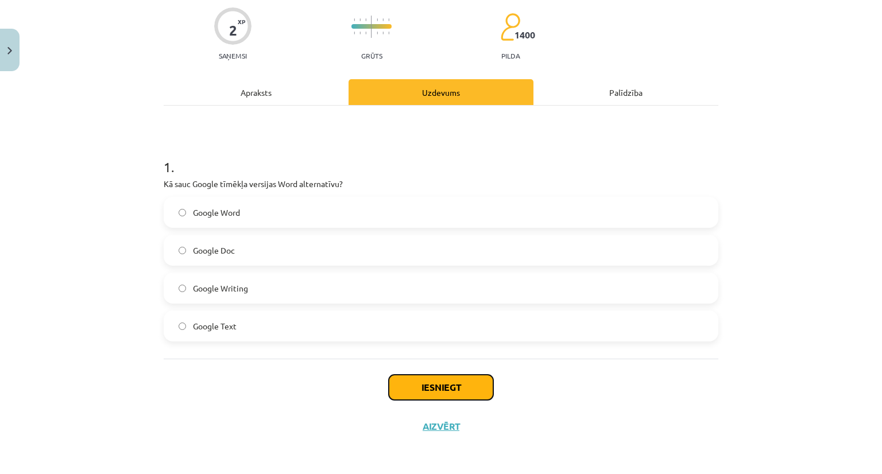
click at [443, 385] on button "Iesniegt" at bounding box center [441, 387] width 105 height 25
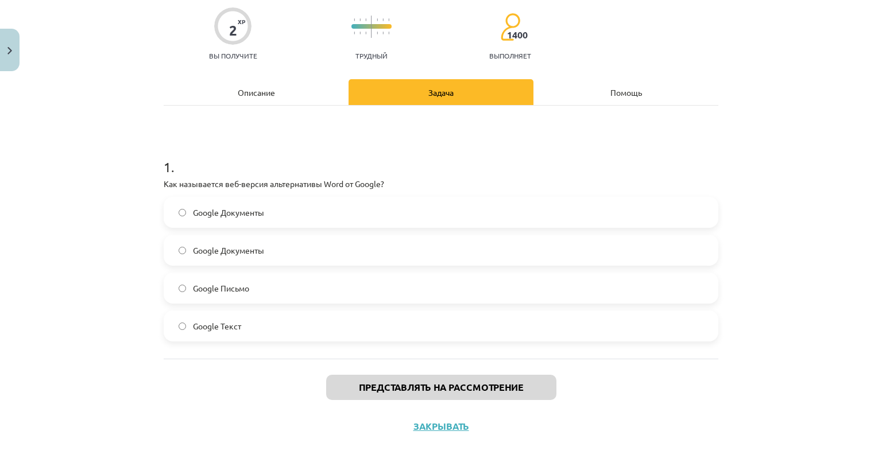
click at [200, 387] on div "Представлять на рассмотрение Закрывать" at bounding box center [441, 399] width 555 height 80
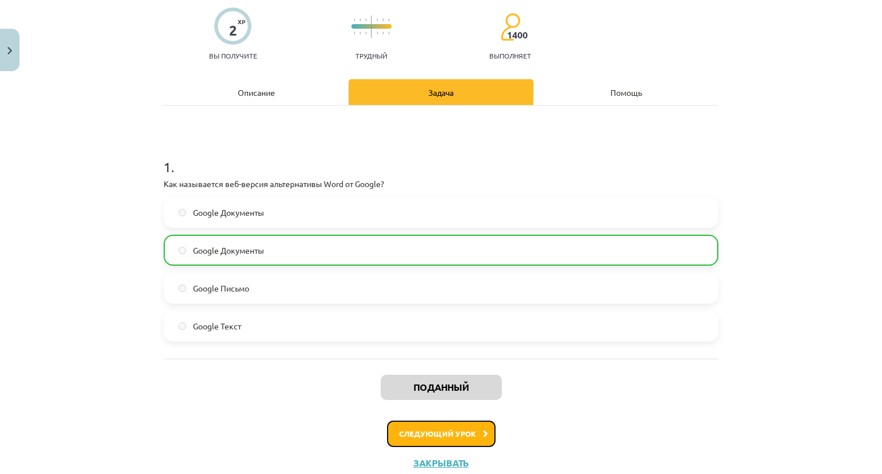
click at [473, 426] on button "Следующий урок" at bounding box center [441, 434] width 109 height 26
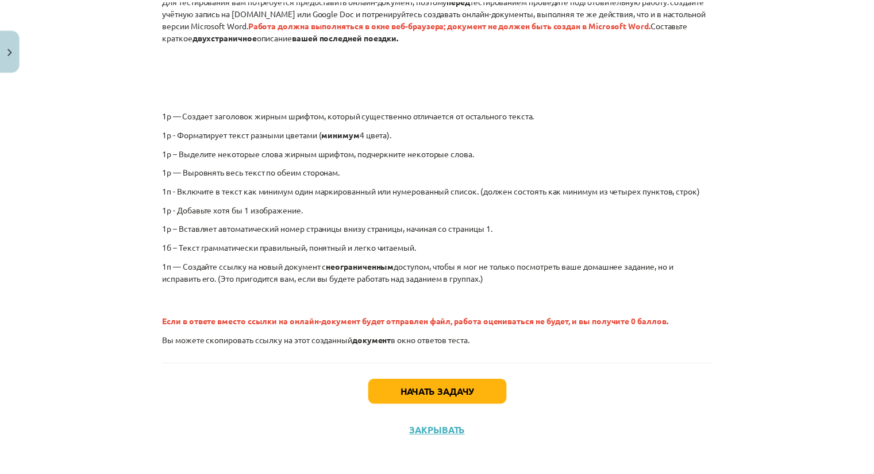
scroll to position [218, 0]
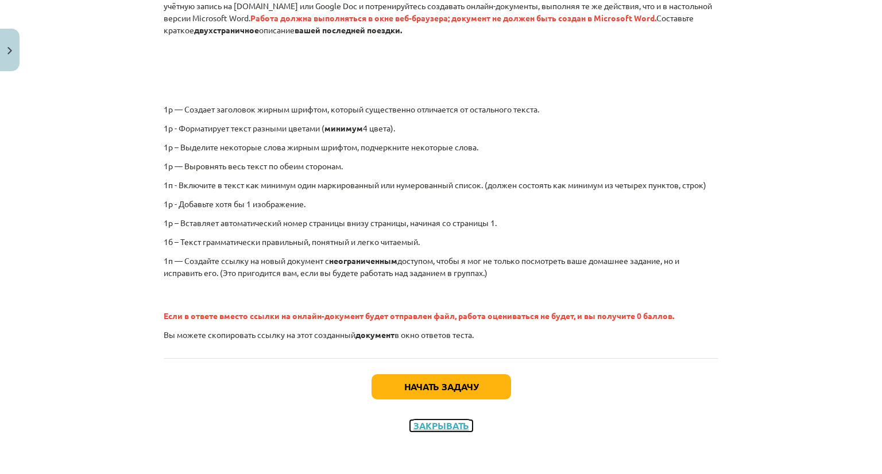
click at [450, 427] on font "Закрывать" at bounding box center [441, 426] width 56 height 12
